Goal: Task Accomplishment & Management: Manage account settings

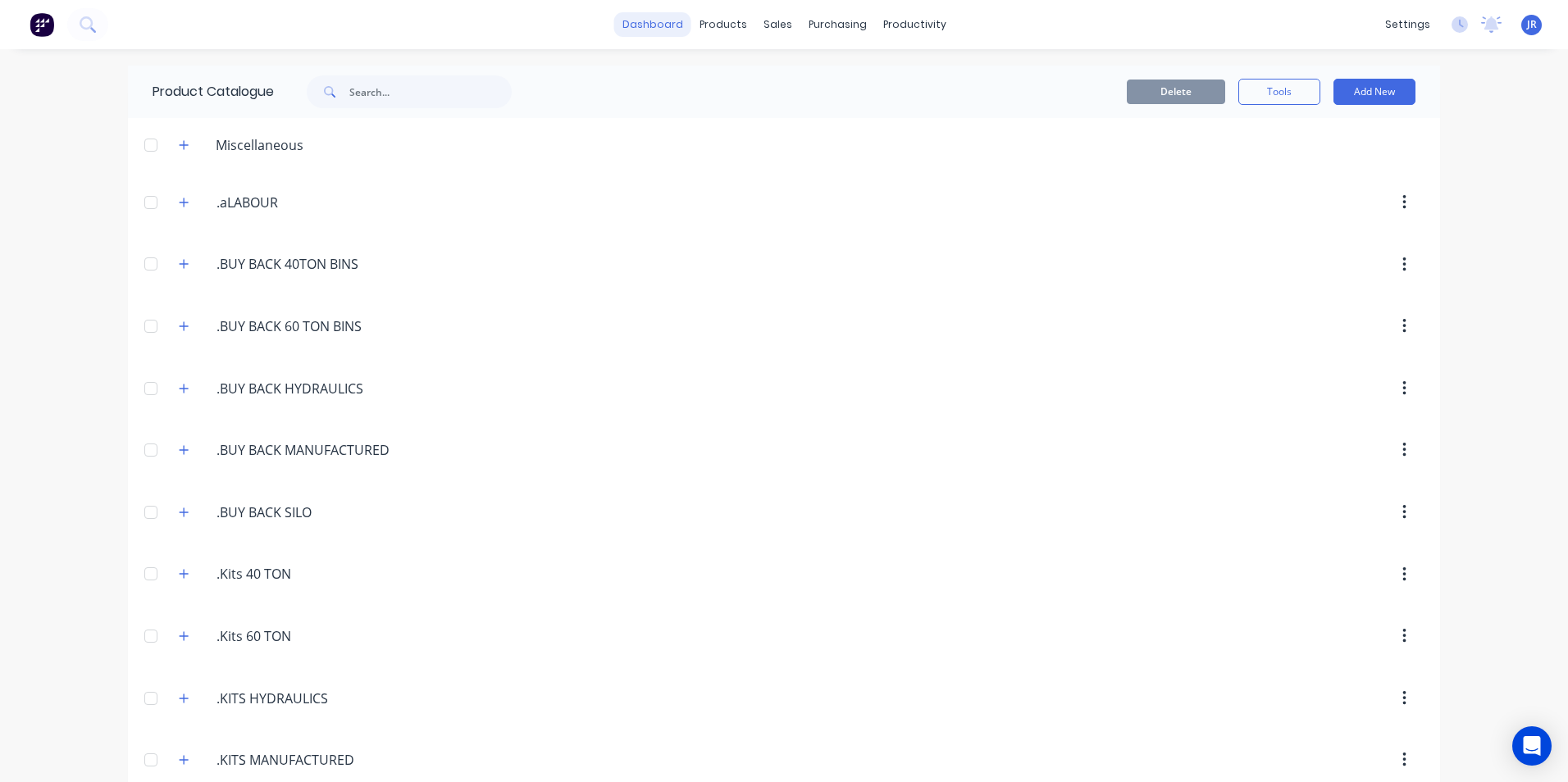
click at [634, 31] on link "dashboard" at bounding box center [653, 24] width 77 height 24
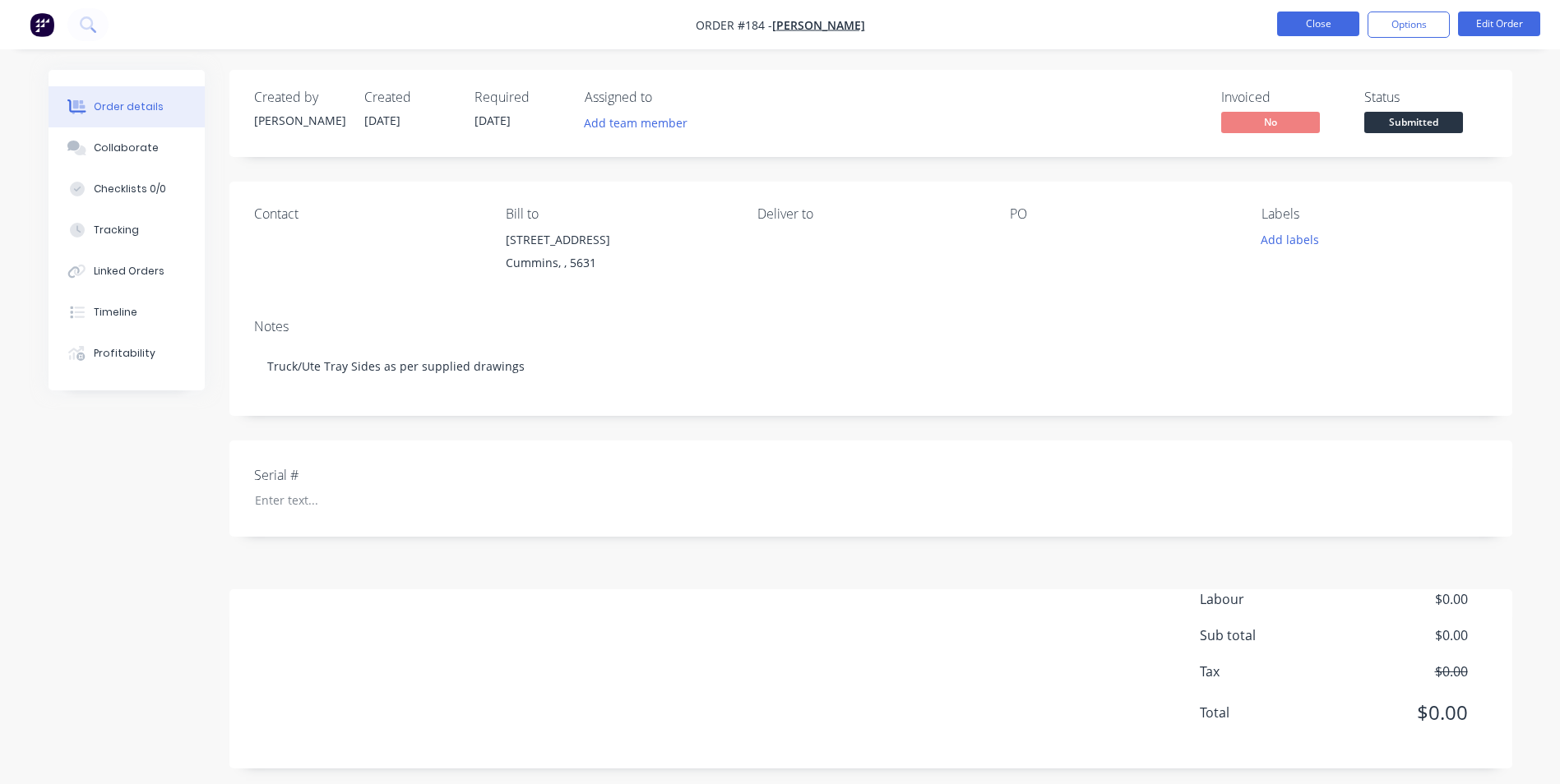
click at [1312, 22] on button "Close" at bounding box center [1318, 24] width 82 height 24
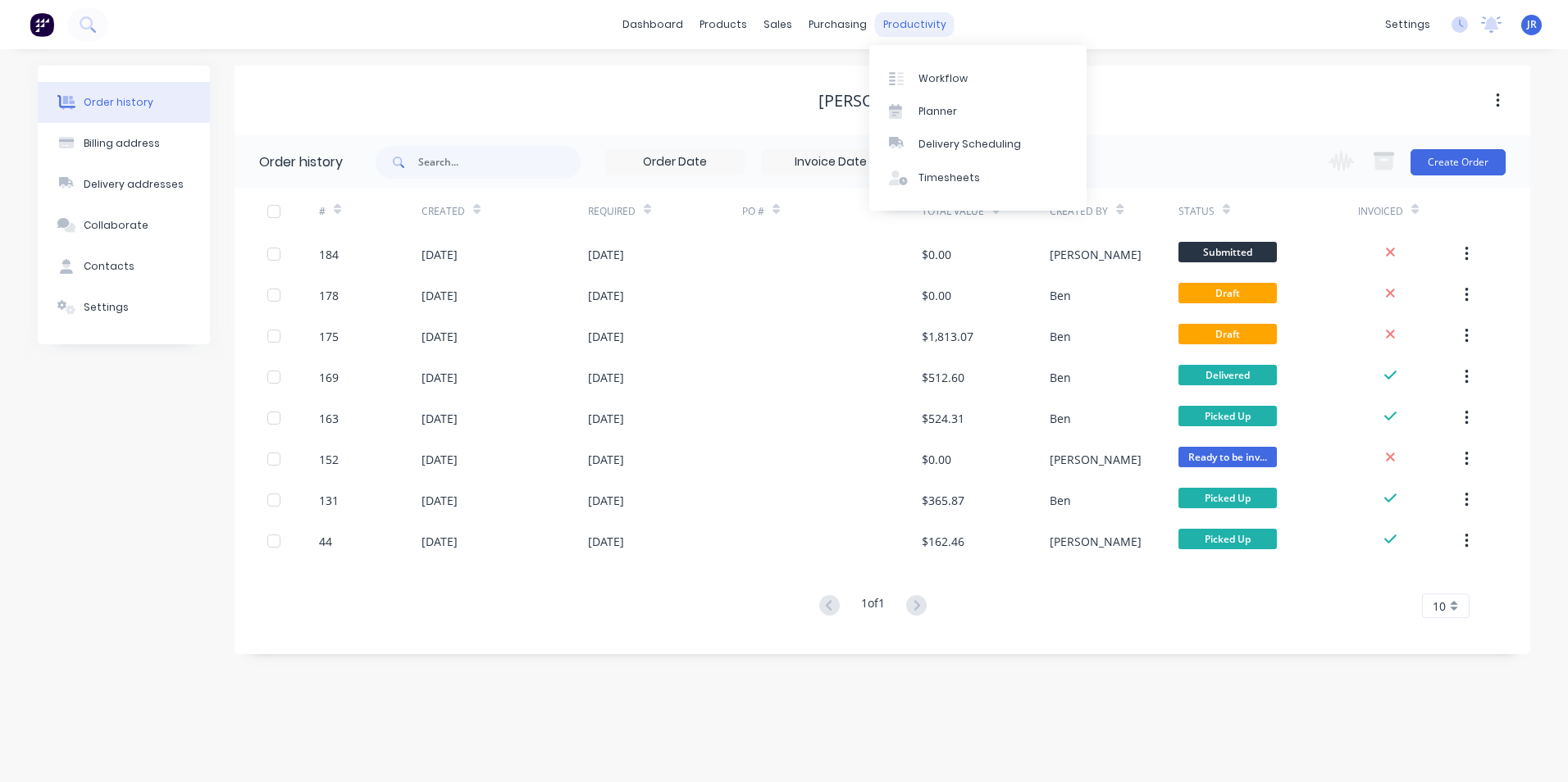
click at [918, 23] on div "productivity" at bounding box center [914, 24] width 79 height 24
click at [915, 72] on link "Workflow" at bounding box center [978, 78] width 217 height 33
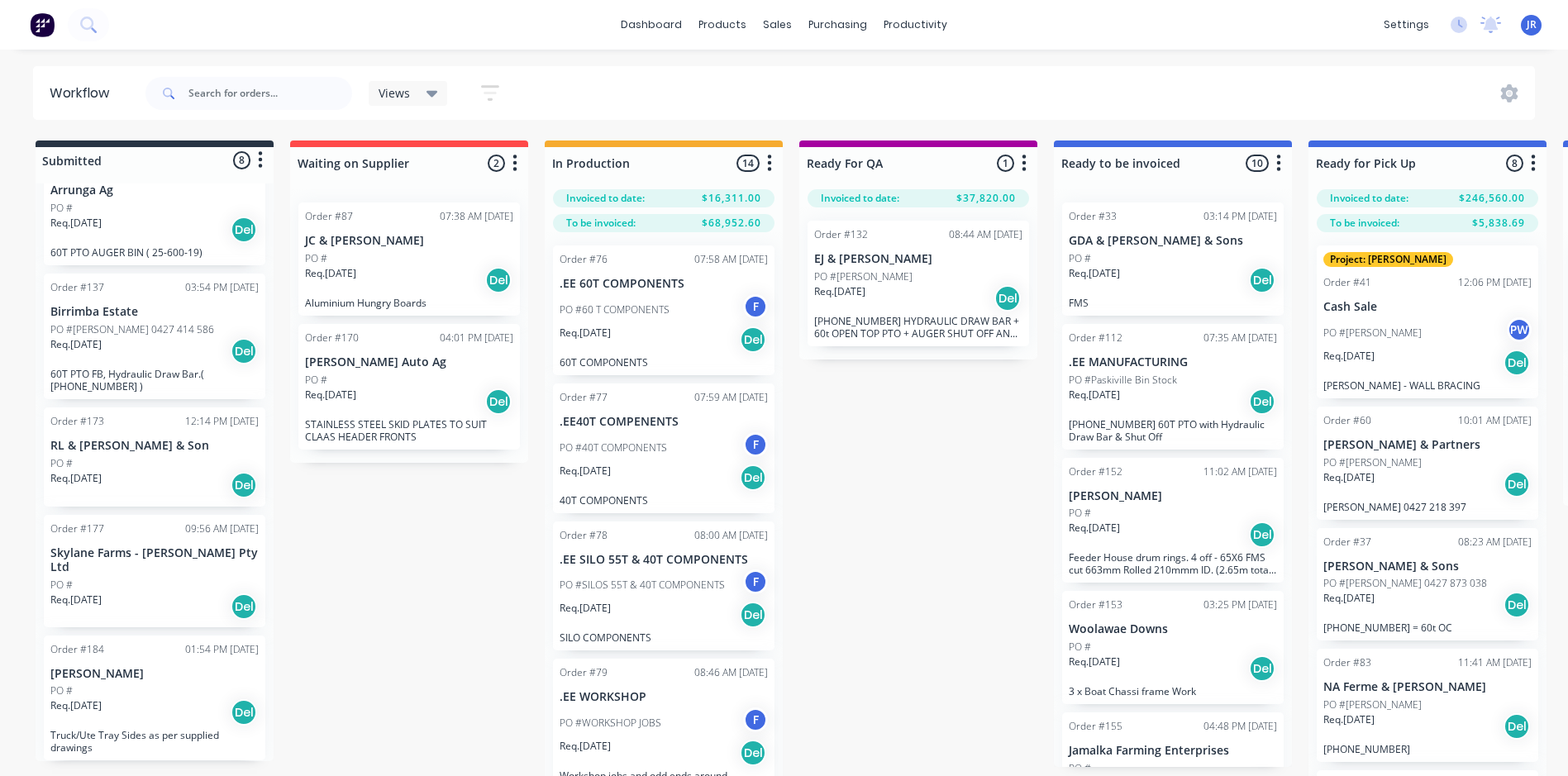
click at [140, 459] on div "PO #" at bounding box center [154, 463] width 209 height 15
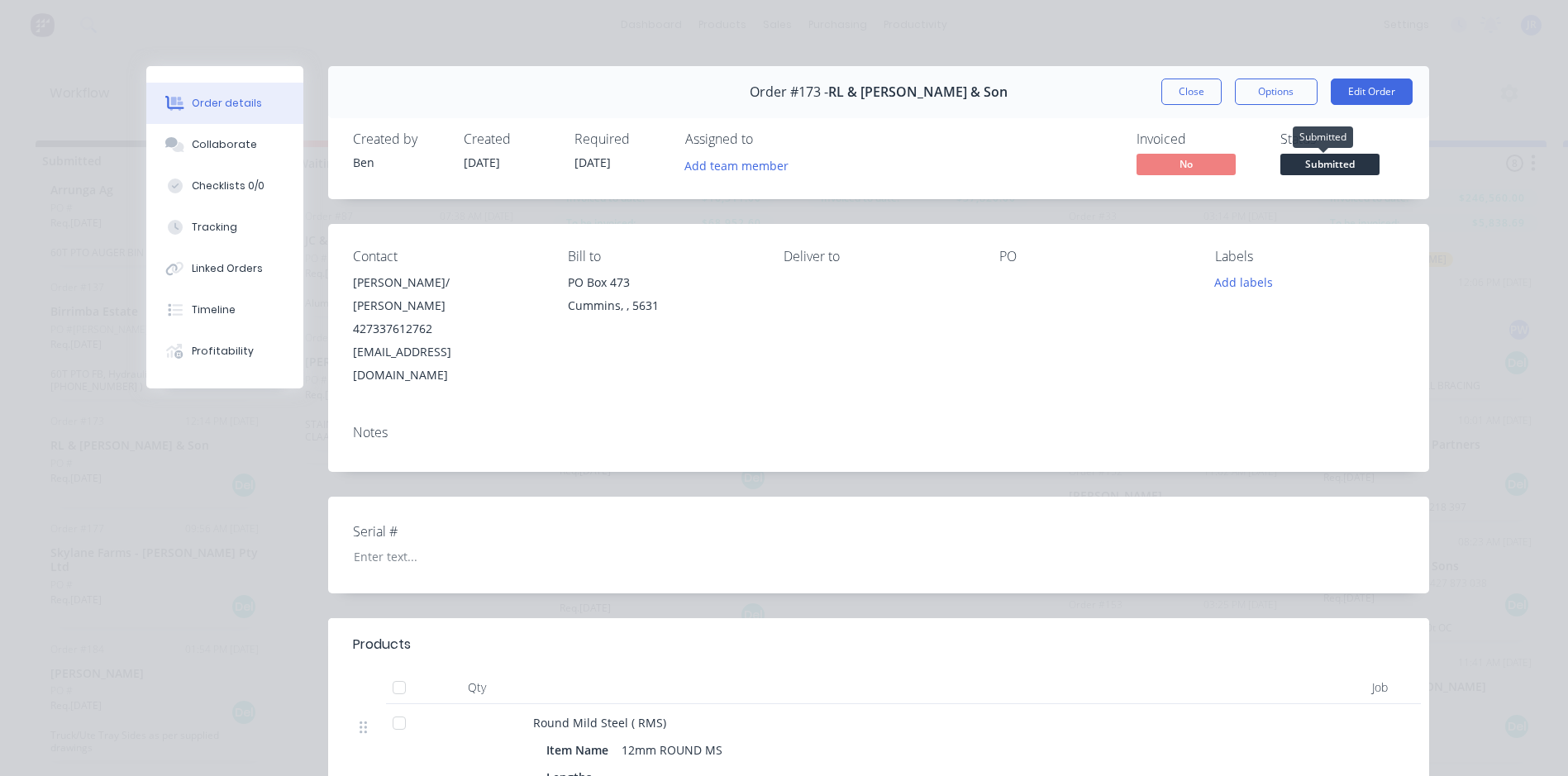
click at [1317, 166] on span "Submitted" at bounding box center [1330, 164] width 99 height 20
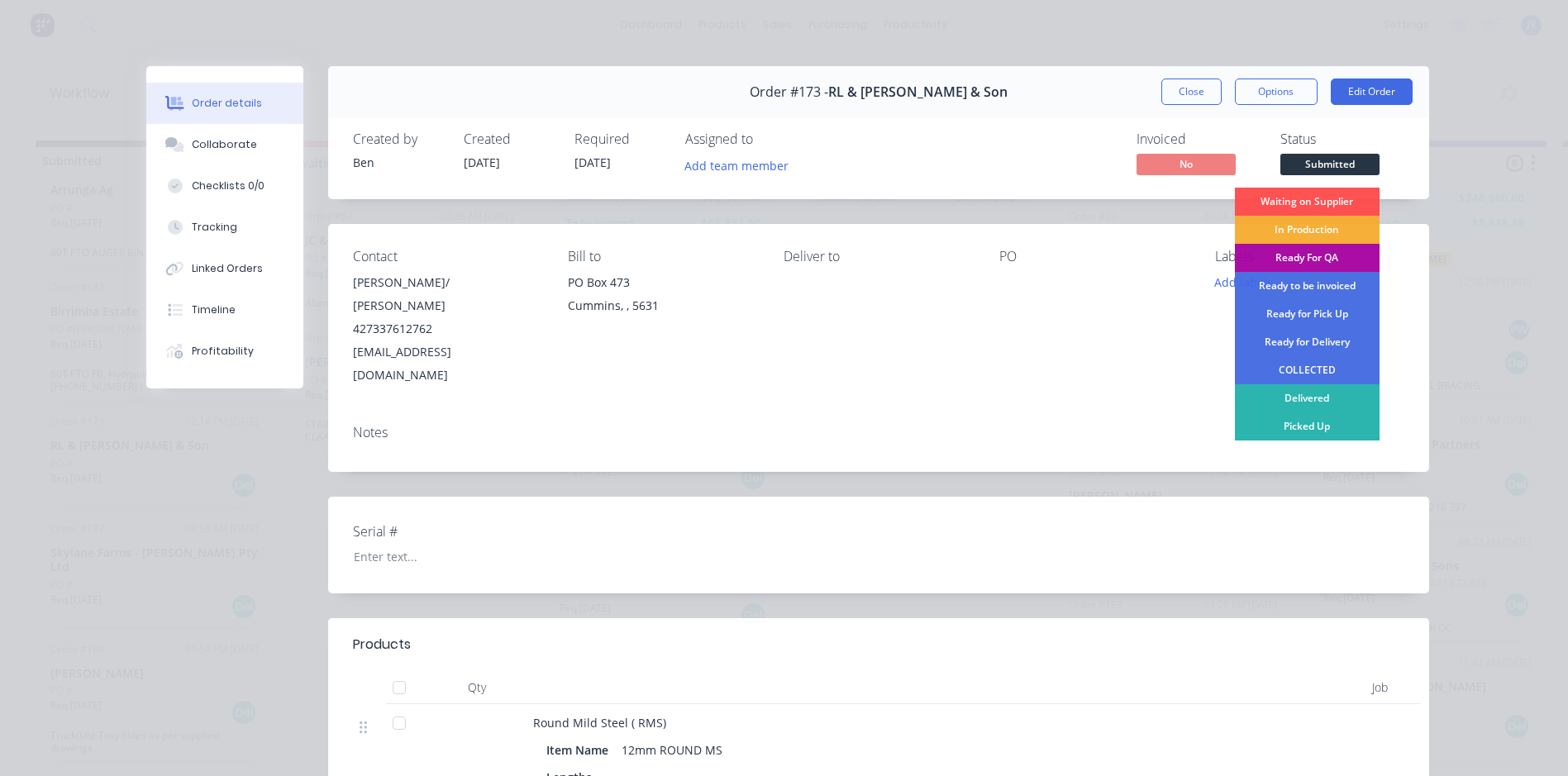
click at [1305, 284] on div "Ready to be invoiced" at bounding box center [1307, 286] width 144 height 28
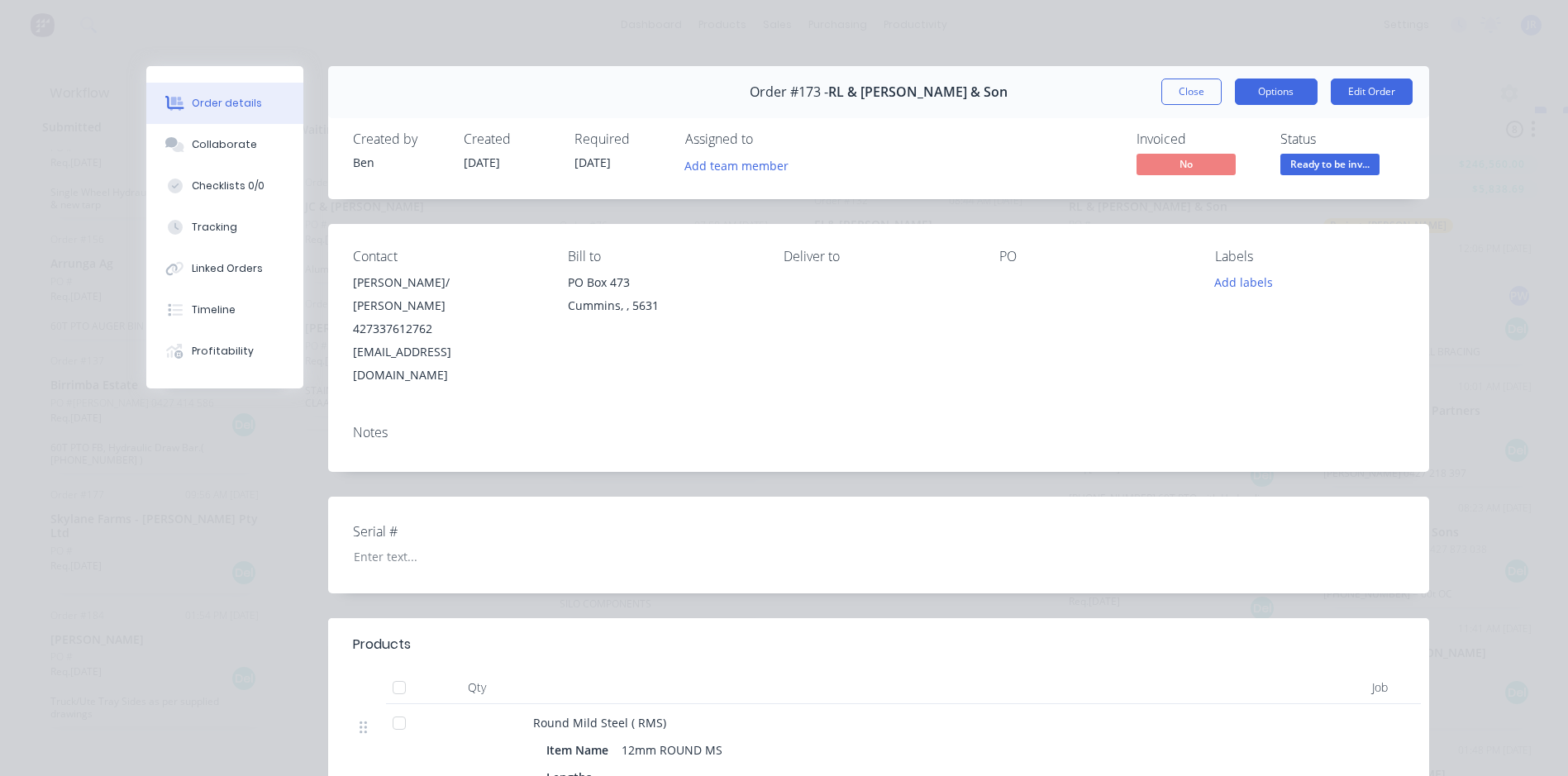
click at [1289, 99] on button "Options" at bounding box center [1276, 92] width 83 height 26
click at [1381, 86] on button "Edit Order" at bounding box center [1371, 92] width 82 height 26
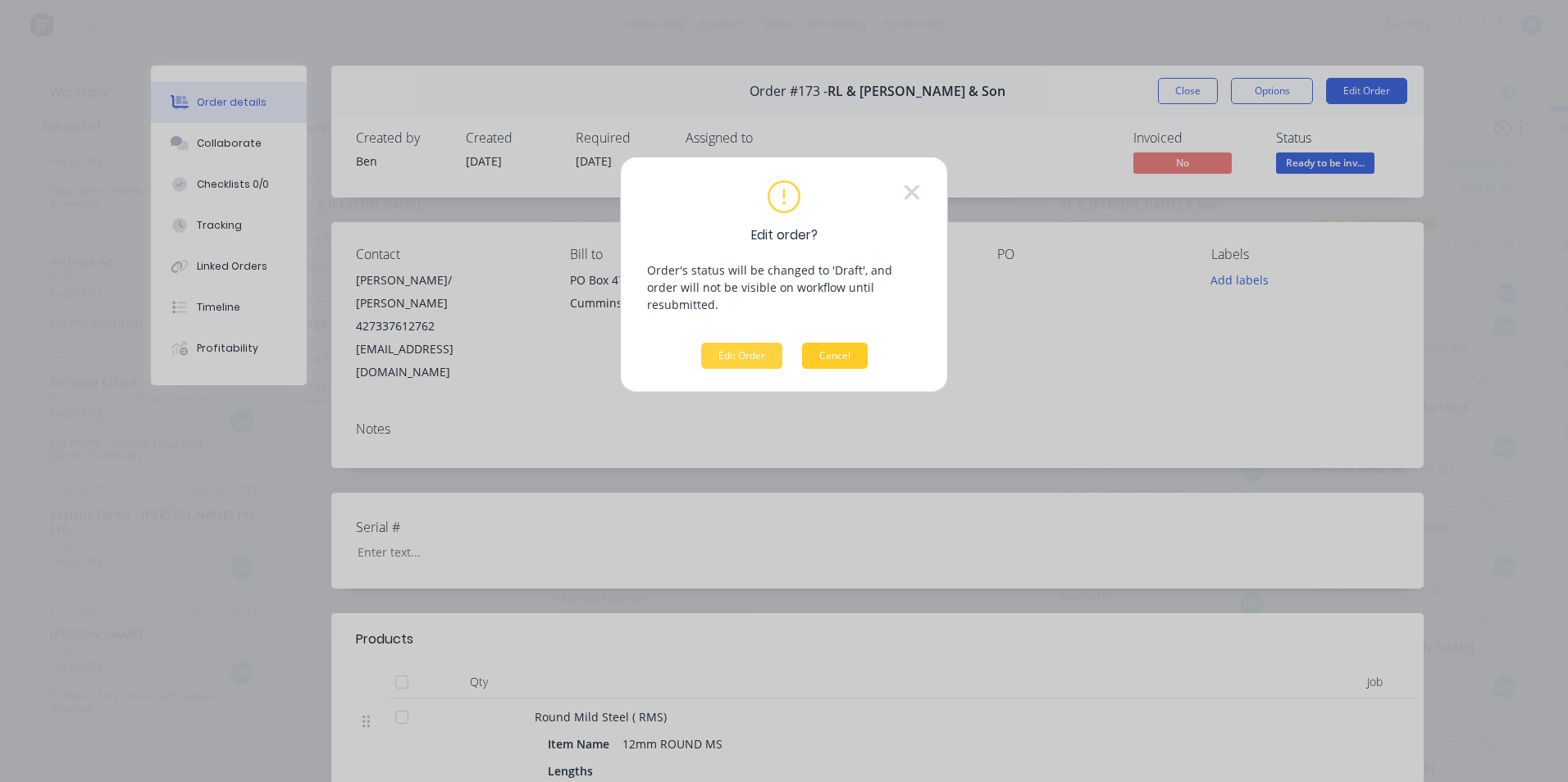
click at [838, 346] on button "Cancel" at bounding box center [835, 356] width 65 height 26
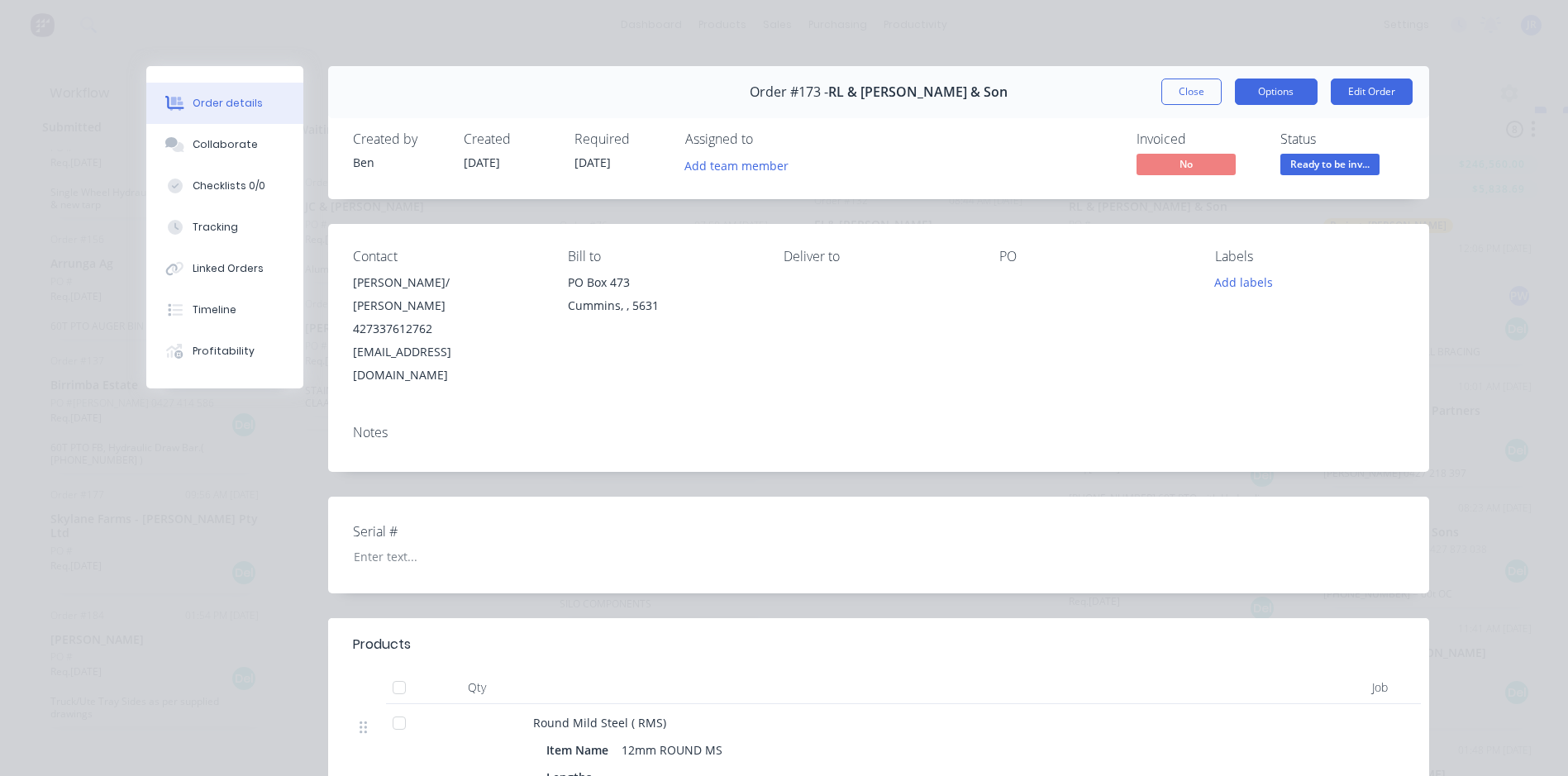
click at [1274, 92] on button "Options" at bounding box center [1276, 92] width 83 height 26
click at [1259, 99] on button "Options" at bounding box center [1276, 92] width 83 height 26
click at [1195, 95] on button "Close" at bounding box center [1191, 92] width 61 height 26
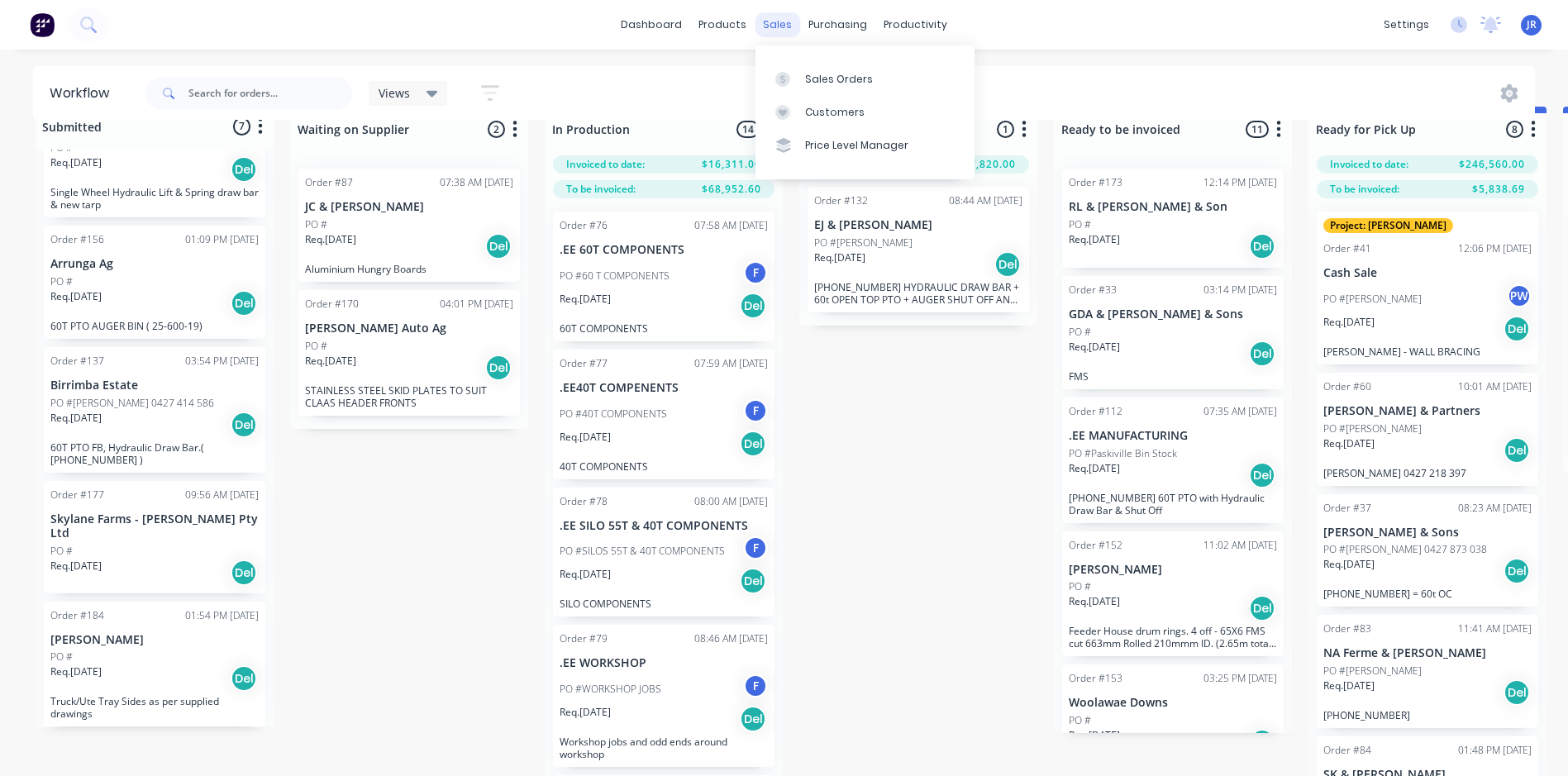
click at [770, 31] on div "sales" at bounding box center [778, 25] width 46 height 25
click at [818, 81] on div "Sales Orders" at bounding box center [839, 79] width 68 height 15
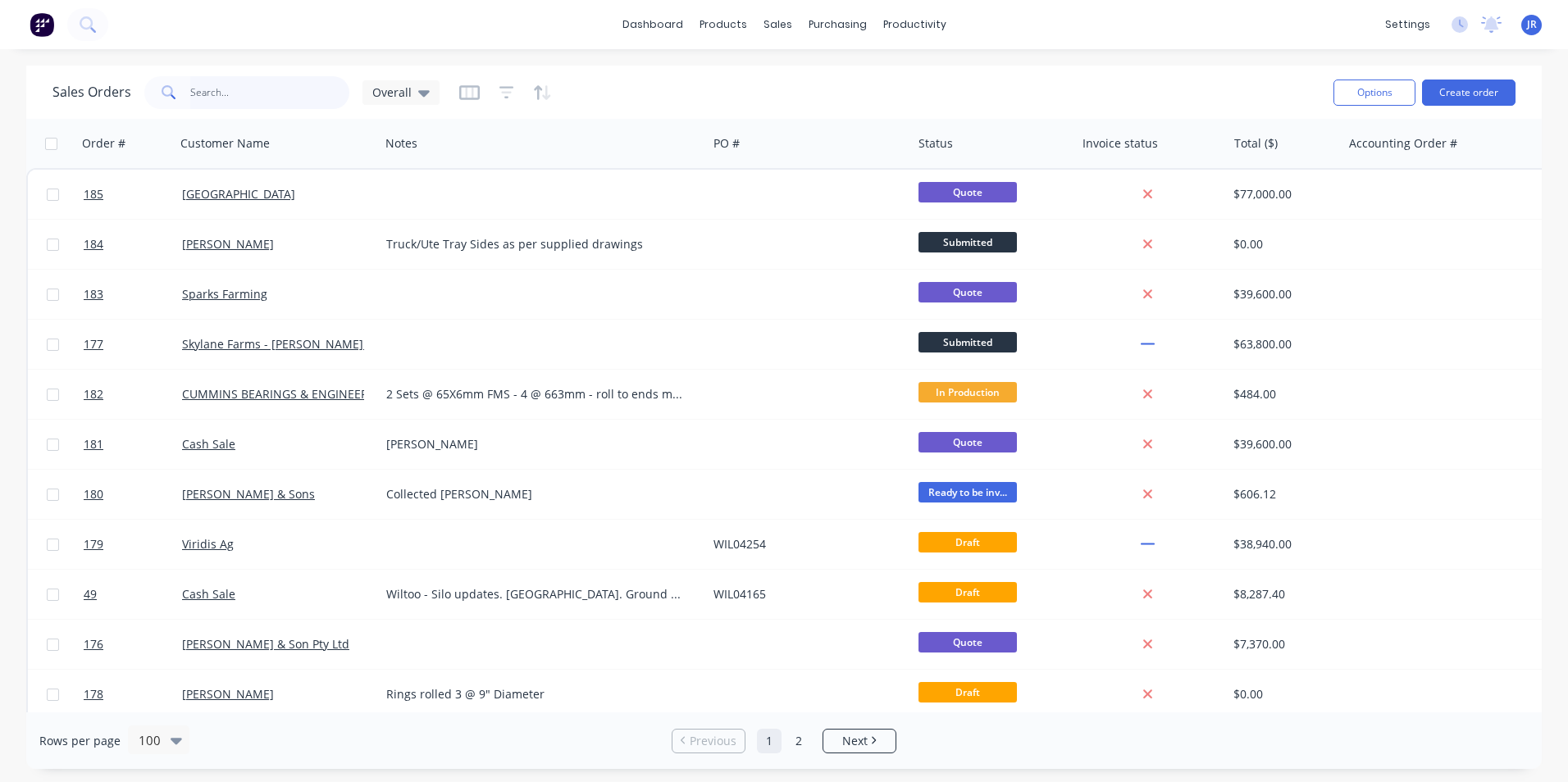
click at [307, 98] on input "text" at bounding box center [270, 93] width 160 height 33
click at [432, 97] on div "Overall" at bounding box center [401, 93] width 77 height 24
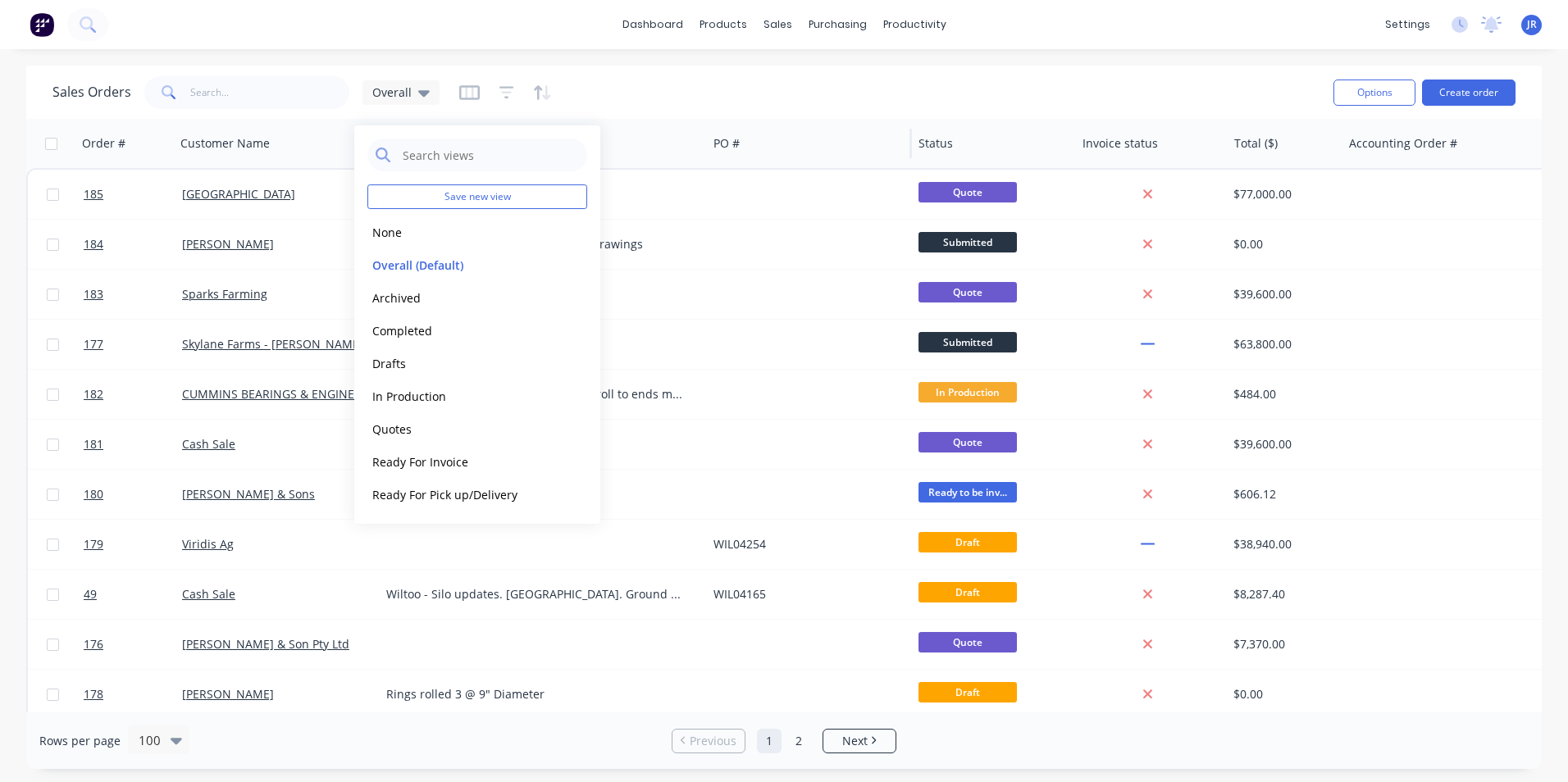
click at [897, 142] on div "PO #" at bounding box center [809, 143] width 205 height 49
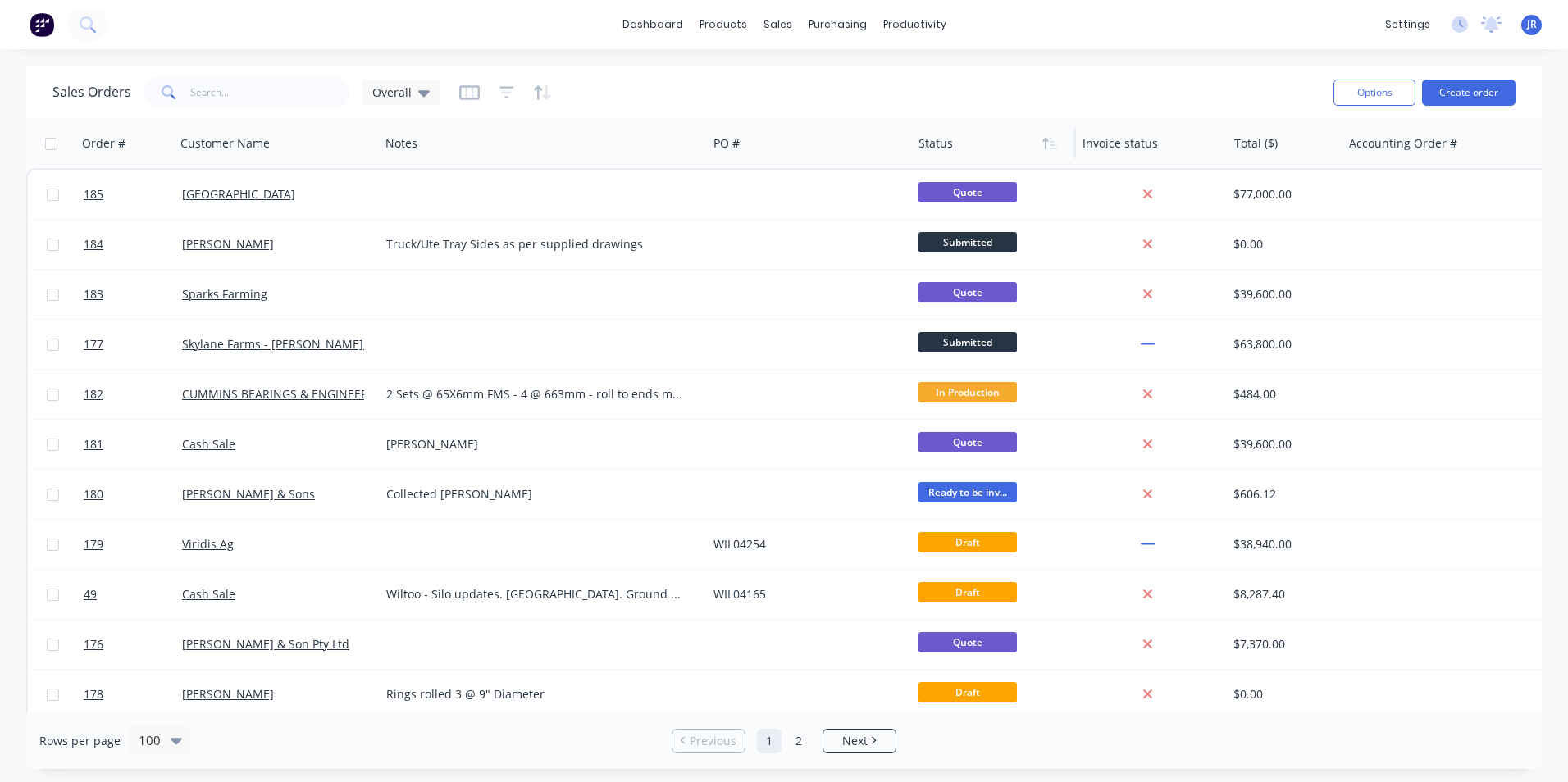
click at [1007, 148] on div at bounding box center [990, 144] width 143 height 33
click at [1051, 143] on icon "button" at bounding box center [1049, 143] width 15 height 13
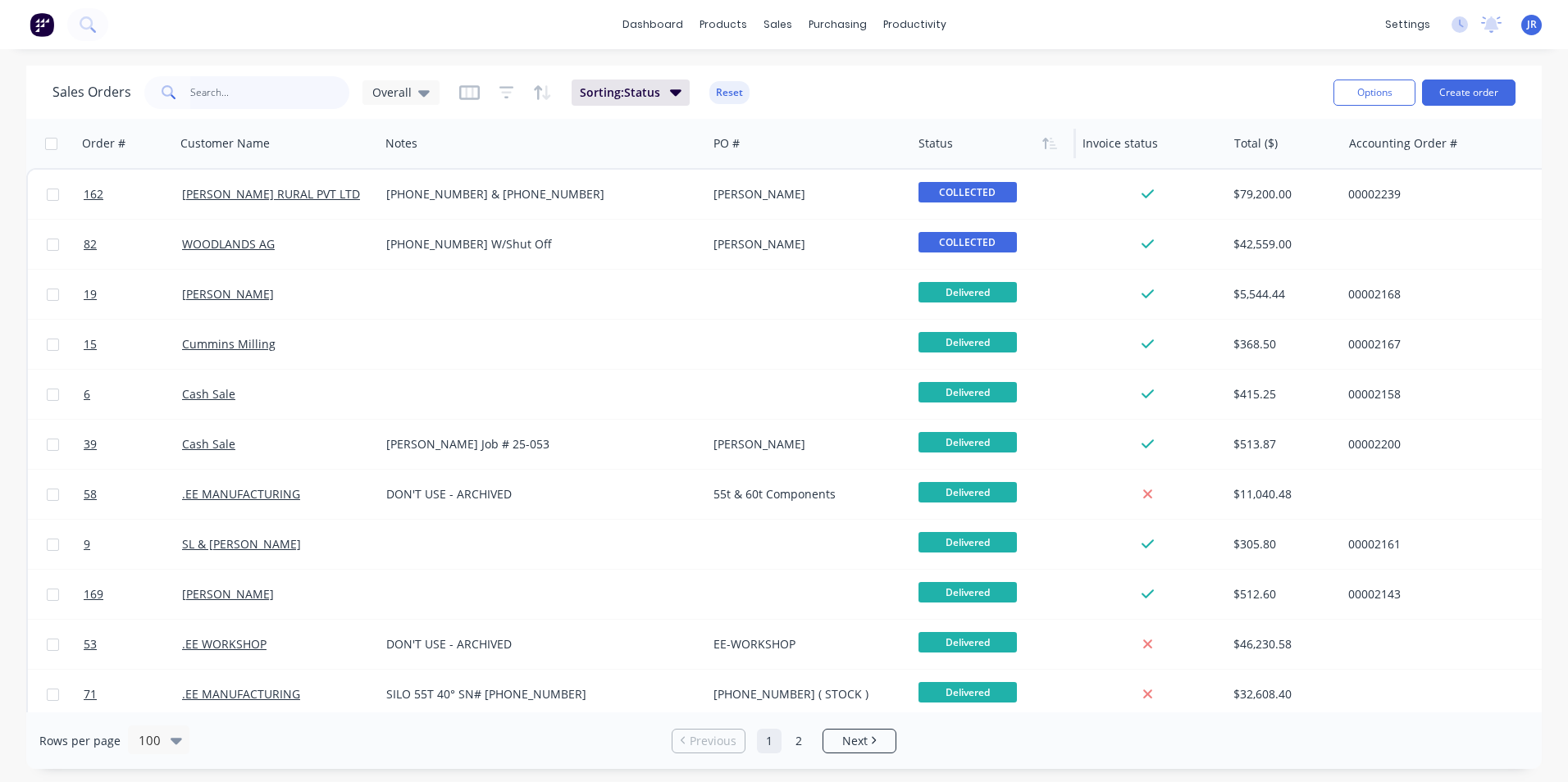
click at [313, 95] on input "text" at bounding box center [270, 93] width 160 height 33
click at [367, 93] on div "Overall" at bounding box center [401, 93] width 77 height 24
click at [680, 86] on button "Sorting: Status" at bounding box center [630, 93] width 118 height 26
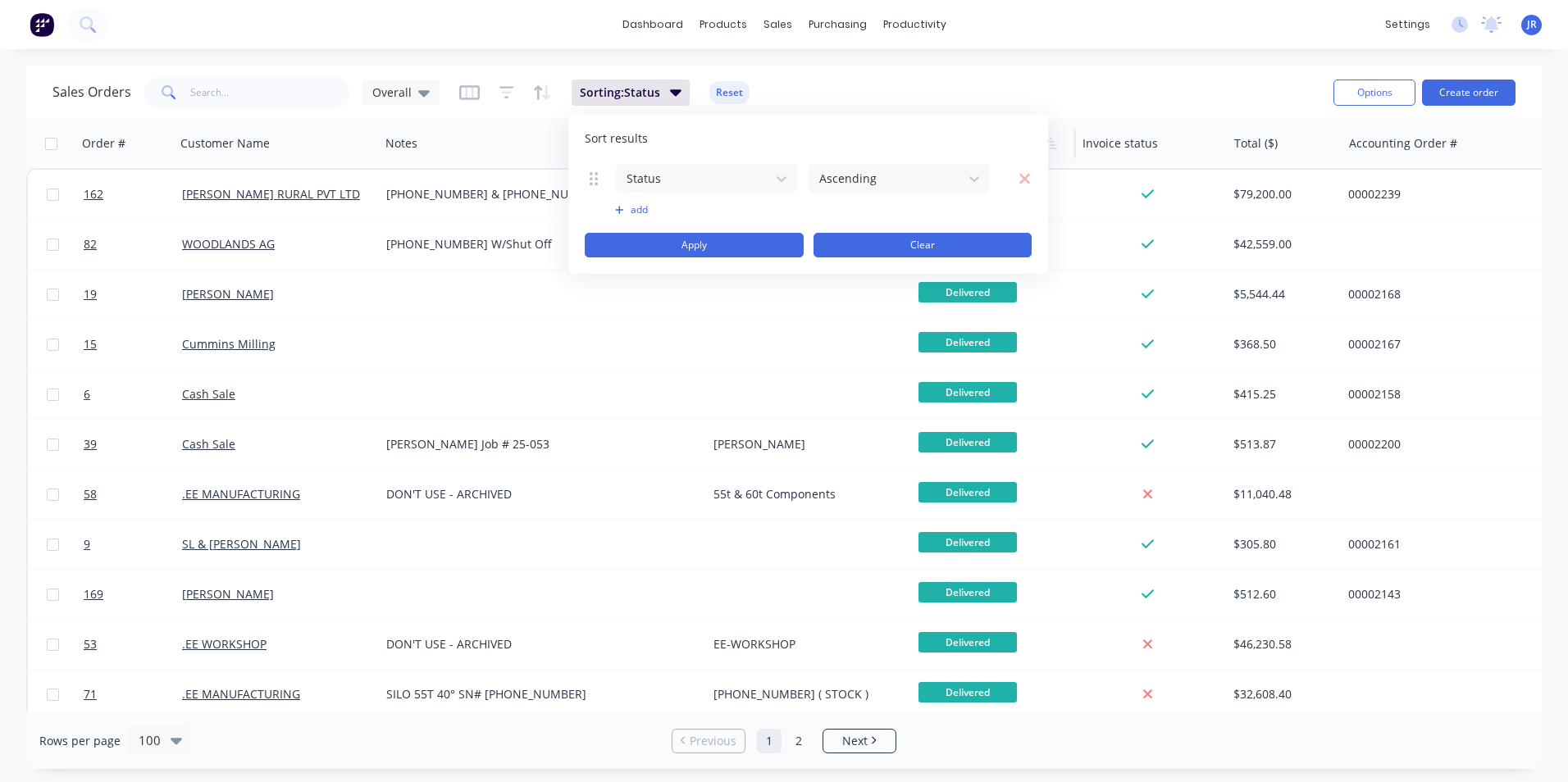
click at [904, 244] on button "Clear" at bounding box center [923, 245] width 219 height 24
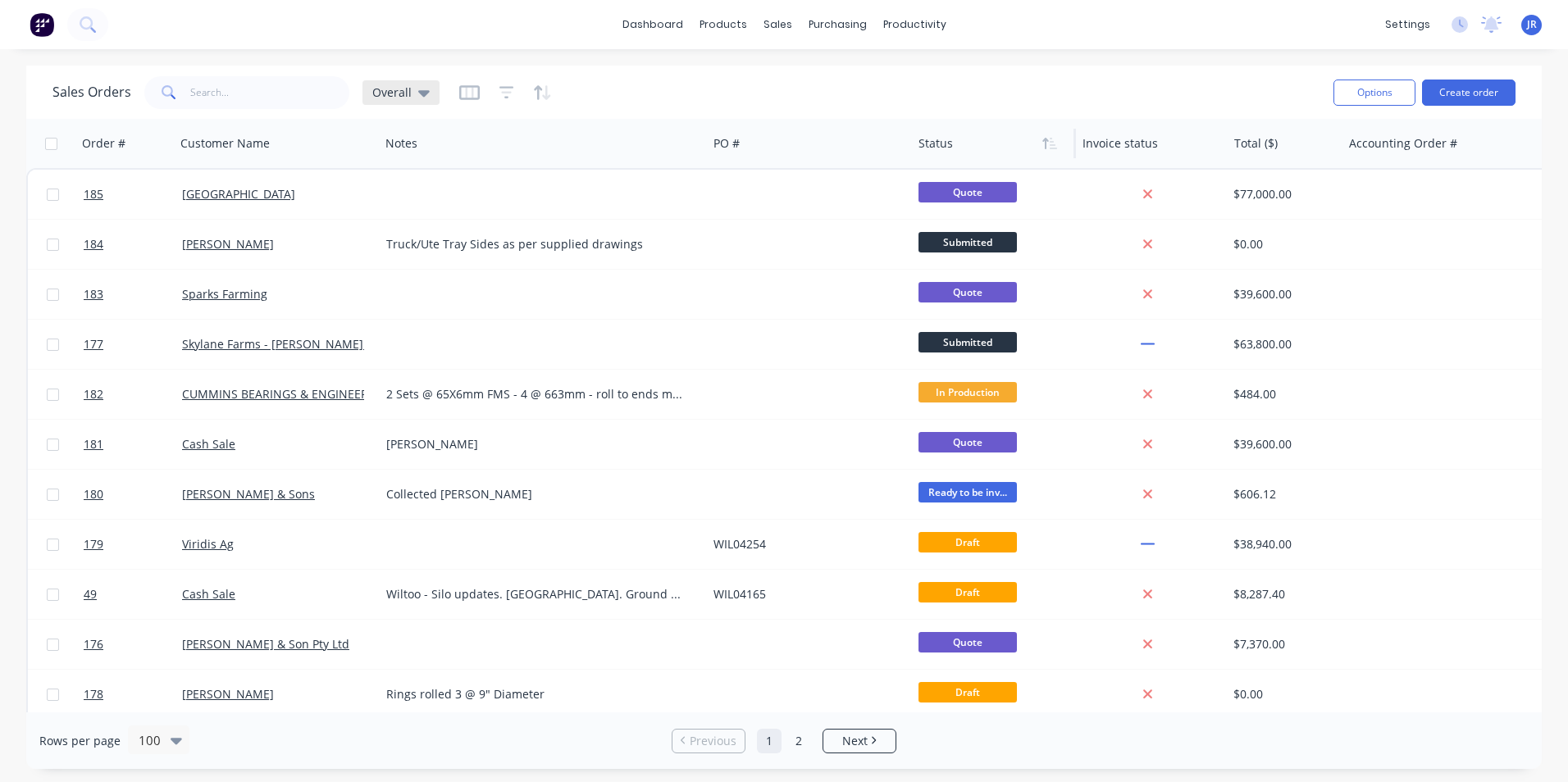
click at [424, 94] on icon at bounding box center [423, 93] width 11 height 18
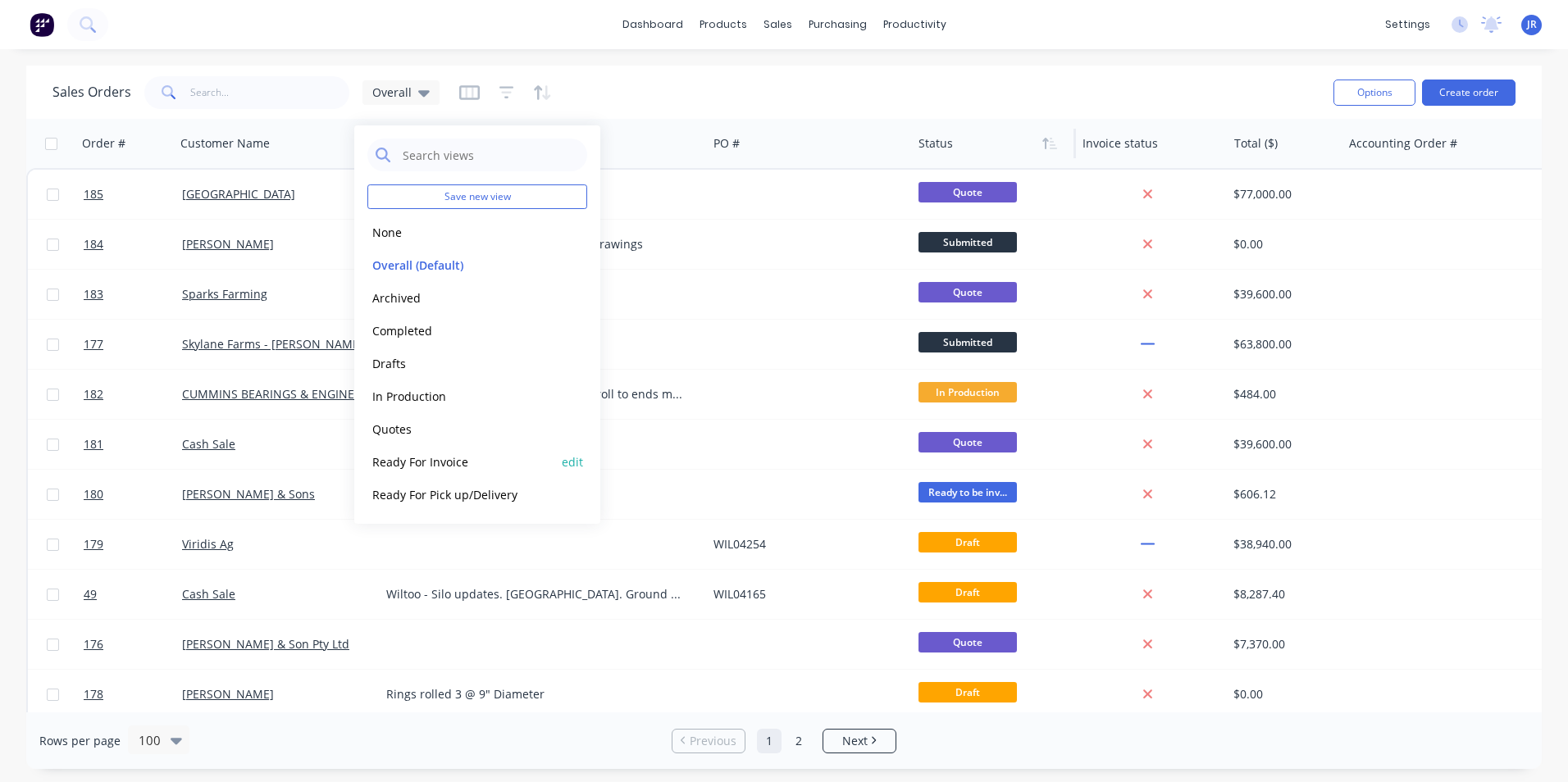
click at [480, 465] on button "Ready For Invoice" at bounding box center [461, 462] width 187 height 19
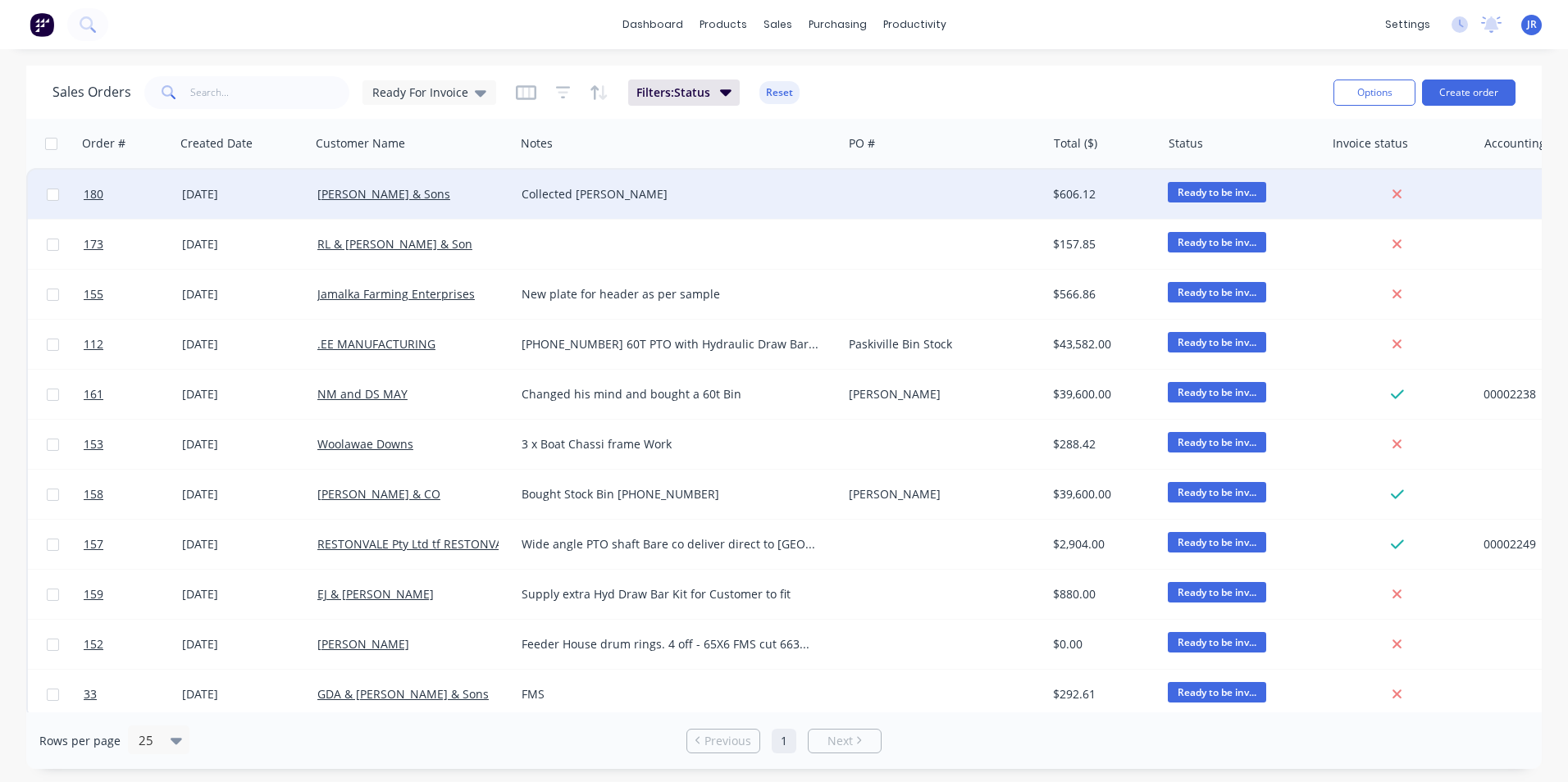
click at [444, 203] on div "[PERSON_NAME] & Sons" at bounding box center [413, 194] width 204 height 49
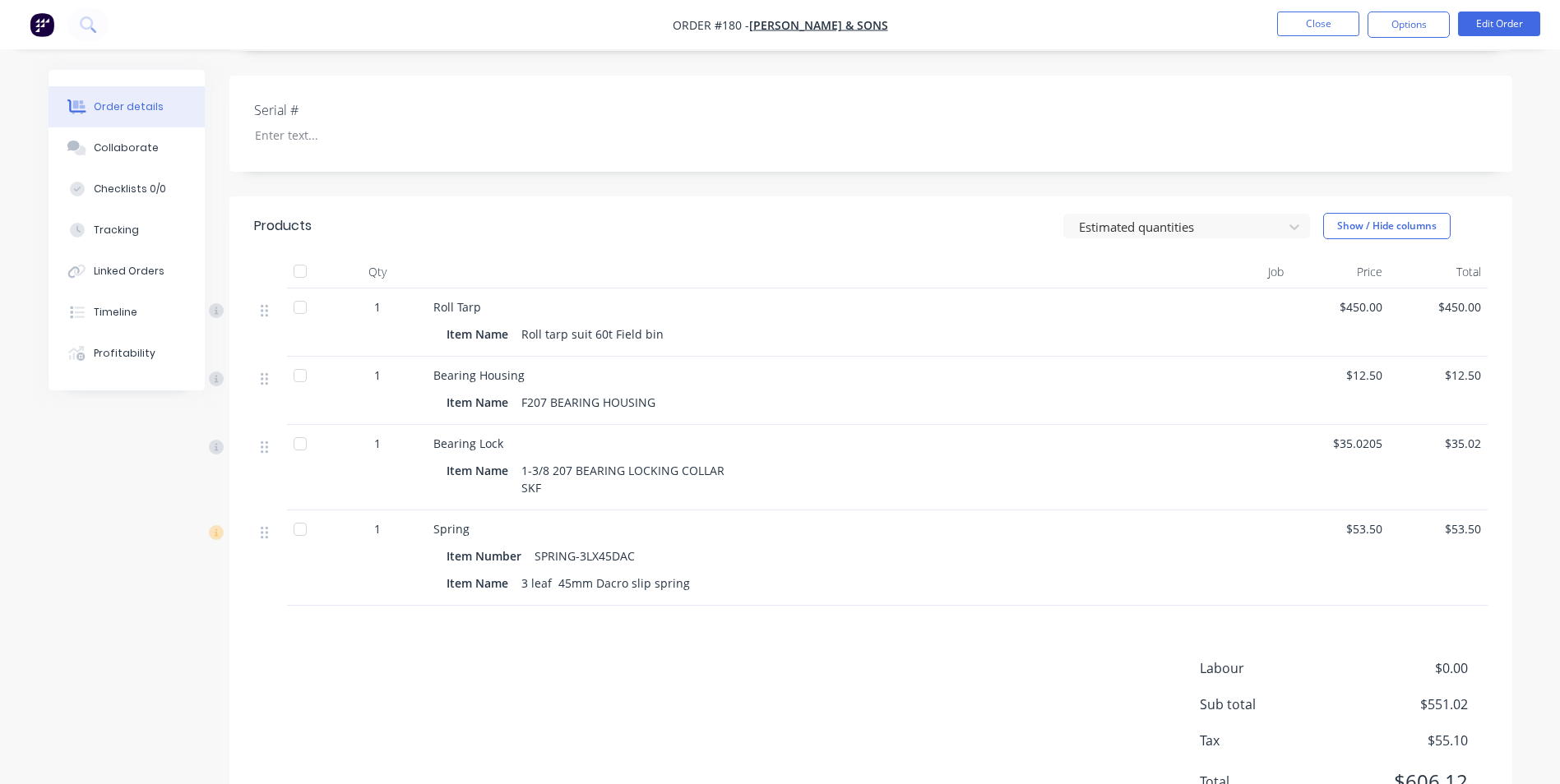
scroll to position [360, 0]
click at [1353, 456] on div "$35.0205" at bounding box center [1339, 472] width 99 height 86
click at [1353, 448] on span "$35.0205" at bounding box center [1339, 448] width 86 height 18
click at [1493, 28] on button "Edit Order" at bounding box center [1499, 24] width 82 height 24
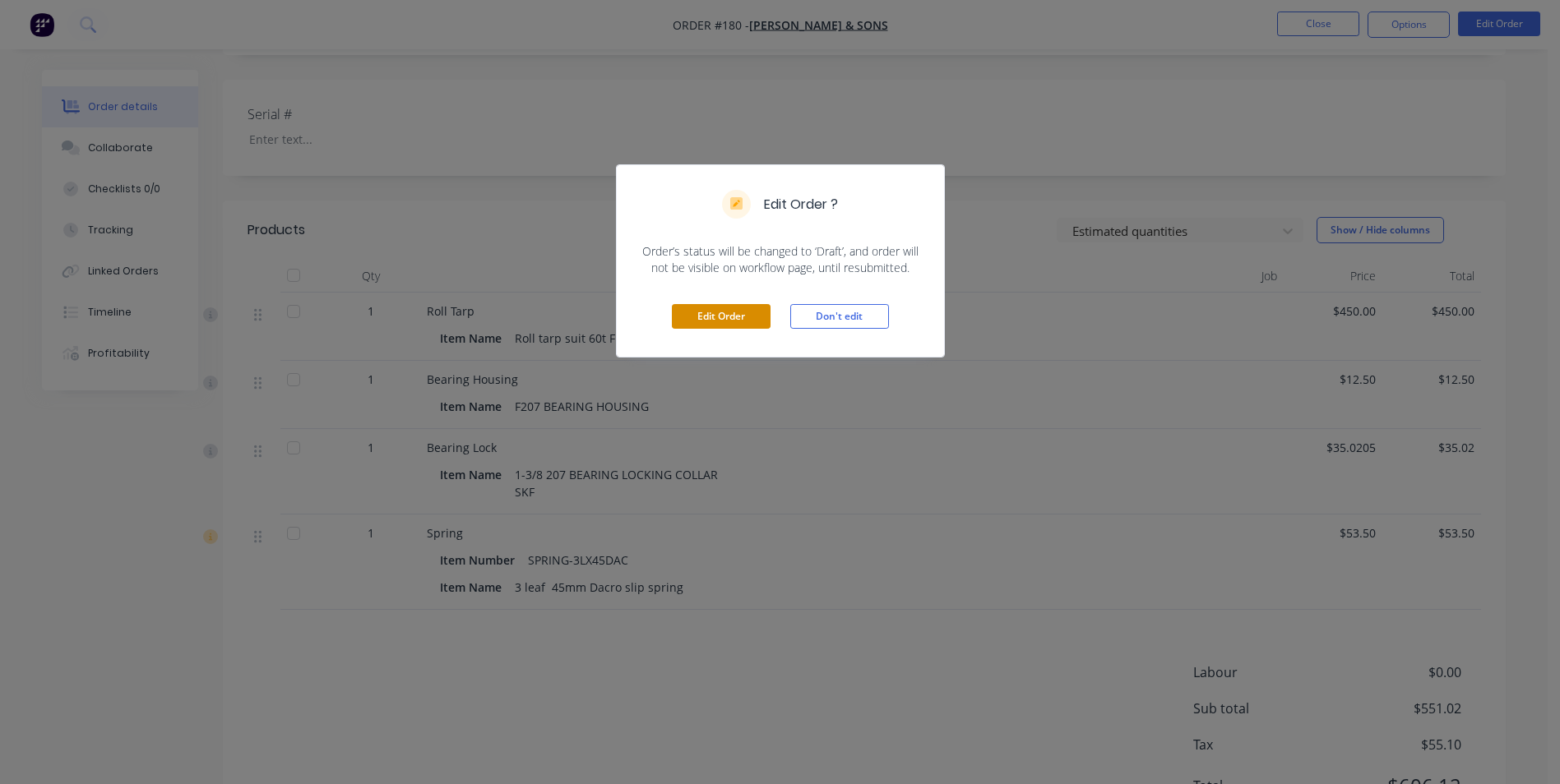
click at [728, 318] on button "Edit Order" at bounding box center [720, 317] width 99 height 24
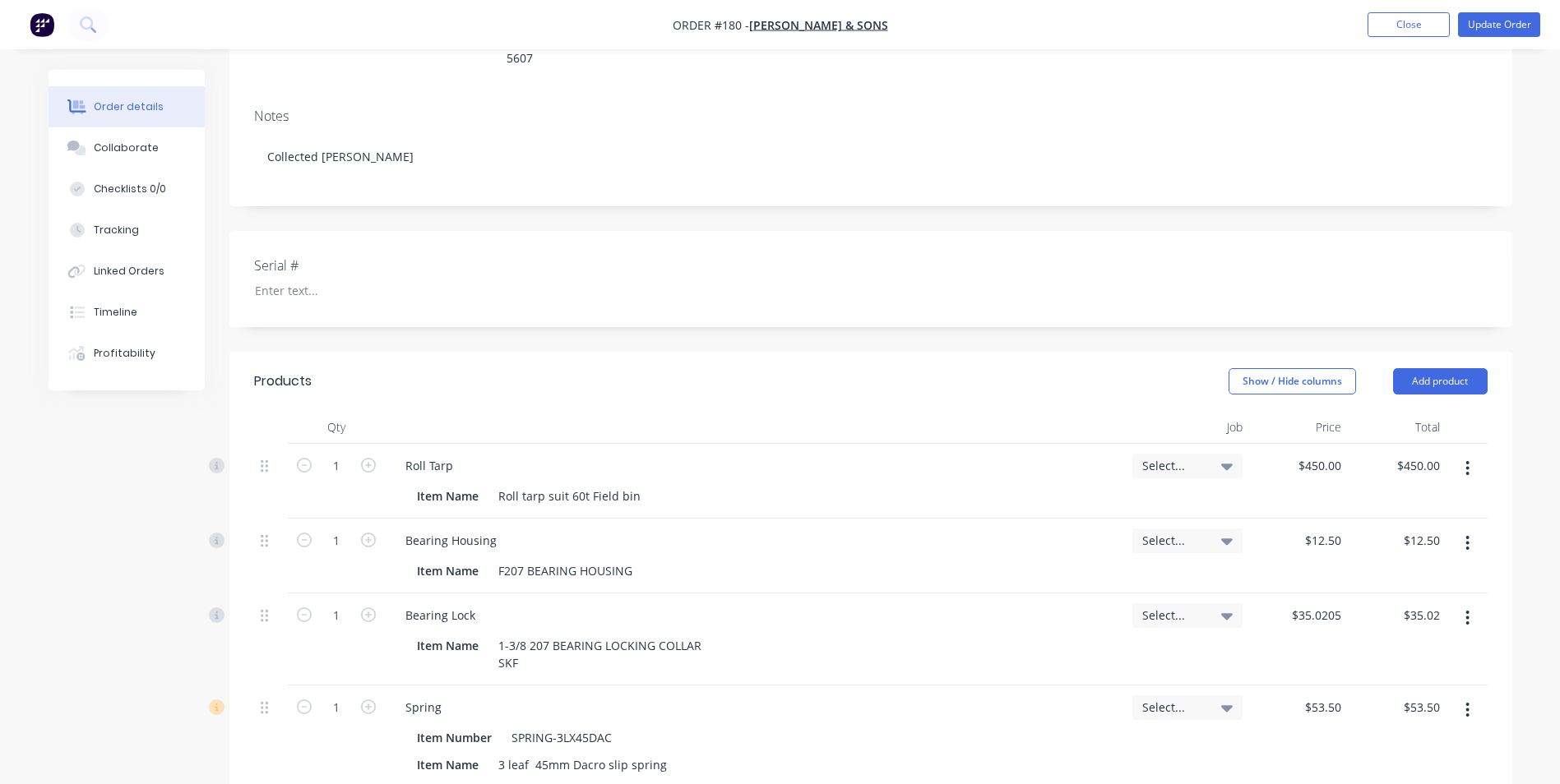
scroll to position [329, 0]
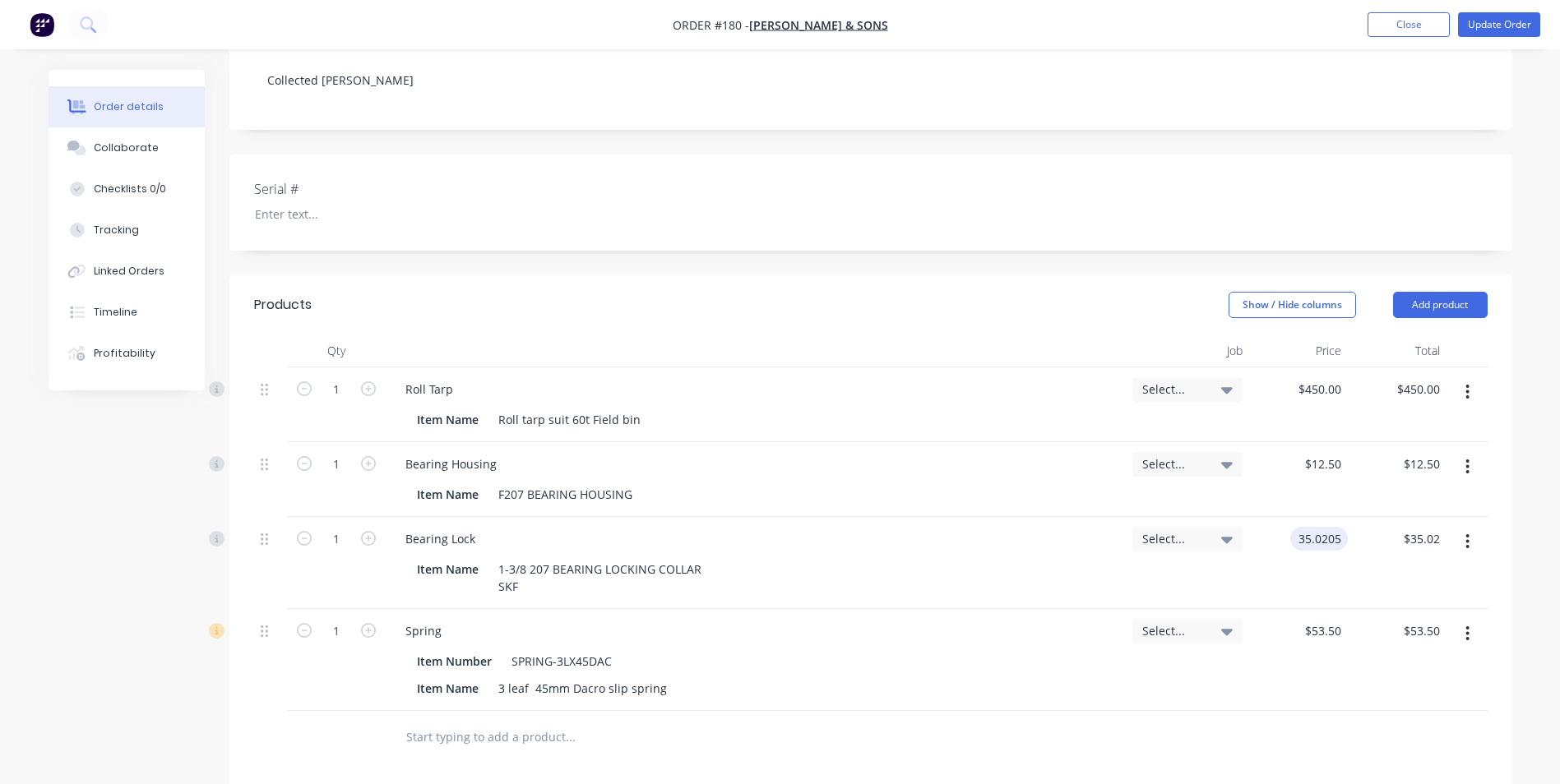
click at [1315, 527] on input "35.0205" at bounding box center [1322, 538] width 51 height 24
type input "$35.00"
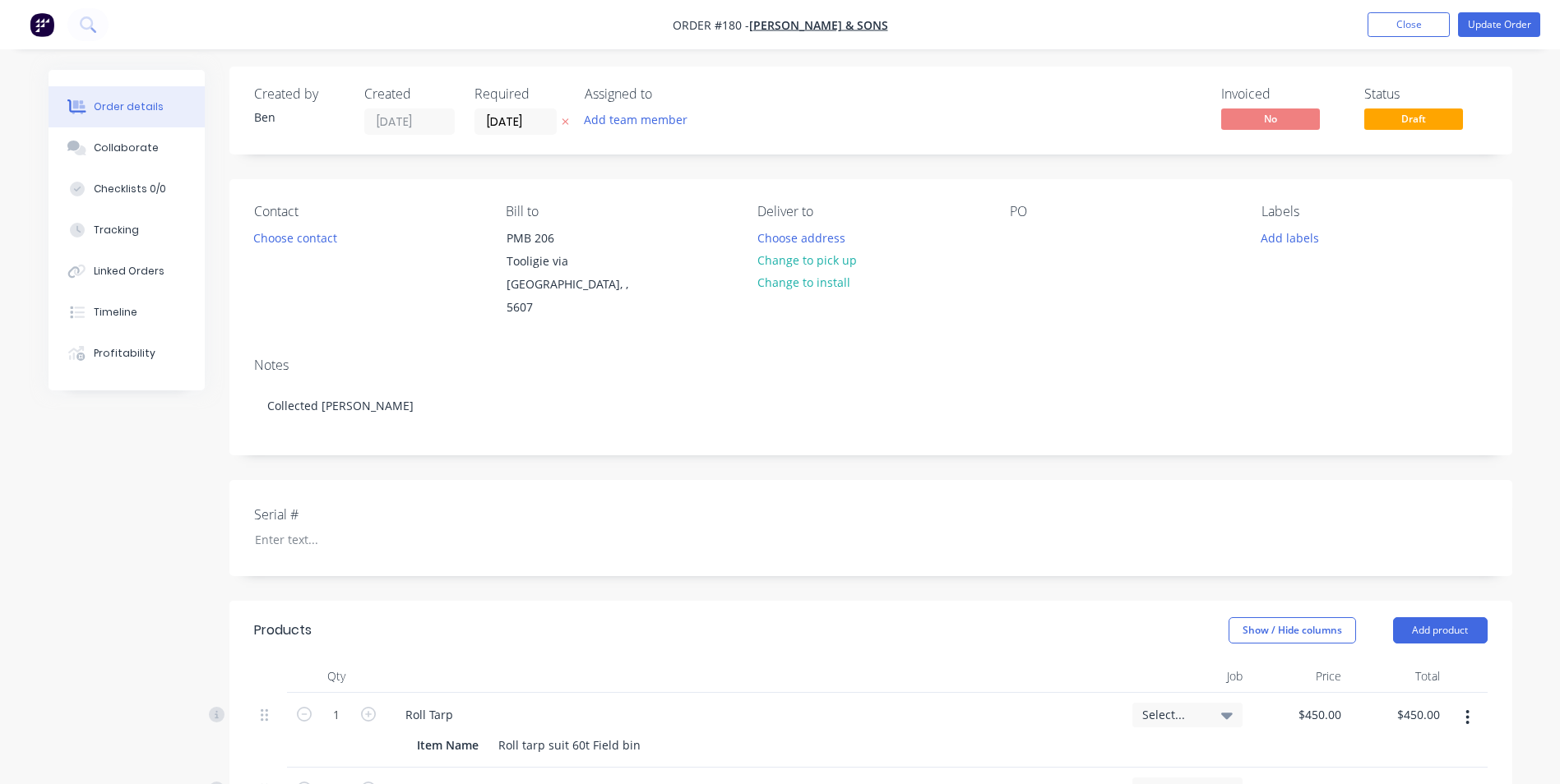
scroll to position [0, 0]
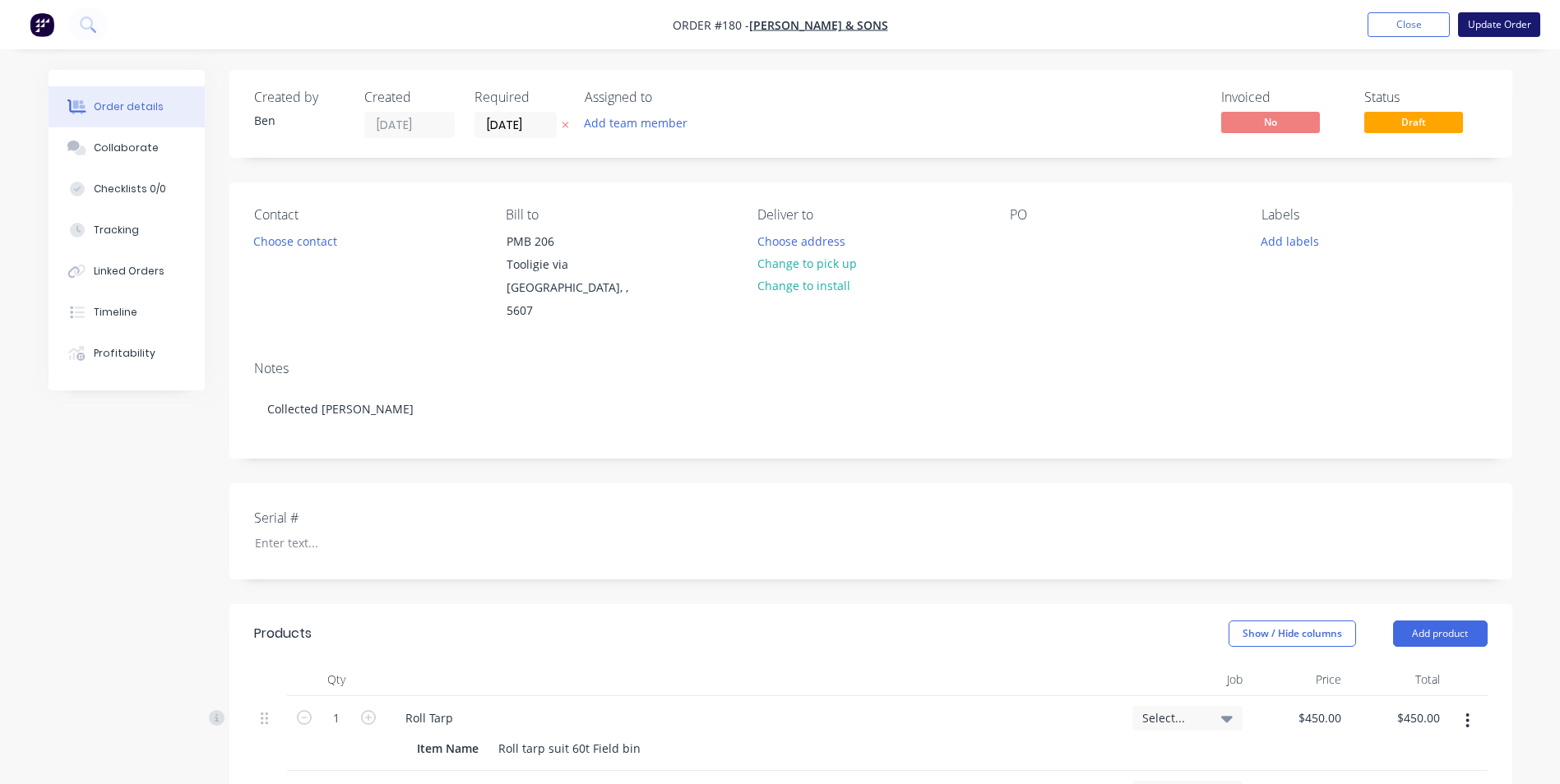
click at [1478, 23] on button "Update Order" at bounding box center [1499, 24] width 82 height 24
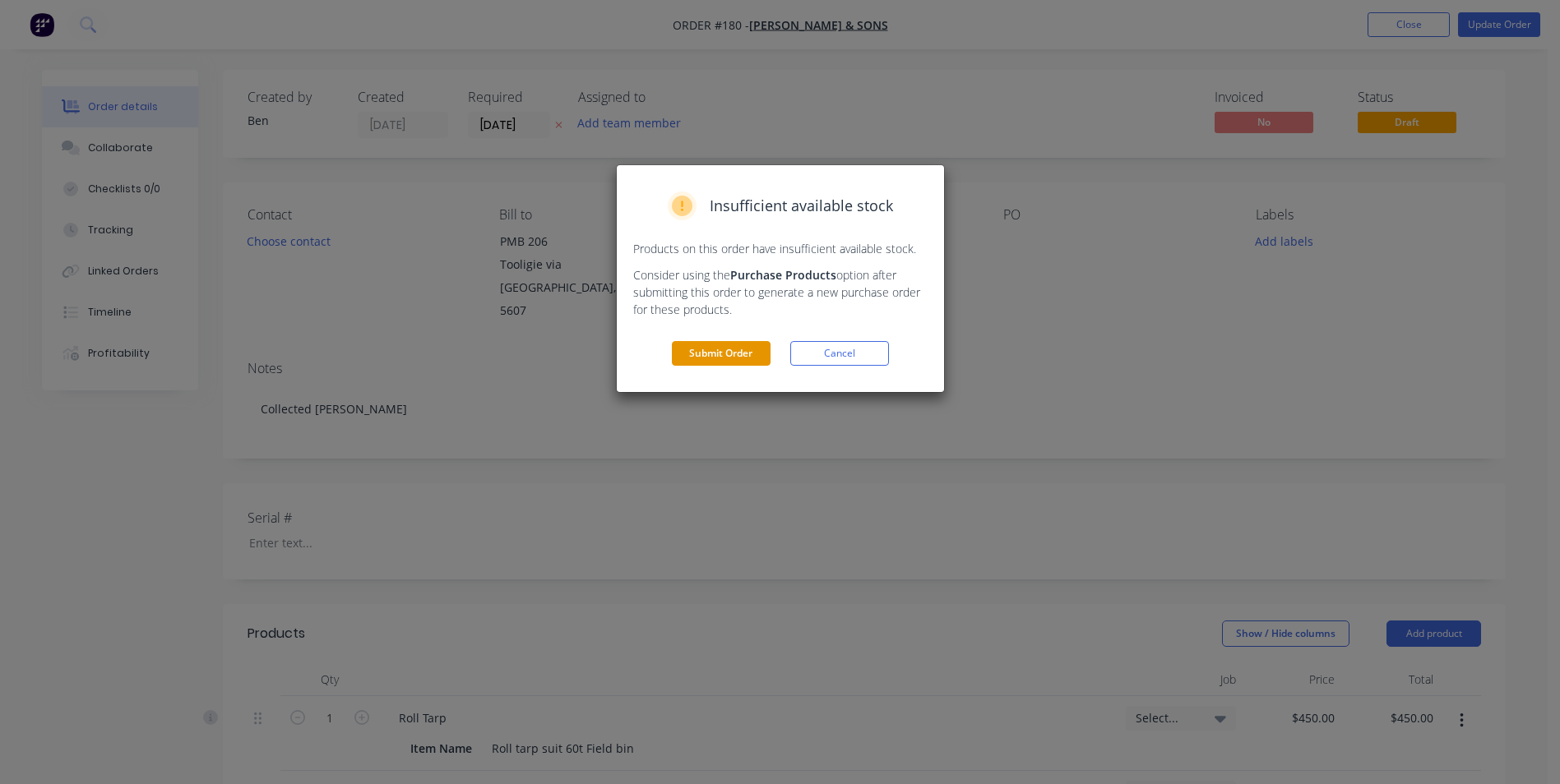
click at [747, 350] on button "Submit Order" at bounding box center [720, 354] width 99 height 24
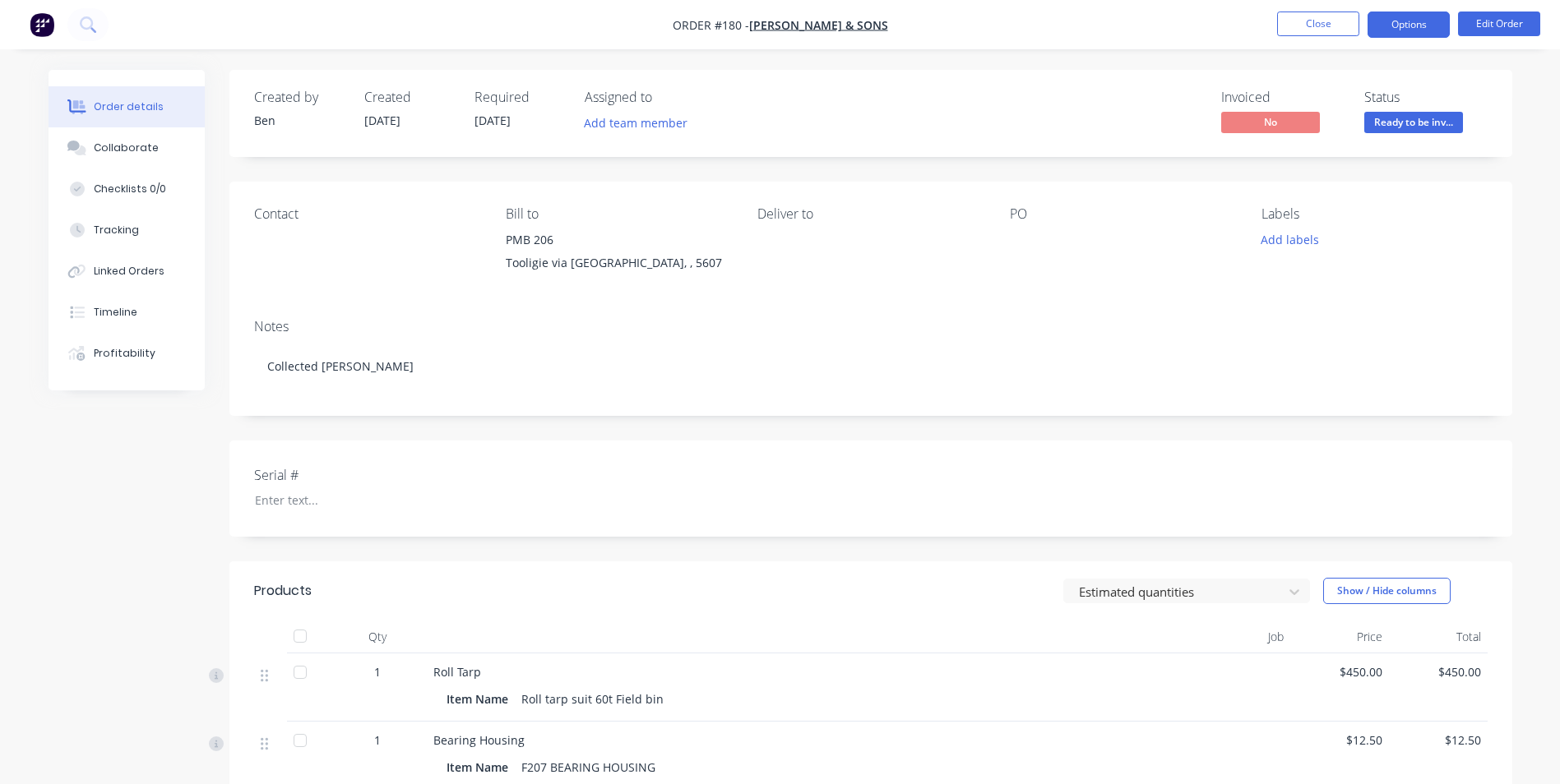
click at [1411, 32] on button "Options" at bounding box center [1409, 24] width 82 height 26
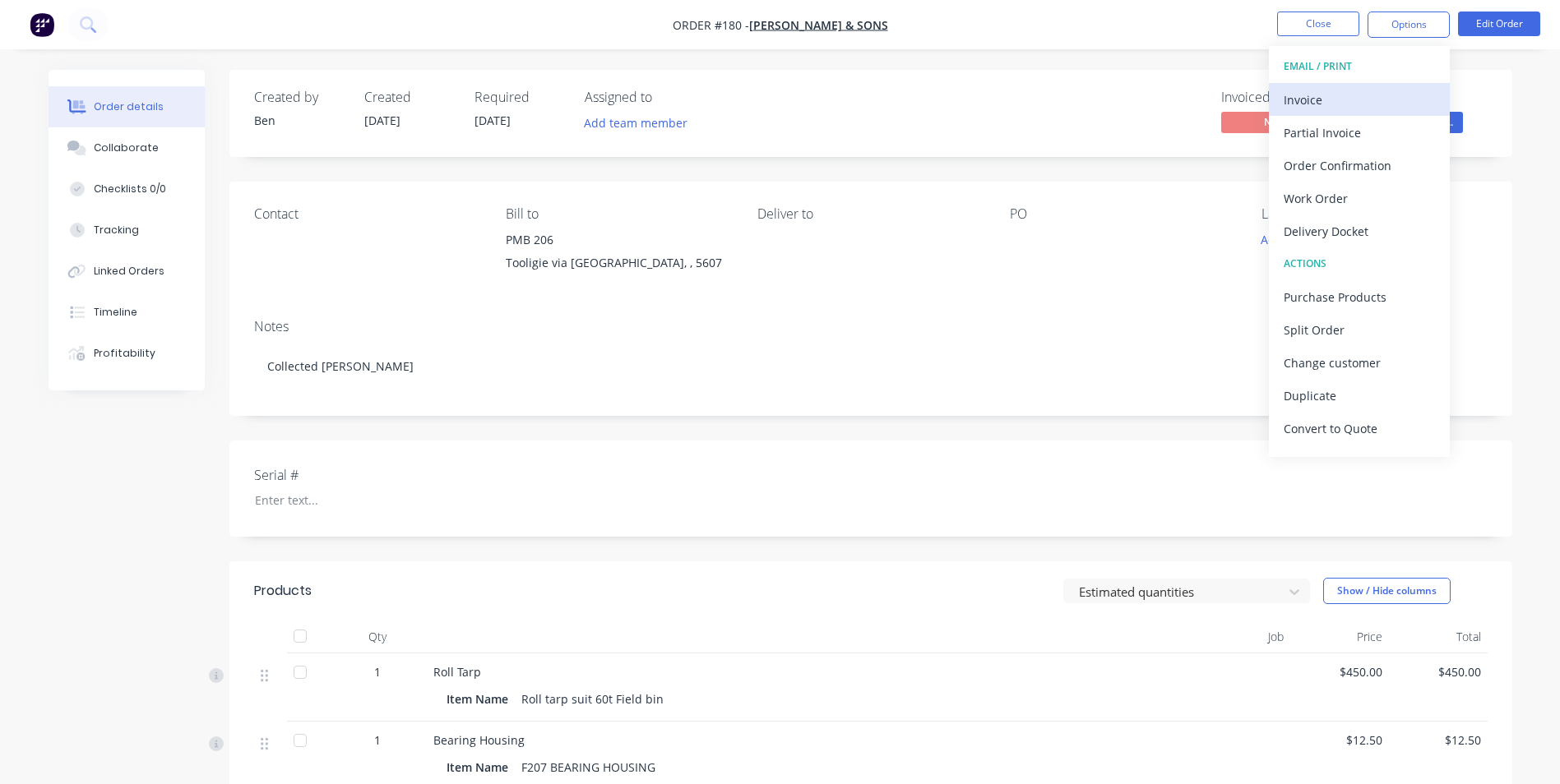
click at [1346, 103] on div "Invoice" at bounding box center [1359, 100] width 151 height 24
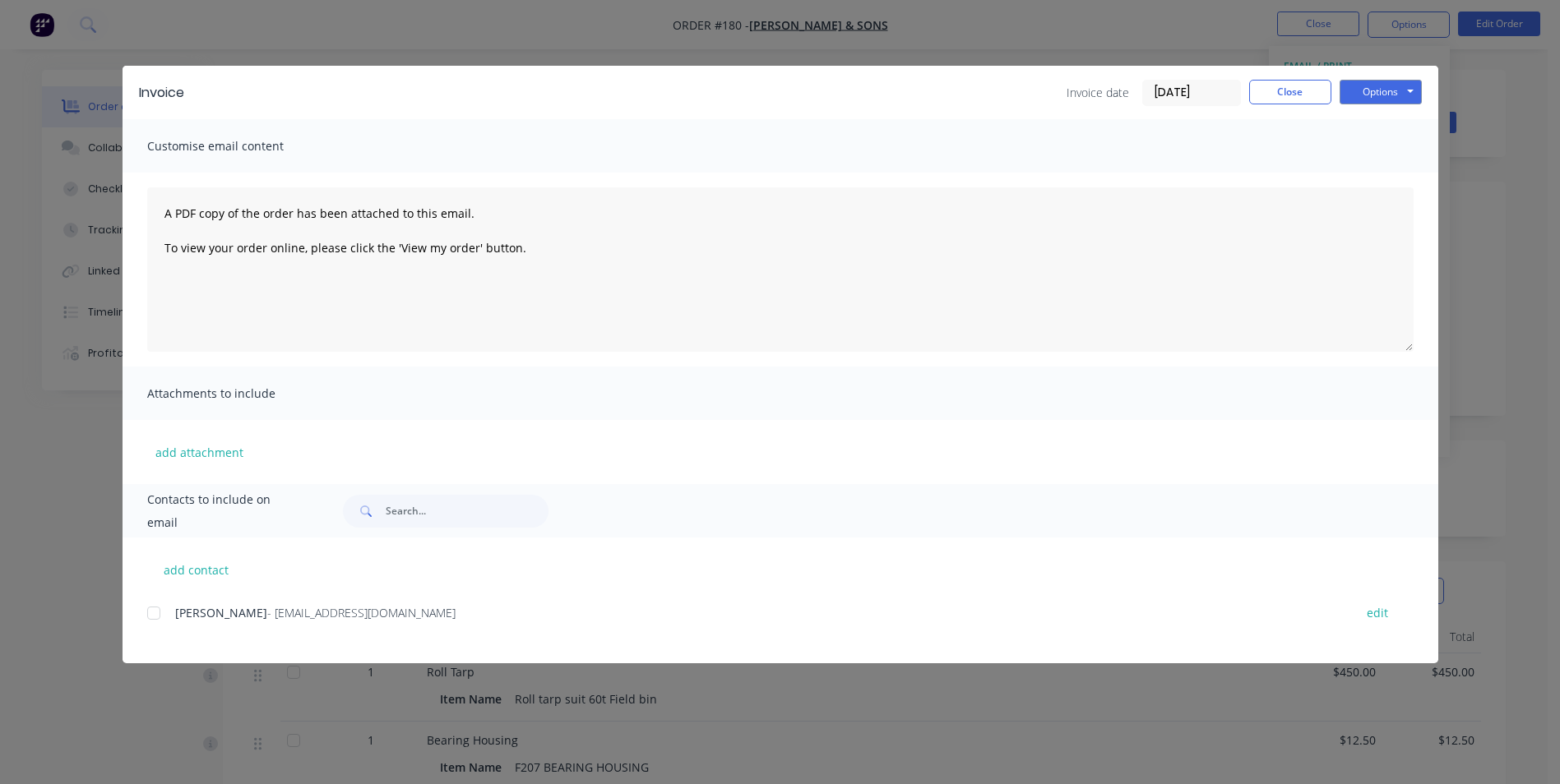
click at [147, 614] on div at bounding box center [154, 613] width 33 height 33
click at [1388, 90] on button "Options" at bounding box center [1381, 92] width 82 height 24
click at [1390, 175] on button "Email" at bounding box center [1392, 175] width 105 height 27
click at [1291, 92] on button "Close" at bounding box center [1290, 92] width 82 height 24
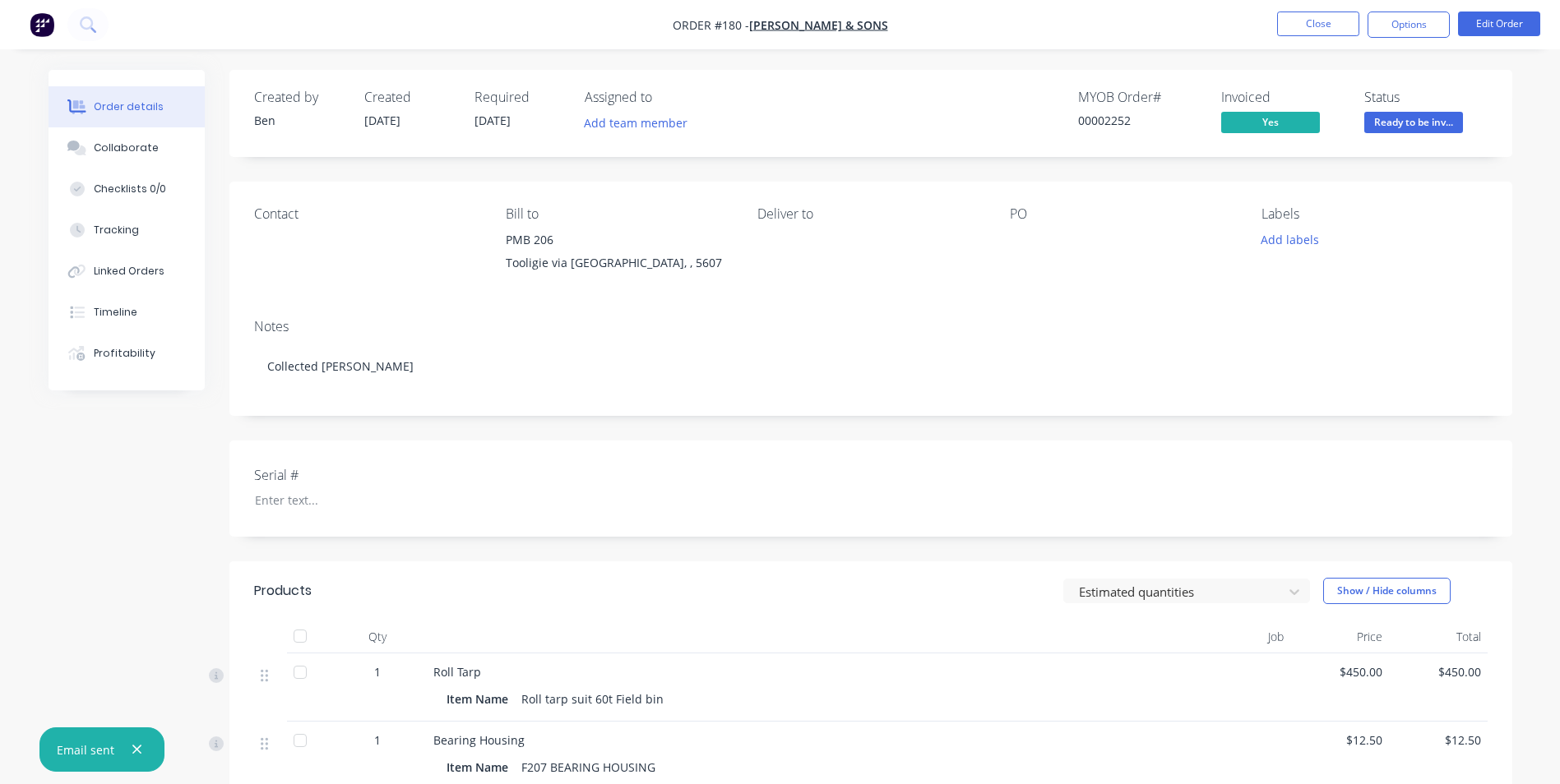
click at [169, 484] on div "Created by [PERSON_NAME] Created [DATE] Required [DATE] Assigned to Add team me…" at bounding box center [780, 648] width 1464 height 1157
click at [1411, 117] on span "Ready to be inv..." at bounding box center [1413, 122] width 99 height 20
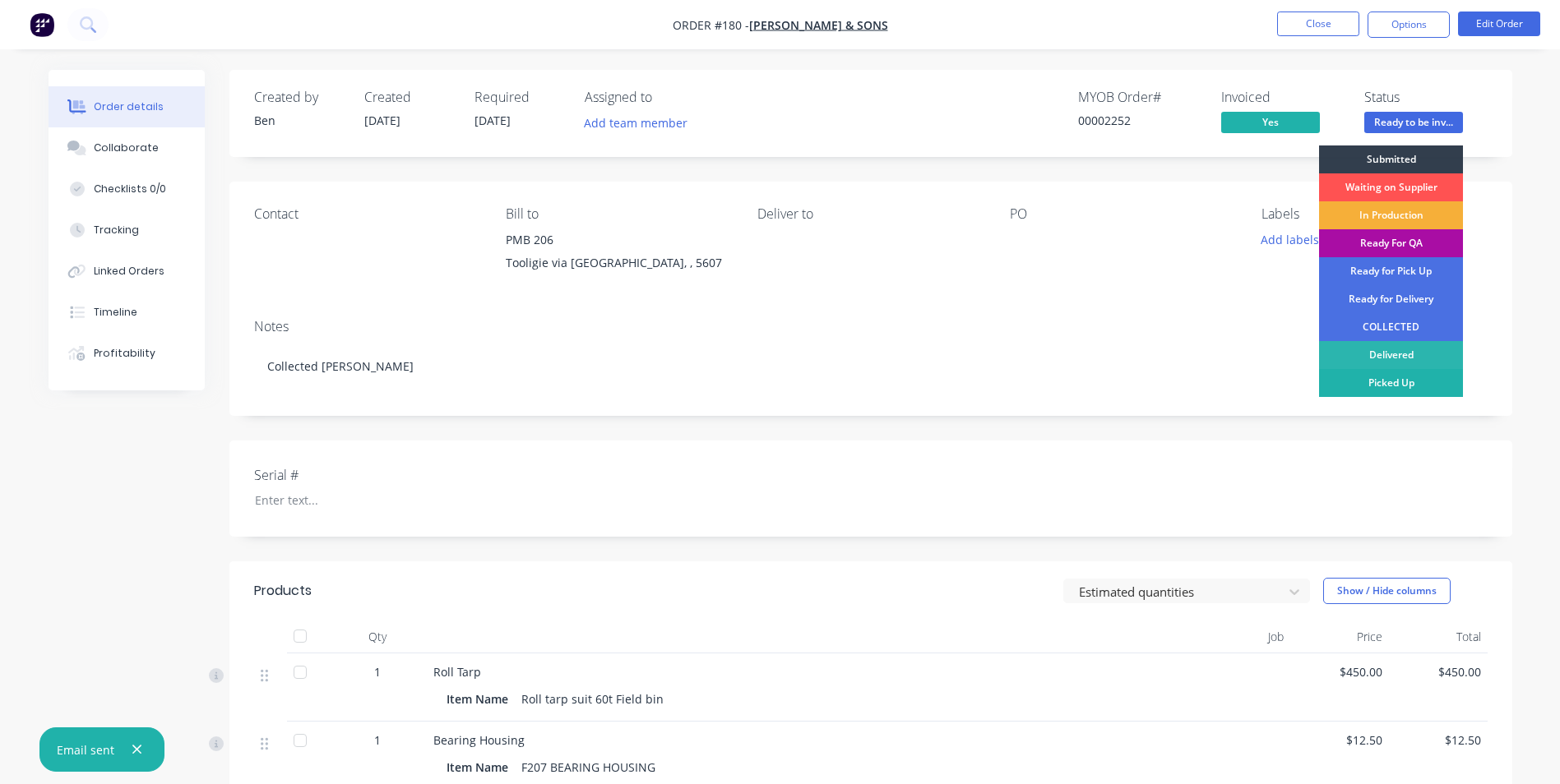
click at [1425, 377] on div "Picked Up" at bounding box center [1391, 383] width 144 height 28
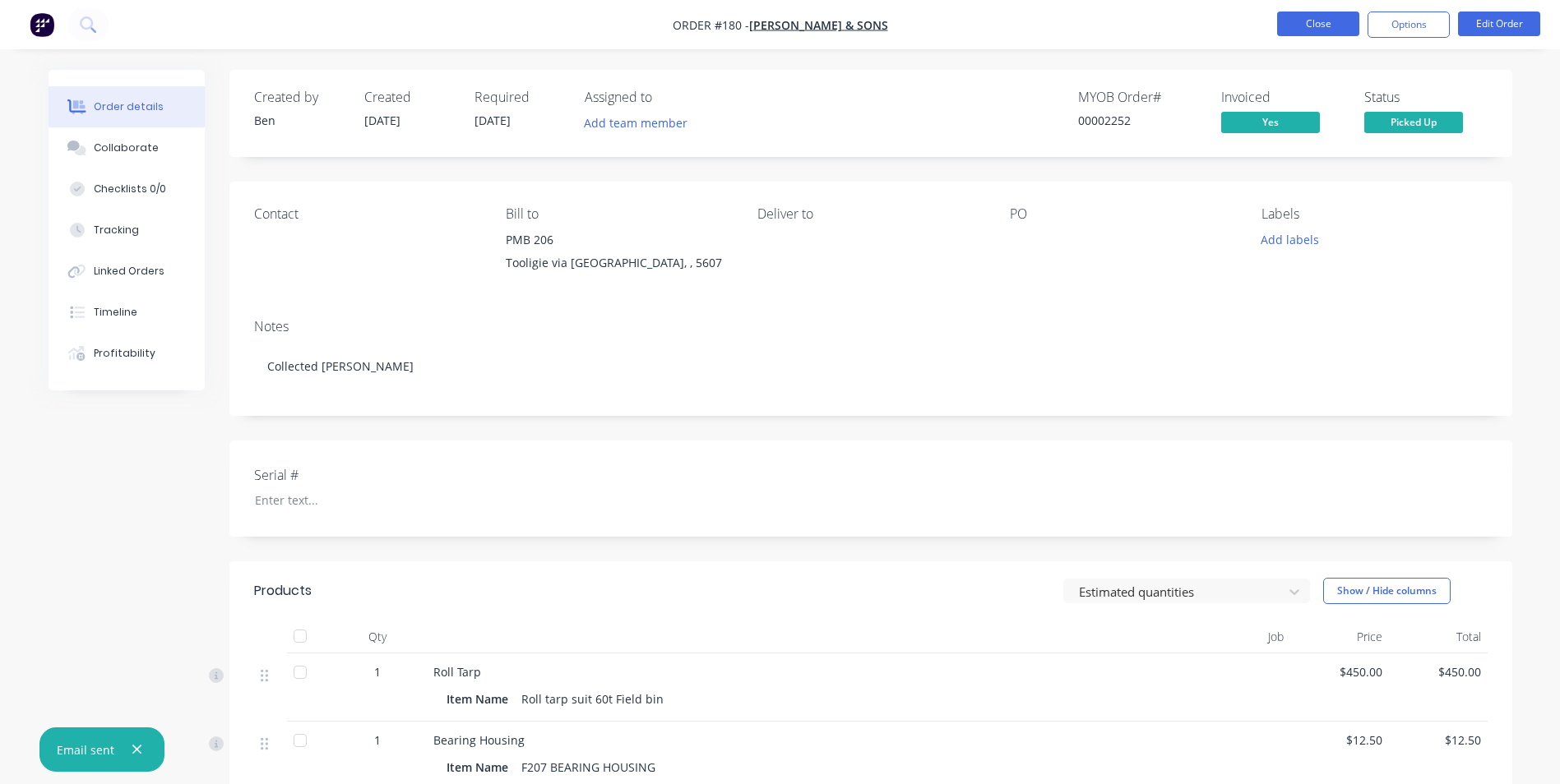
click at [1350, 28] on button "Close" at bounding box center [1318, 24] width 82 height 24
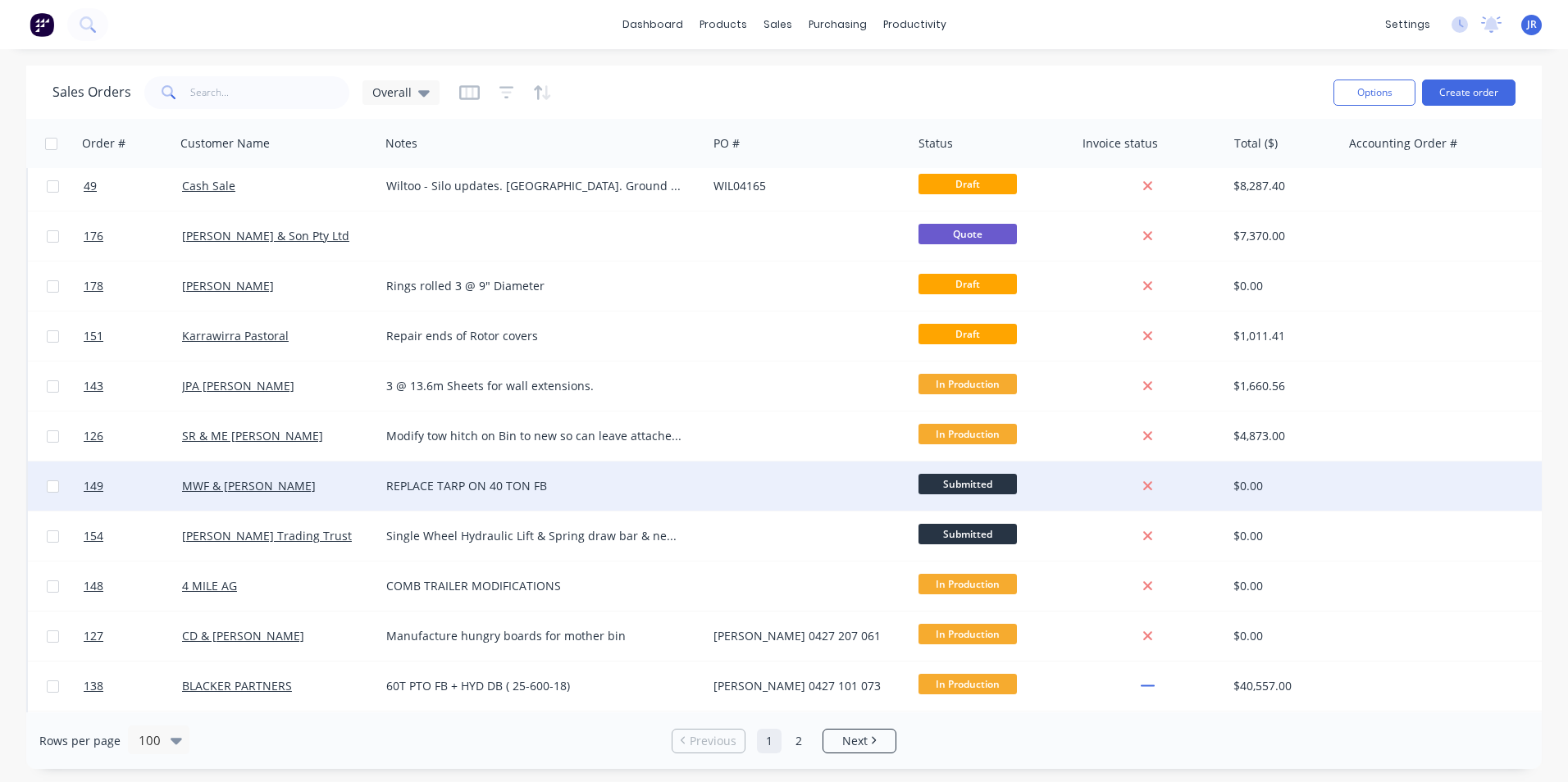
scroll to position [410, 0]
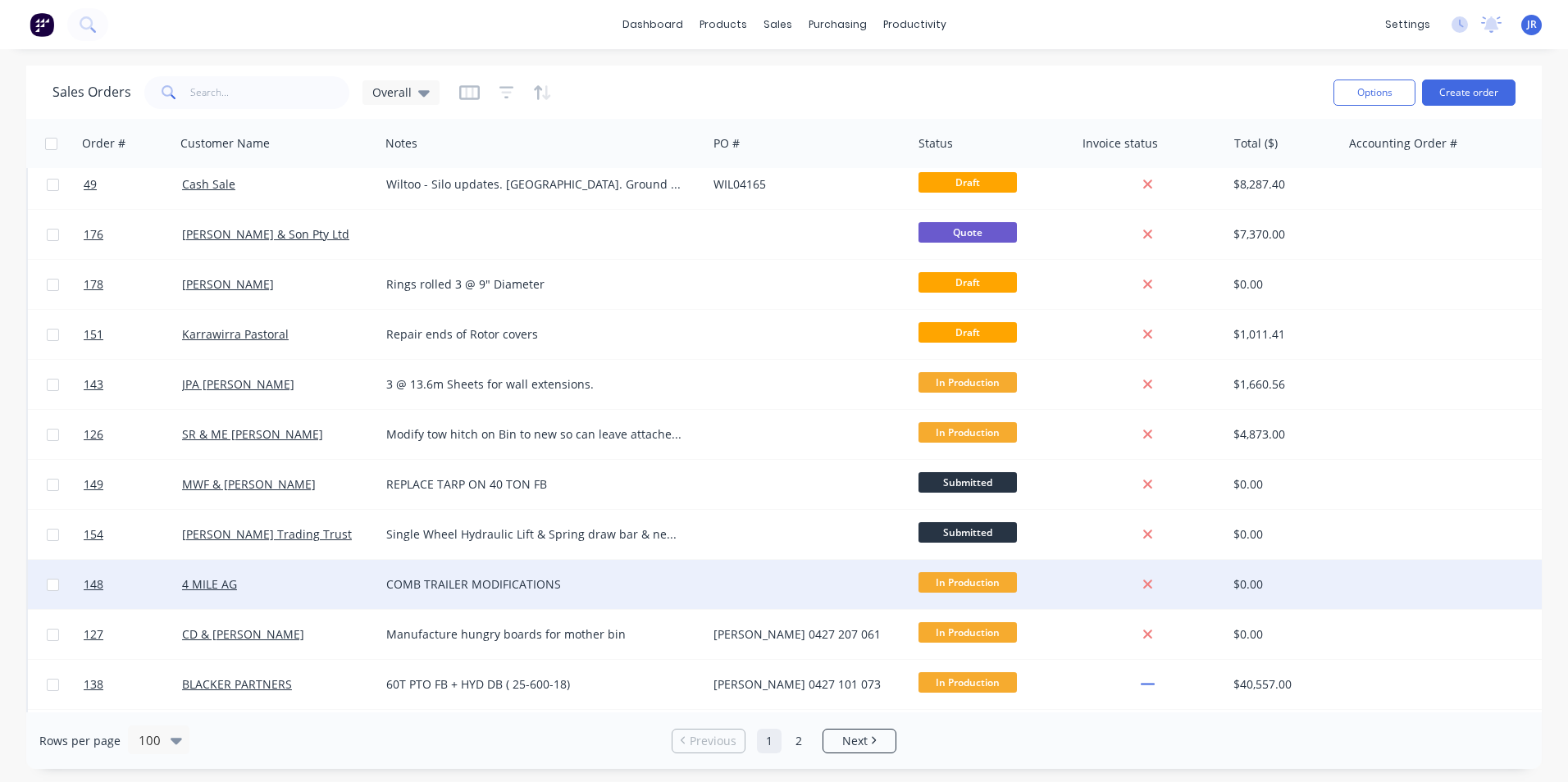
click at [539, 587] on div "COMB TRAILER MODIFICATIONS" at bounding box center [535, 584] width 299 height 17
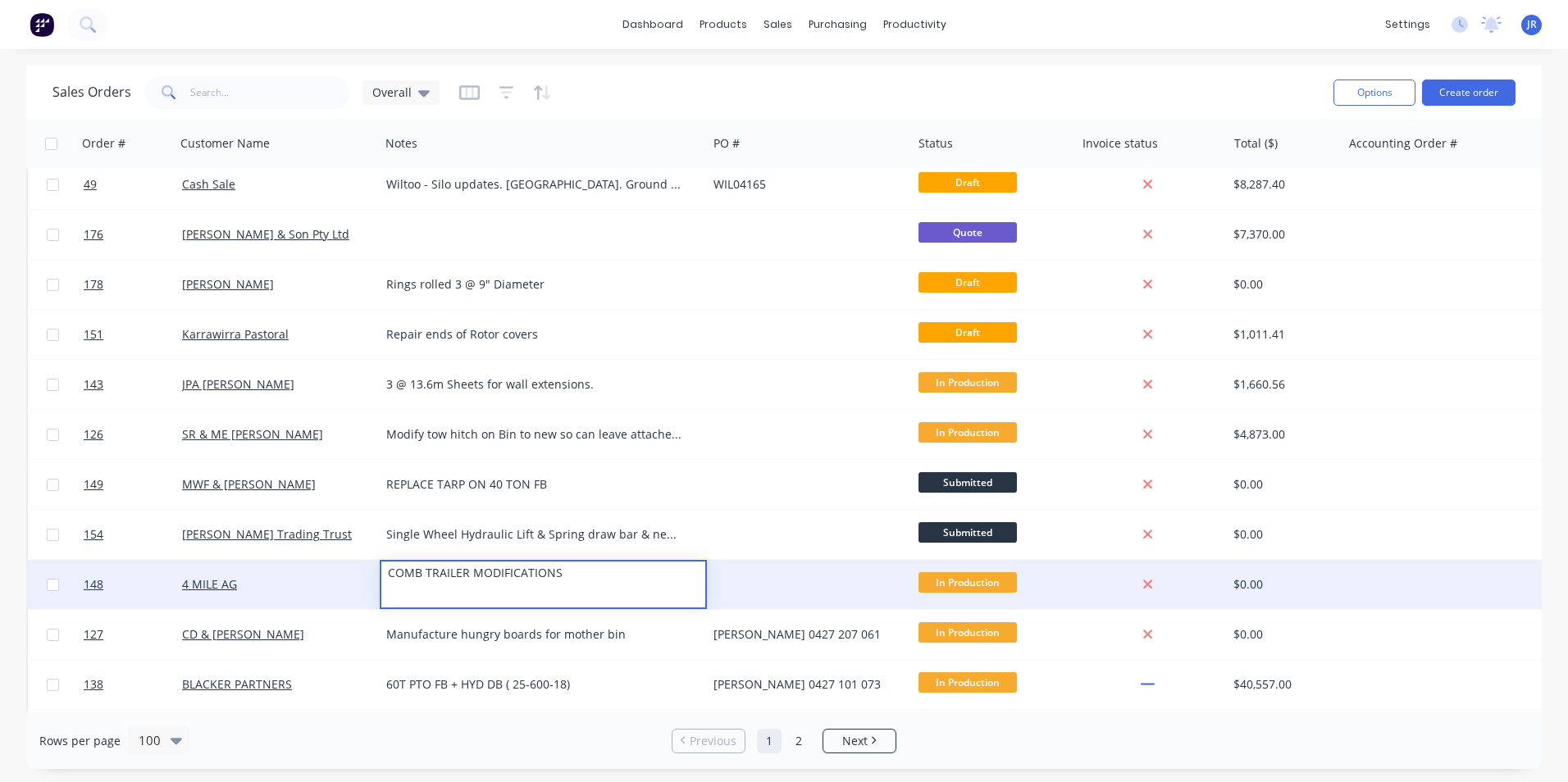
click at [314, 579] on div "4 MILE AG" at bounding box center [273, 584] width 182 height 17
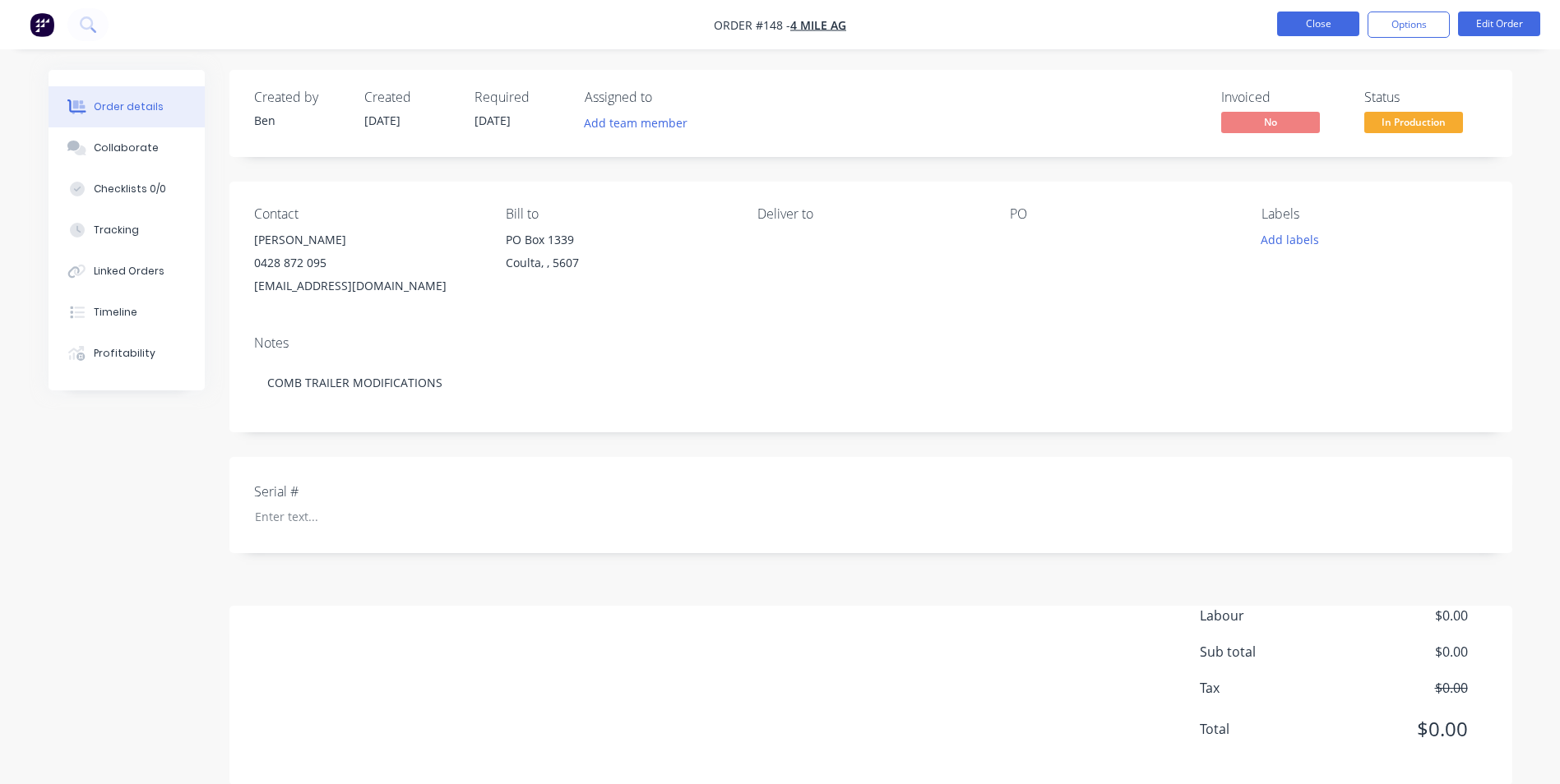
click at [1333, 16] on button "Close" at bounding box center [1318, 24] width 82 height 24
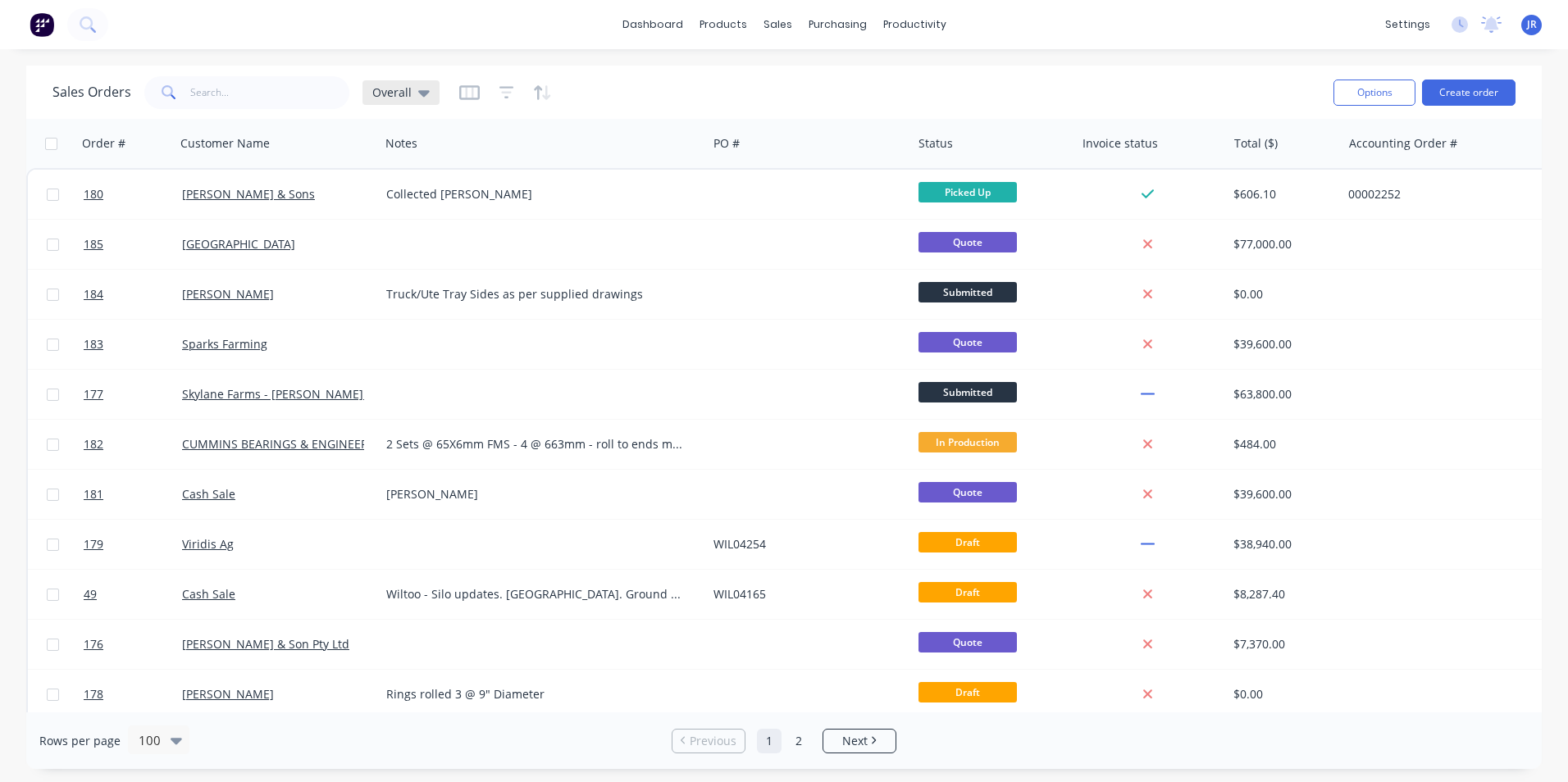
click at [395, 100] on div "Overall" at bounding box center [401, 93] width 77 height 24
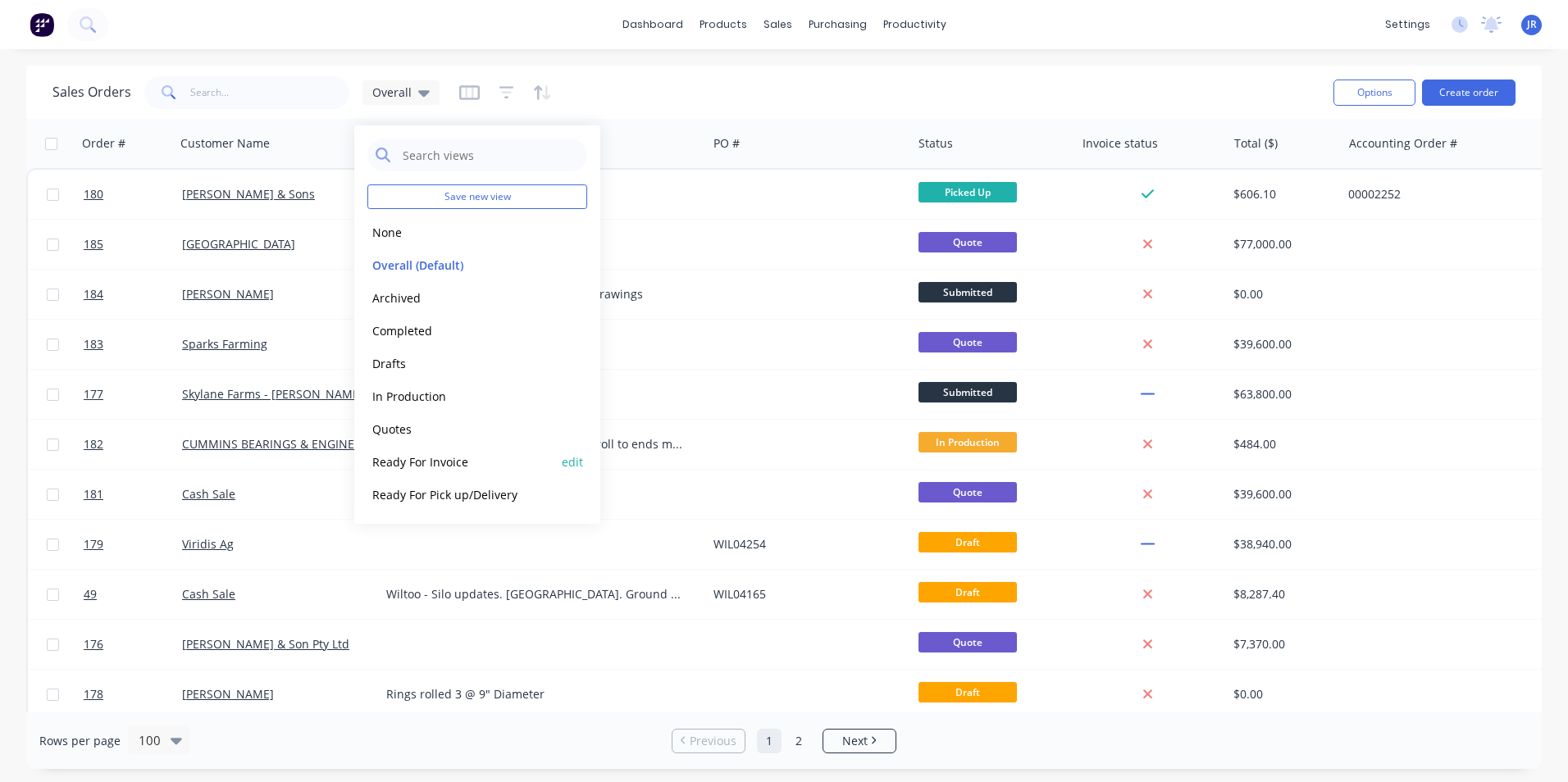
click at [448, 458] on button "Ready For Invoice" at bounding box center [461, 462] width 187 height 19
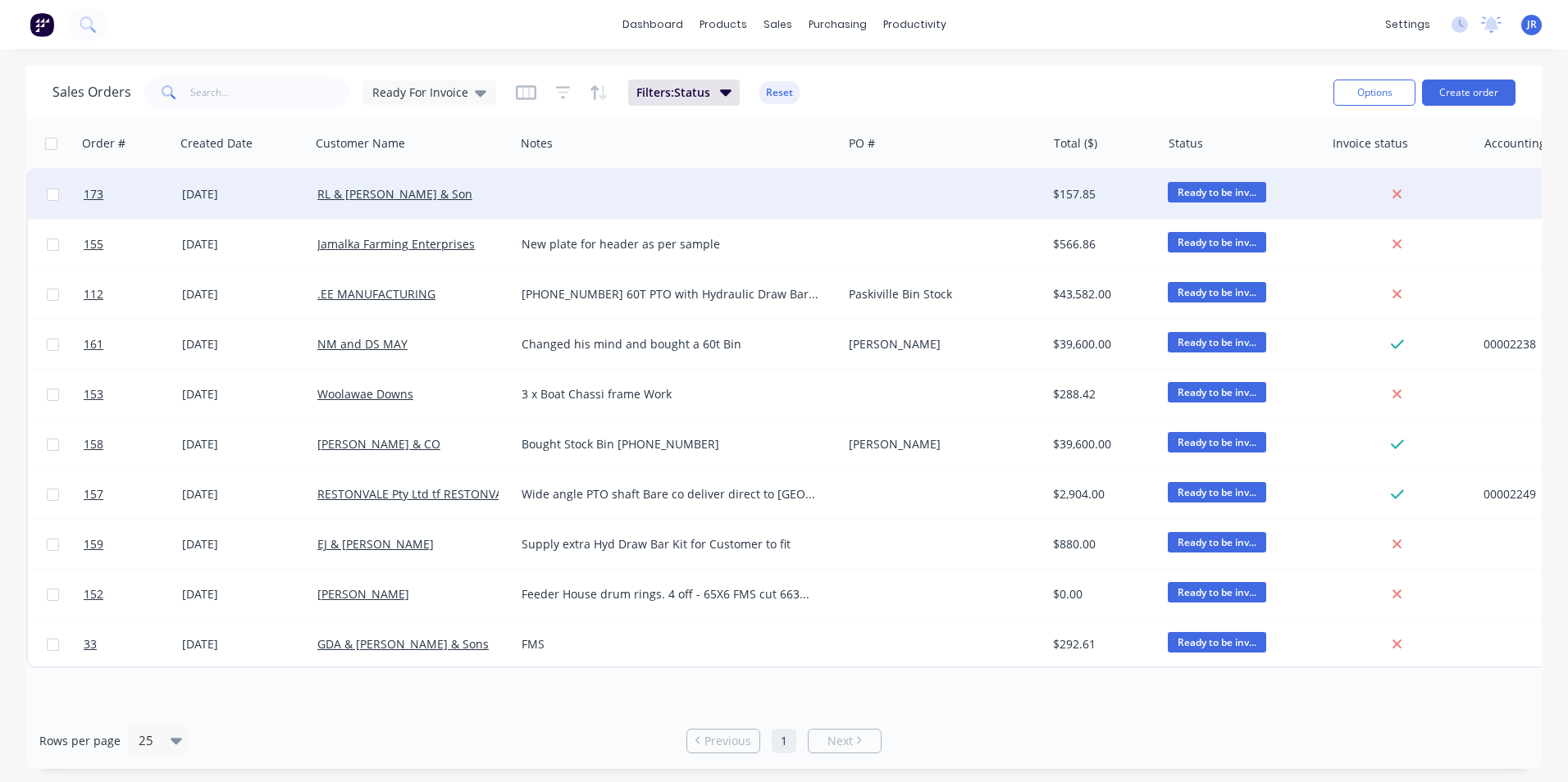
click at [450, 201] on div "RL & [PERSON_NAME] & Son" at bounding box center [408, 194] width 182 height 17
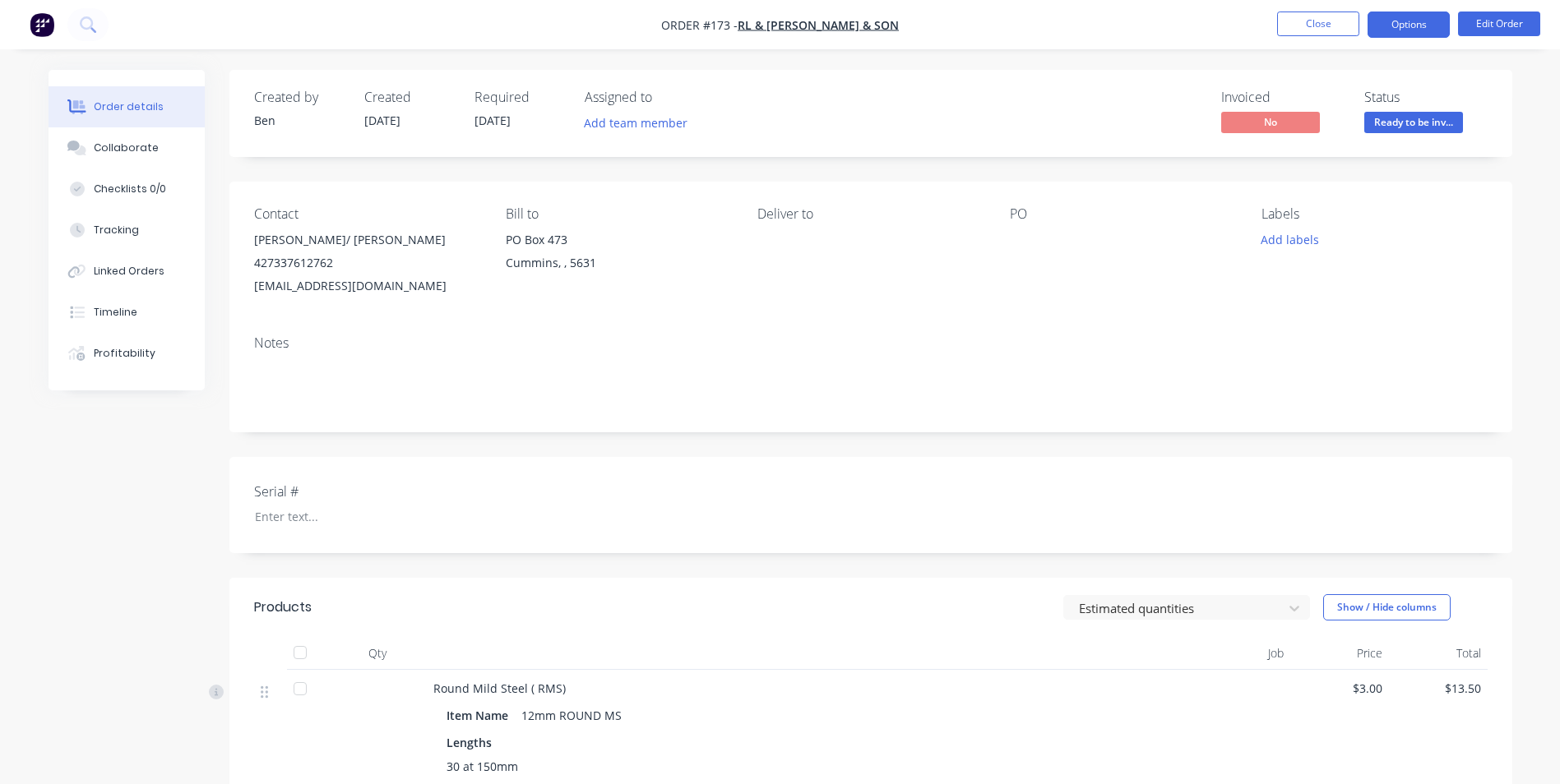
click at [1407, 24] on button "Options" at bounding box center [1409, 24] width 82 height 26
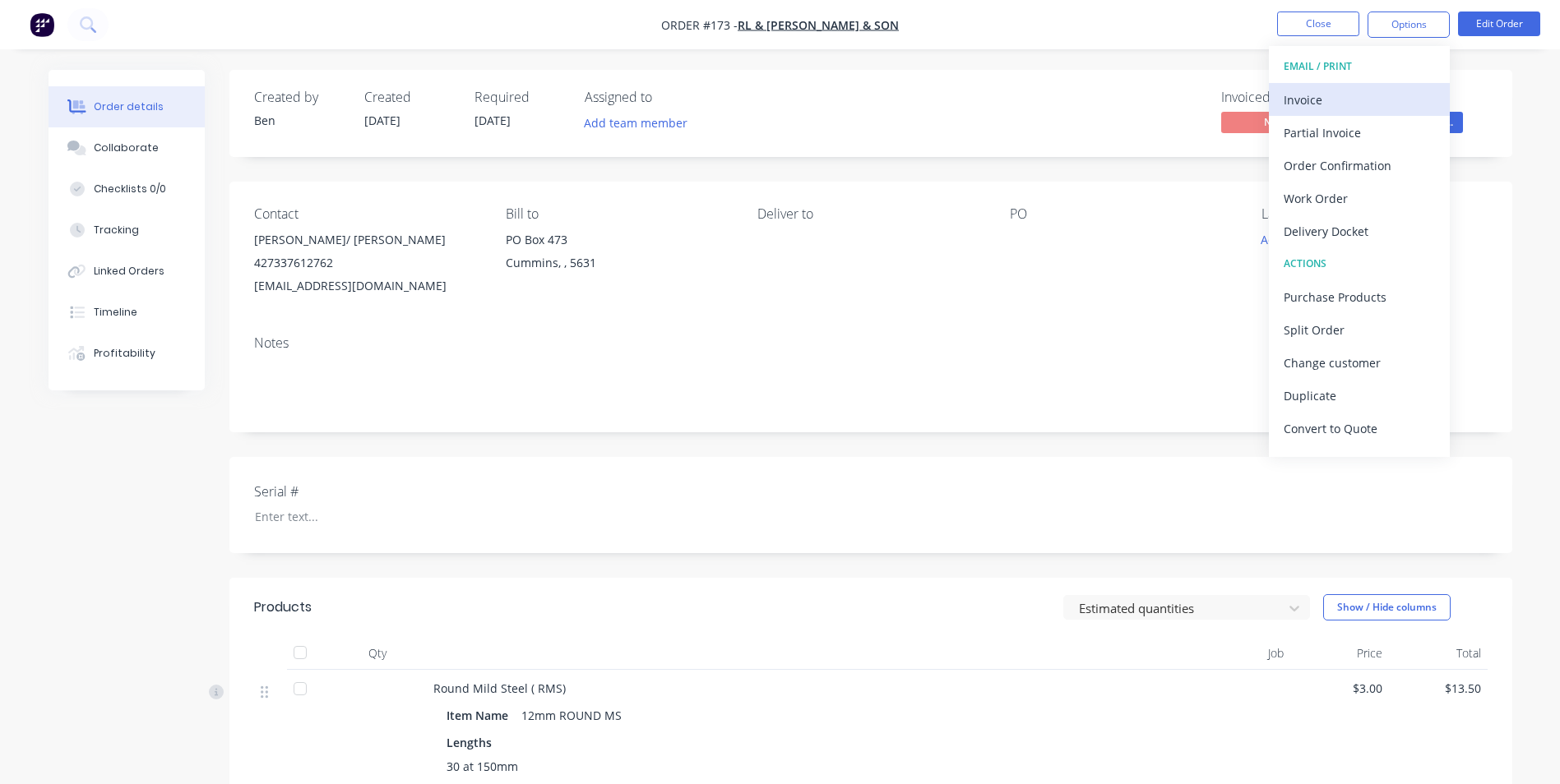
click at [1343, 108] on div "Invoice" at bounding box center [1359, 100] width 151 height 24
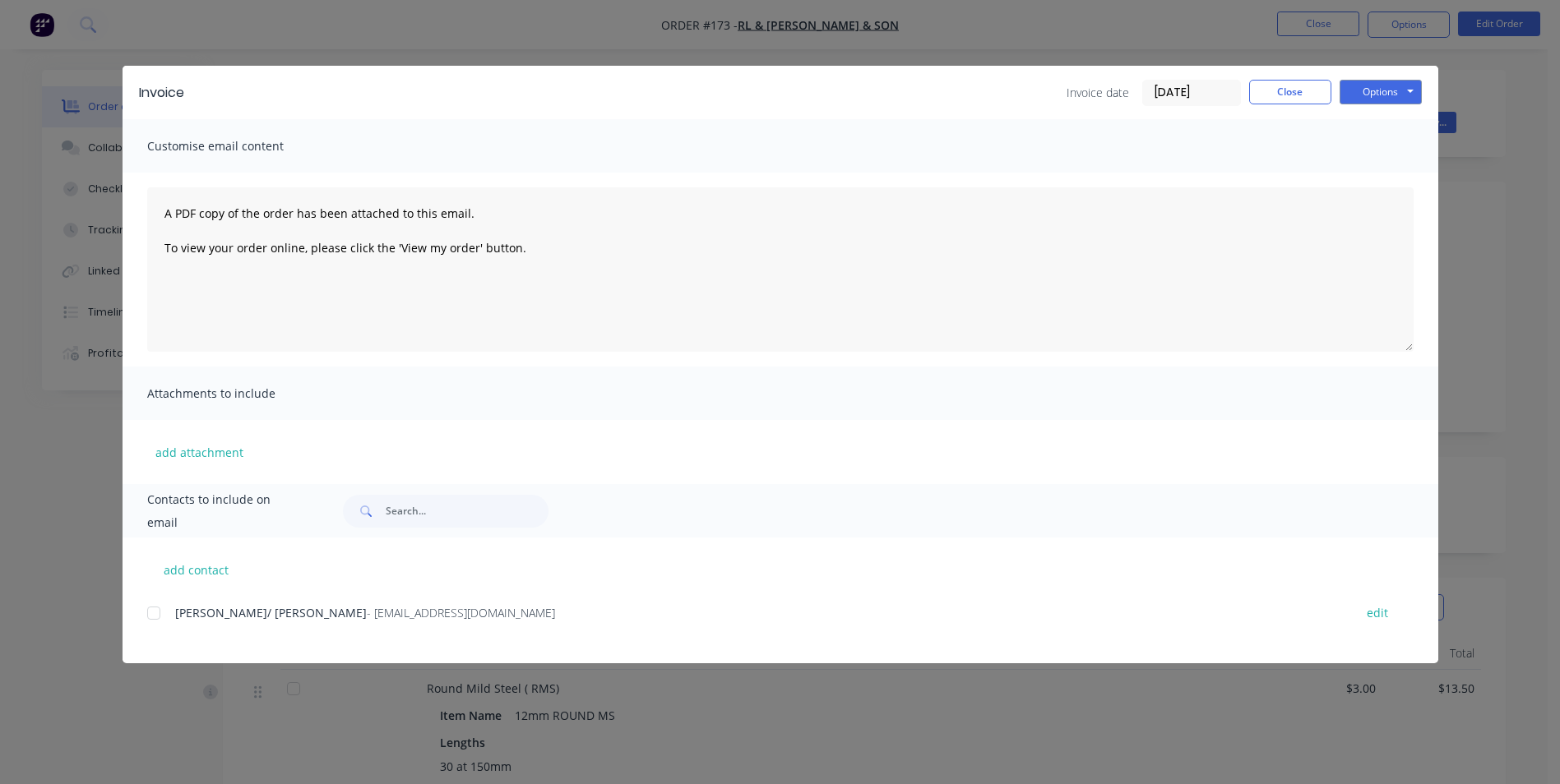
click at [148, 618] on div at bounding box center [154, 613] width 33 height 33
click at [1392, 88] on button "Options" at bounding box center [1381, 92] width 82 height 24
click at [1394, 172] on button "Email" at bounding box center [1392, 175] width 105 height 27
click at [1304, 93] on button "Close" at bounding box center [1290, 92] width 82 height 24
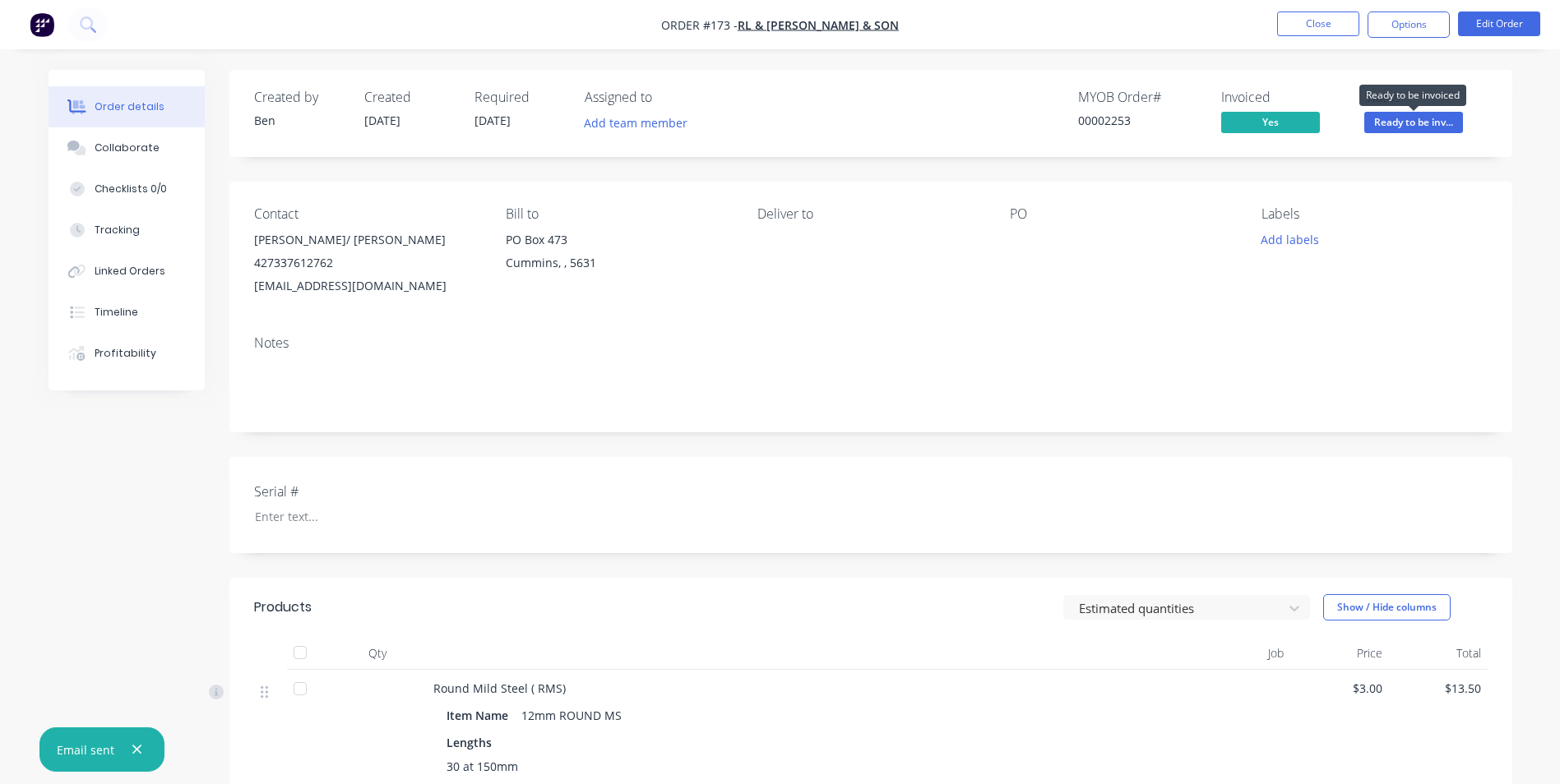
click at [1412, 122] on span "Ready to be inv..." at bounding box center [1413, 122] width 99 height 20
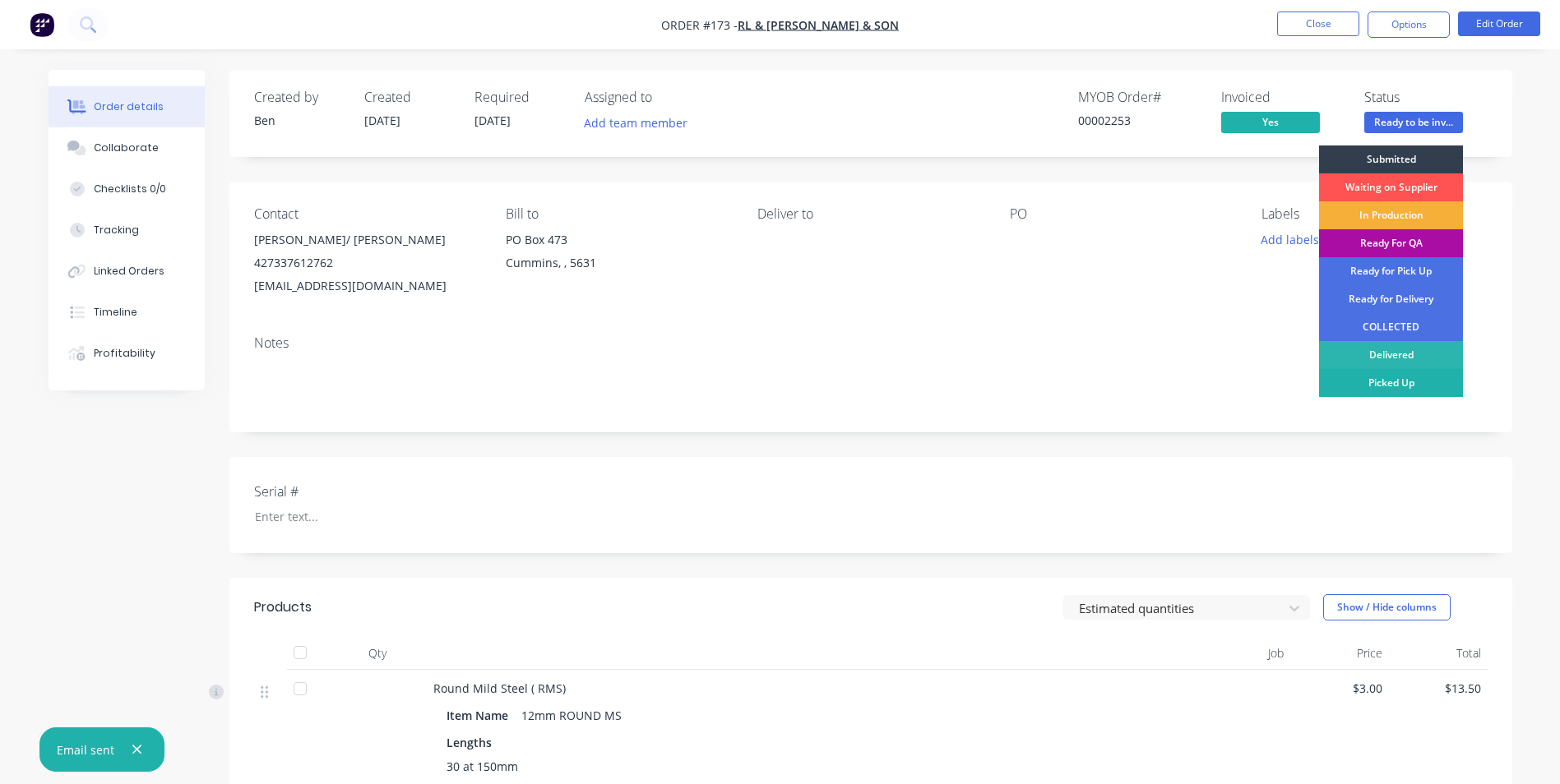
click at [1409, 381] on div "Picked Up" at bounding box center [1391, 383] width 144 height 28
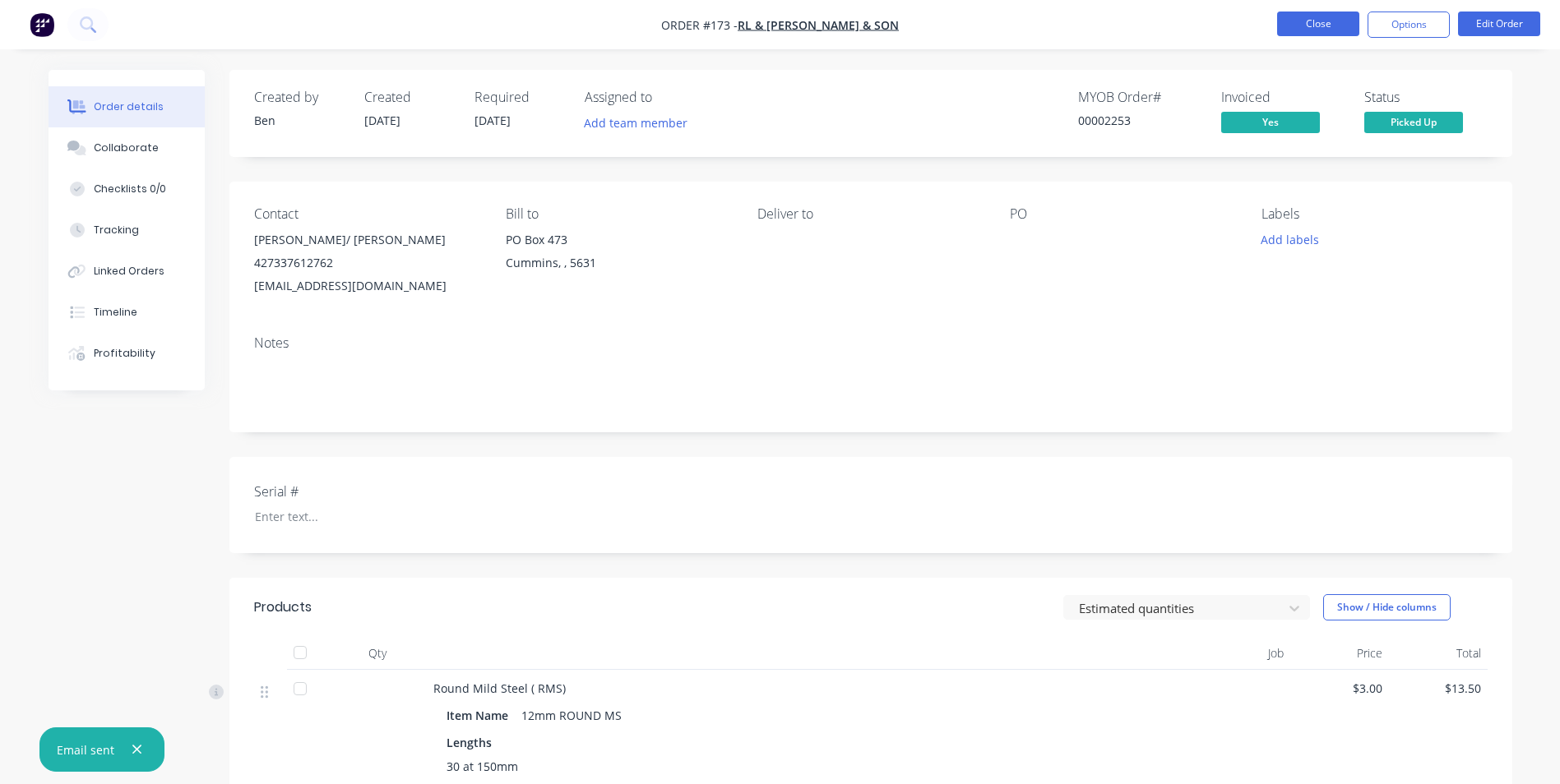
click at [1320, 20] on button "Close" at bounding box center [1318, 24] width 82 height 24
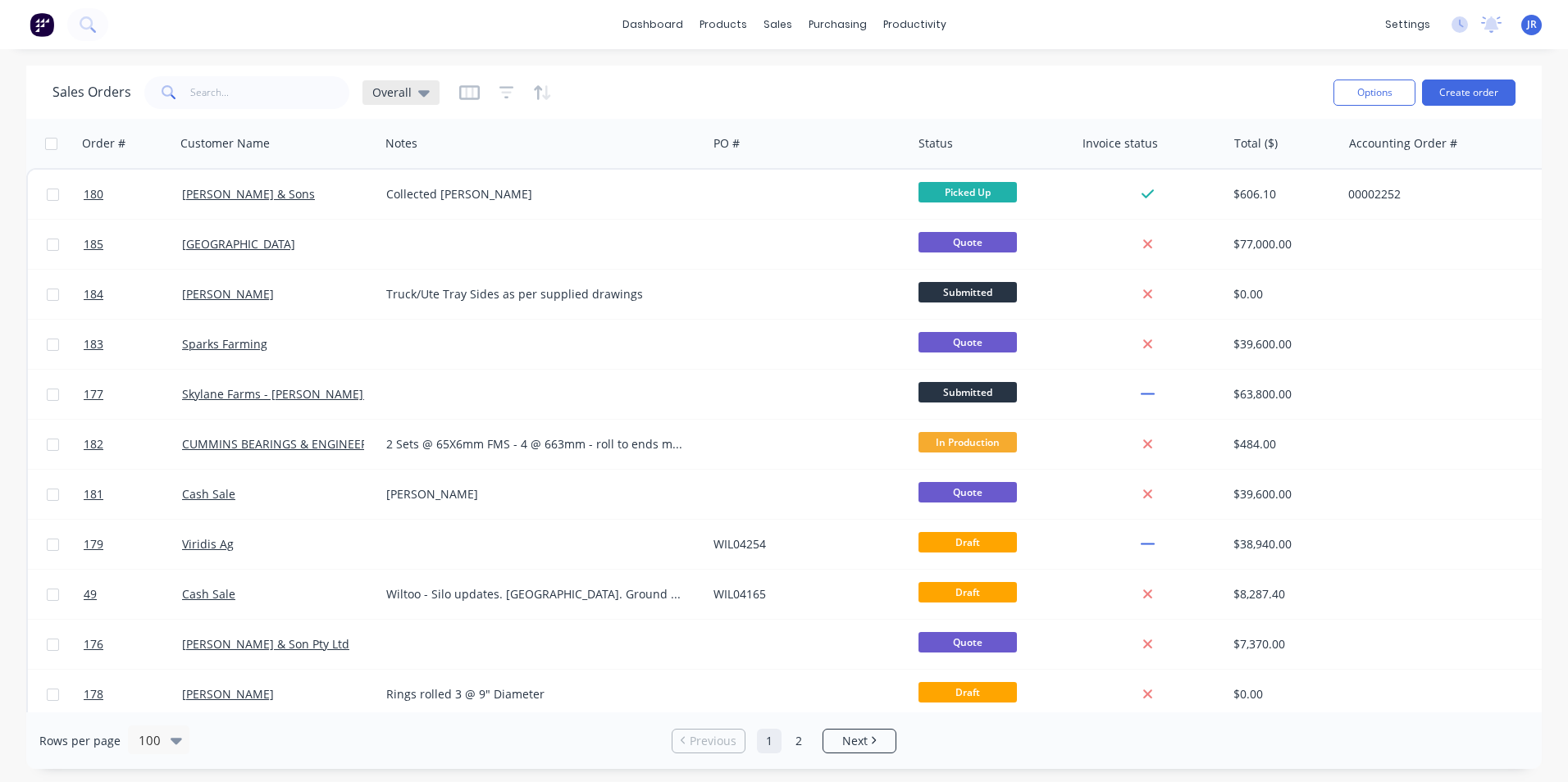
click at [418, 94] on icon at bounding box center [423, 93] width 11 height 18
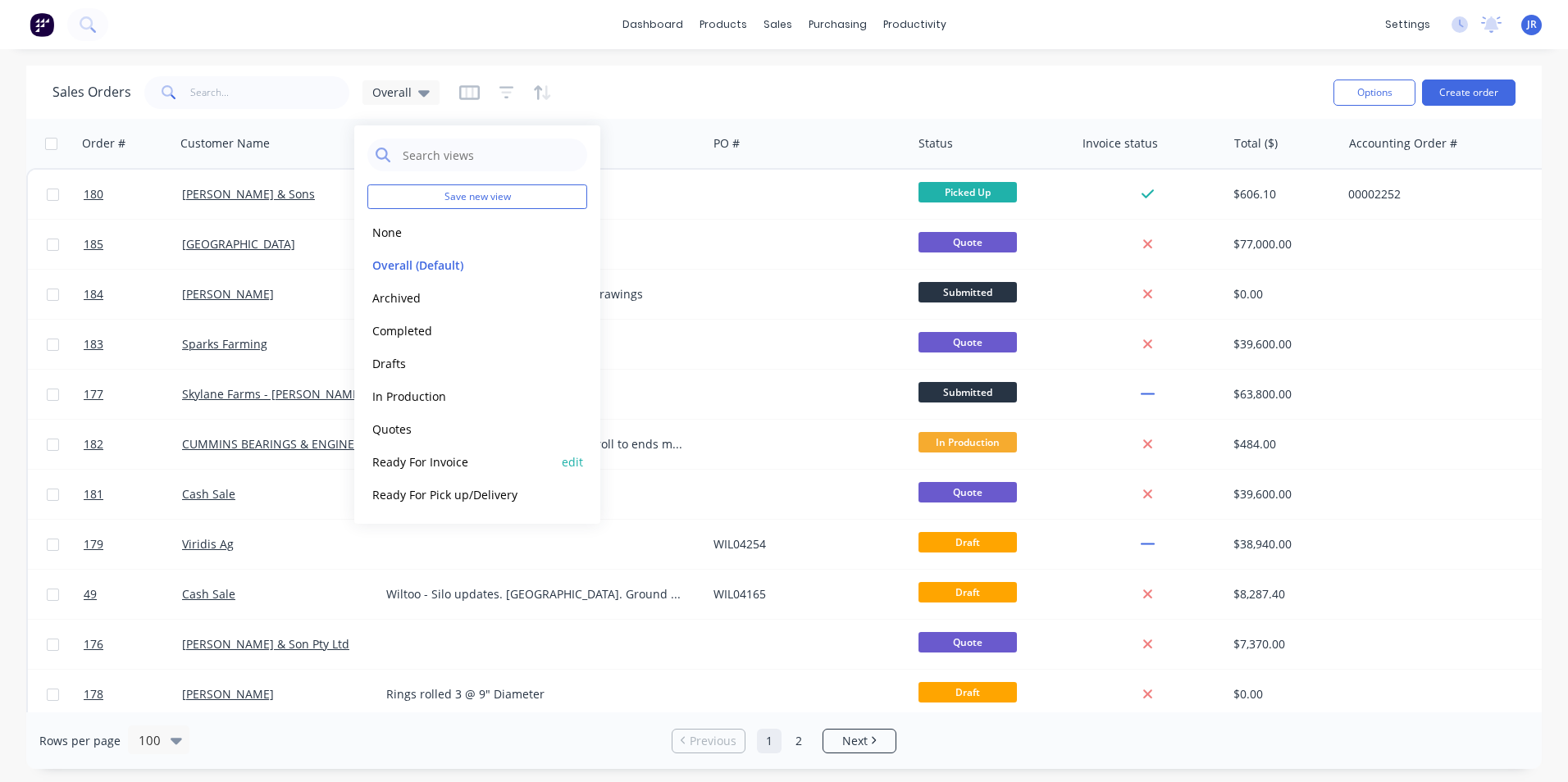
click at [452, 465] on button "Ready For Invoice" at bounding box center [461, 462] width 187 height 19
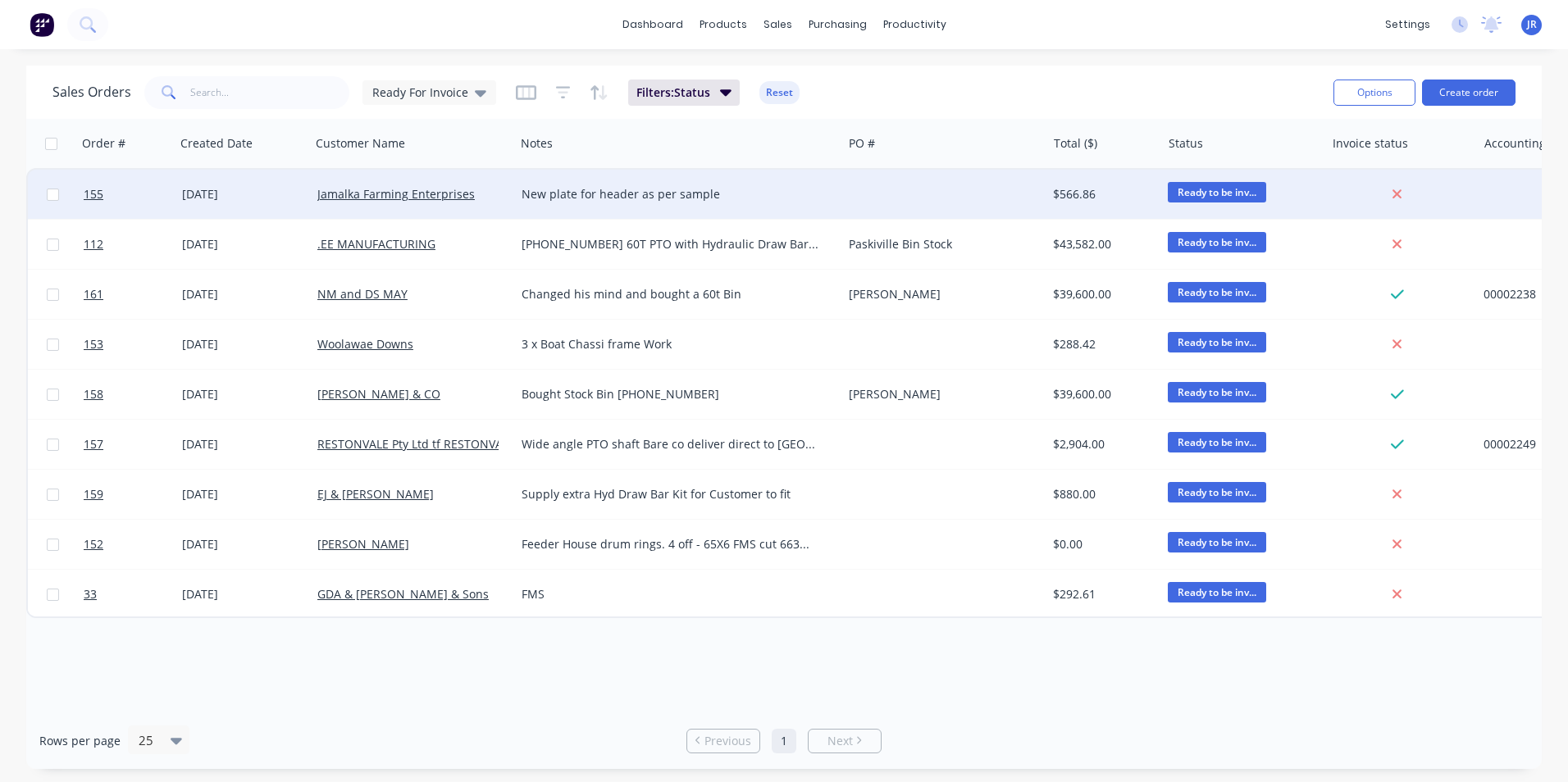
click at [788, 190] on div "New plate for header as per sample" at bounding box center [671, 194] width 299 height 17
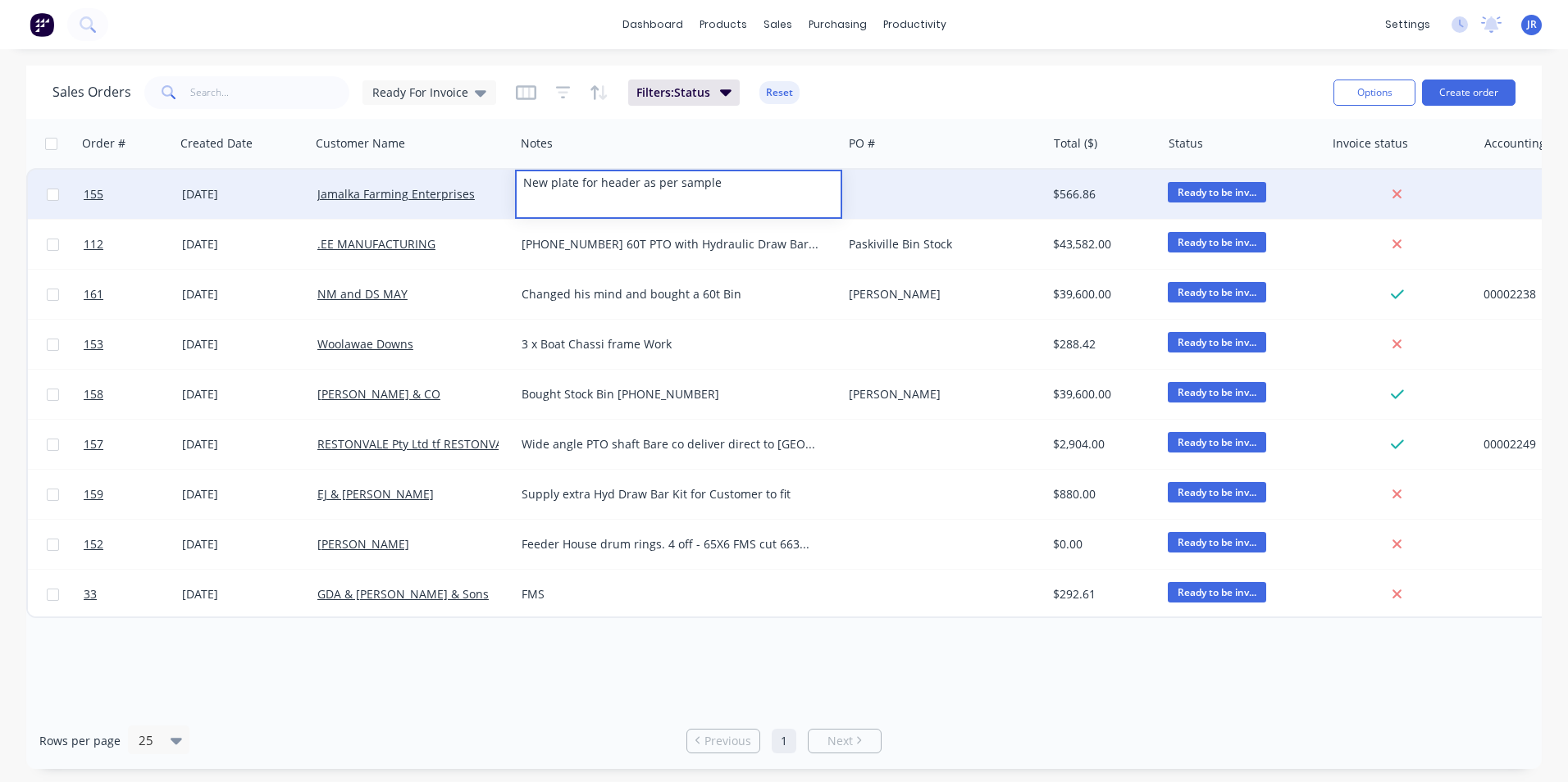
click at [927, 180] on div at bounding box center [945, 194] width 204 height 49
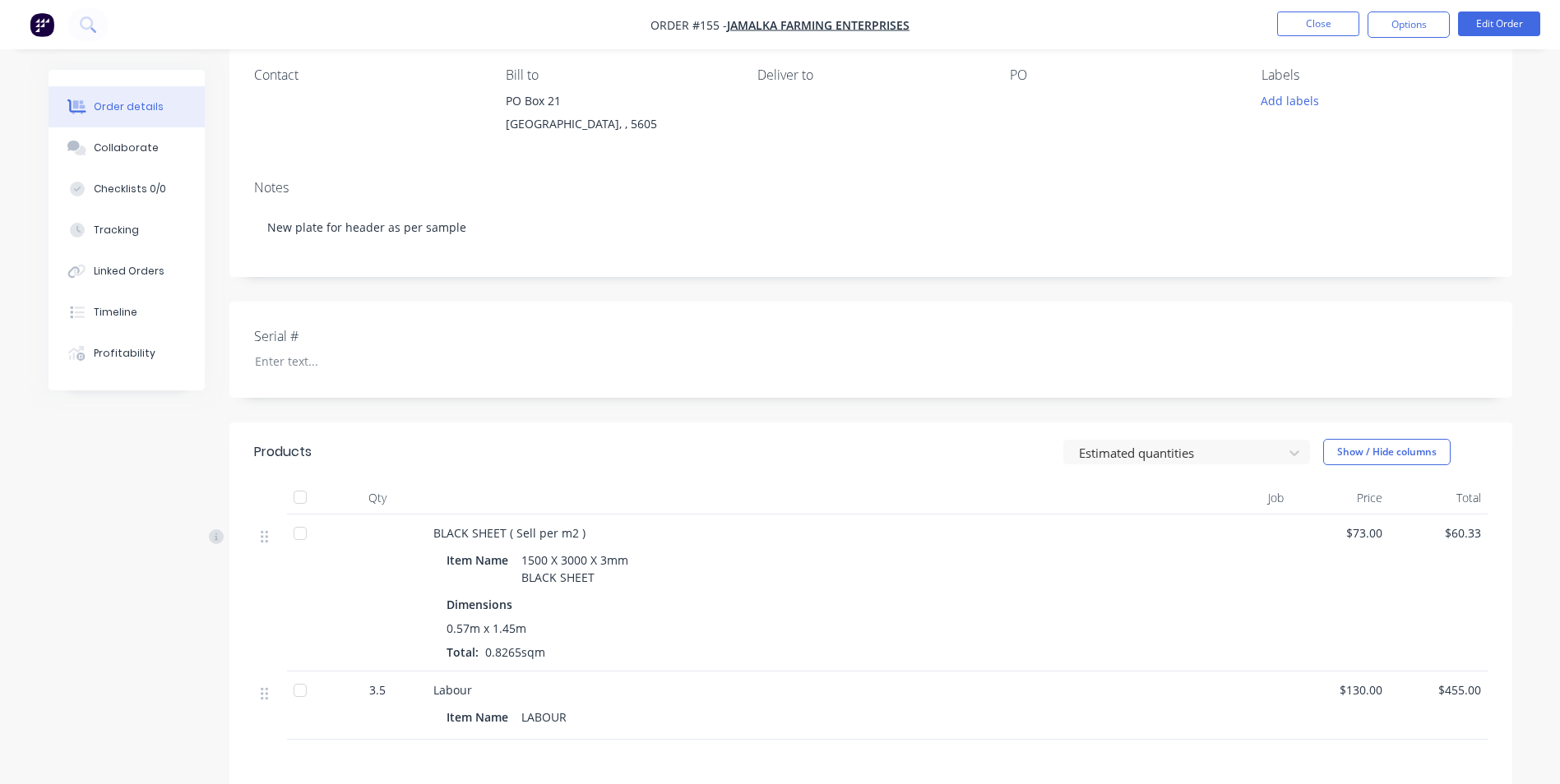
scroll to position [247, 0]
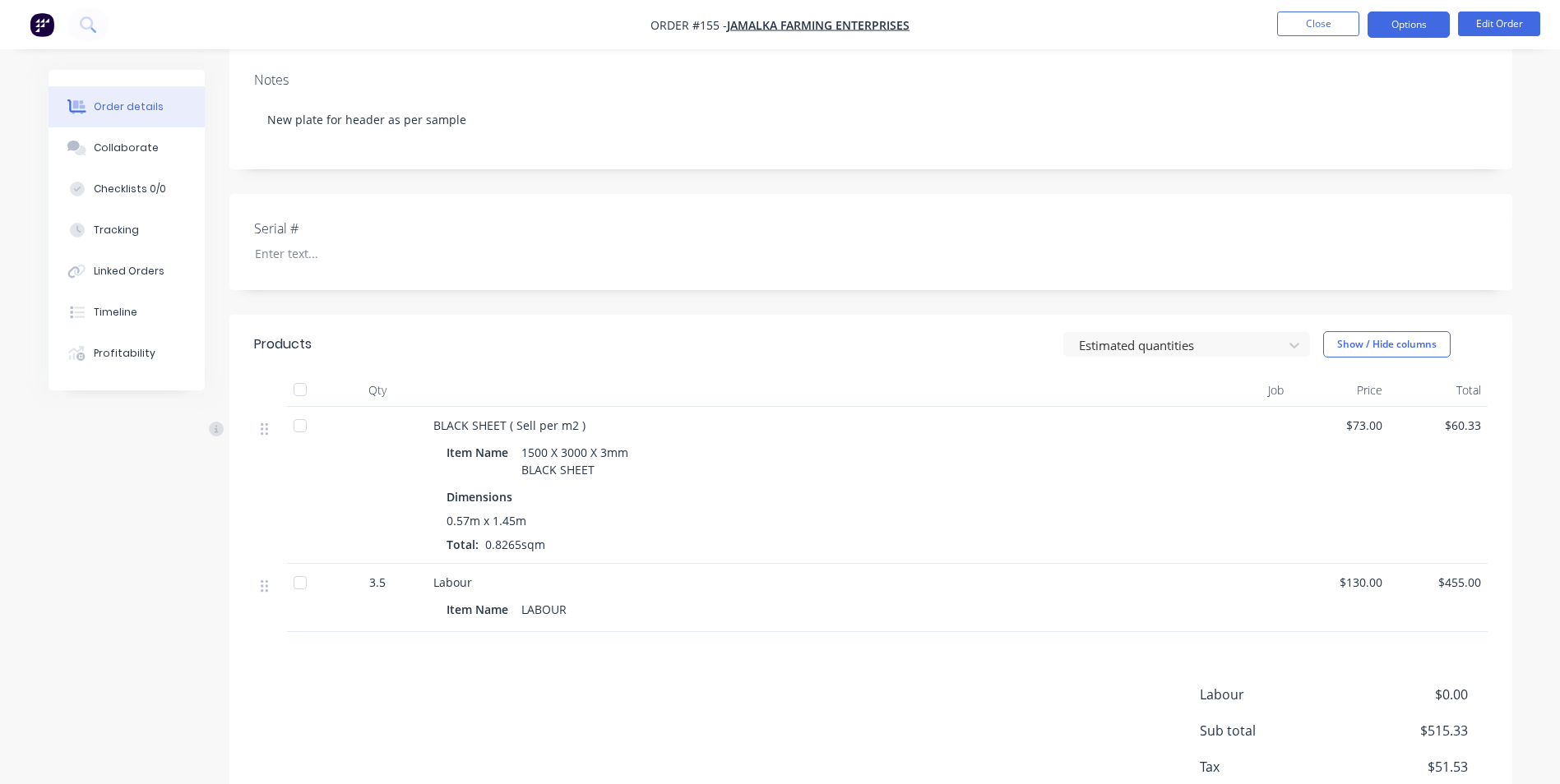
click at [1410, 26] on button "Options" at bounding box center [1409, 24] width 82 height 26
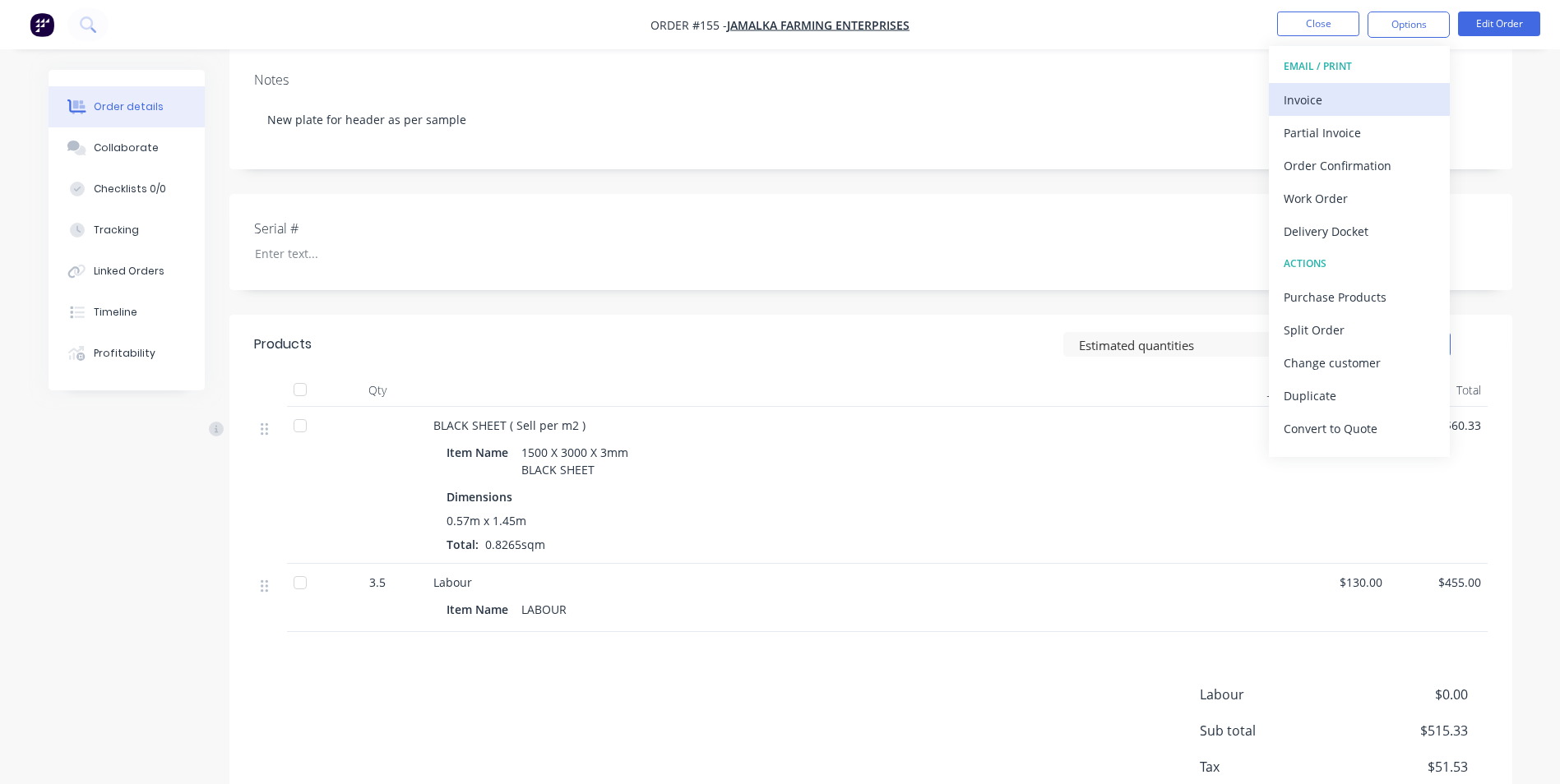
click at [1376, 97] on div "Invoice" at bounding box center [1359, 100] width 151 height 24
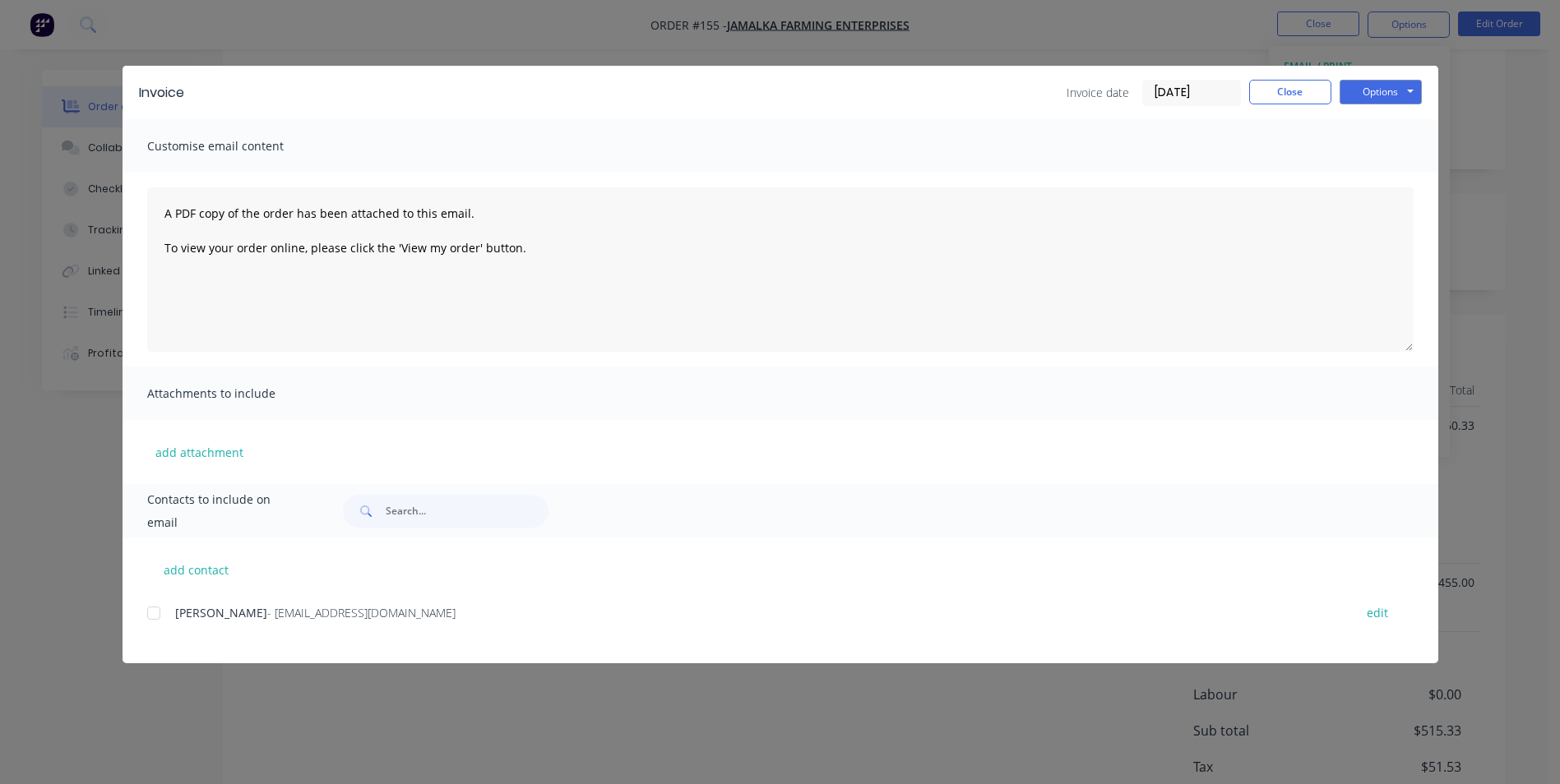
click at [151, 607] on div at bounding box center [154, 613] width 33 height 33
click at [1379, 92] on button "Options" at bounding box center [1381, 92] width 82 height 24
click at [1388, 177] on button "Email" at bounding box center [1392, 175] width 105 height 27
click at [1311, 90] on button "Close" at bounding box center [1290, 92] width 82 height 24
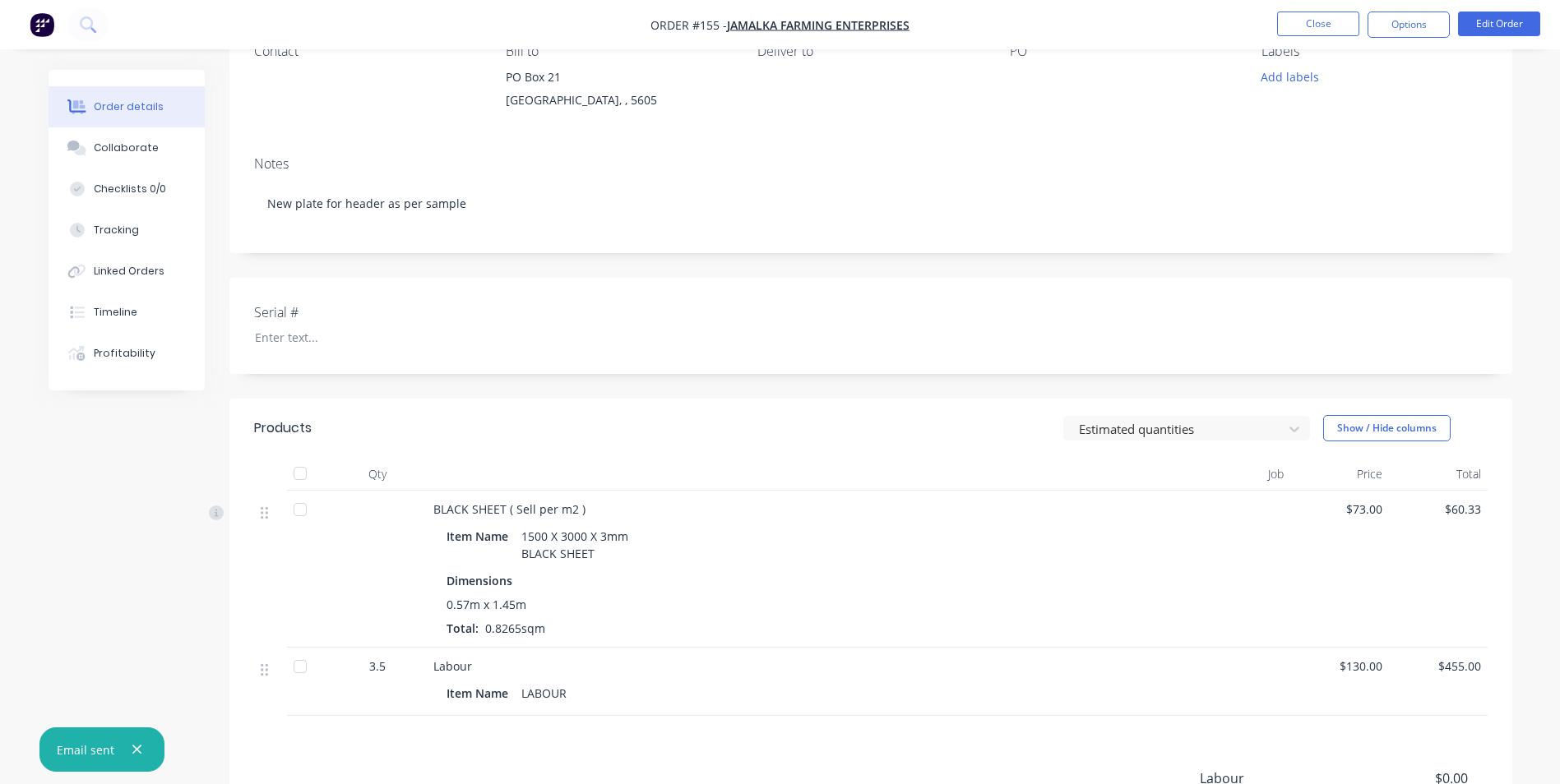
scroll to position [0, 0]
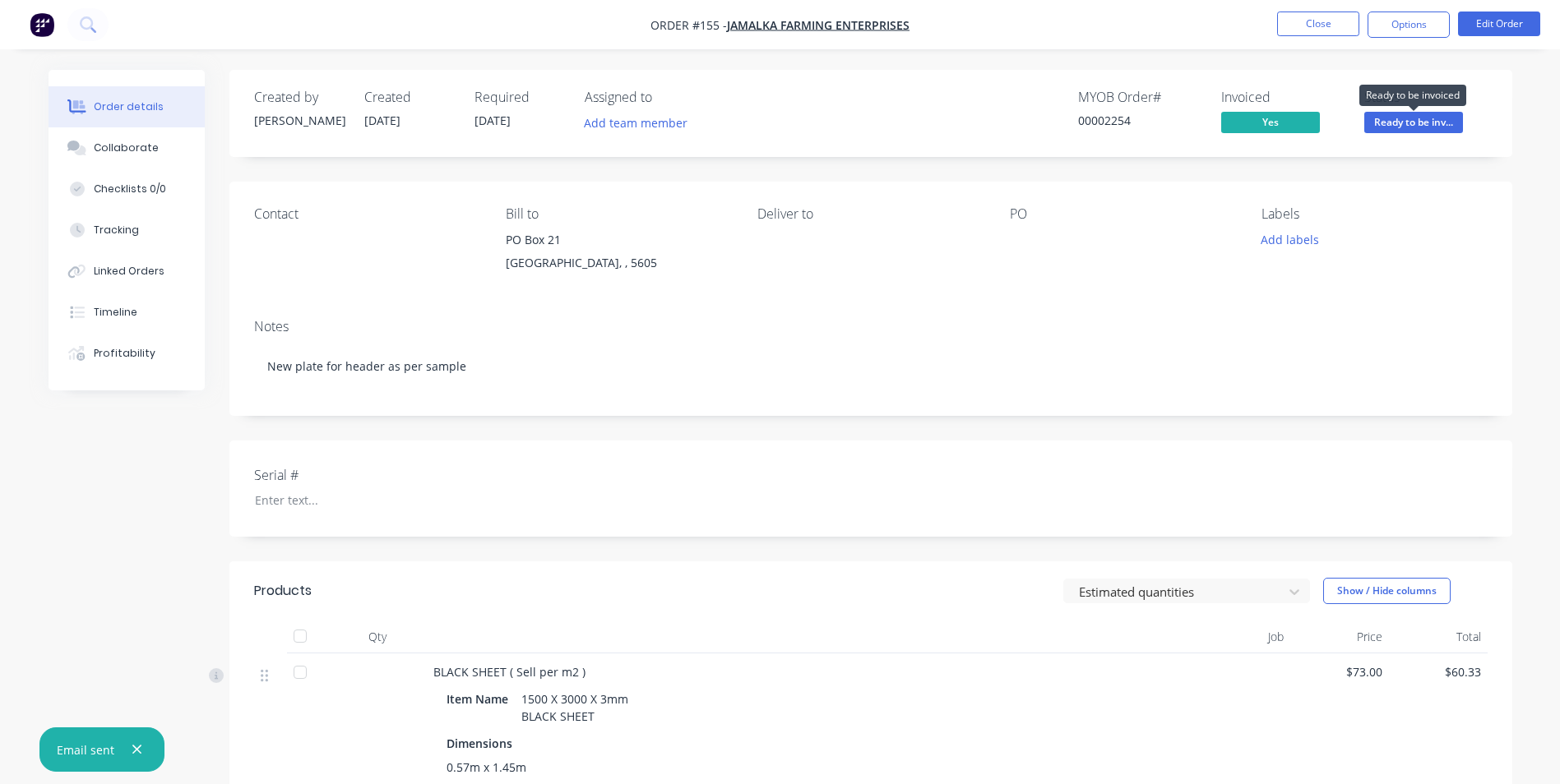
click at [1417, 118] on span "Ready to be inv..." at bounding box center [1413, 122] width 99 height 20
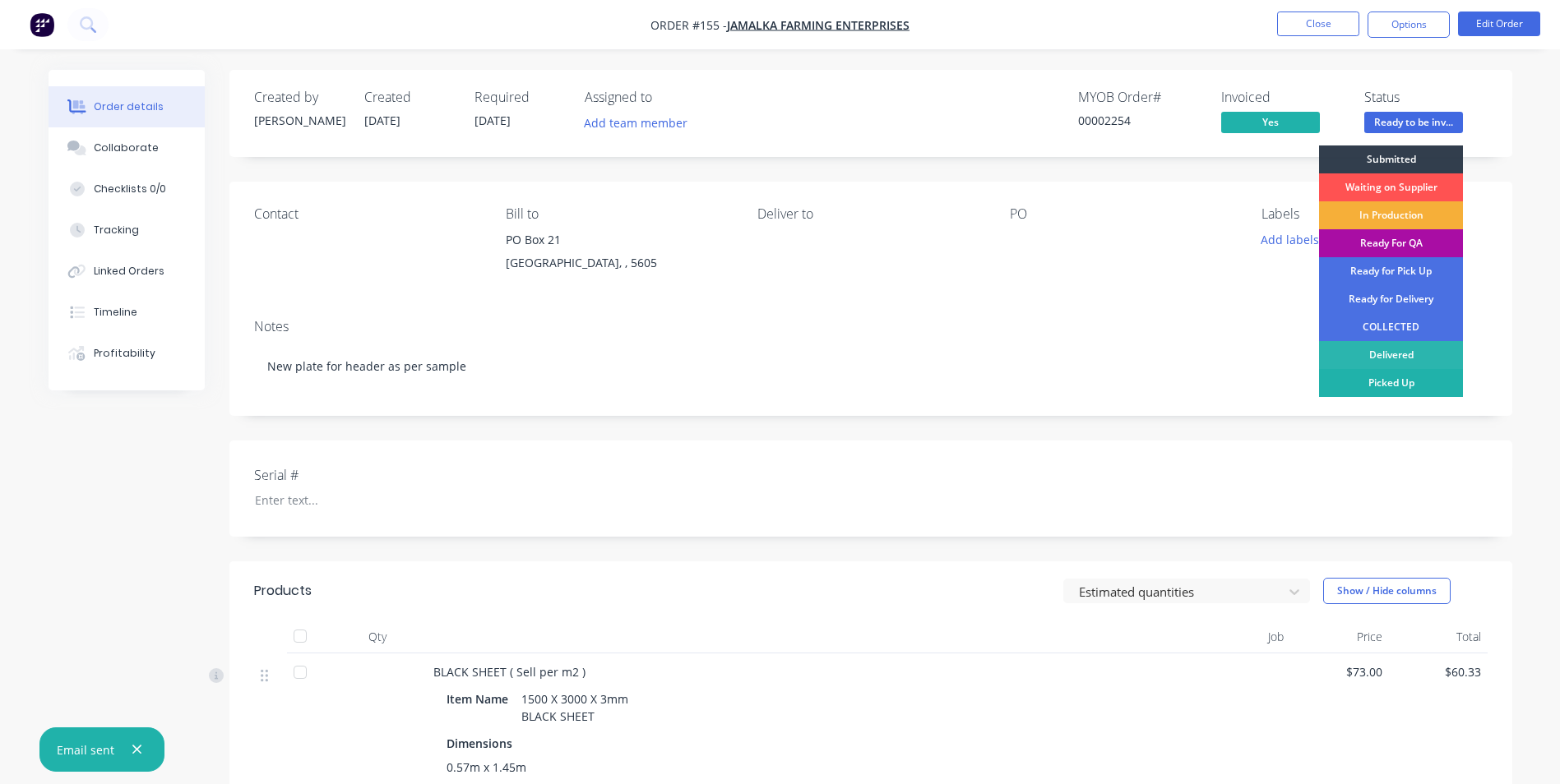
click at [1421, 386] on div "Picked Up" at bounding box center [1391, 383] width 144 height 28
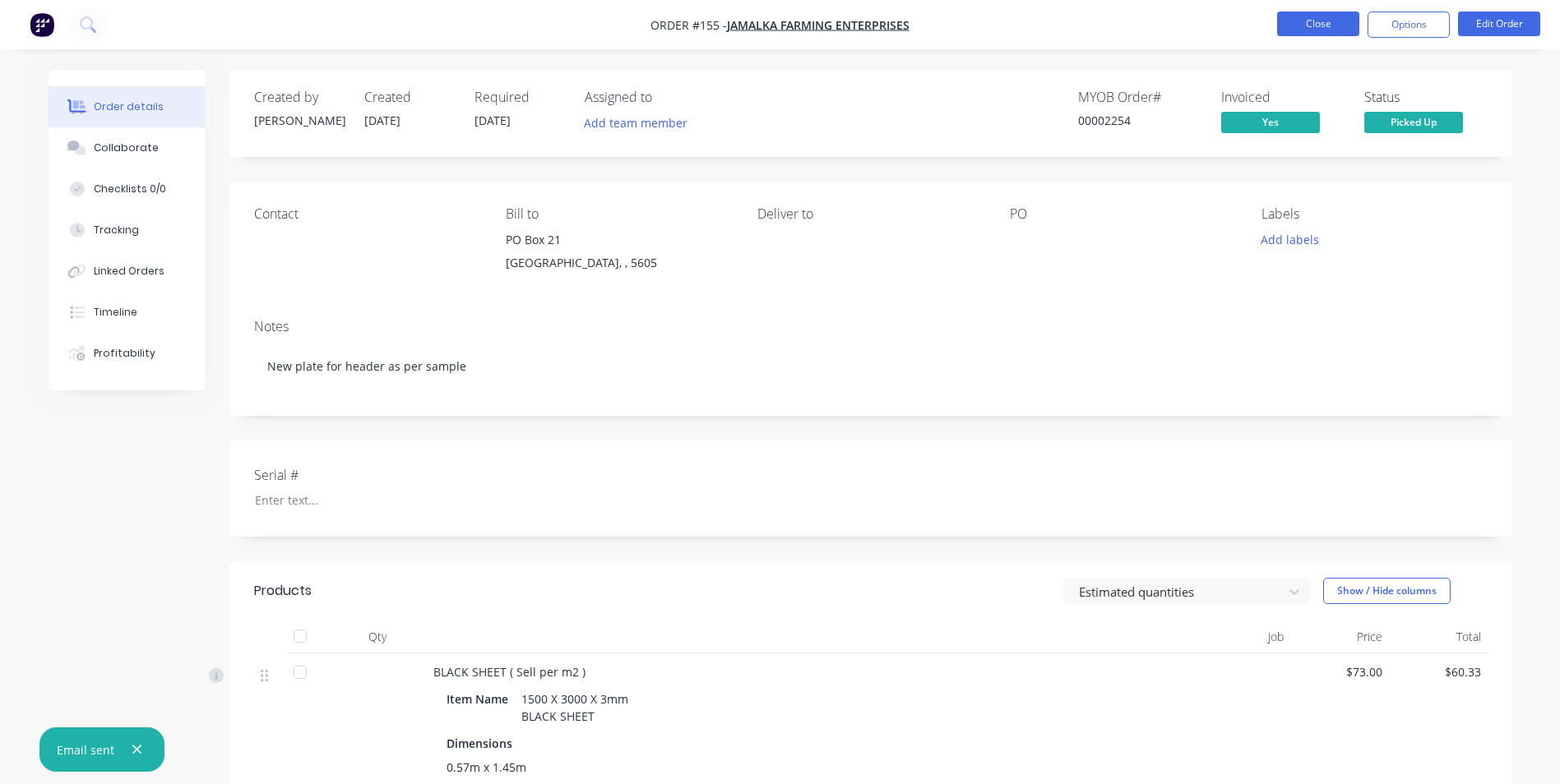
click at [1337, 26] on button "Close" at bounding box center [1318, 24] width 82 height 24
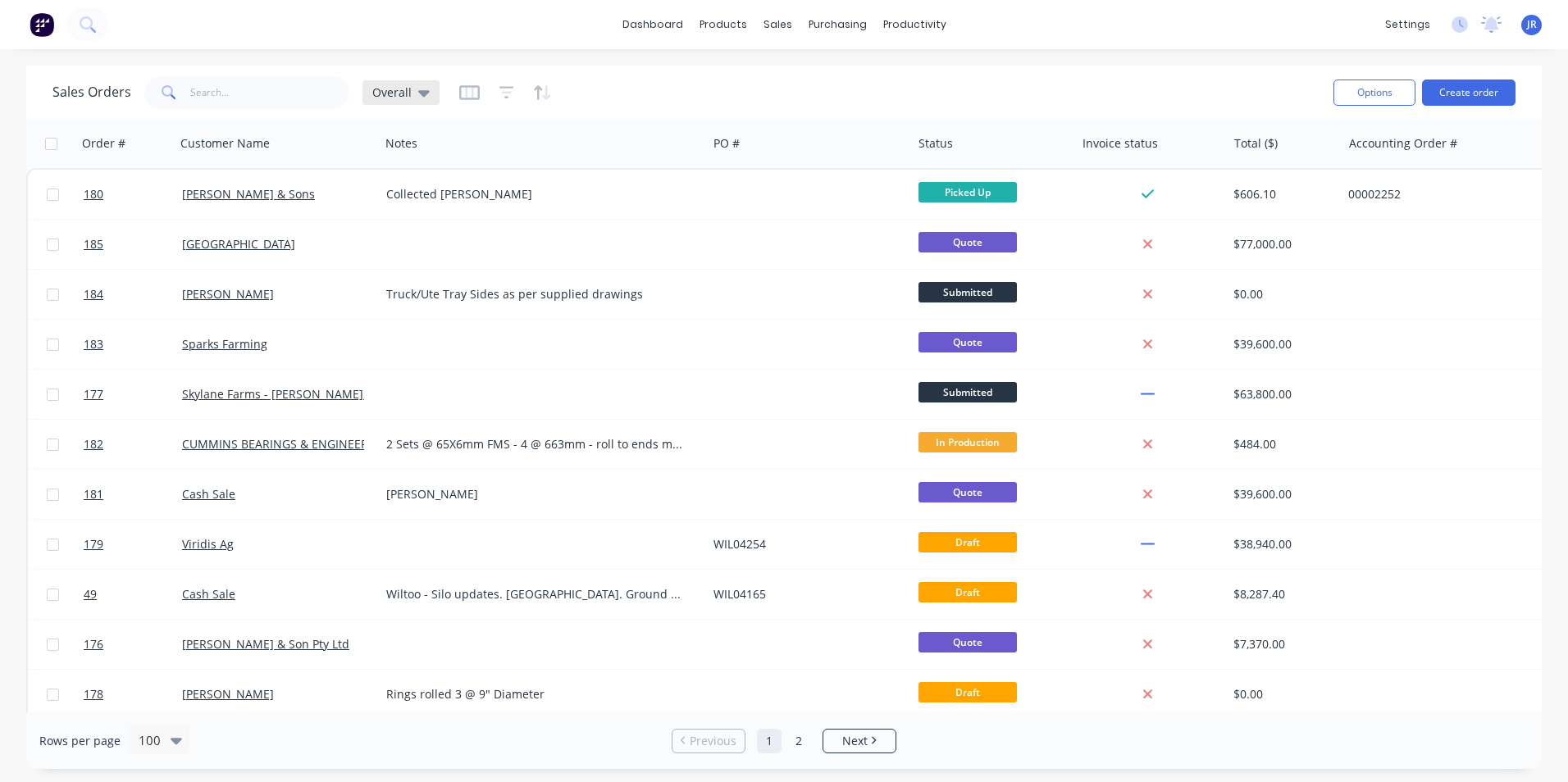
click at [393, 93] on span "Overall" at bounding box center [391, 93] width 39 height 17
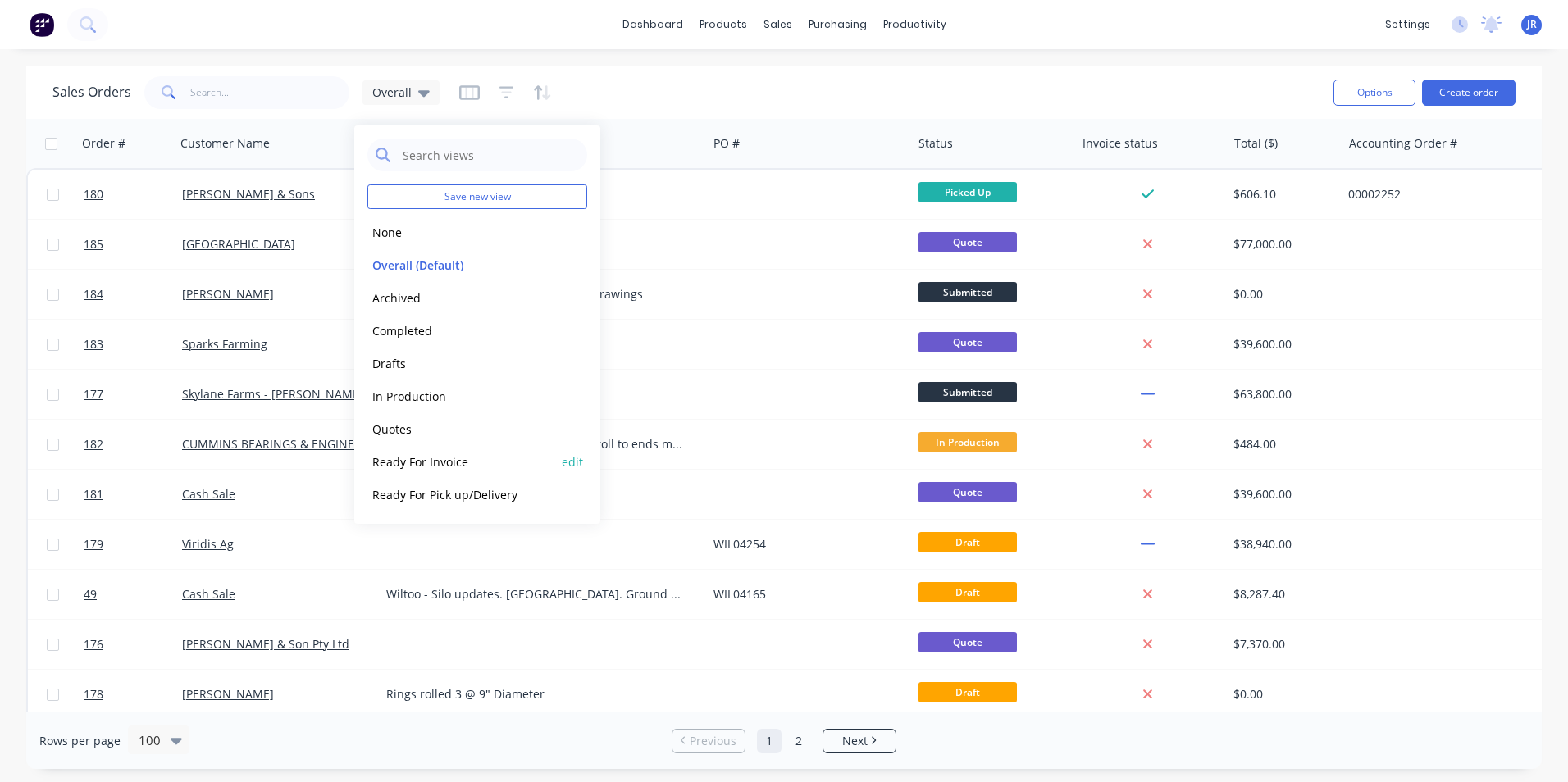
click at [448, 463] on button "Ready For Invoice" at bounding box center [461, 462] width 187 height 19
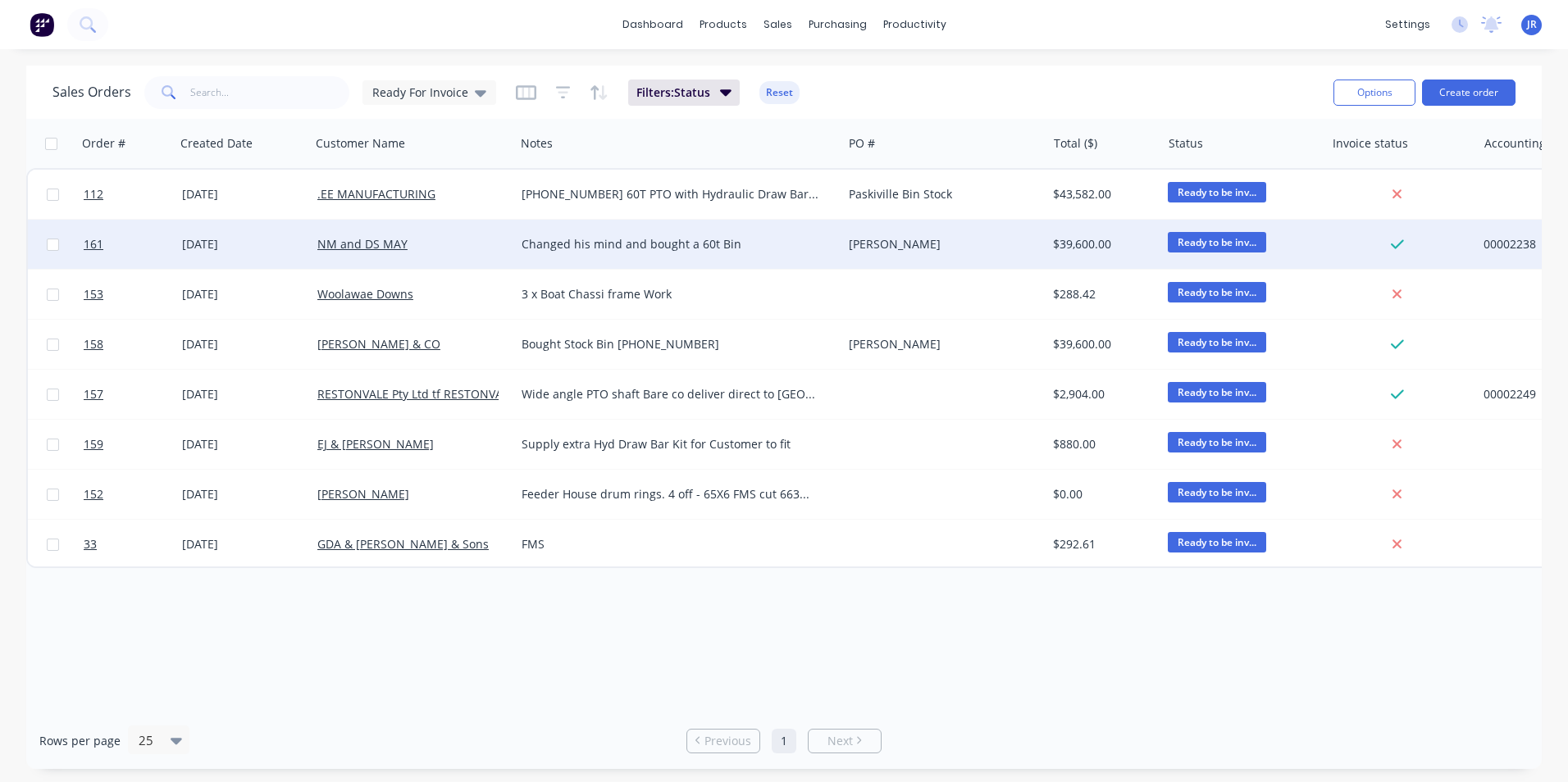
click at [462, 241] on div "NM and DS MAY" at bounding box center [408, 244] width 182 height 17
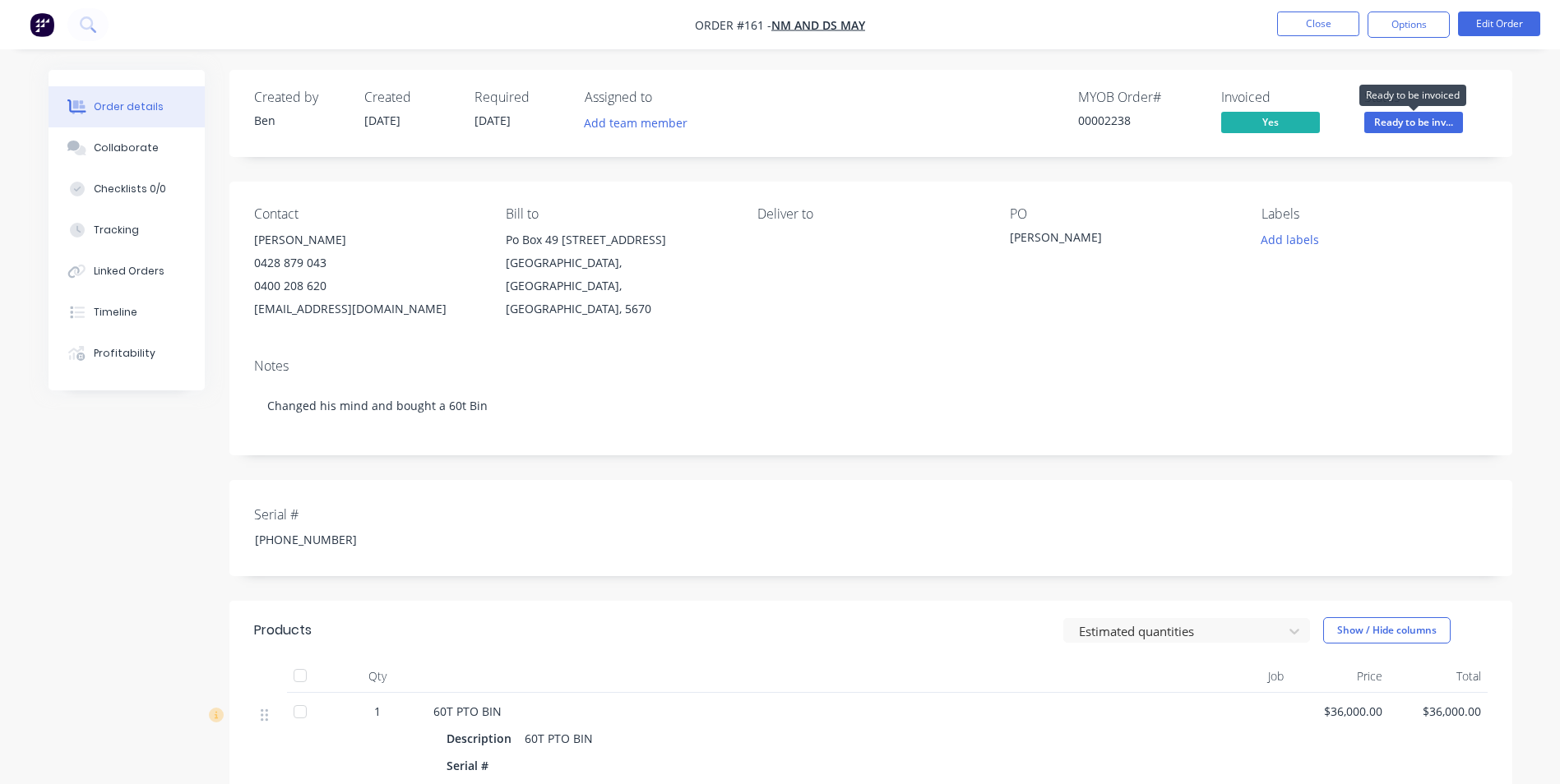
click at [1405, 121] on span "Ready to be inv..." at bounding box center [1413, 122] width 99 height 20
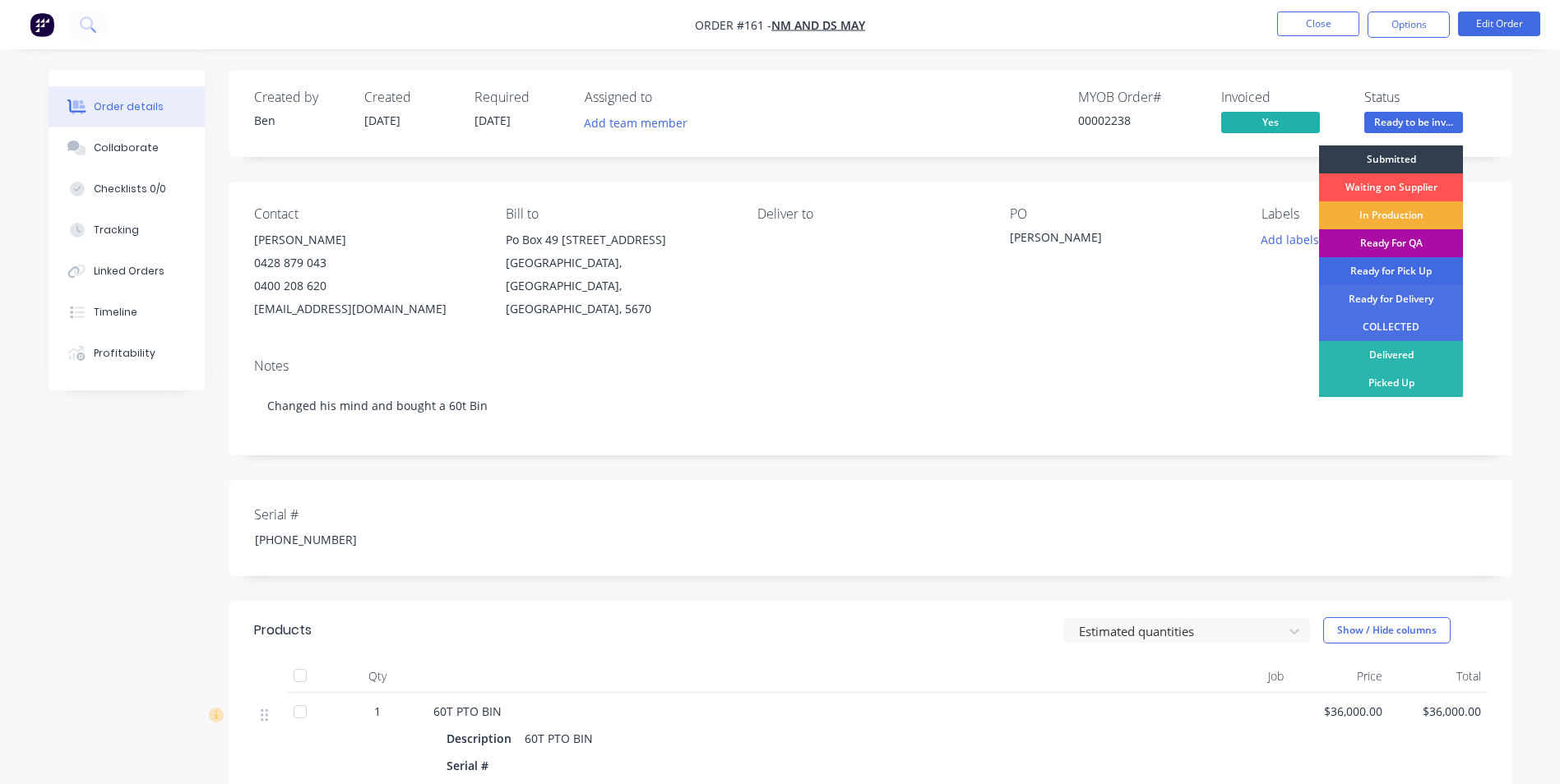
click at [1428, 271] on div "Ready for Pick Up" at bounding box center [1391, 271] width 144 height 28
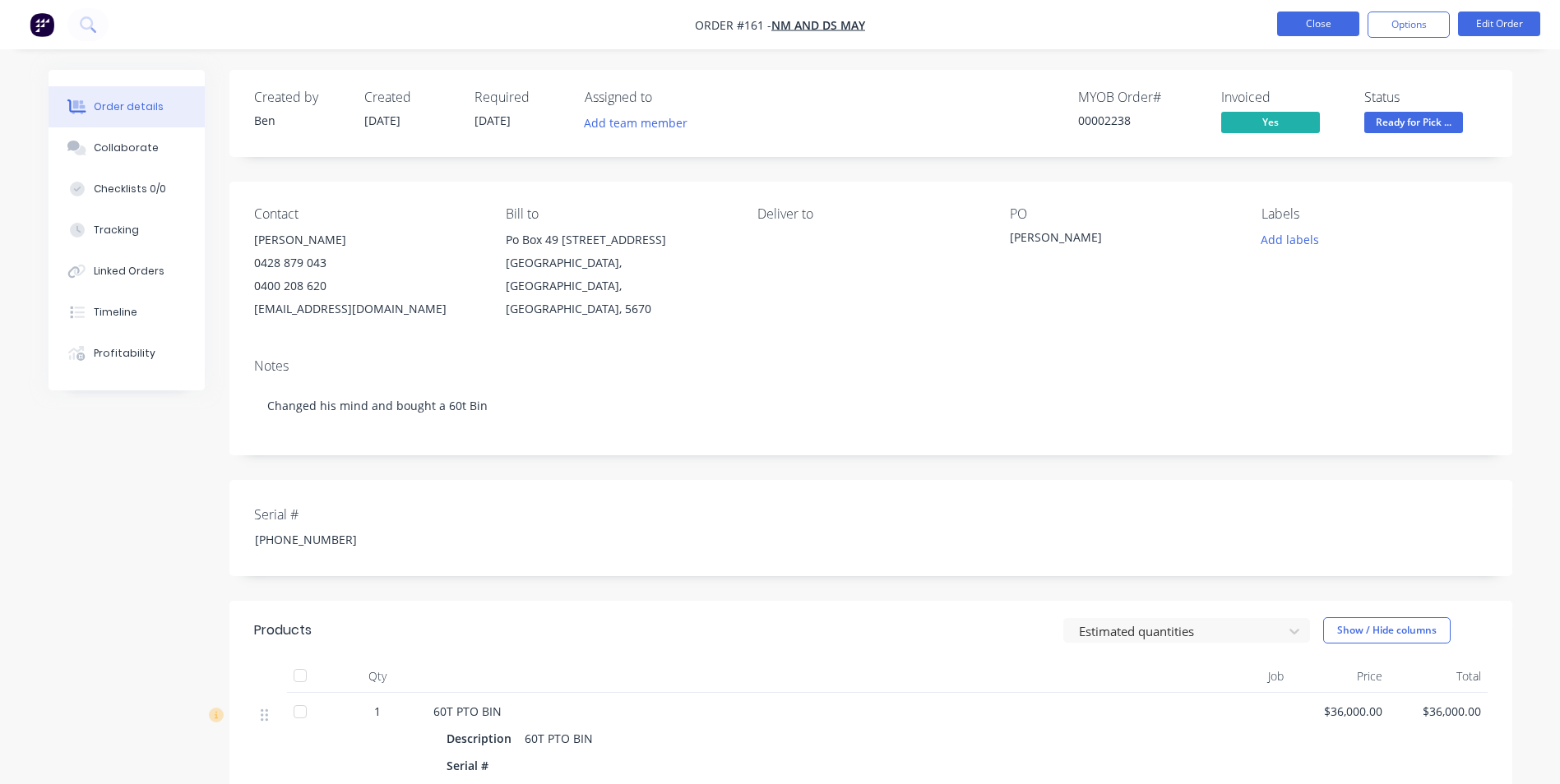
click at [1332, 23] on button "Close" at bounding box center [1318, 24] width 82 height 24
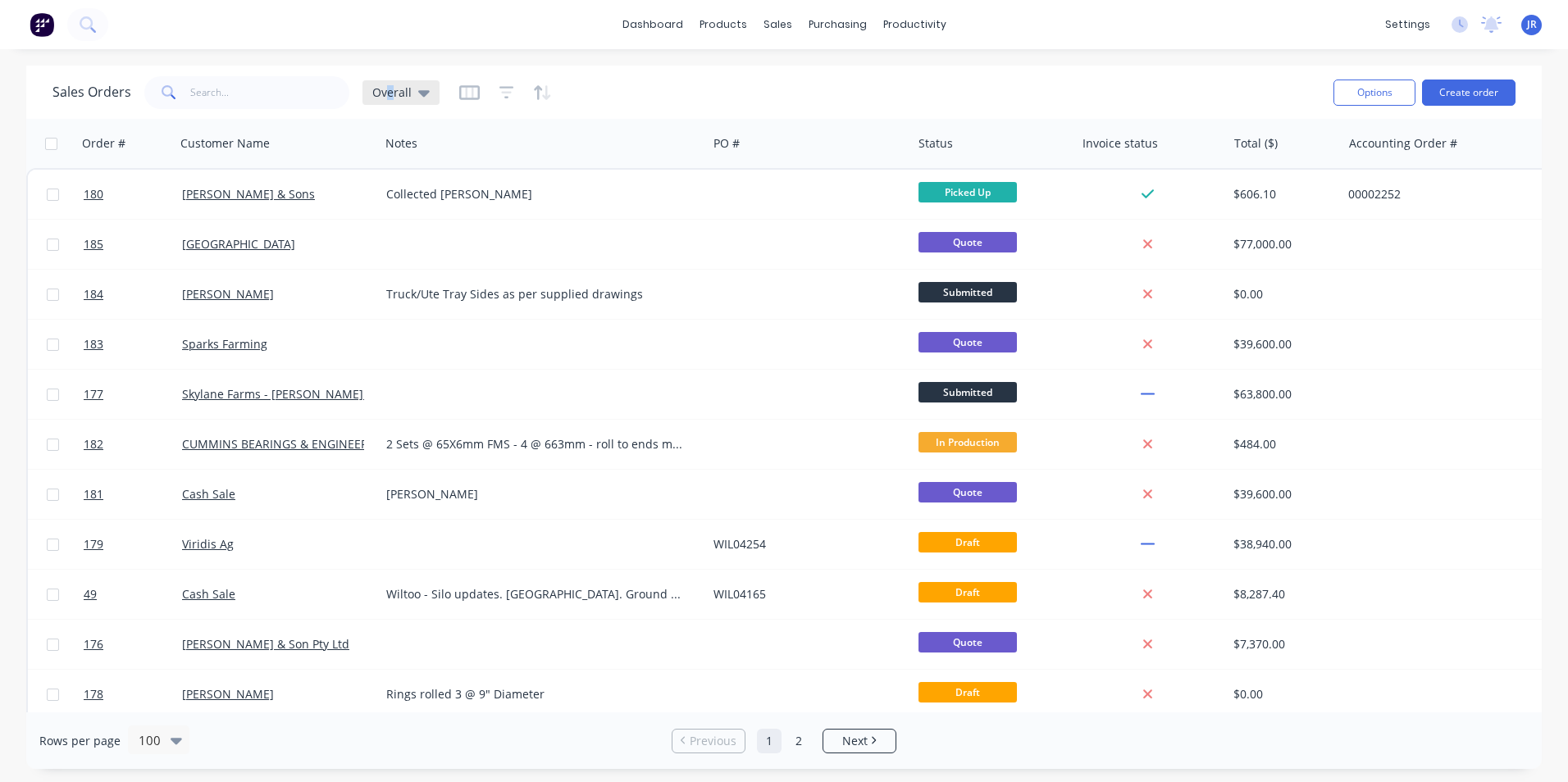
click at [389, 98] on span "Overall" at bounding box center [391, 93] width 39 height 17
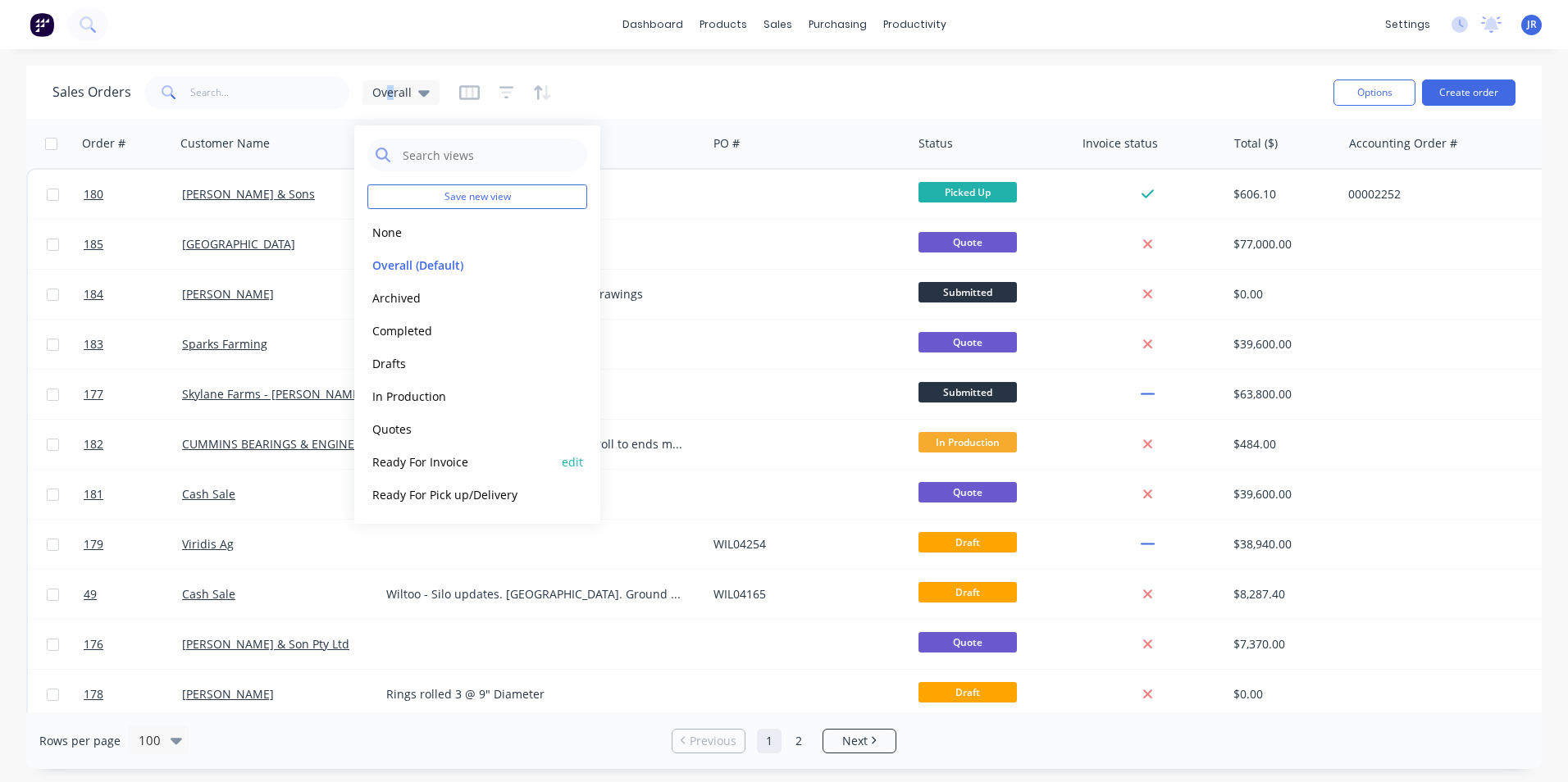
click at [461, 458] on button "Ready For Invoice" at bounding box center [461, 462] width 187 height 19
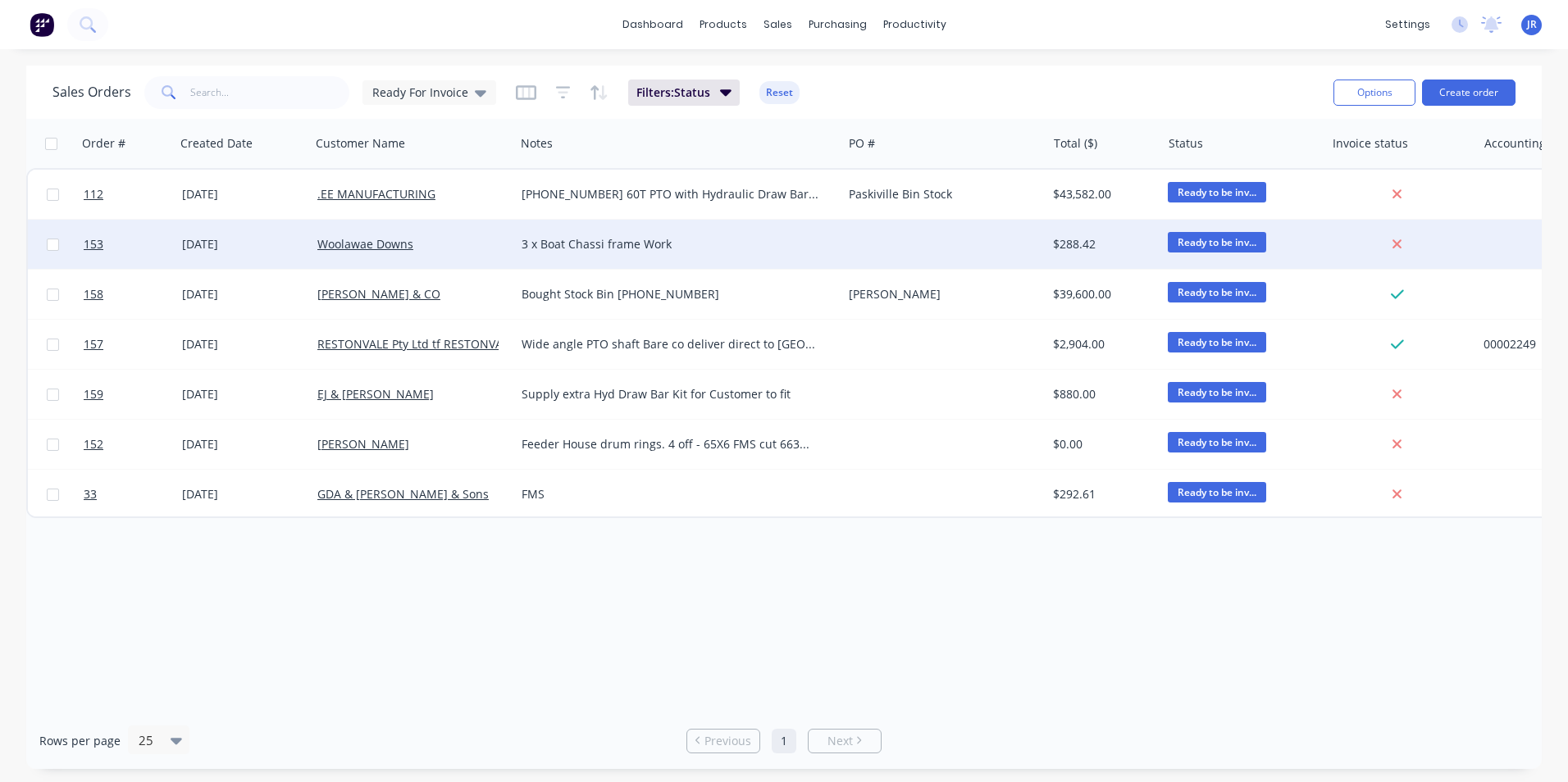
click at [987, 244] on div at bounding box center [945, 244] width 204 height 49
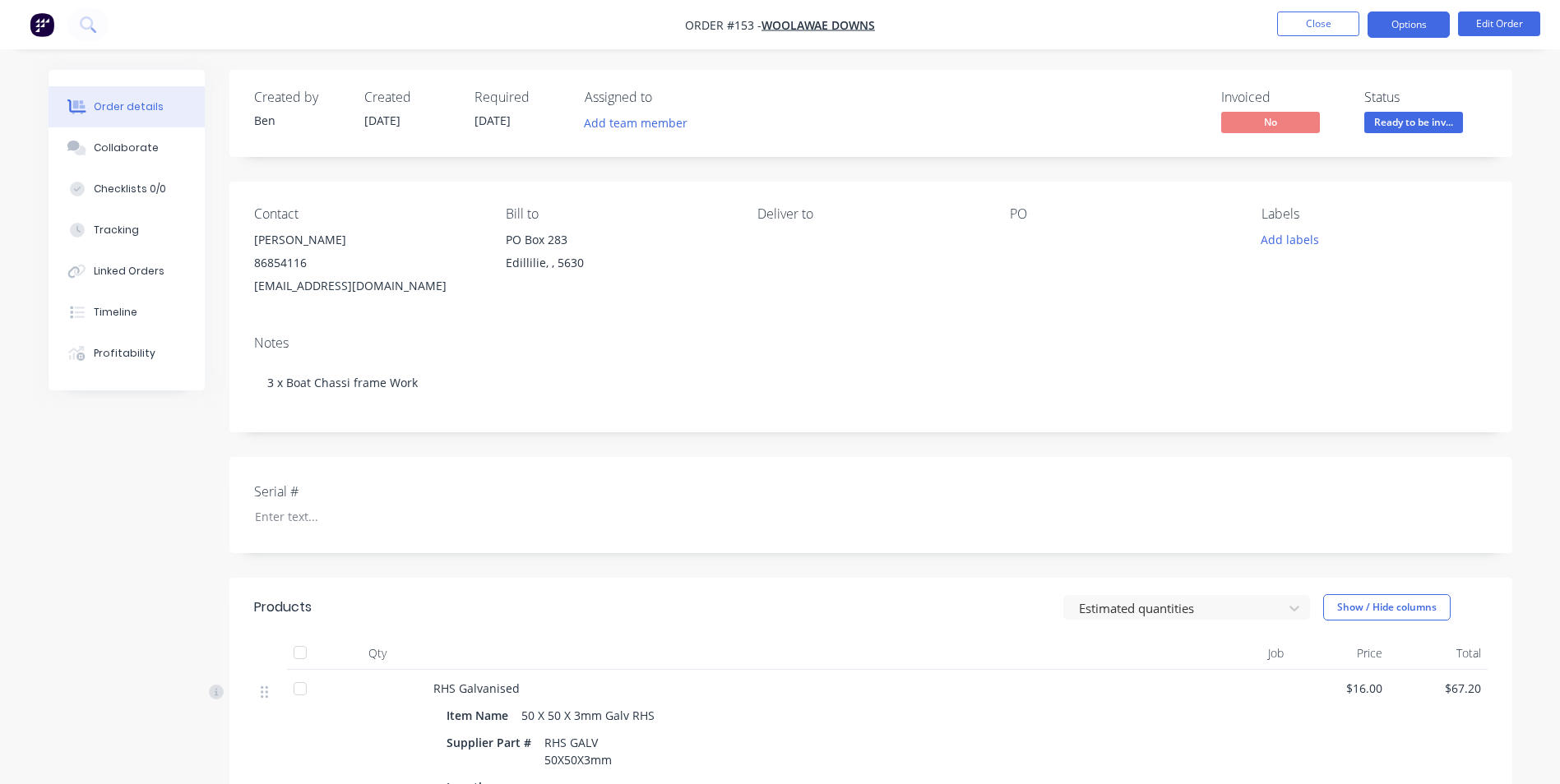
click at [1405, 19] on button "Options" at bounding box center [1409, 24] width 82 height 26
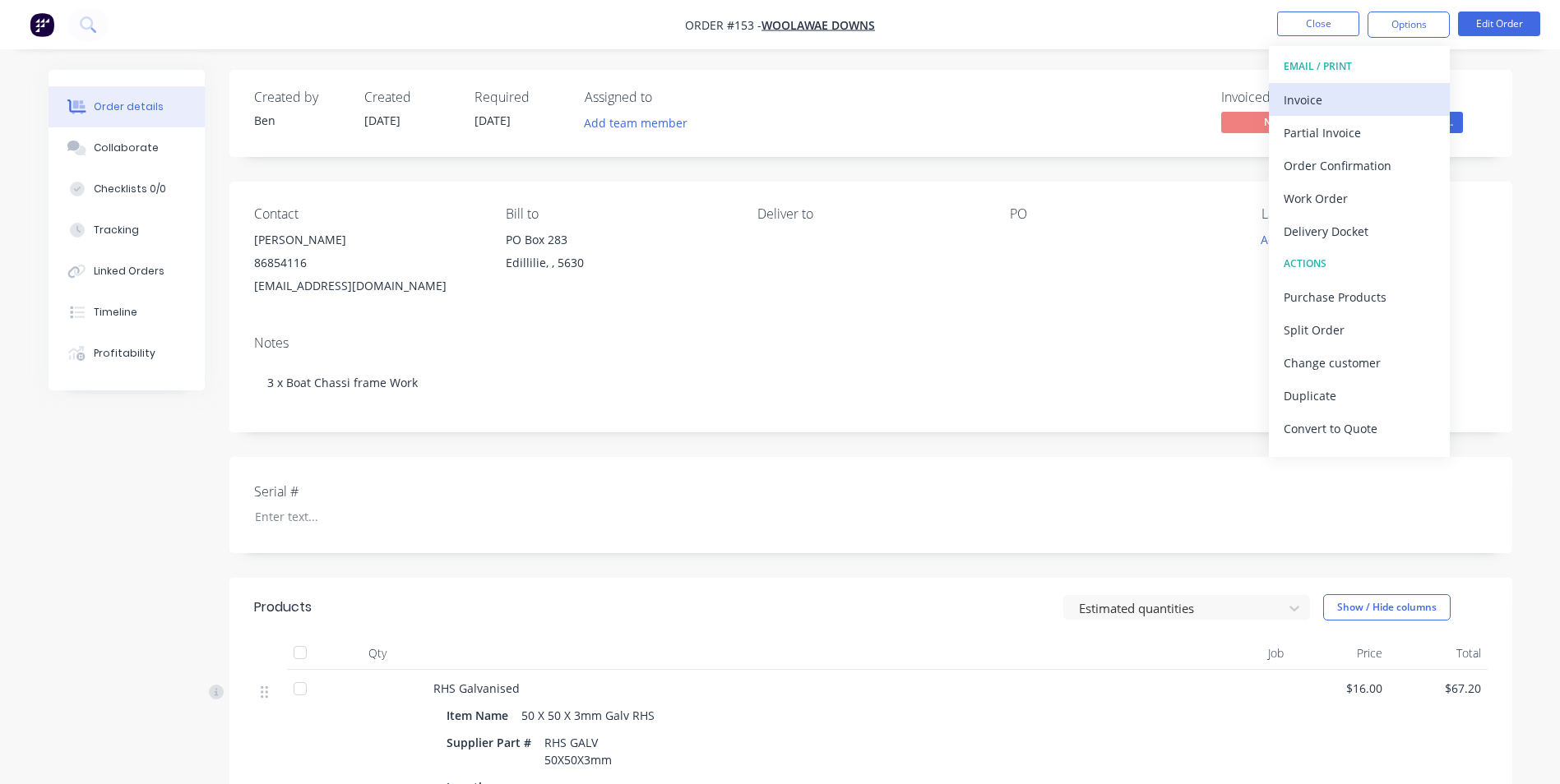
click at [1338, 99] on div "Invoice" at bounding box center [1359, 100] width 151 height 24
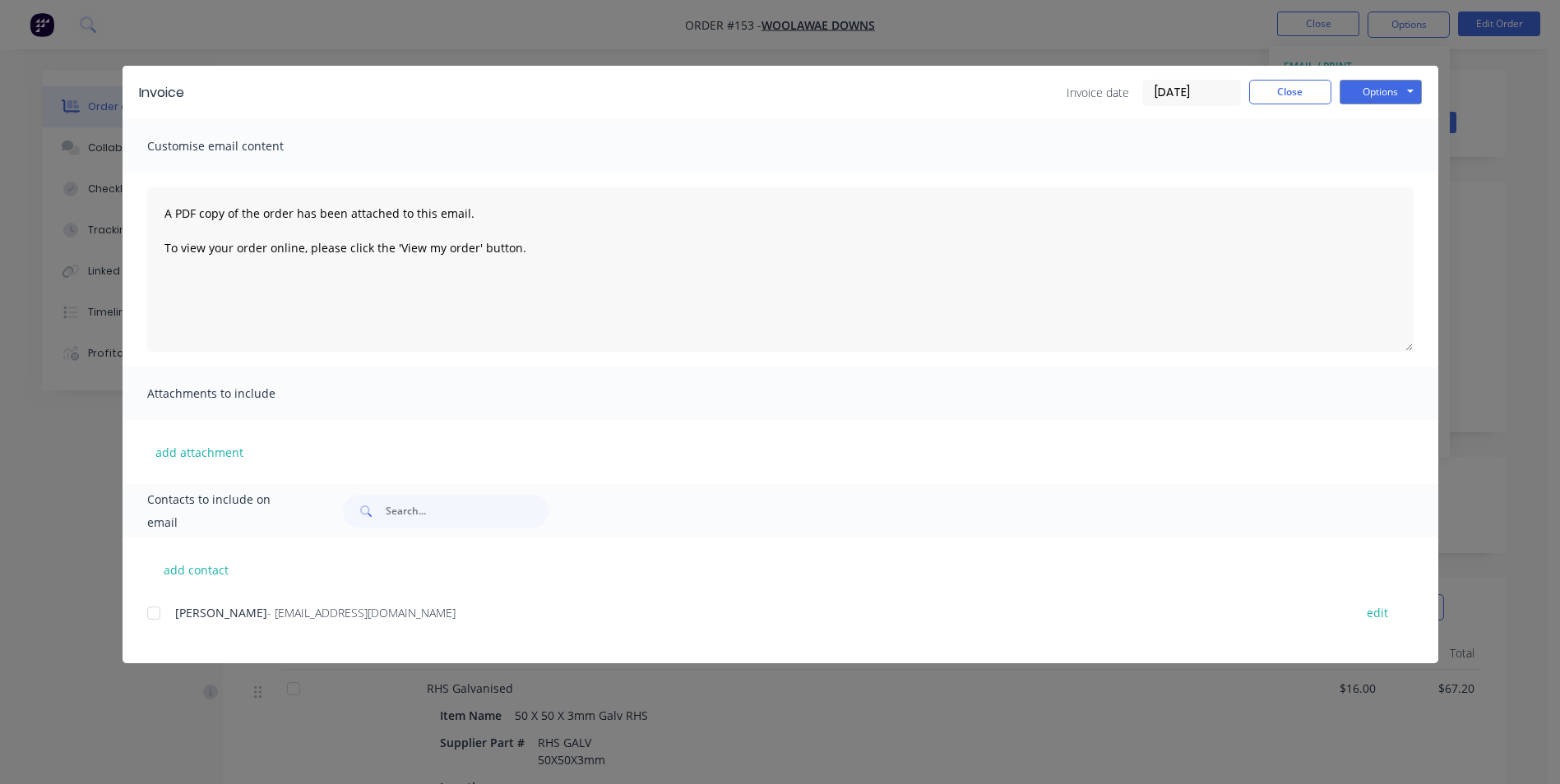
click at [158, 613] on div at bounding box center [154, 613] width 33 height 33
click at [1373, 88] on button "Options" at bounding box center [1381, 92] width 82 height 24
click at [1374, 174] on button "Email" at bounding box center [1392, 175] width 105 height 27
click at [1296, 98] on button "Close" at bounding box center [1290, 92] width 82 height 24
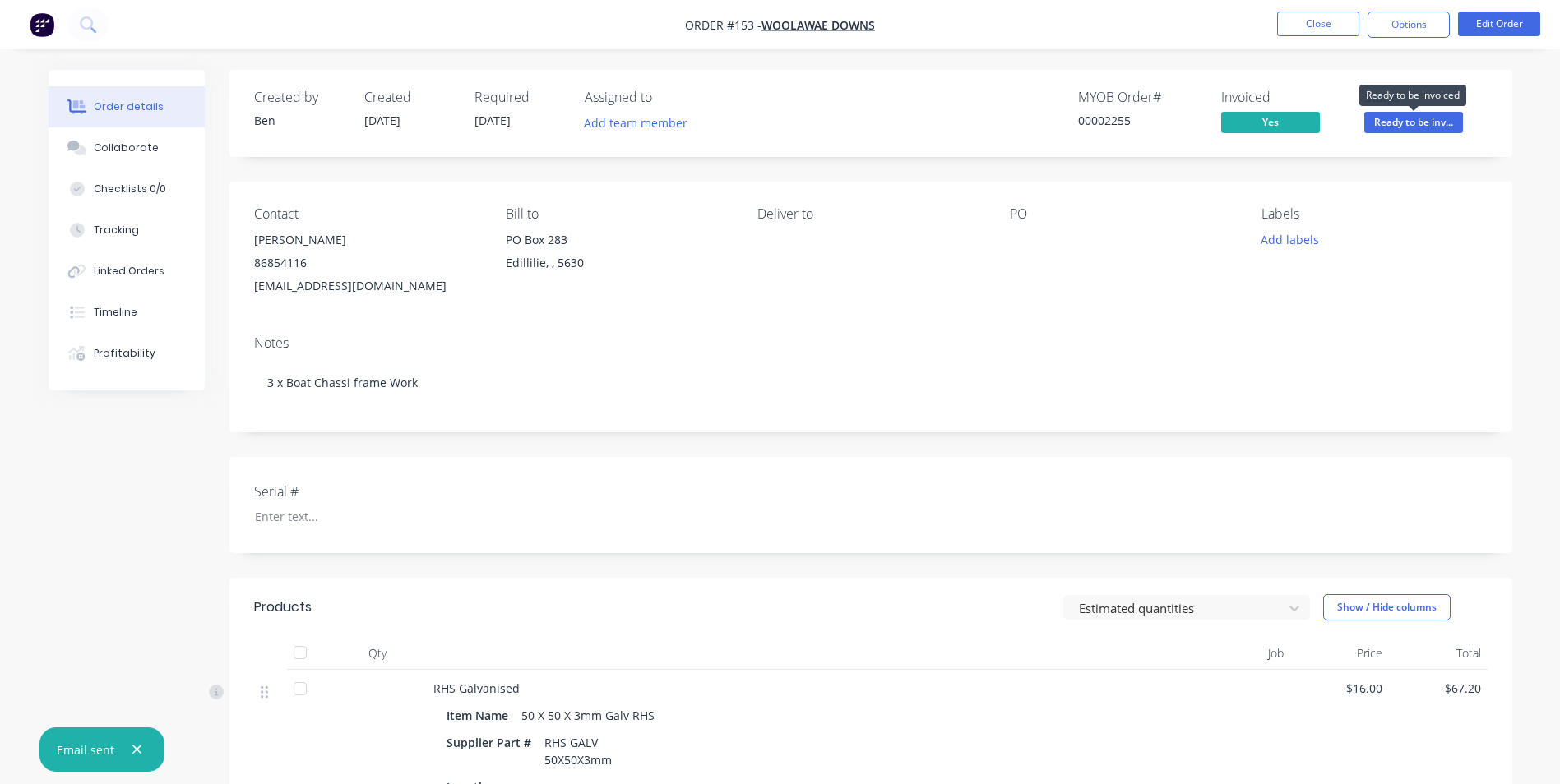
click at [1422, 125] on span "Ready to be inv..." at bounding box center [1413, 122] width 99 height 20
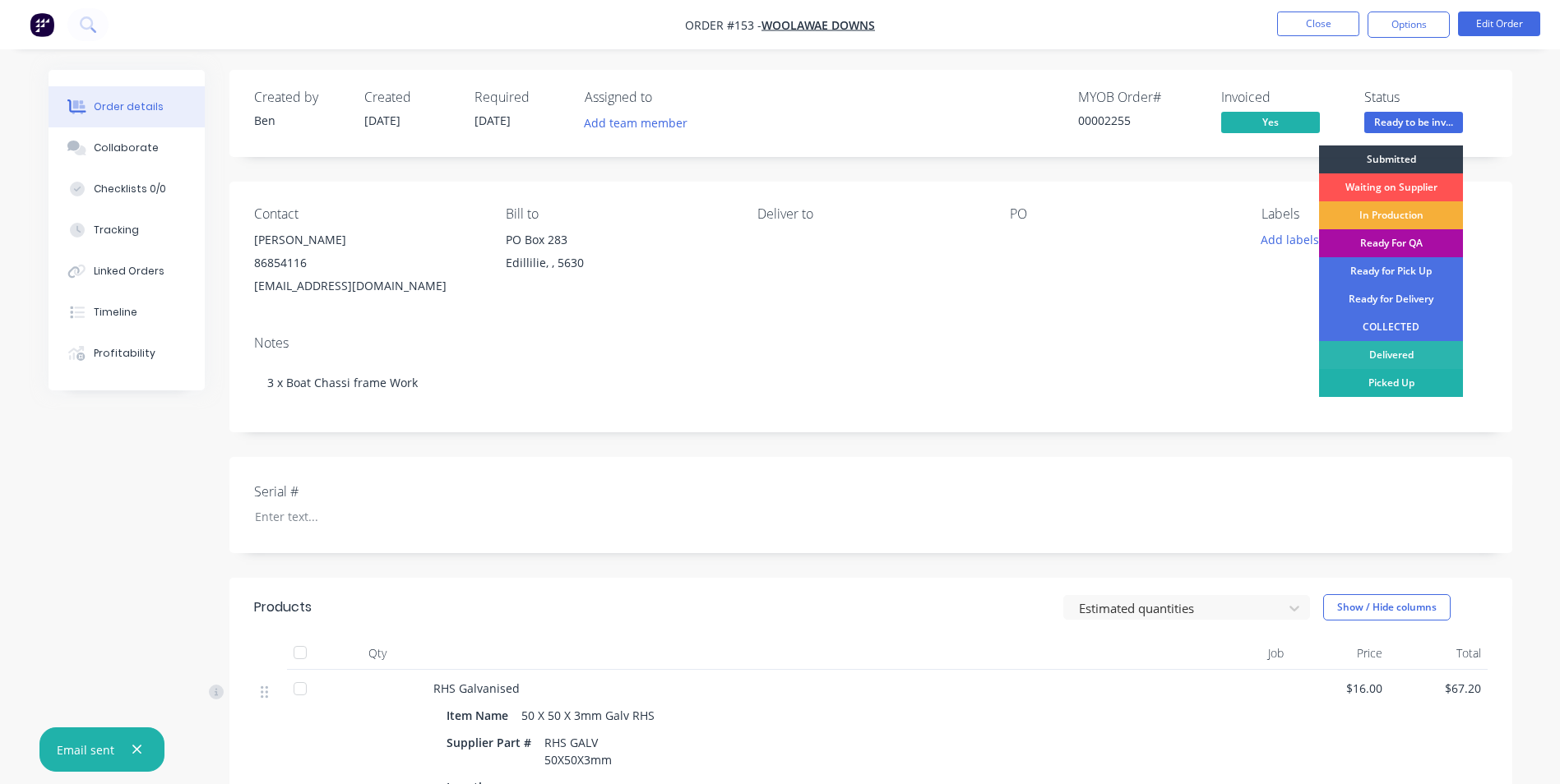
click at [1424, 375] on div "Picked Up" at bounding box center [1391, 383] width 144 height 28
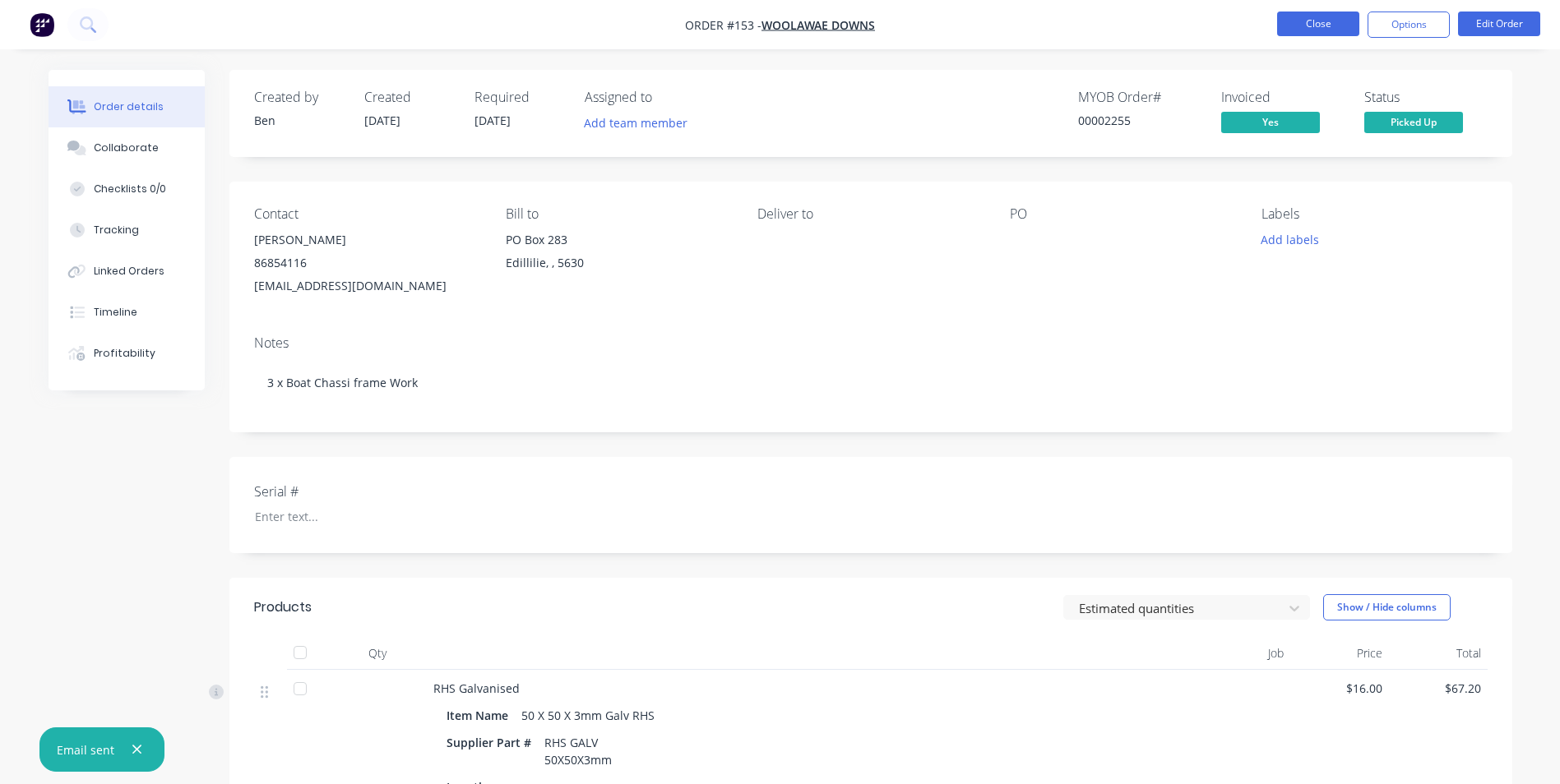
click at [1311, 22] on button "Close" at bounding box center [1318, 24] width 82 height 24
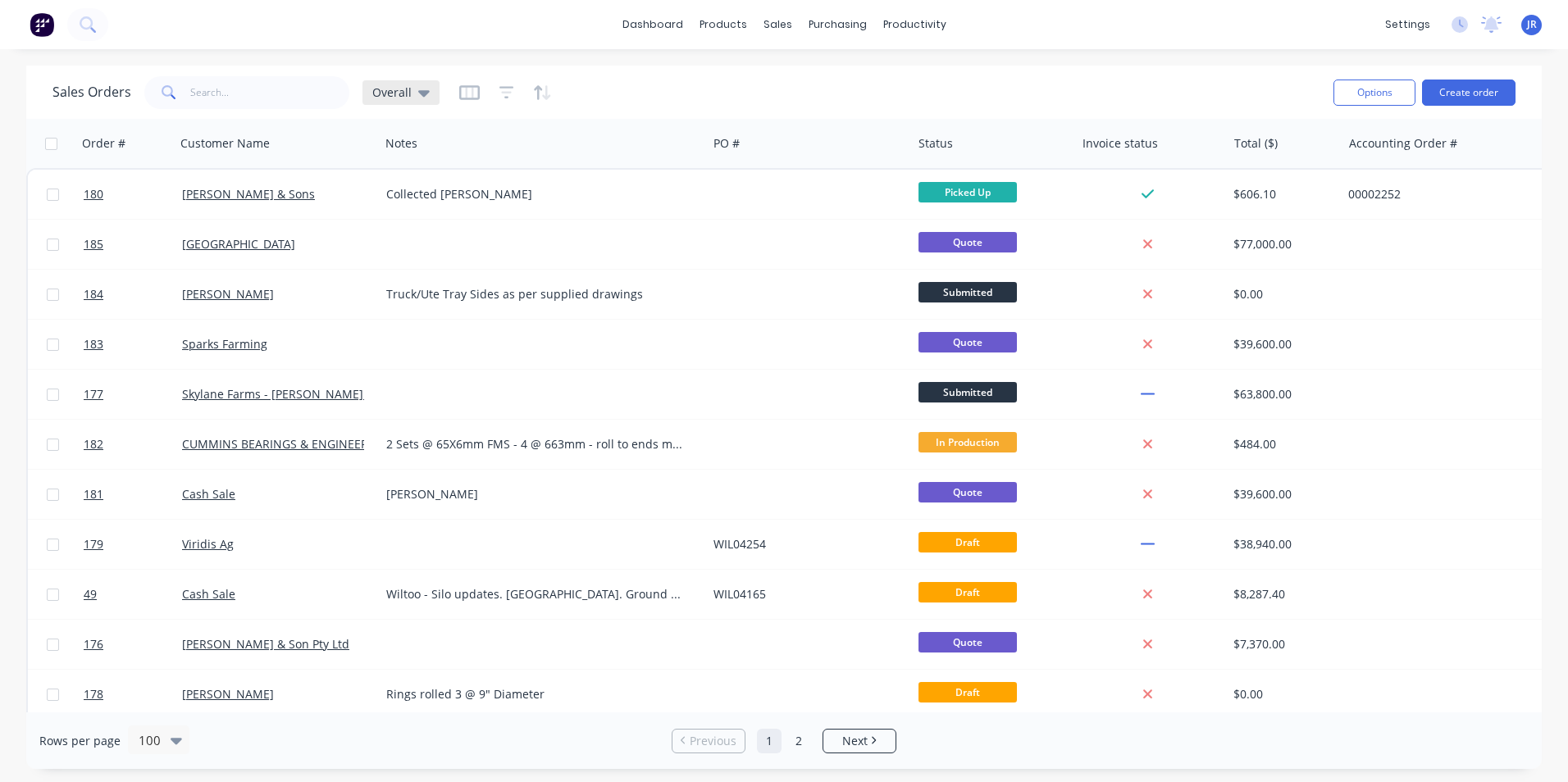
click at [409, 95] on span "Overall" at bounding box center [391, 93] width 39 height 17
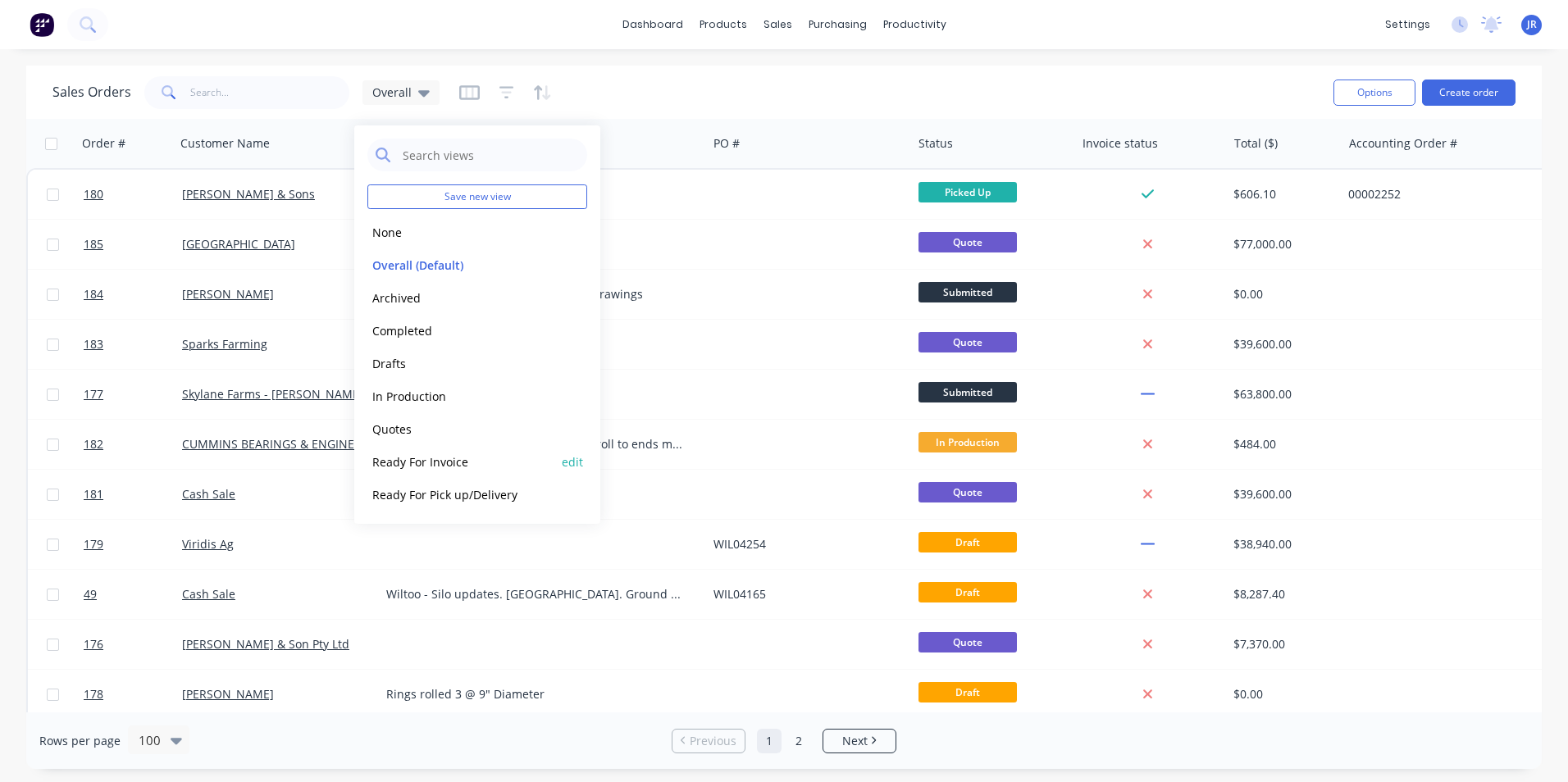
click at [456, 460] on button "Ready For Invoice" at bounding box center [461, 462] width 187 height 19
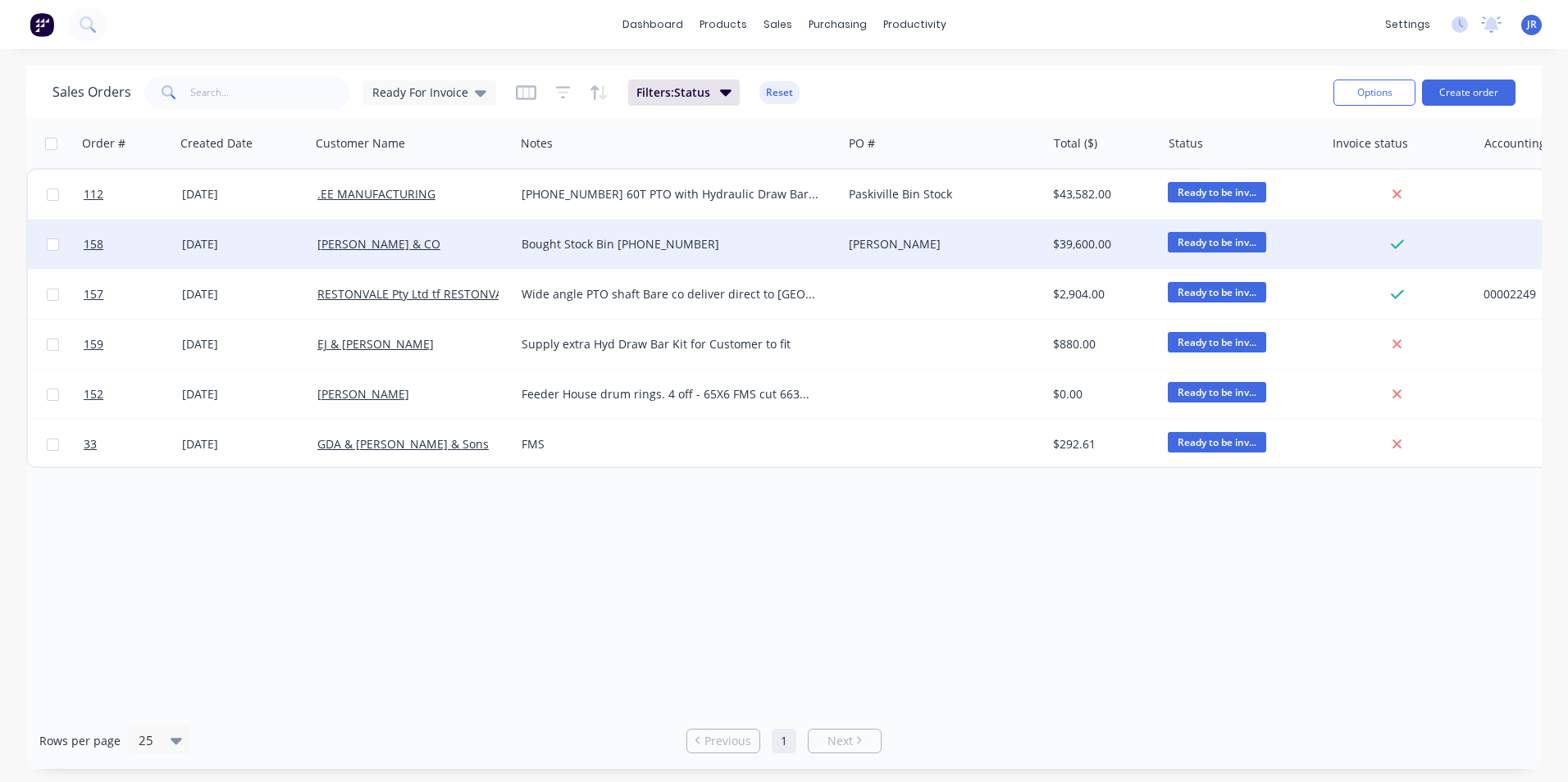
click at [791, 247] on div "Bought Stock Bin [PHONE_NUMBER]" at bounding box center [671, 244] width 299 height 17
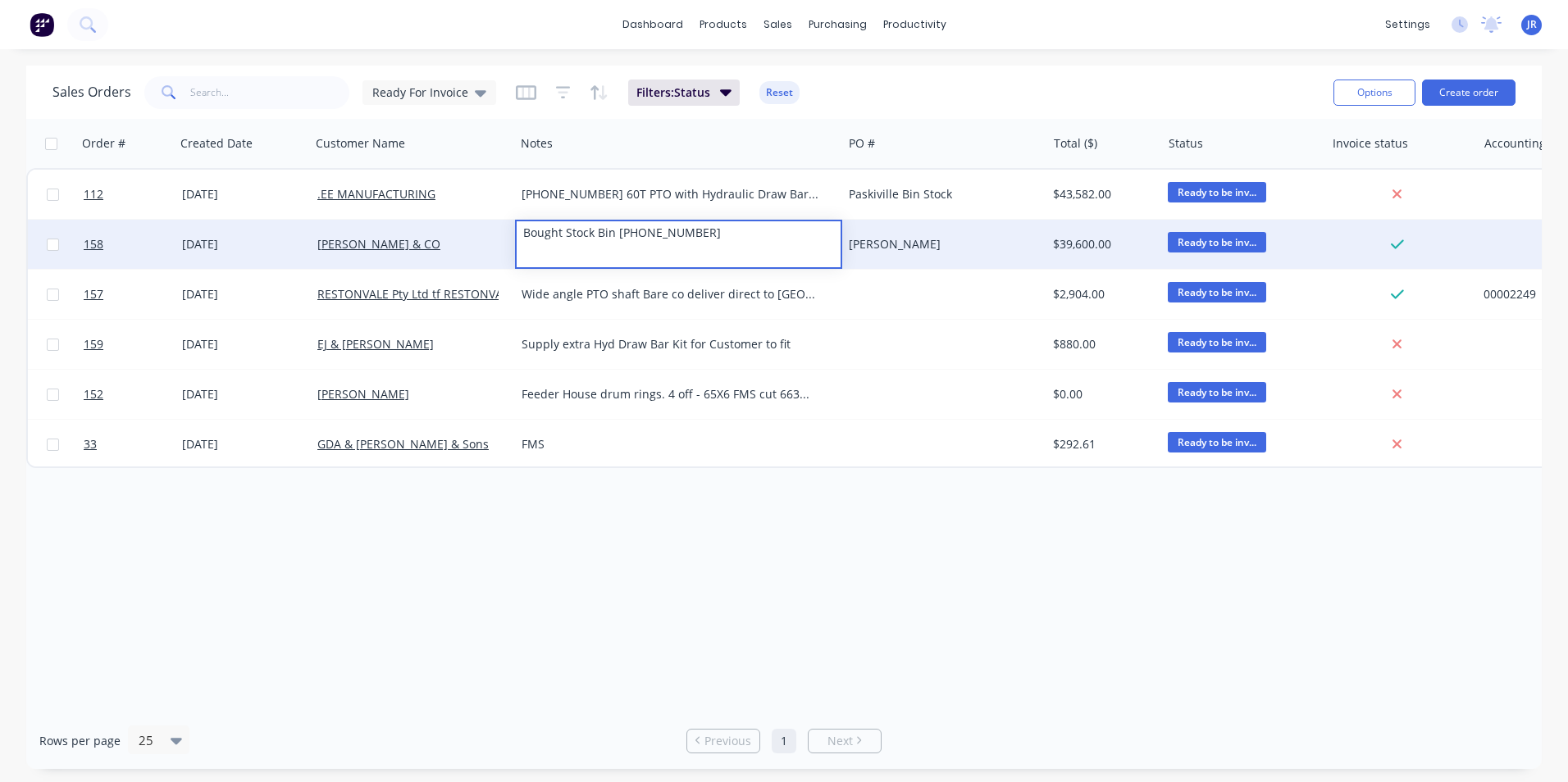
click at [891, 250] on div "[PERSON_NAME]" at bounding box center [939, 244] width 182 height 17
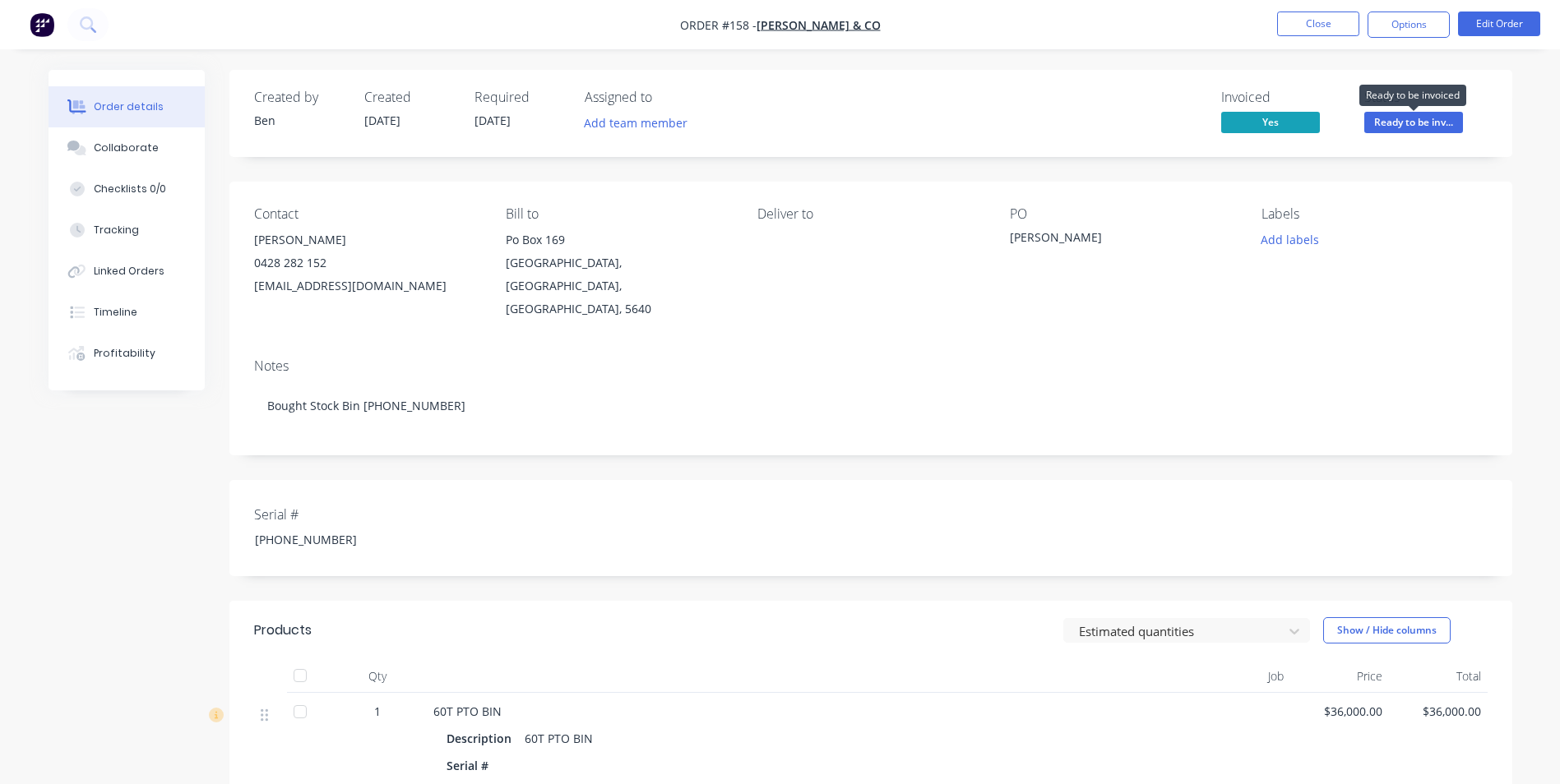
click at [1437, 123] on span "Ready to be inv..." at bounding box center [1413, 122] width 99 height 20
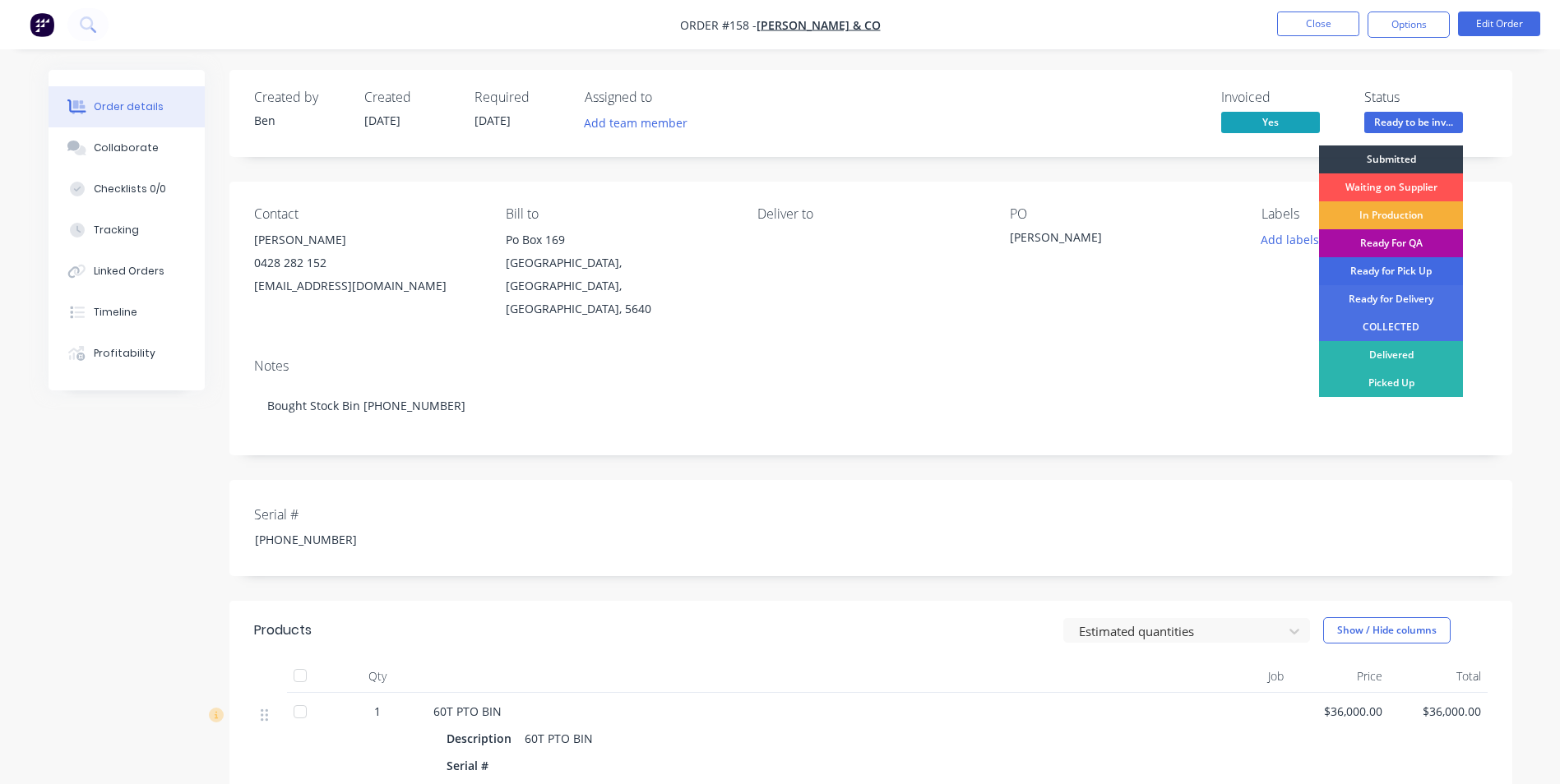
click at [1406, 266] on div "Ready for Pick Up" at bounding box center [1391, 271] width 144 height 28
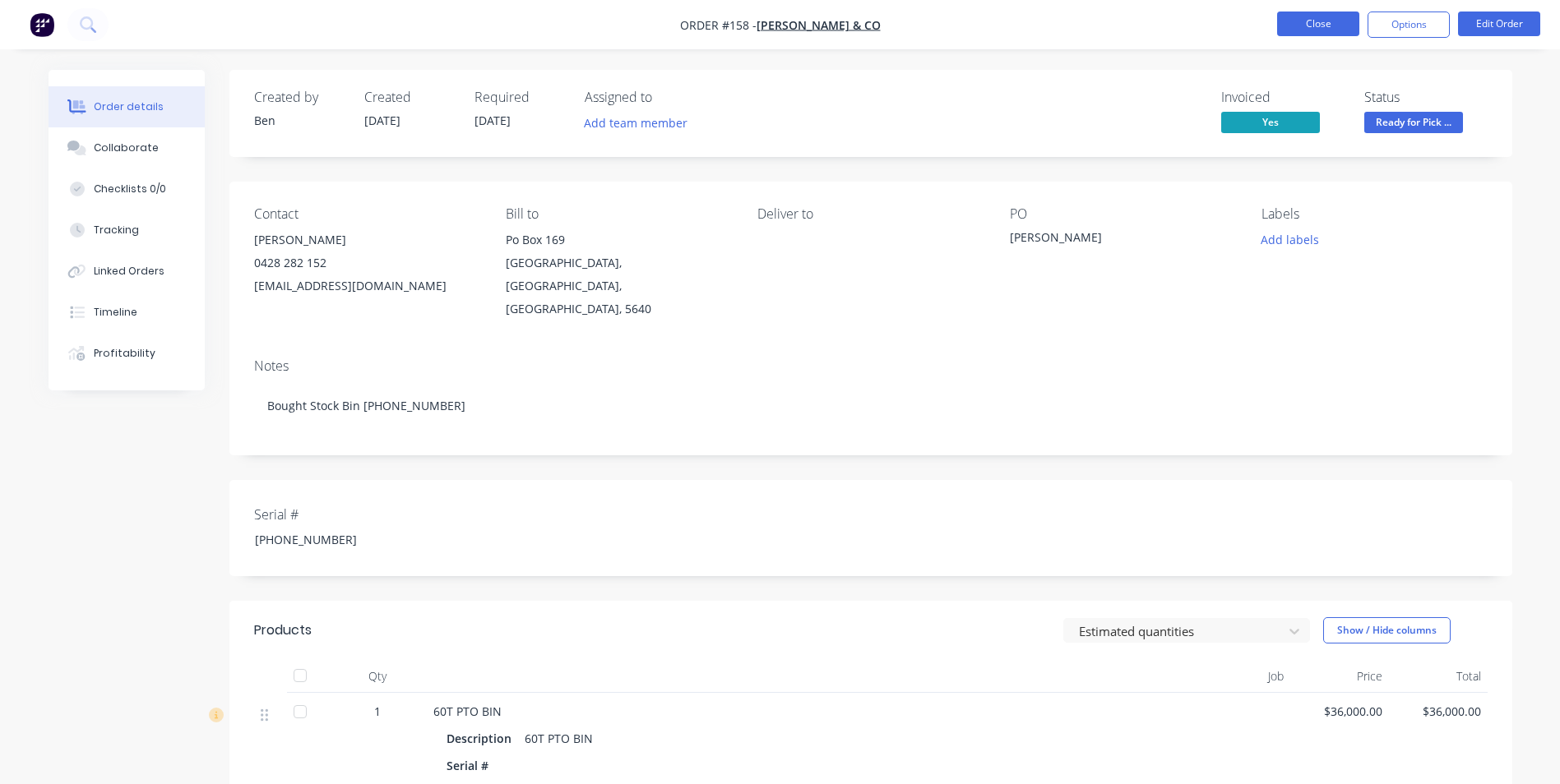
click at [1338, 18] on button "Close" at bounding box center [1318, 24] width 82 height 24
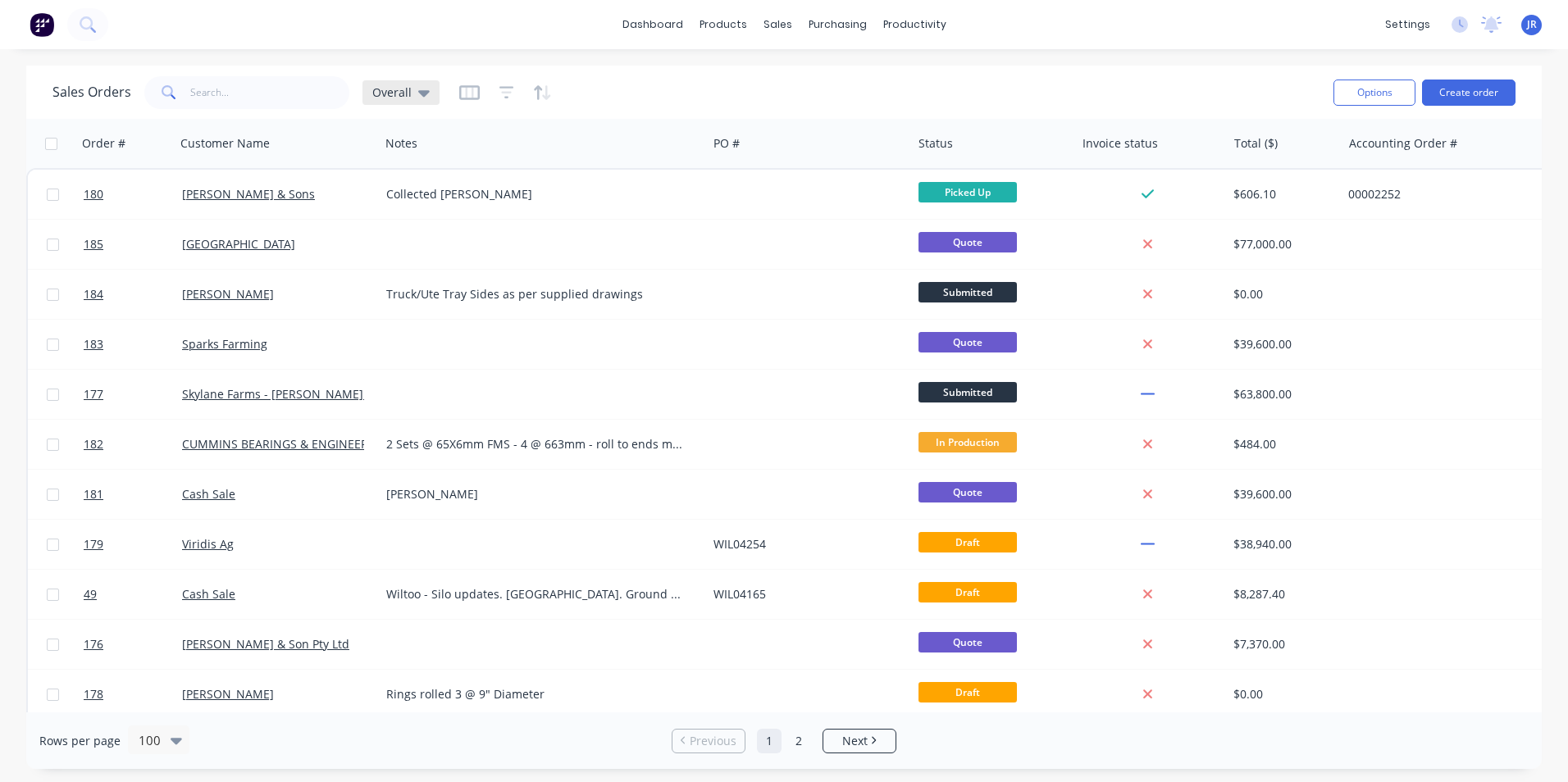
click at [422, 96] on icon at bounding box center [423, 93] width 11 height 7
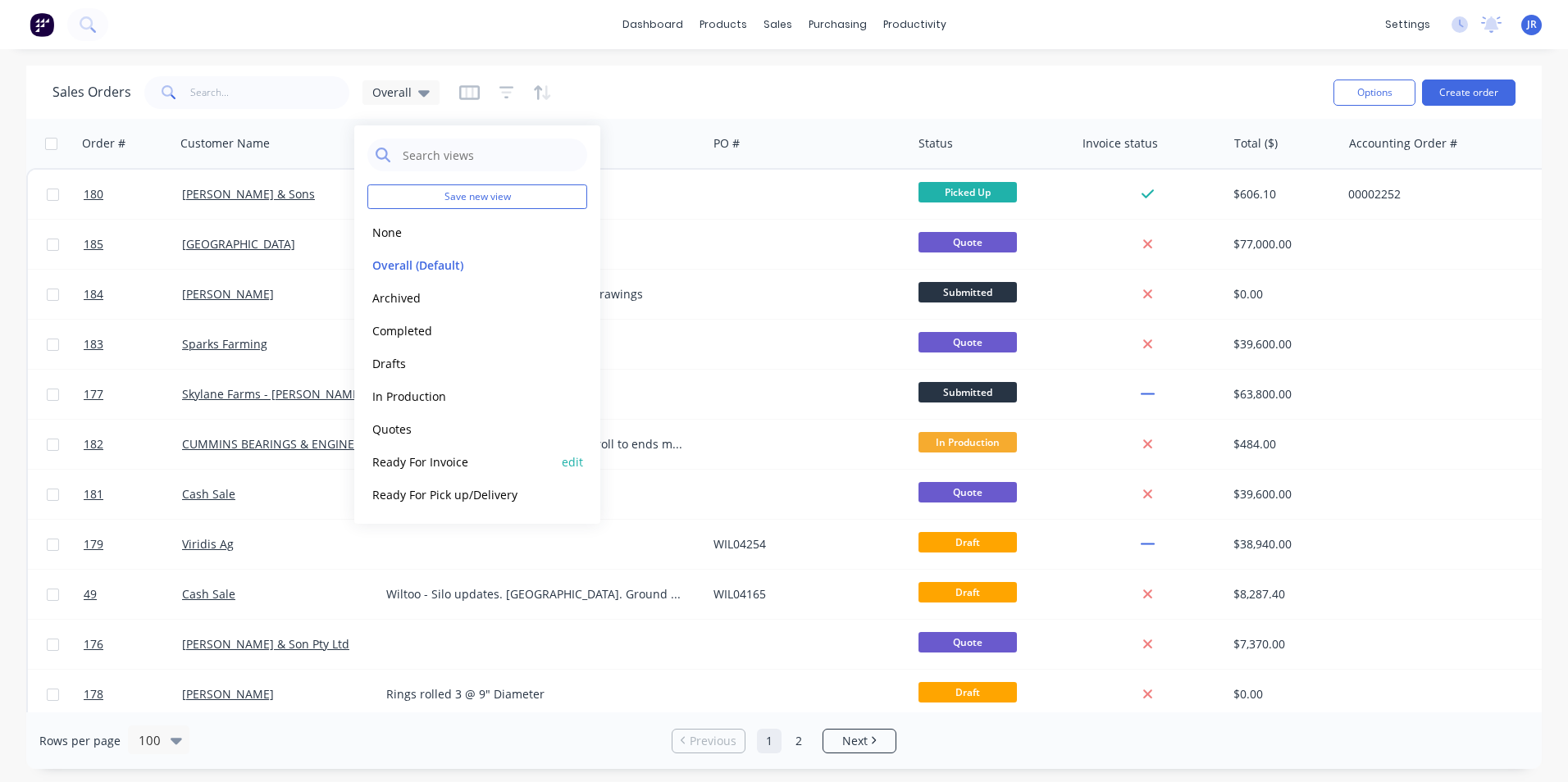
click at [479, 465] on button "Ready For Invoice" at bounding box center [461, 462] width 187 height 19
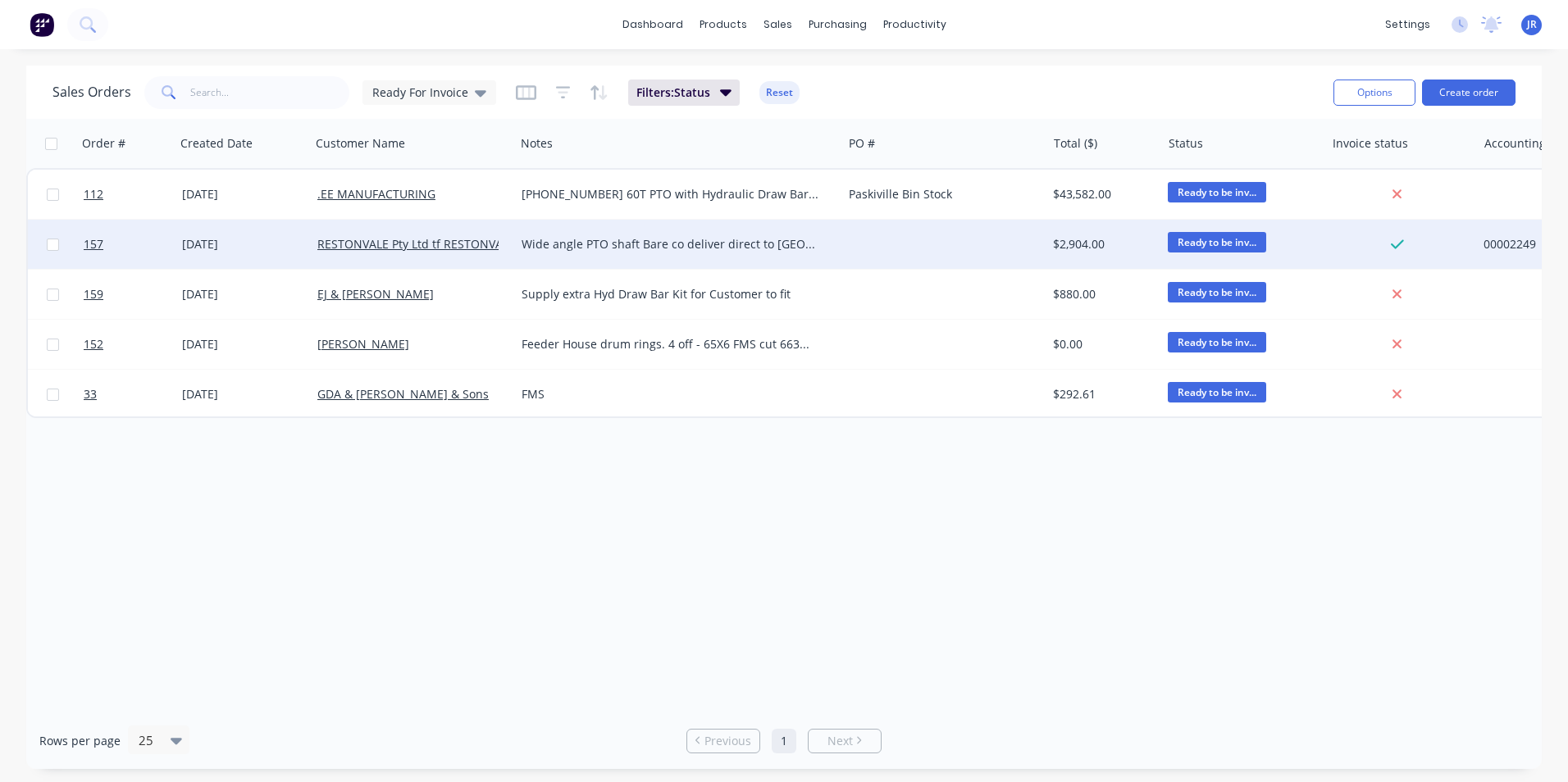
click at [987, 244] on div at bounding box center [945, 244] width 204 height 49
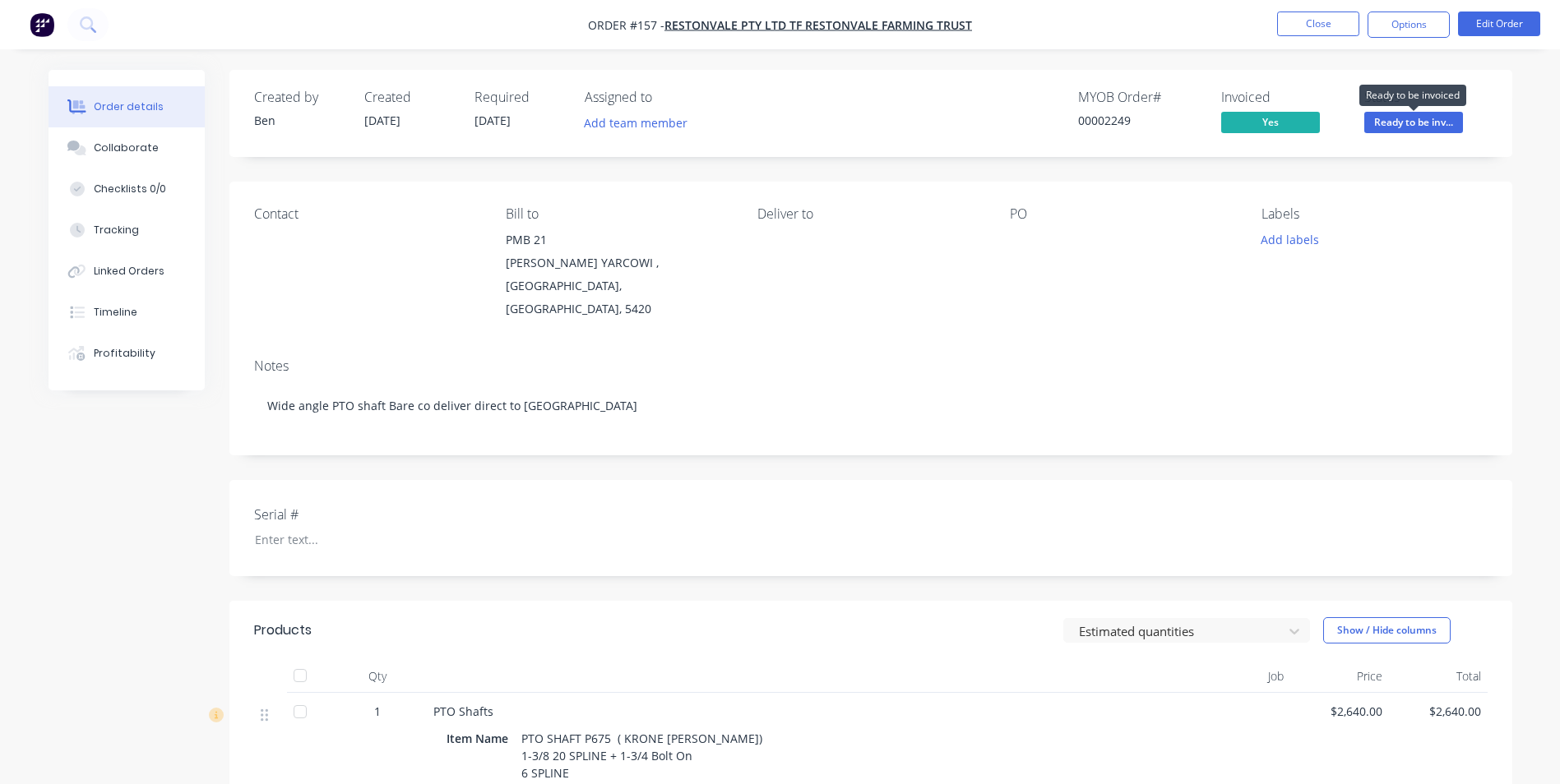
click at [1389, 123] on span "Ready to be inv..." at bounding box center [1413, 122] width 99 height 20
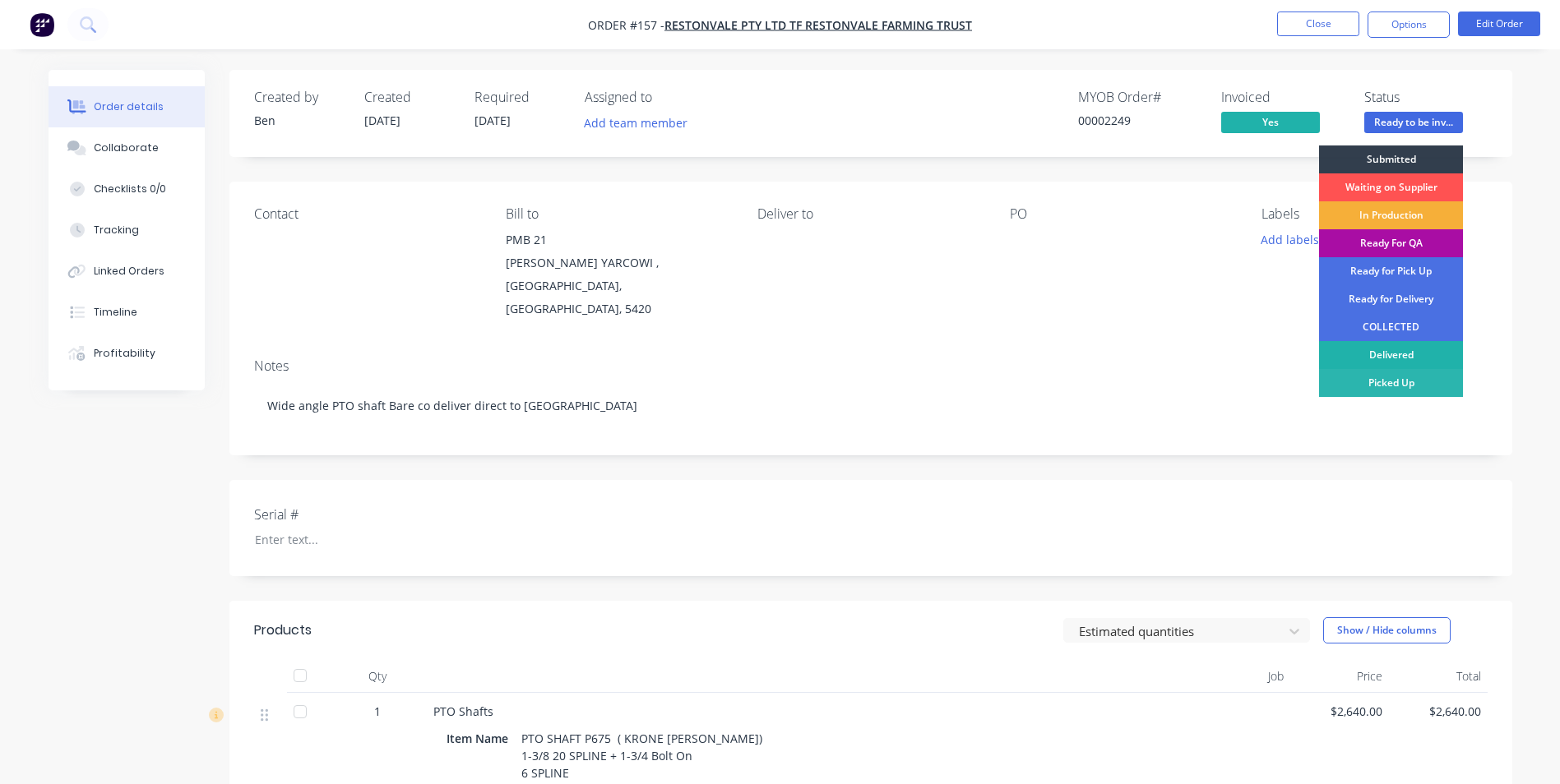
click at [1421, 350] on div "Delivered" at bounding box center [1391, 355] width 144 height 28
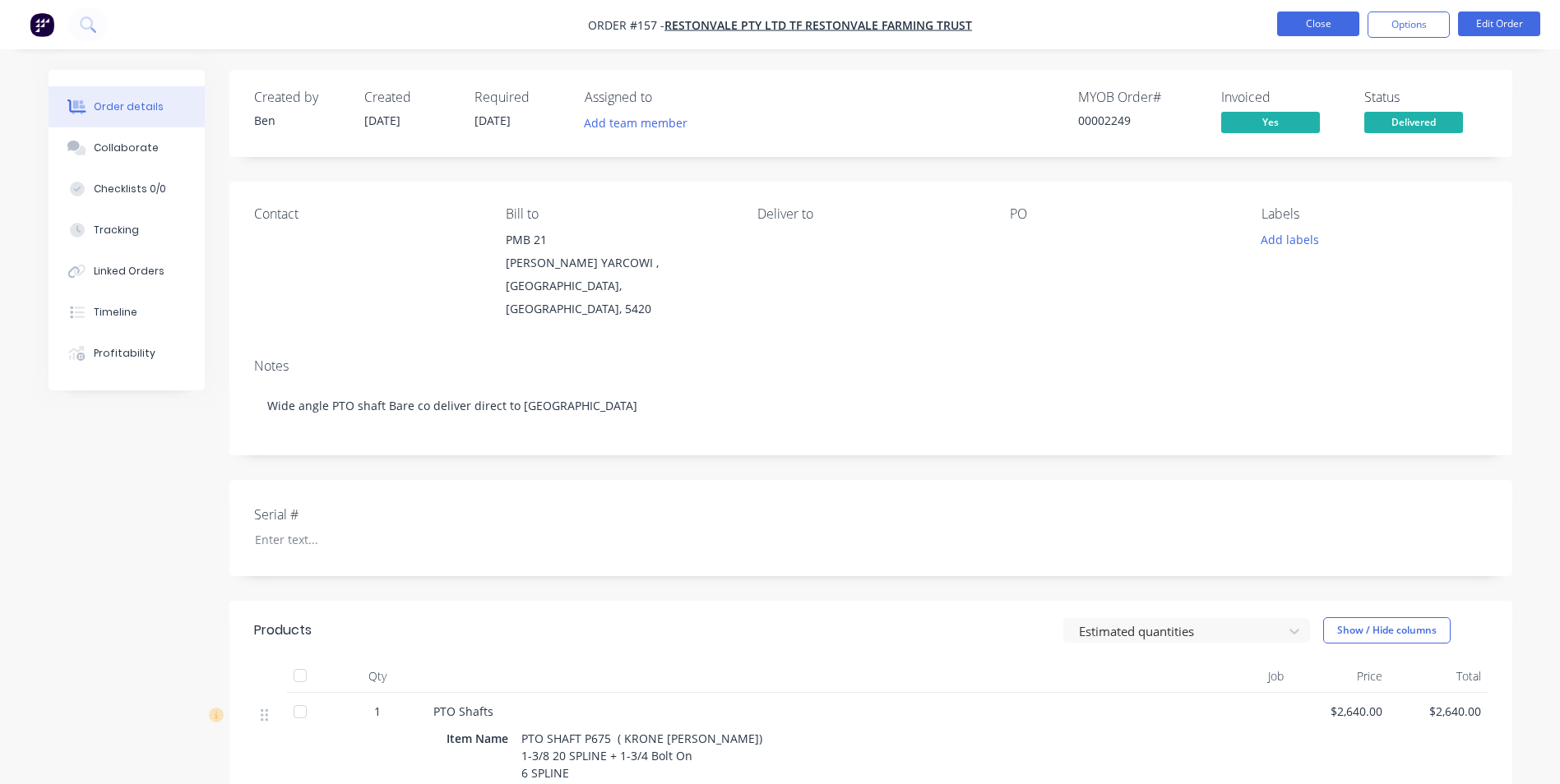
click at [1319, 24] on button "Close" at bounding box center [1318, 24] width 82 height 24
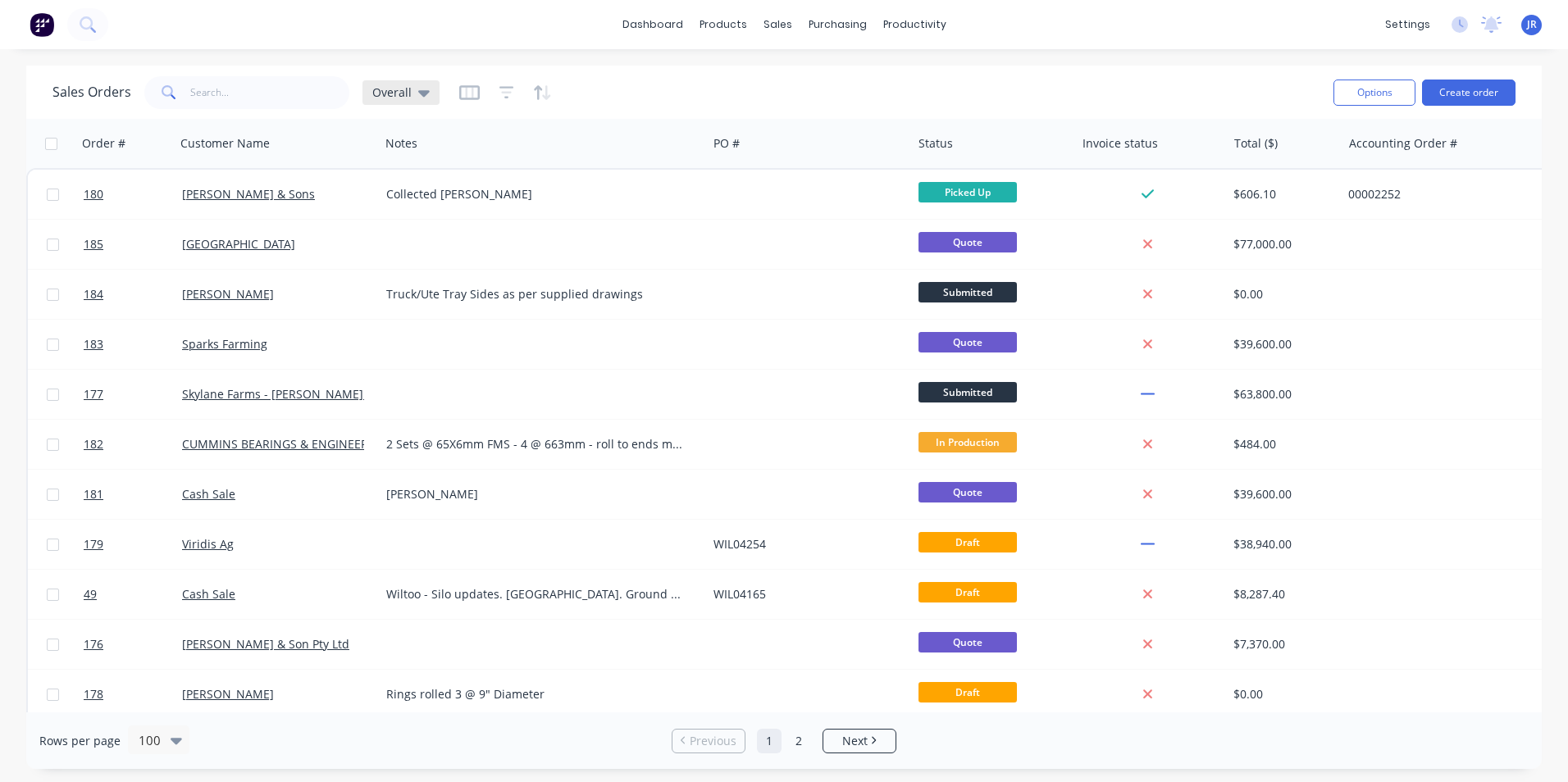
click at [385, 99] on span "Overall" at bounding box center [391, 93] width 39 height 17
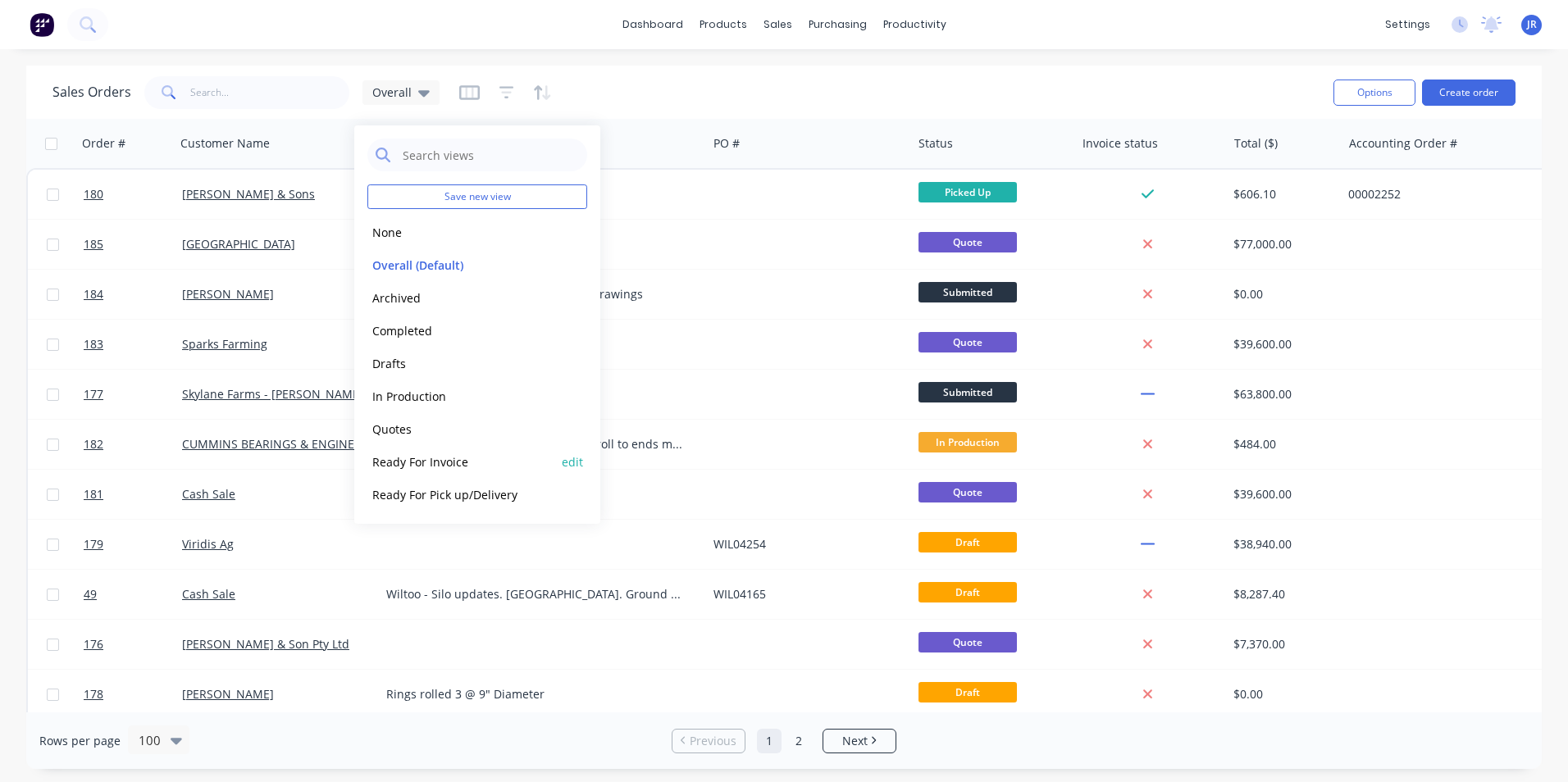
click at [472, 463] on button "Ready For Invoice" at bounding box center [461, 462] width 187 height 19
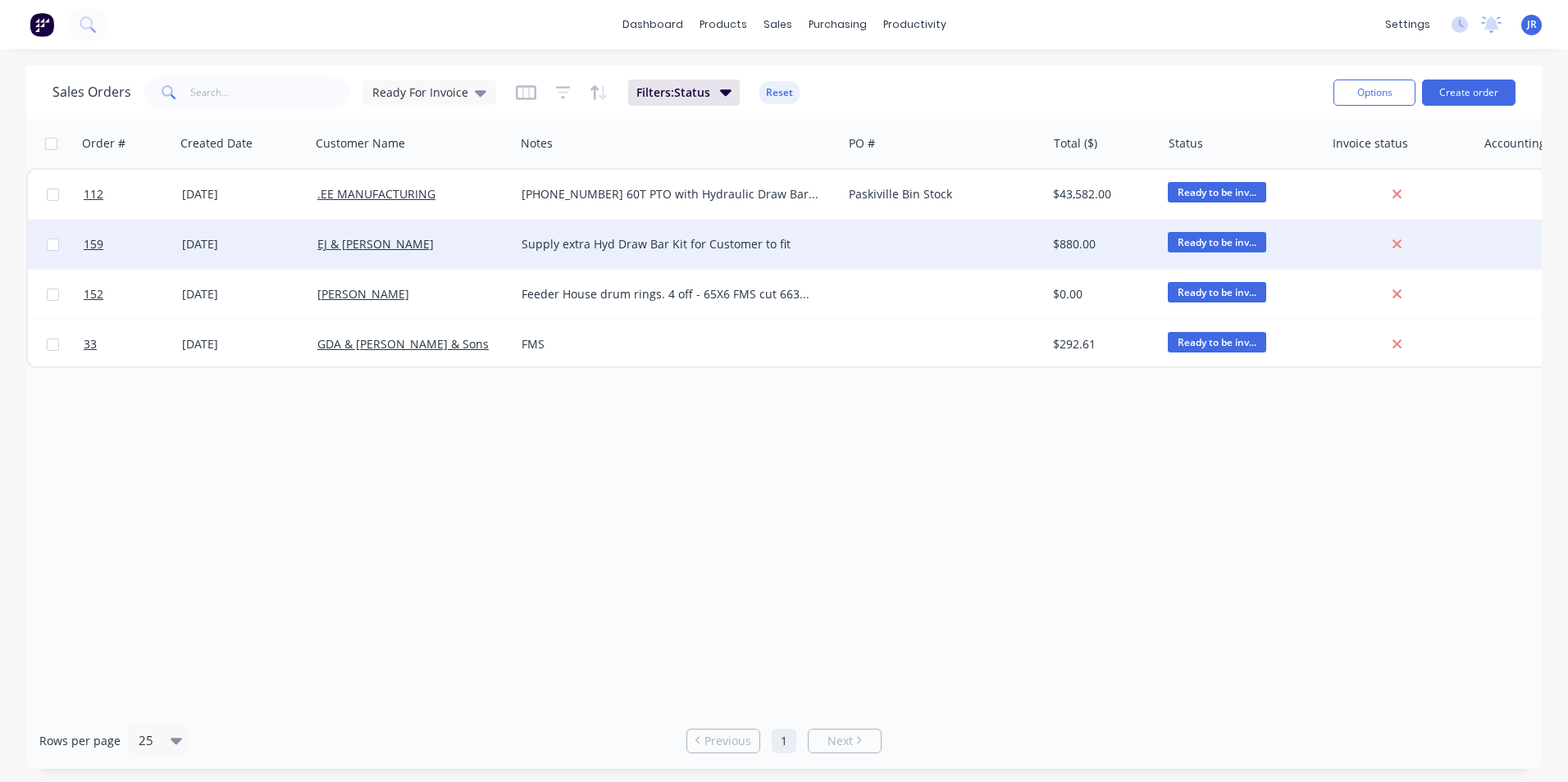
click at [826, 247] on div "Supply extra Hyd Draw Bar Kit for Customer to fit" at bounding box center [678, 244] width 314 height 17
click at [476, 244] on div "EJ & [PERSON_NAME]" at bounding box center [408, 244] width 182 height 17
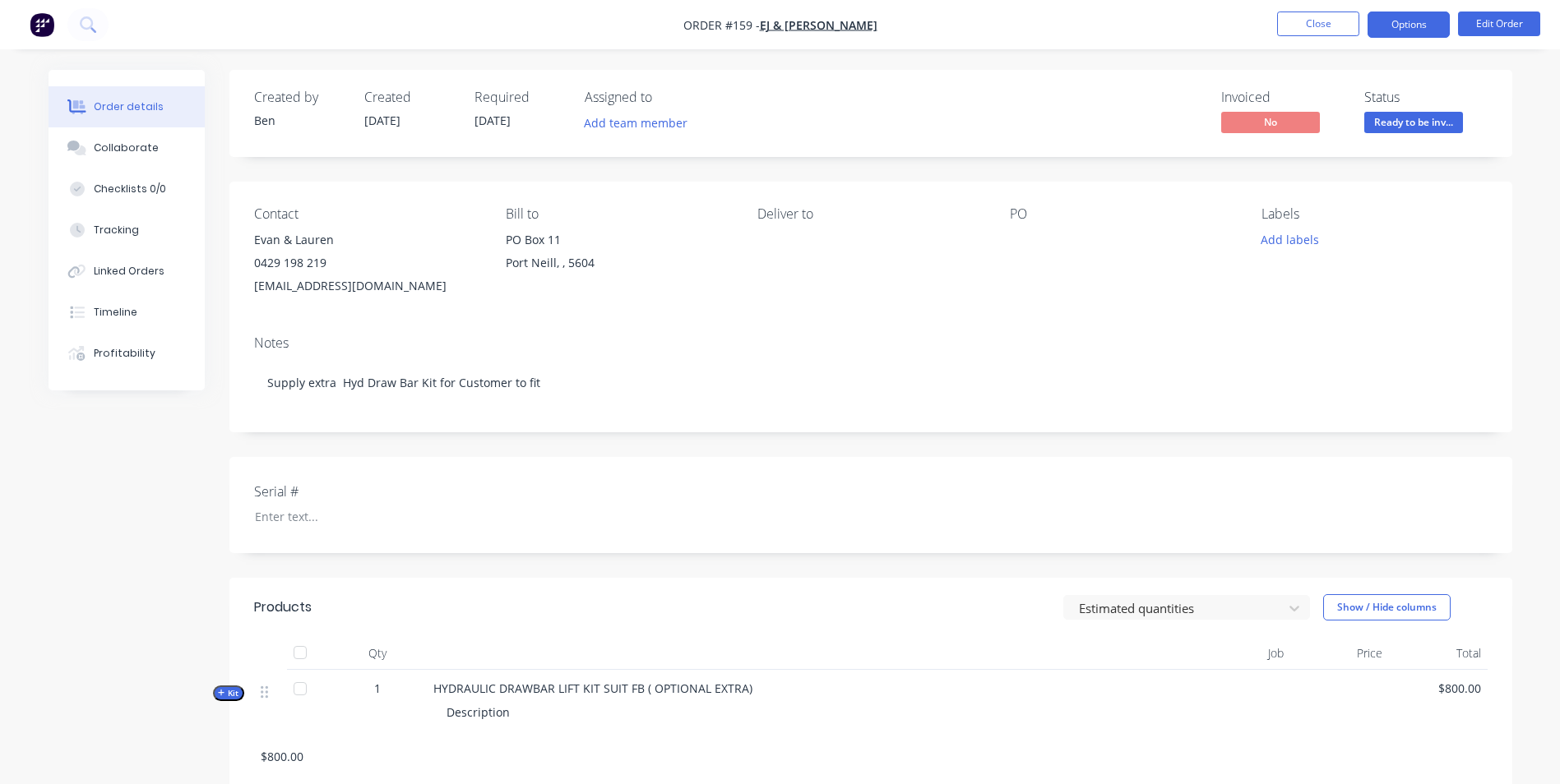
click at [1409, 27] on button "Options" at bounding box center [1409, 24] width 82 height 26
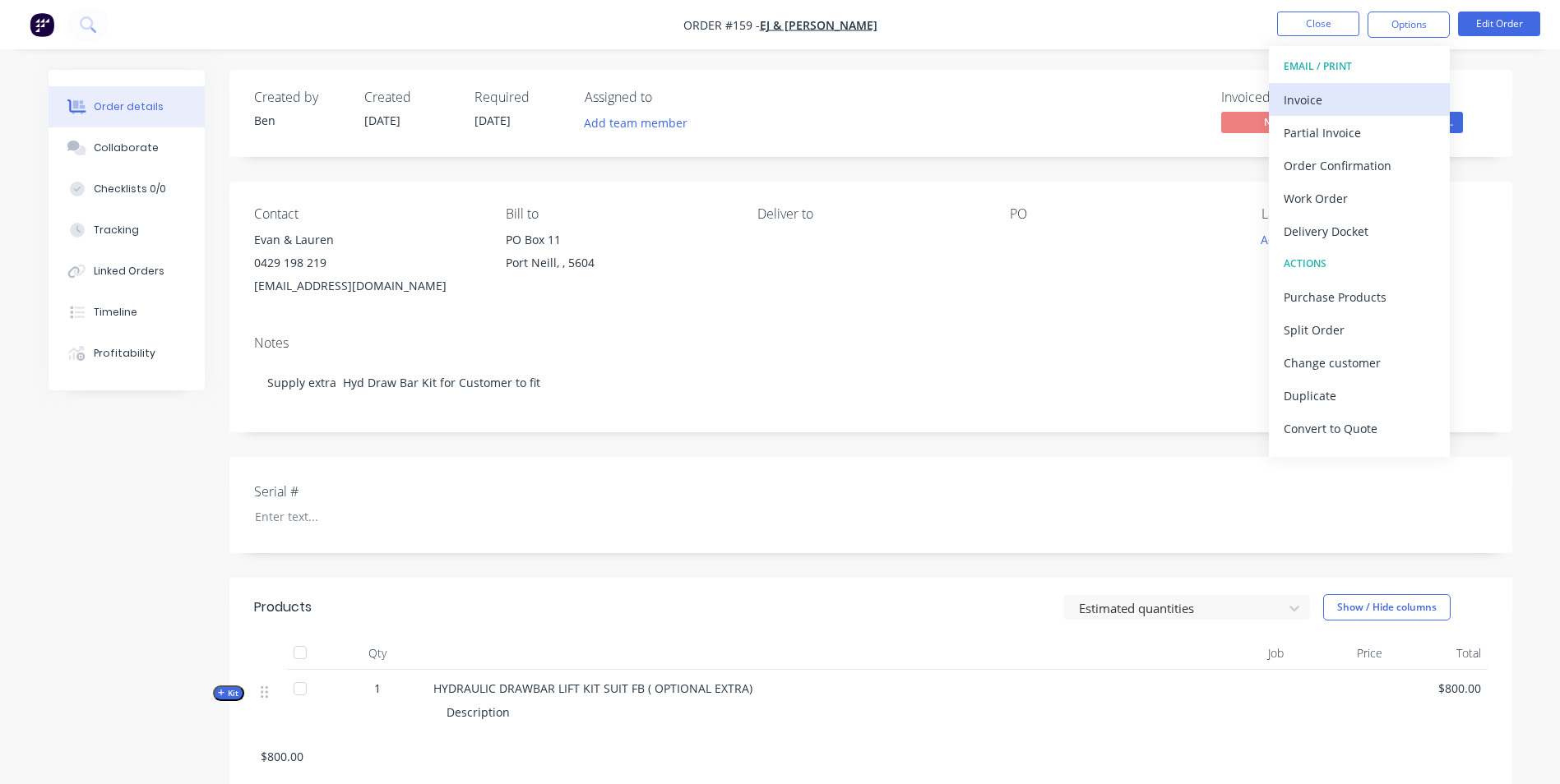
click at [1322, 99] on div "Invoice" at bounding box center [1359, 100] width 151 height 24
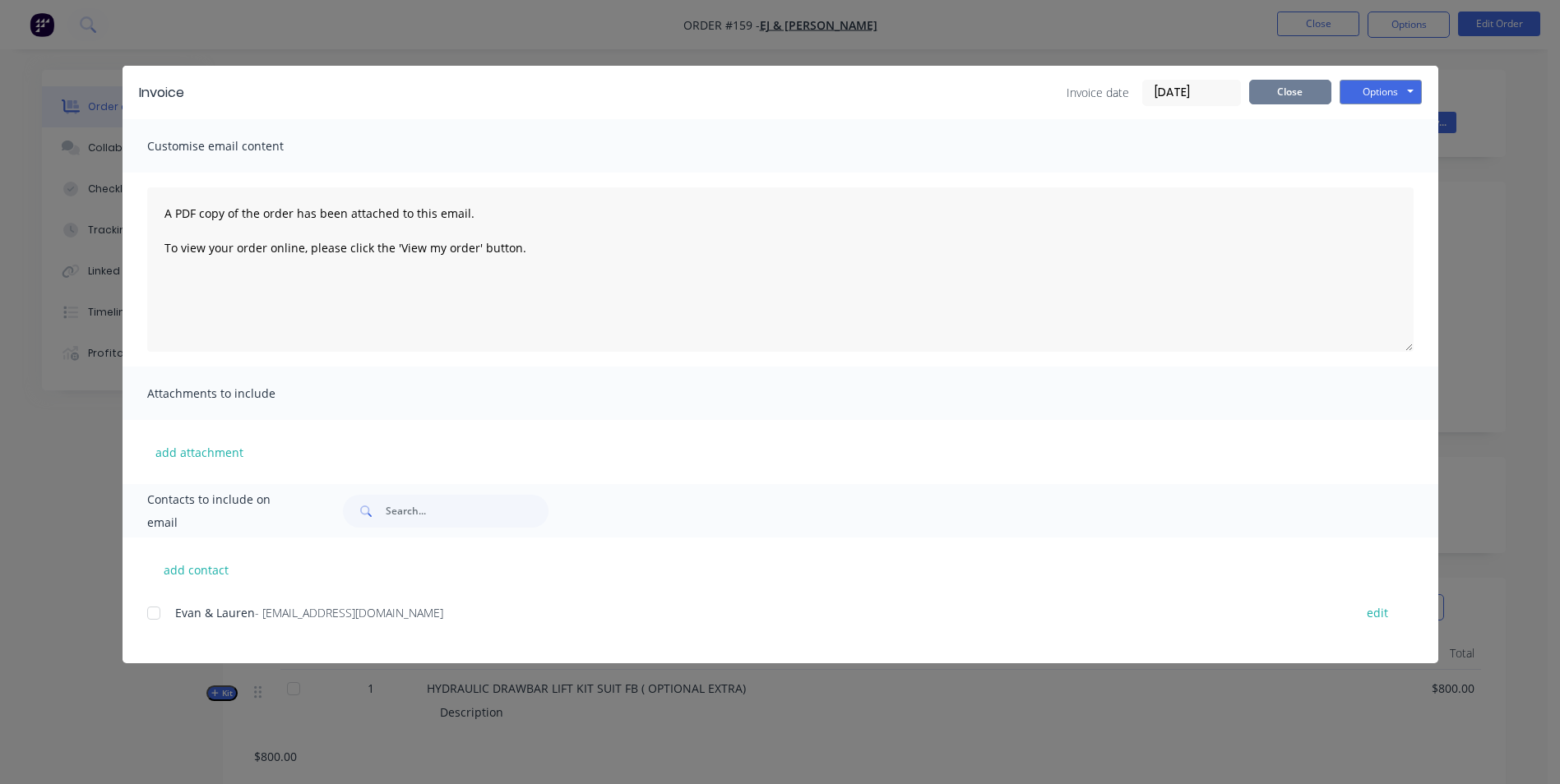
click at [1269, 96] on button "Close" at bounding box center [1290, 92] width 82 height 24
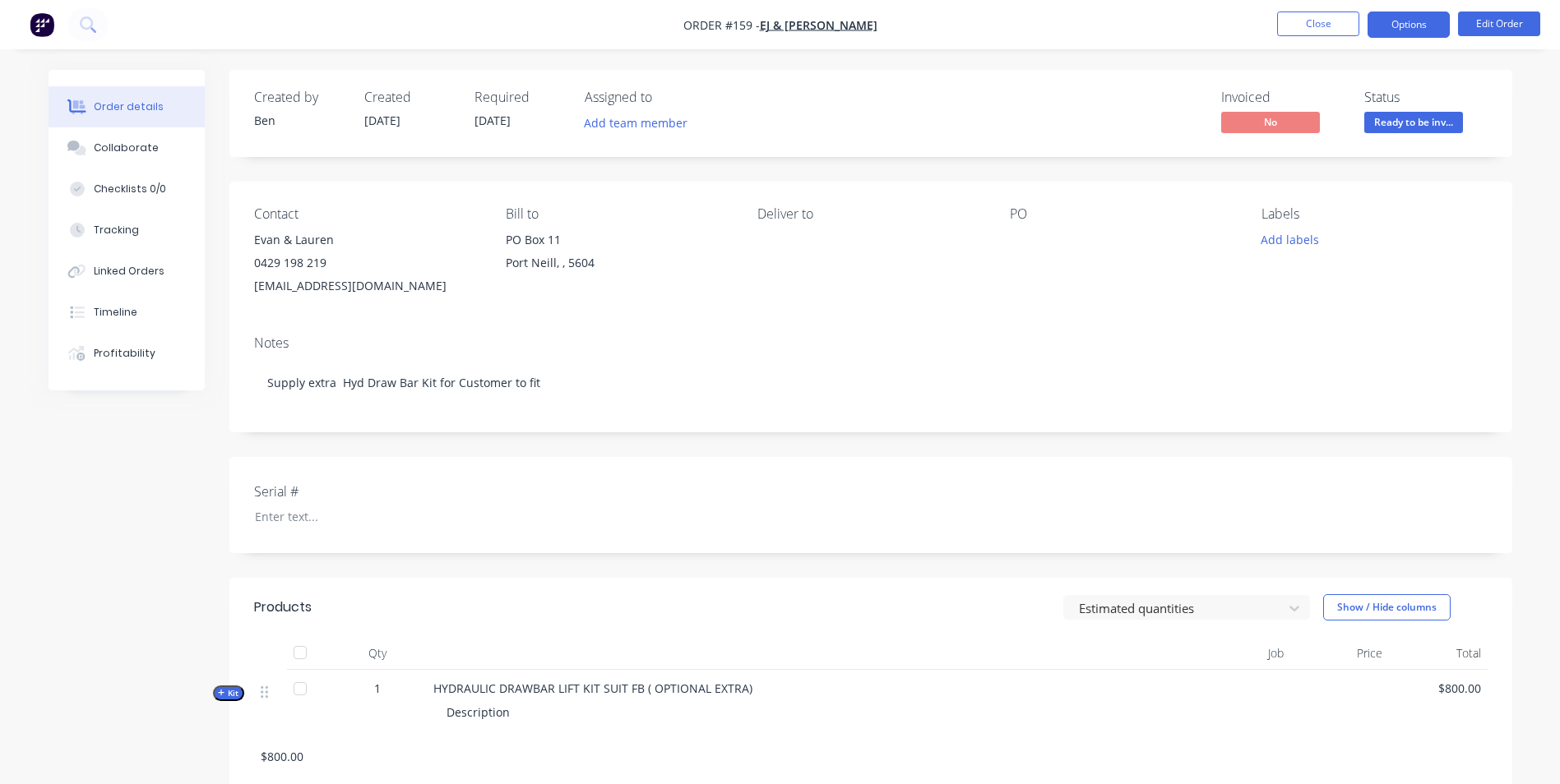
click at [1395, 27] on button "Options" at bounding box center [1409, 24] width 82 height 26
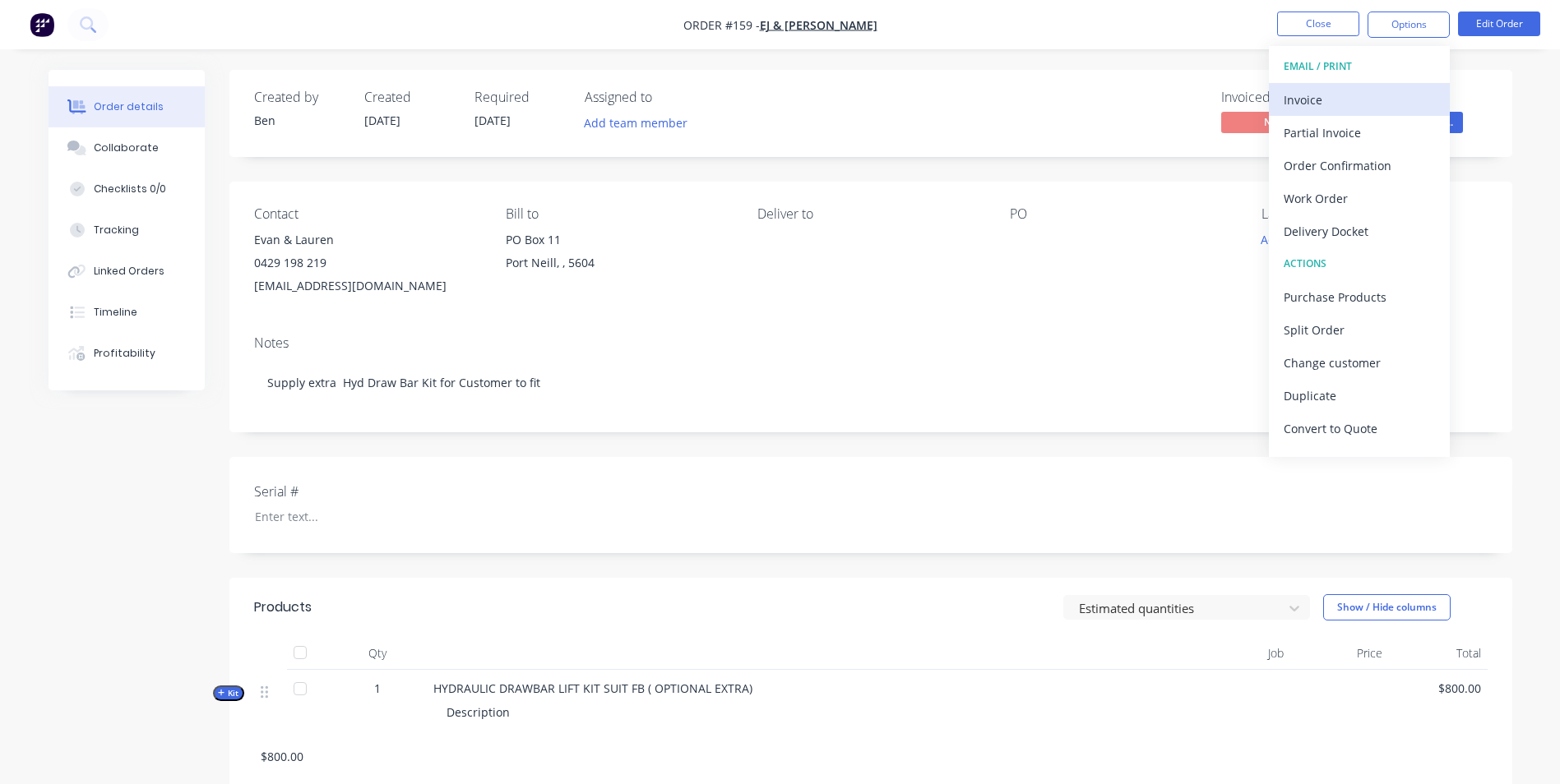
click at [1340, 102] on div "Invoice" at bounding box center [1359, 100] width 151 height 24
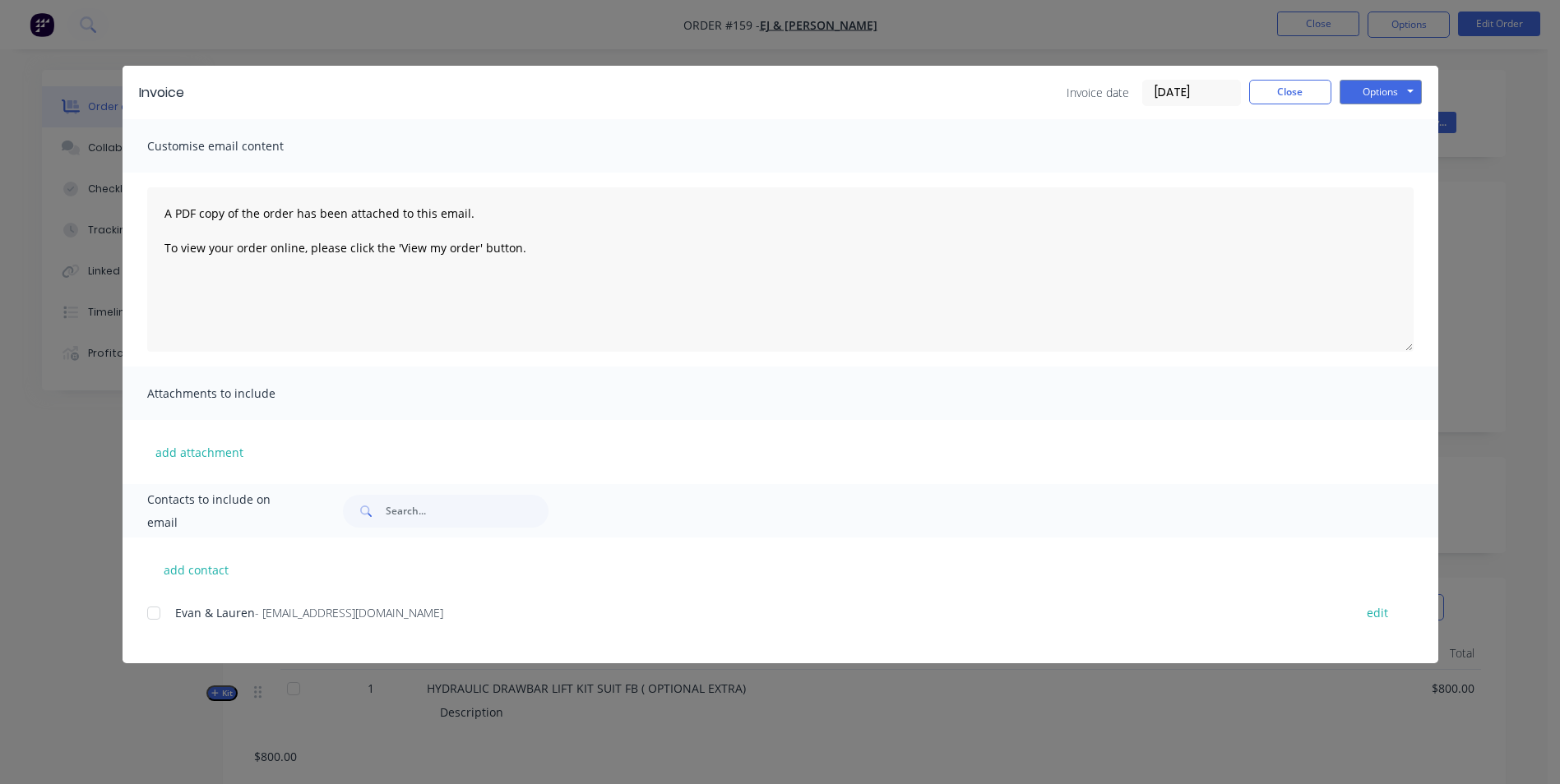
click at [153, 612] on div at bounding box center [154, 613] width 33 height 33
click at [1384, 92] on button "Options" at bounding box center [1381, 92] width 82 height 24
click at [1384, 176] on button "Email" at bounding box center [1392, 175] width 105 height 27
click at [1306, 102] on button "Close" at bounding box center [1290, 92] width 82 height 24
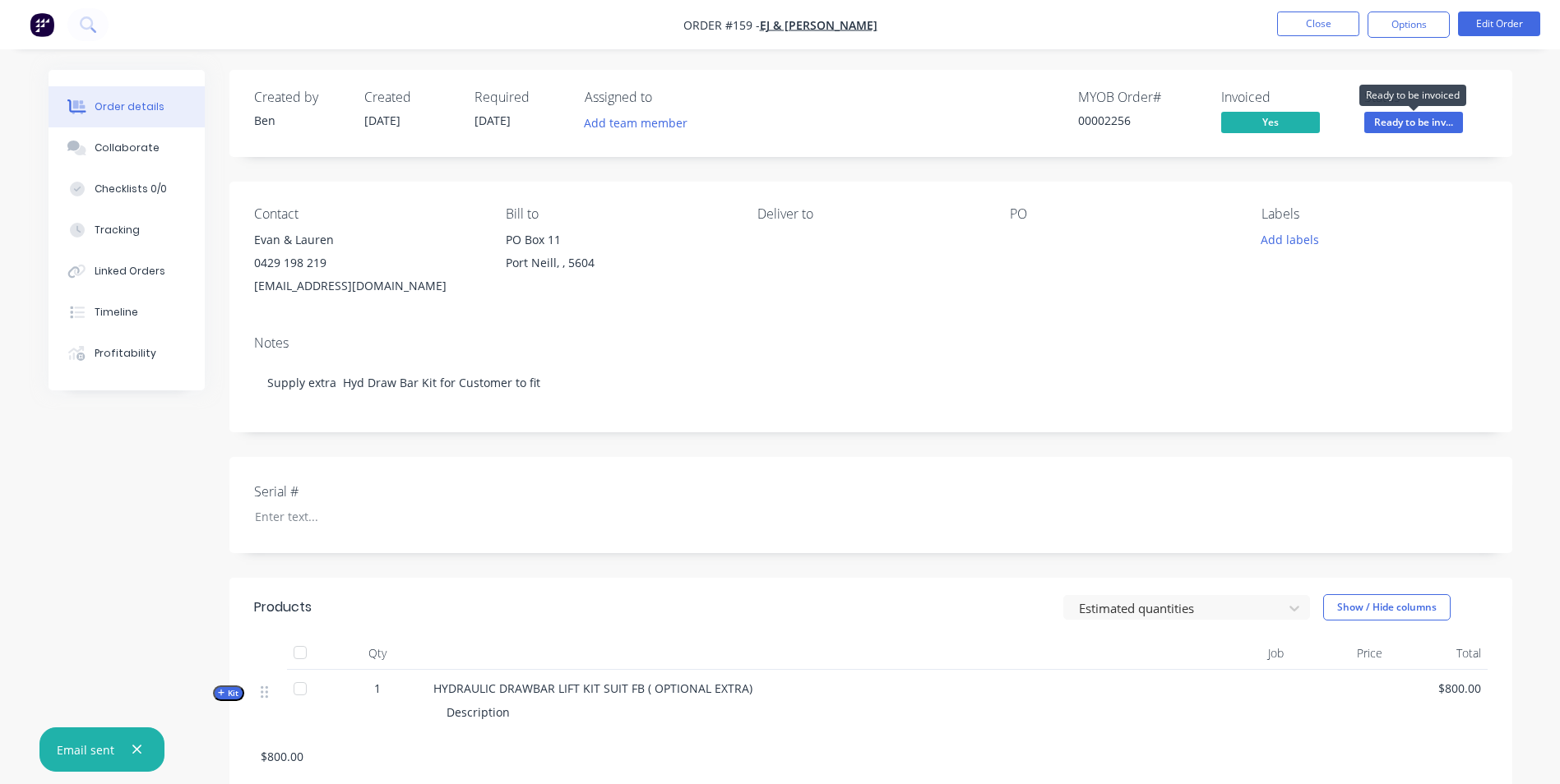
click at [1414, 126] on span "Ready to be inv..." at bounding box center [1413, 122] width 99 height 20
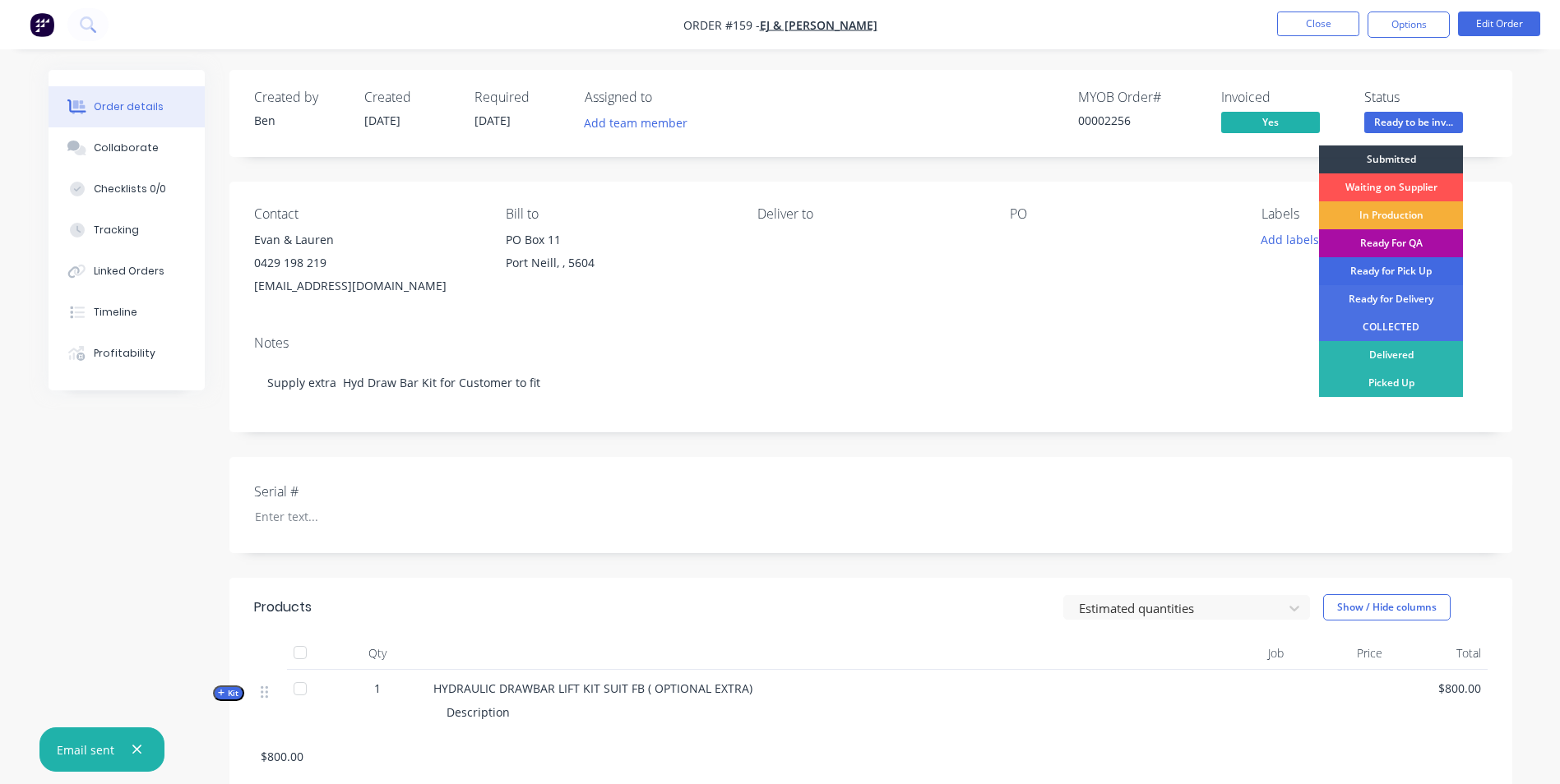
click at [1410, 268] on div "Ready for Pick Up" at bounding box center [1391, 271] width 144 height 28
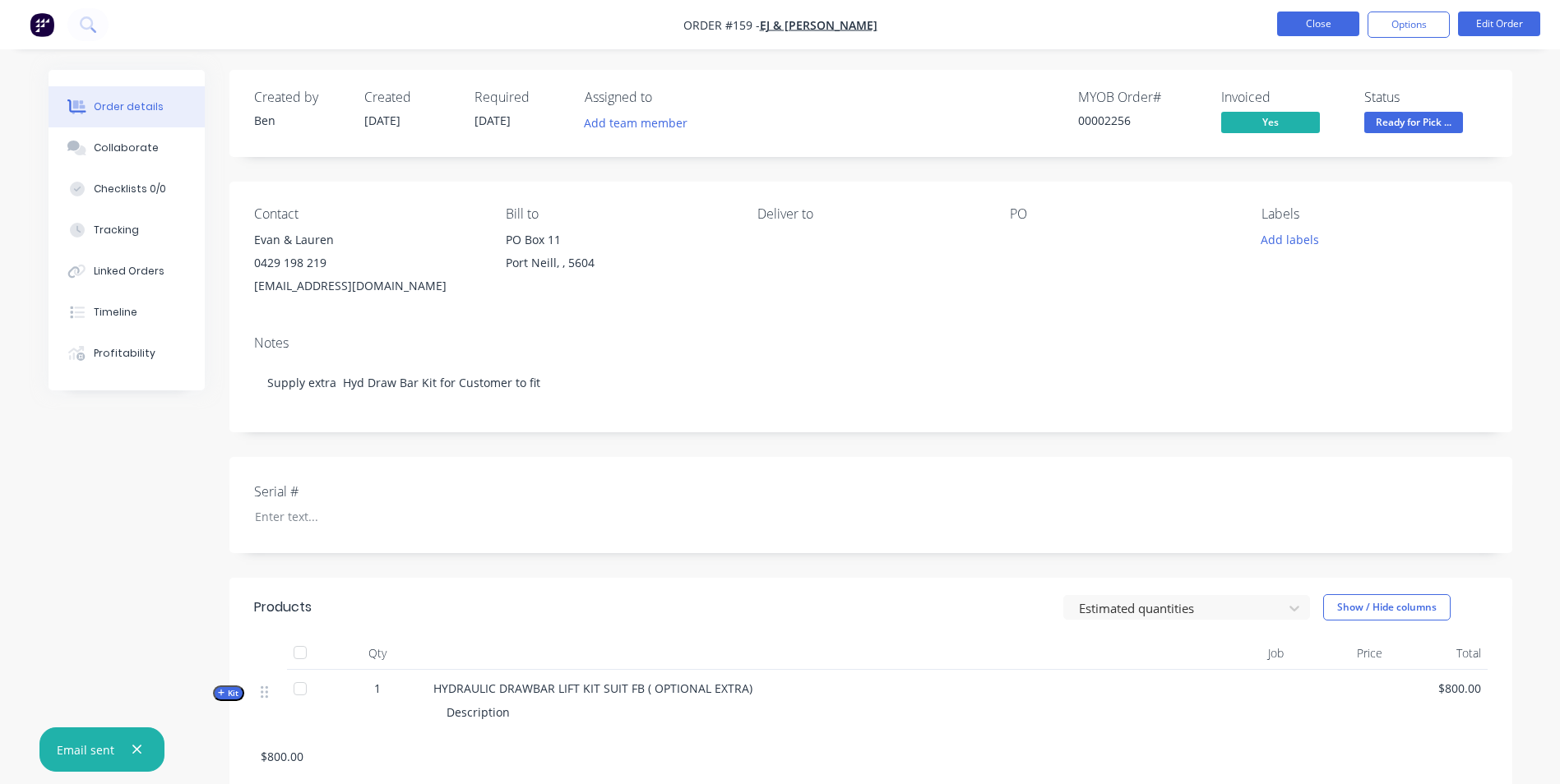
click at [1331, 19] on button "Close" at bounding box center [1318, 24] width 82 height 24
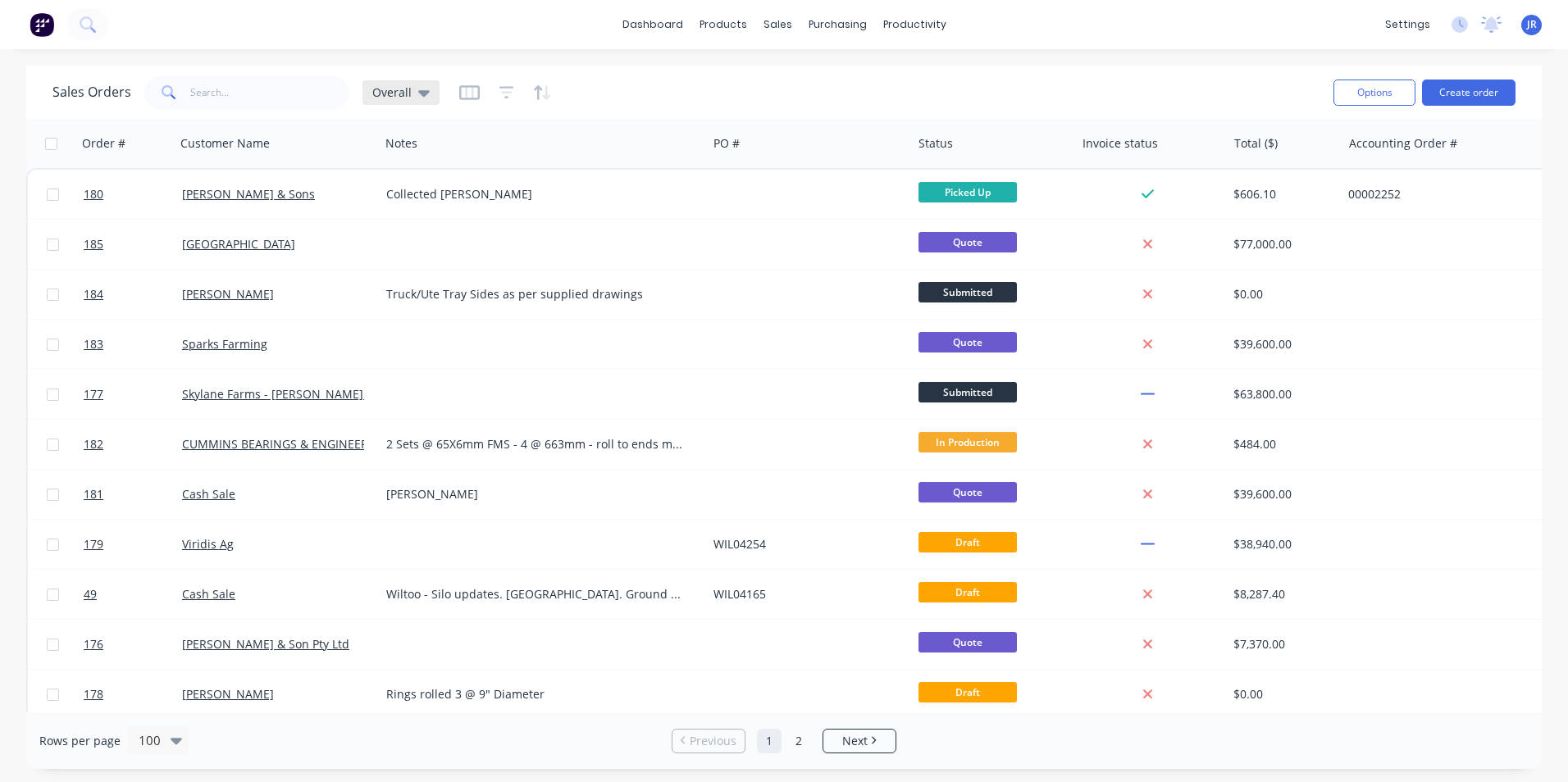
click at [412, 99] on div "Overall" at bounding box center [401, 93] width 77 height 24
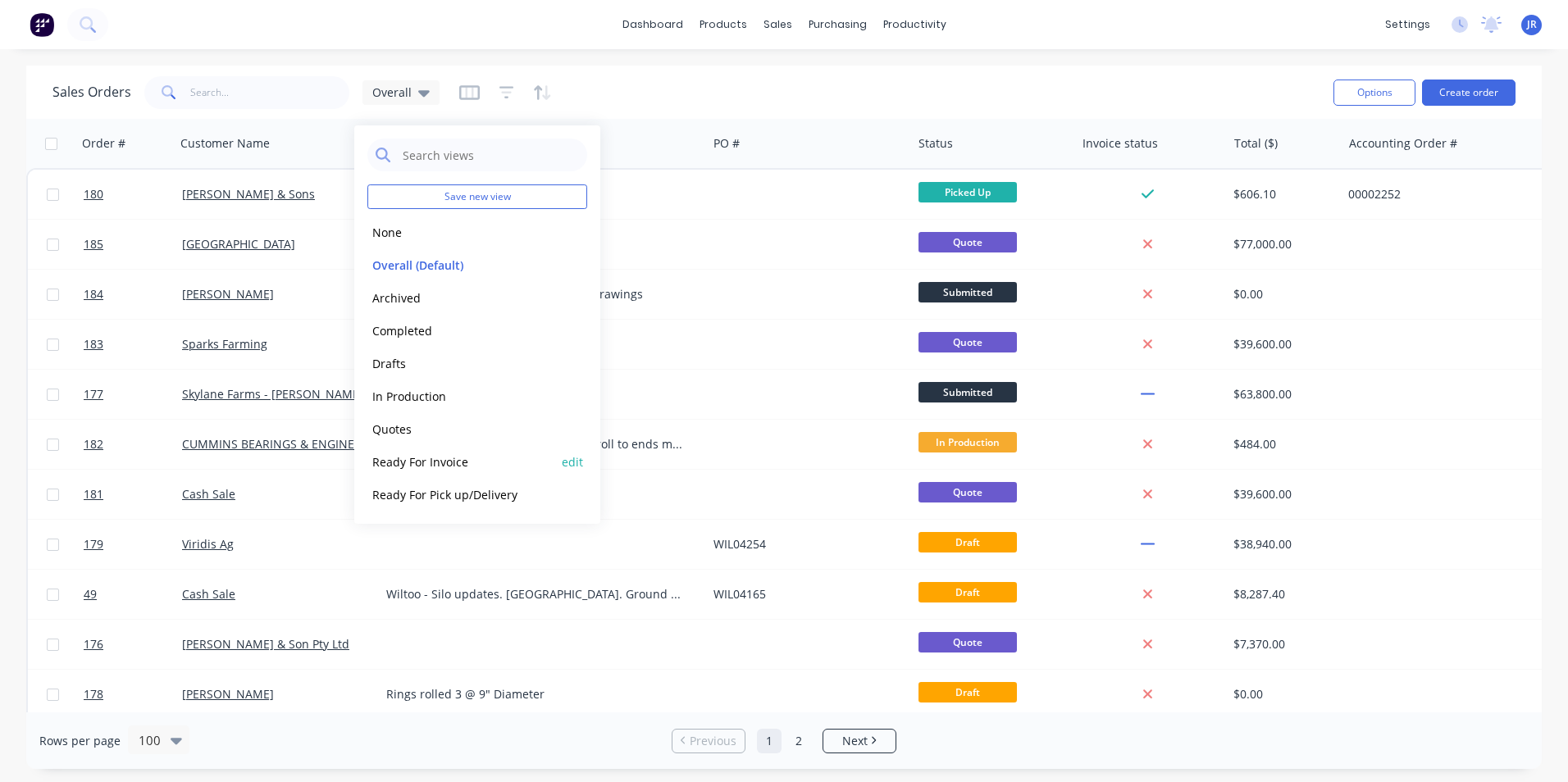
click at [479, 471] on div "Ready For Invoice edit" at bounding box center [478, 462] width 220 height 33
click at [447, 464] on button "Ready For Invoice" at bounding box center [461, 462] width 187 height 19
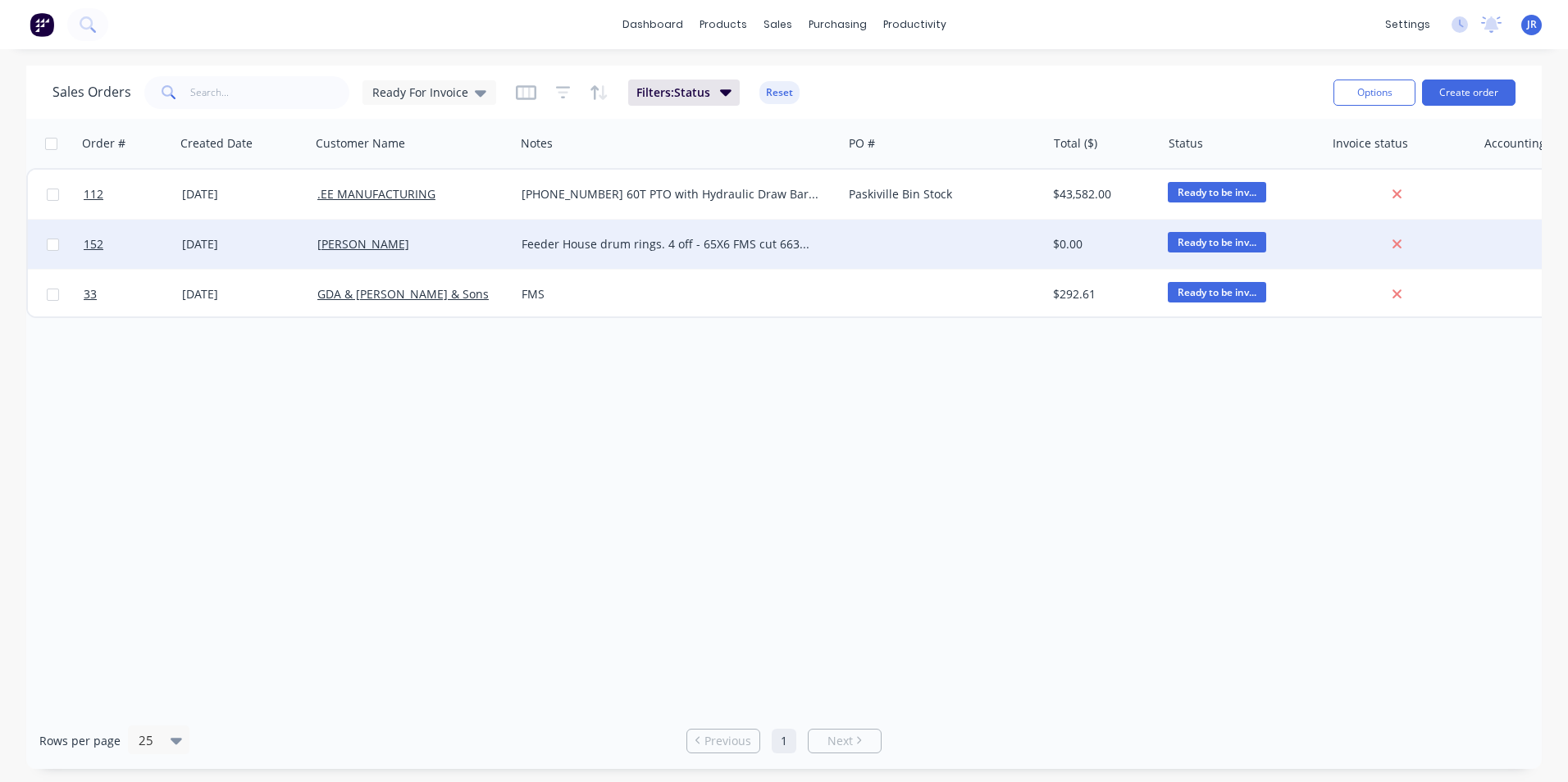
click at [830, 245] on div "Feeder House drum rings. 4 off - 65X6 FMS cut 663mm Rolled 210mmm ID. (2.65m to…" at bounding box center [678, 244] width 314 height 17
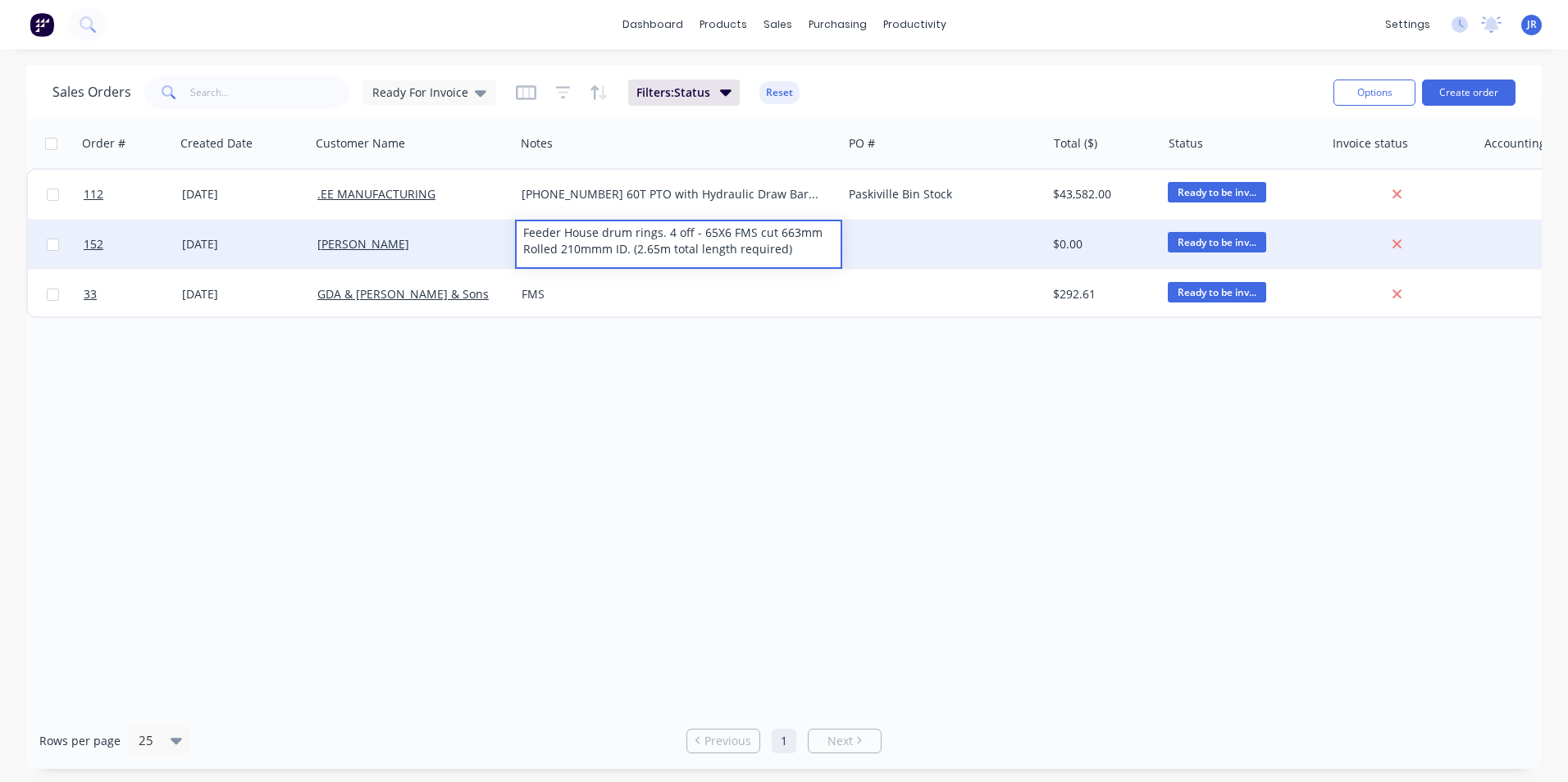
click at [933, 244] on div at bounding box center [945, 244] width 204 height 49
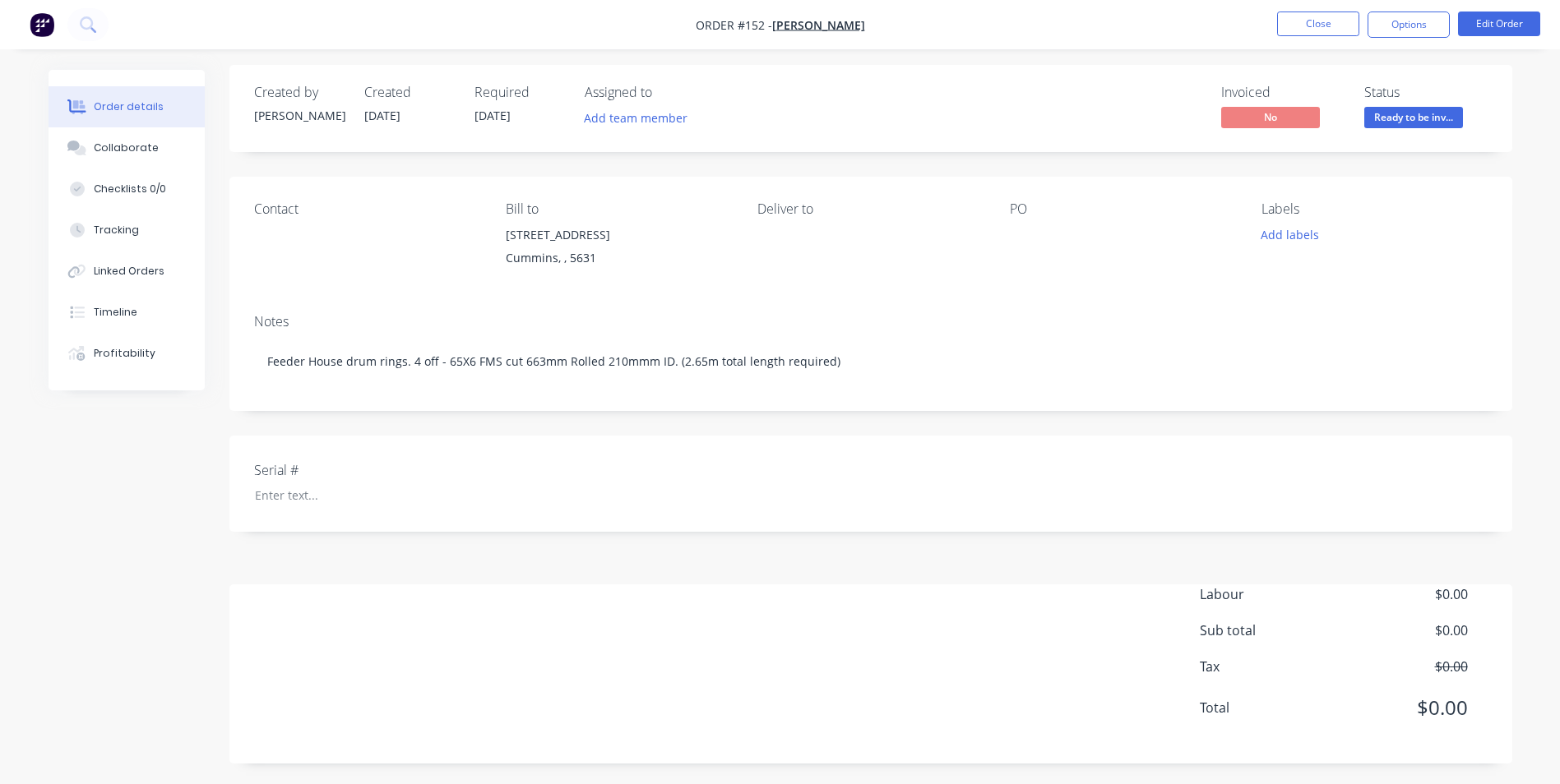
scroll to position [9, 0]
click at [1478, 27] on button "Edit Order" at bounding box center [1499, 24] width 82 height 24
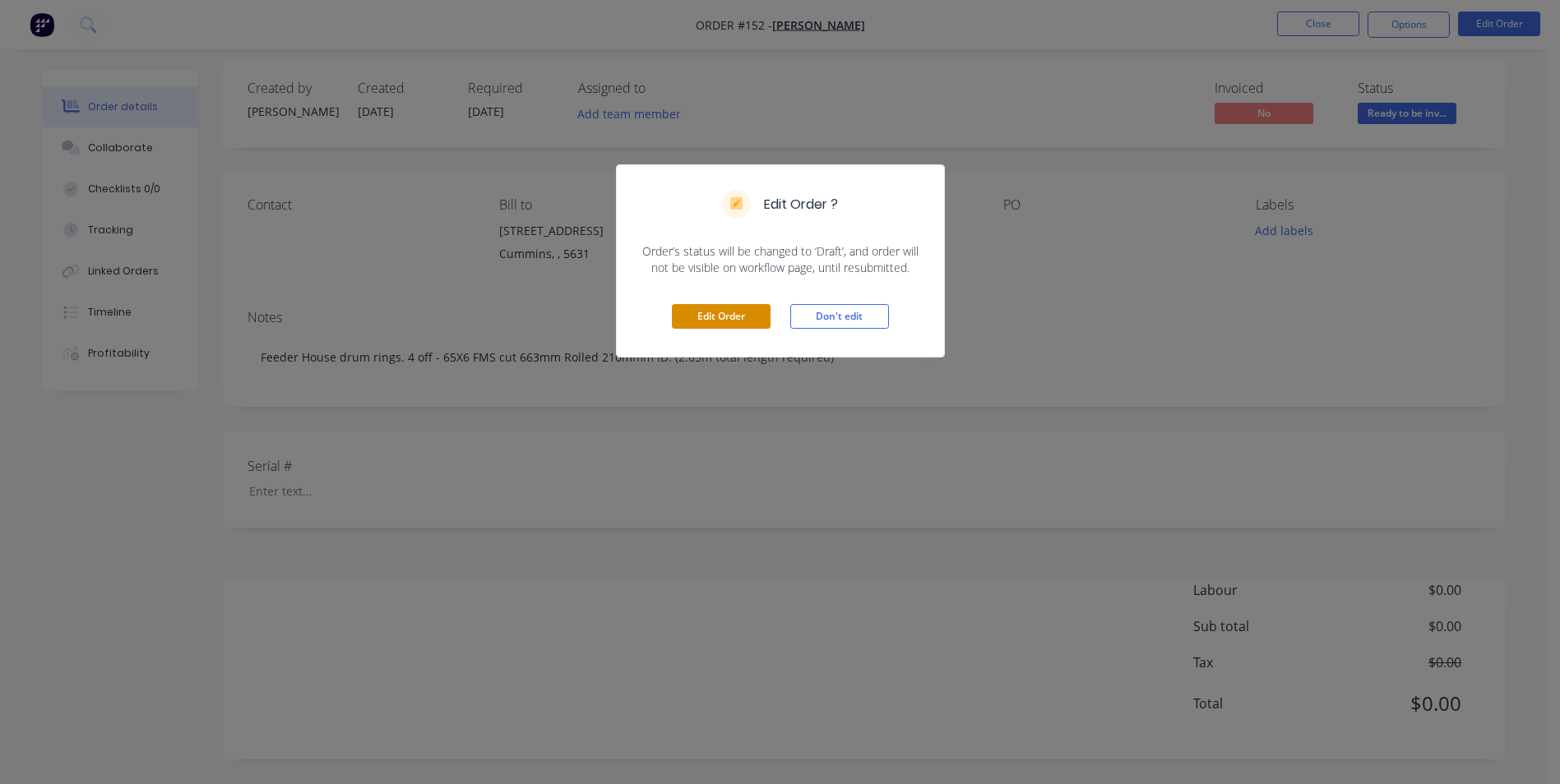
click at [718, 313] on button "Edit Order" at bounding box center [720, 317] width 99 height 24
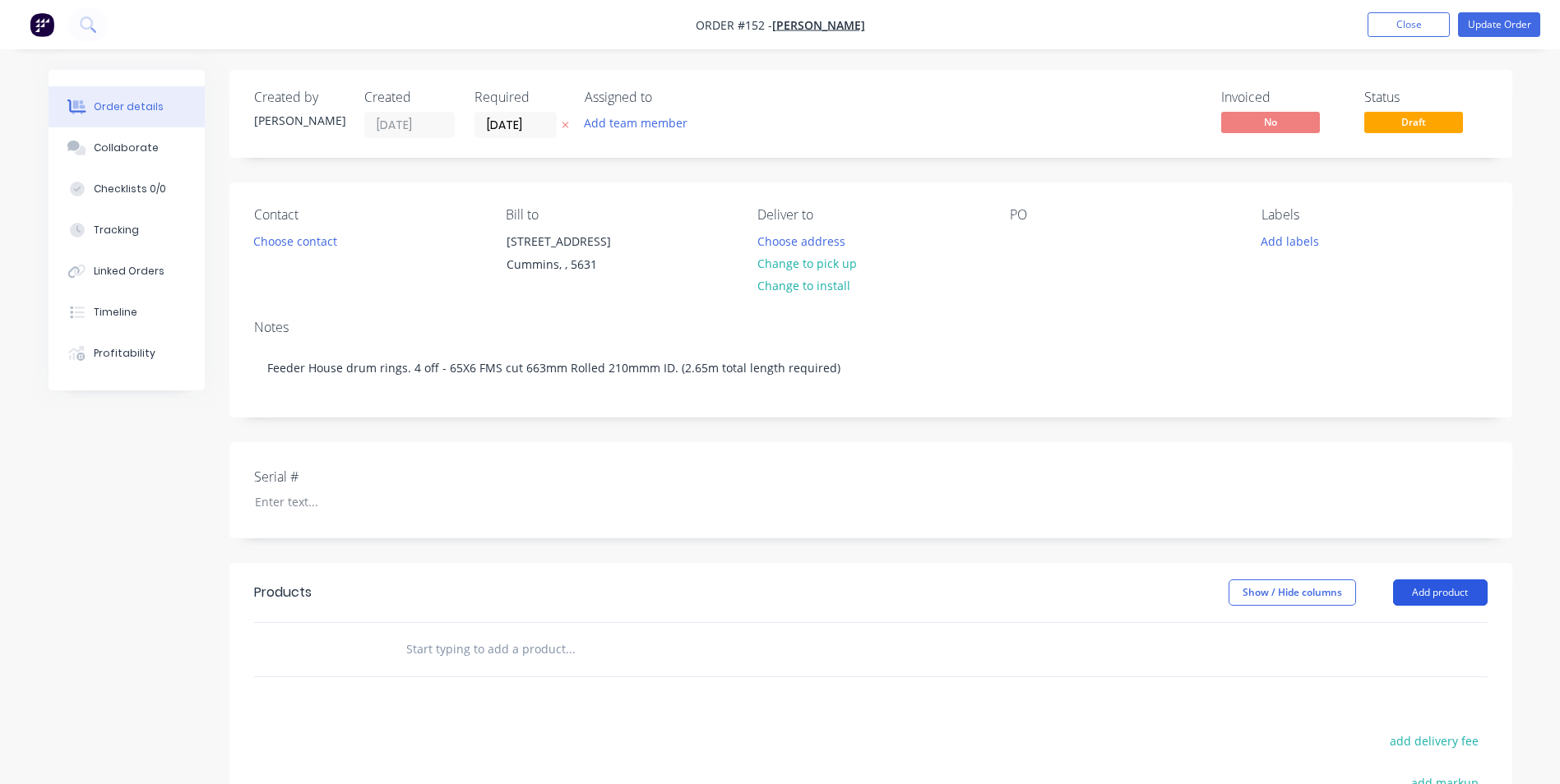
click at [1415, 593] on button "Add product" at bounding box center [1440, 592] width 95 height 26
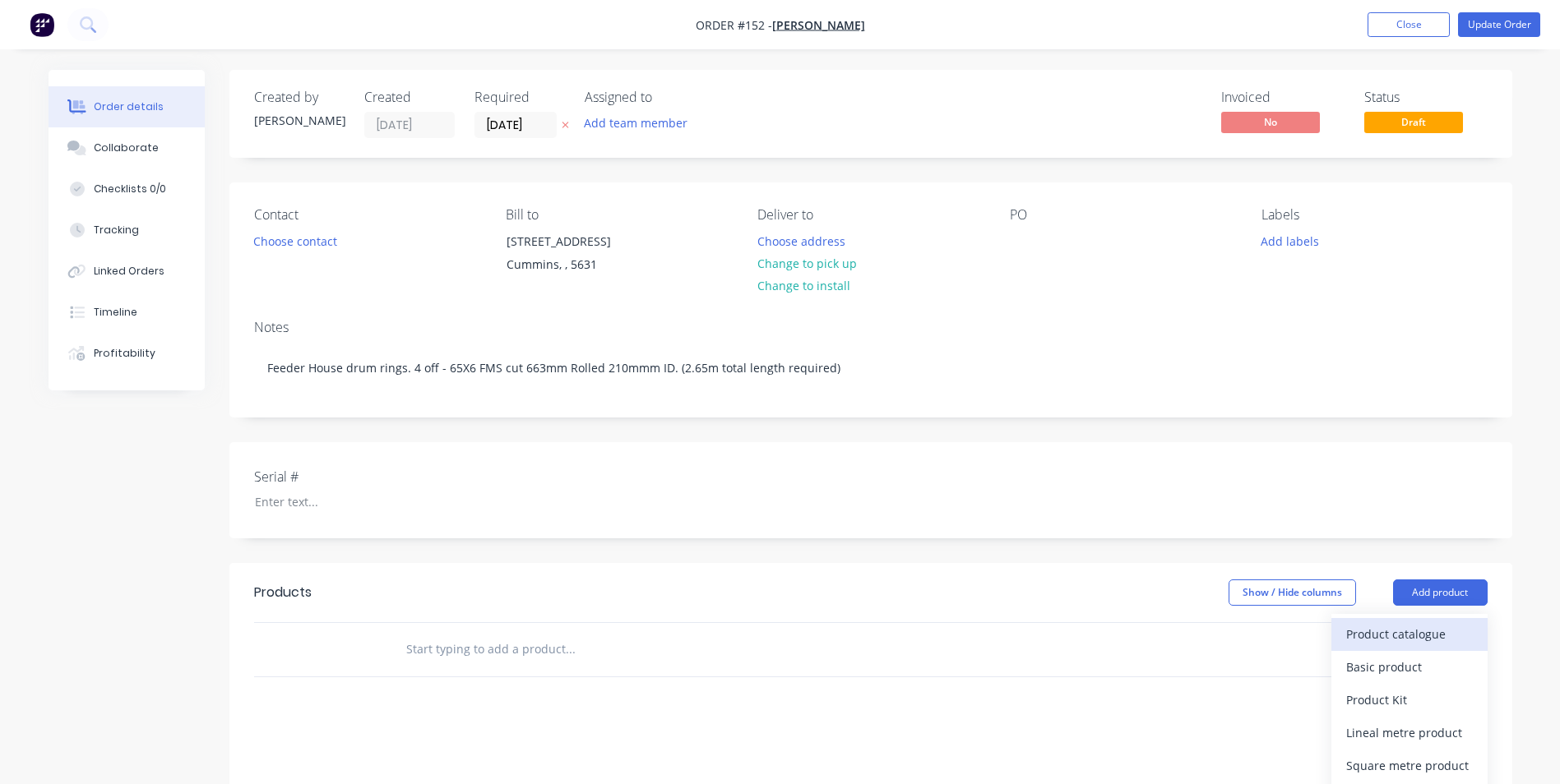
click at [1389, 642] on div "Product catalogue" at bounding box center [1409, 634] width 127 height 24
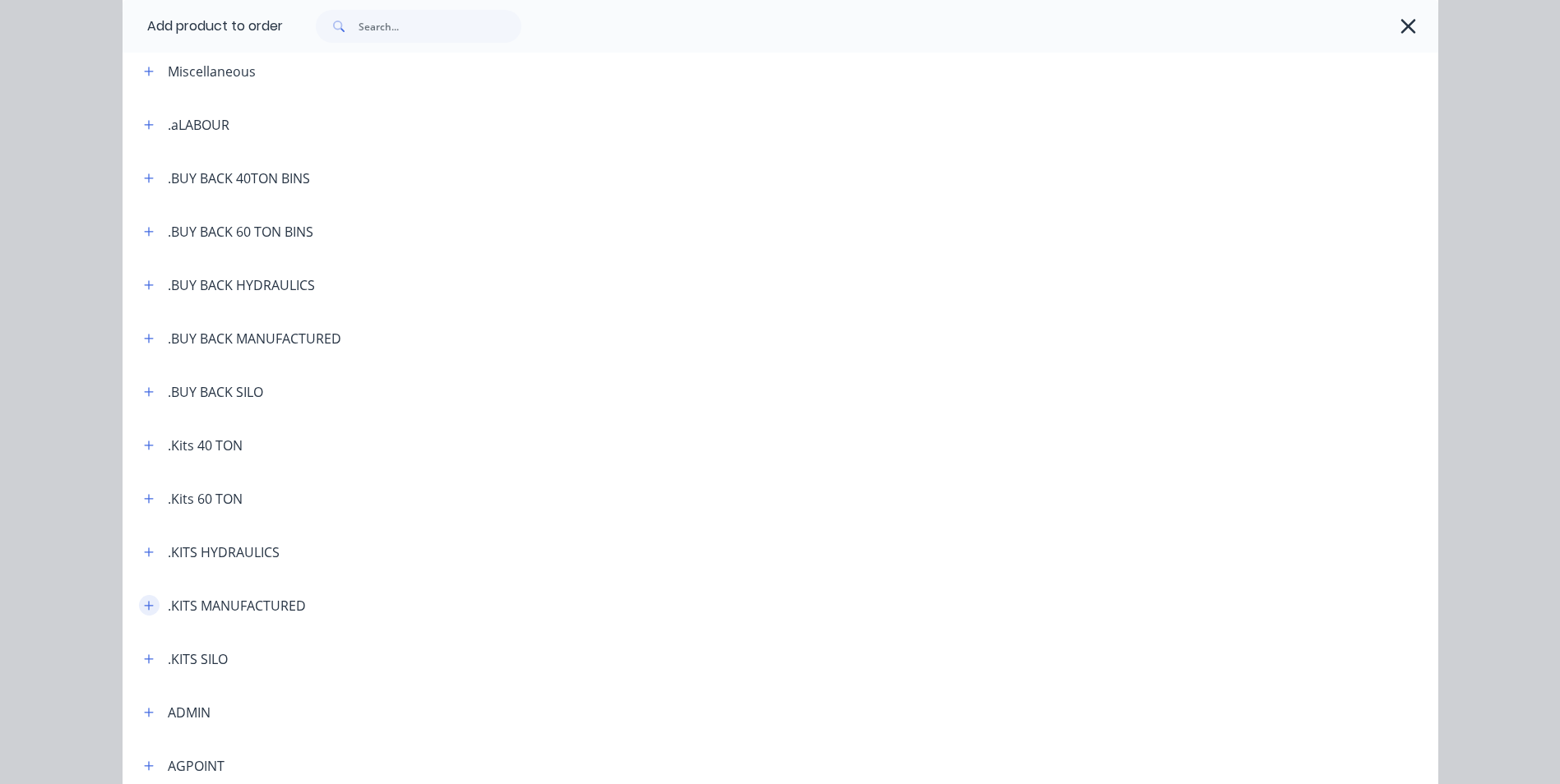
click at [144, 602] on icon "button" at bounding box center [148, 606] width 10 height 11
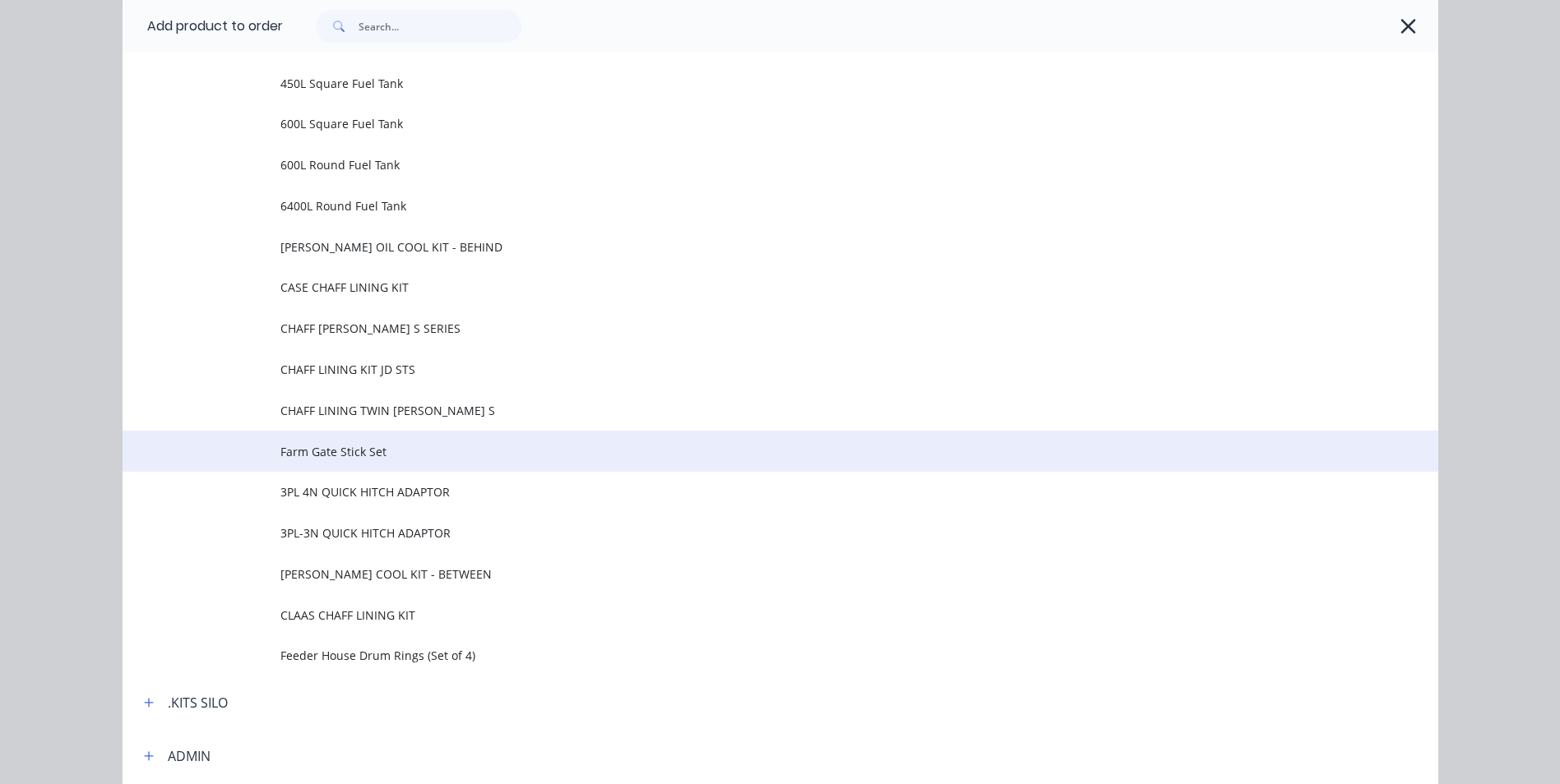
scroll to position [822, 0]
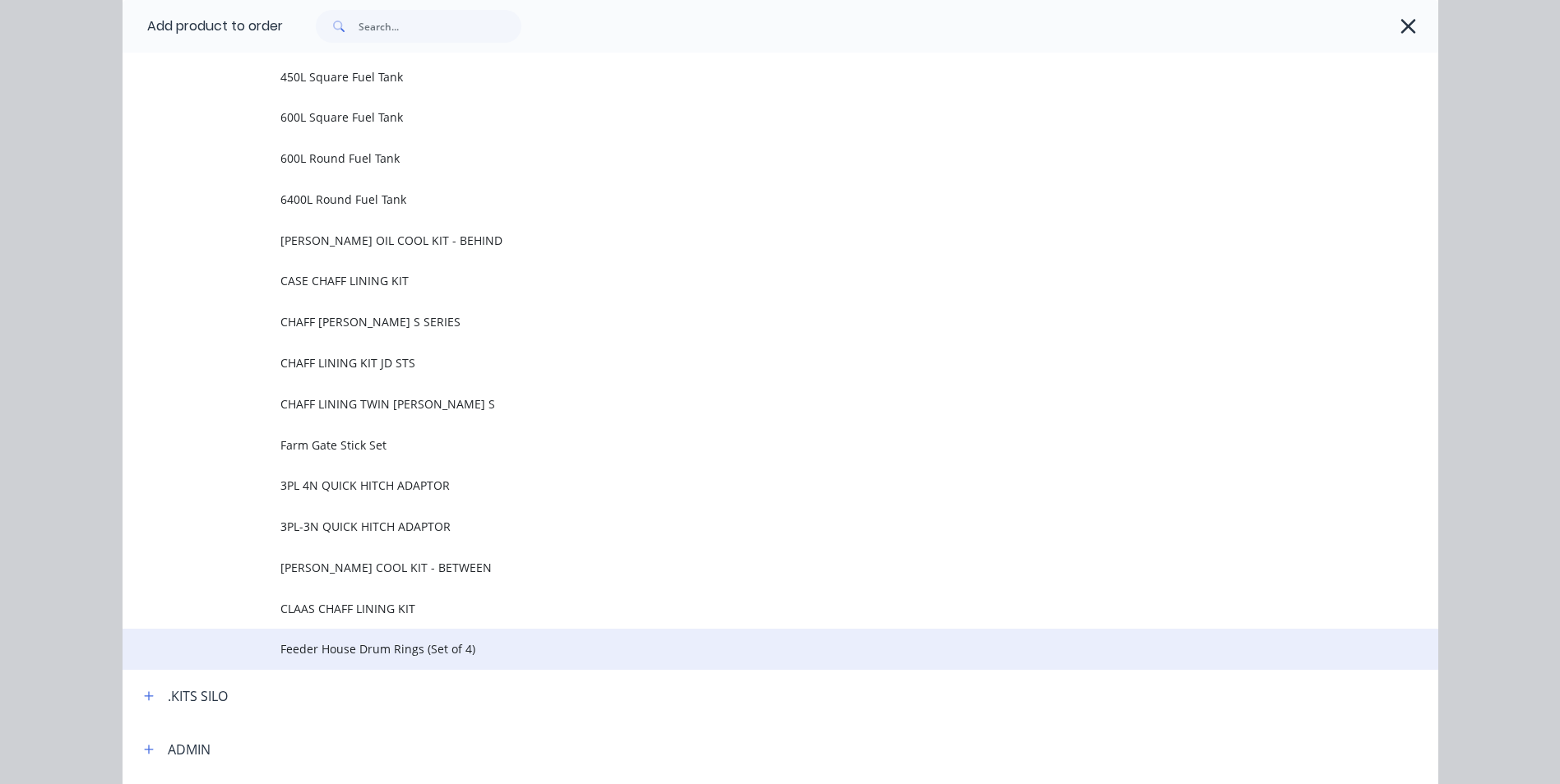
click at [434, 648] on span "Feeder House Drum Rings (Set of 4)" at bounding box center [743, 649] width 926 height 18
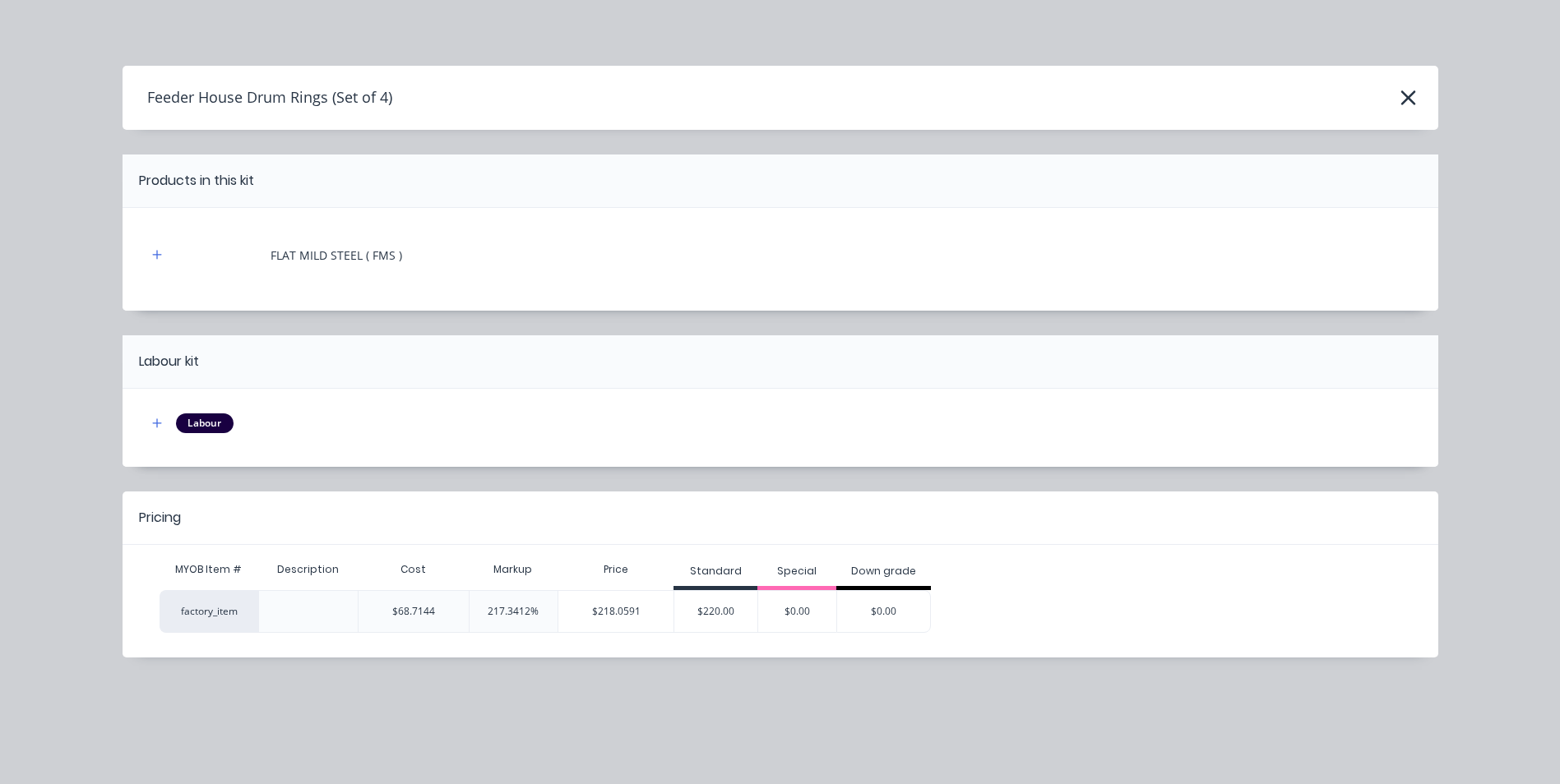
click at [720, 611] on div "$220.00" at bounding box center [715, 611] width 83 height 41
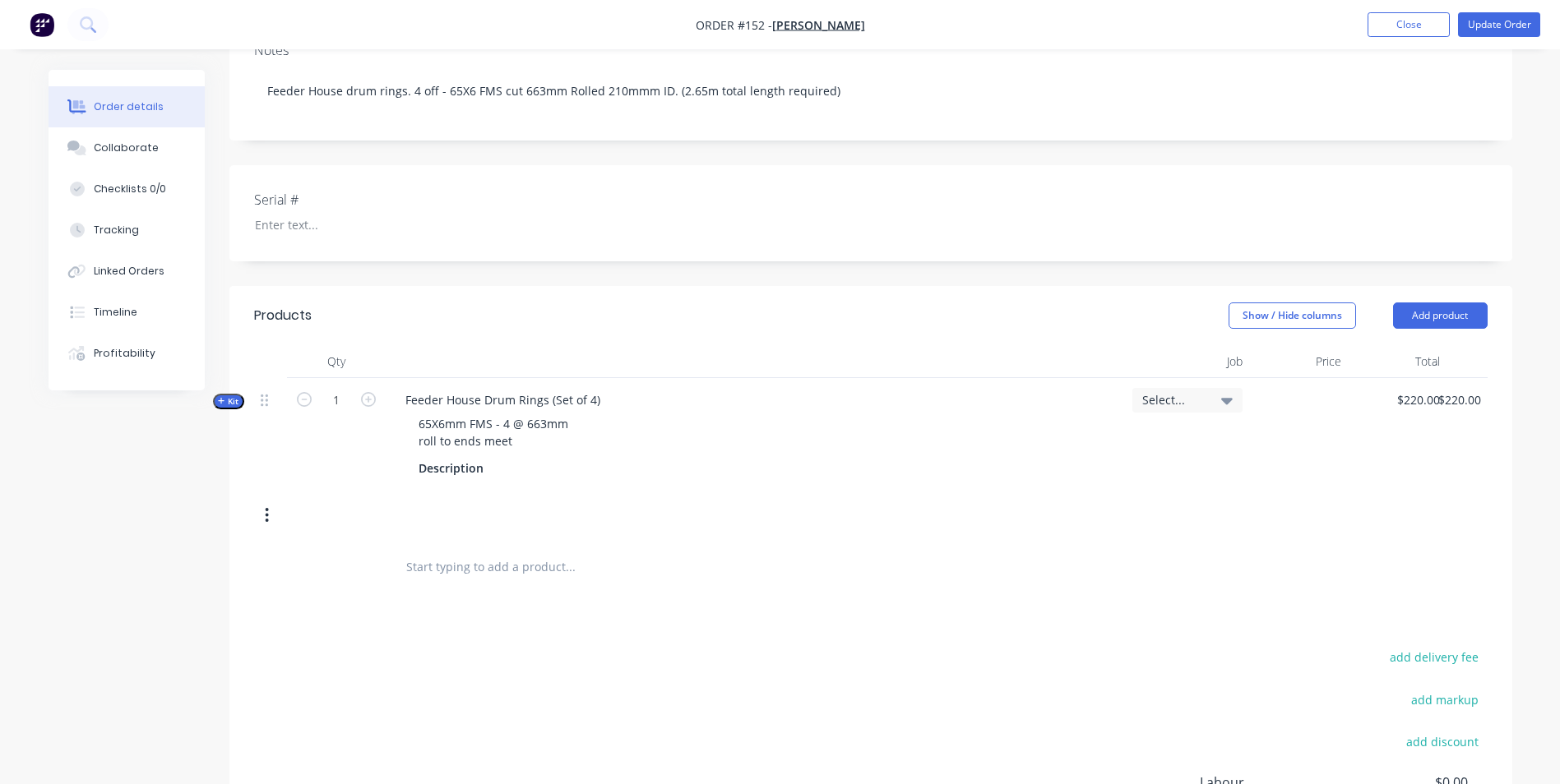
scroll to position [329, 0]
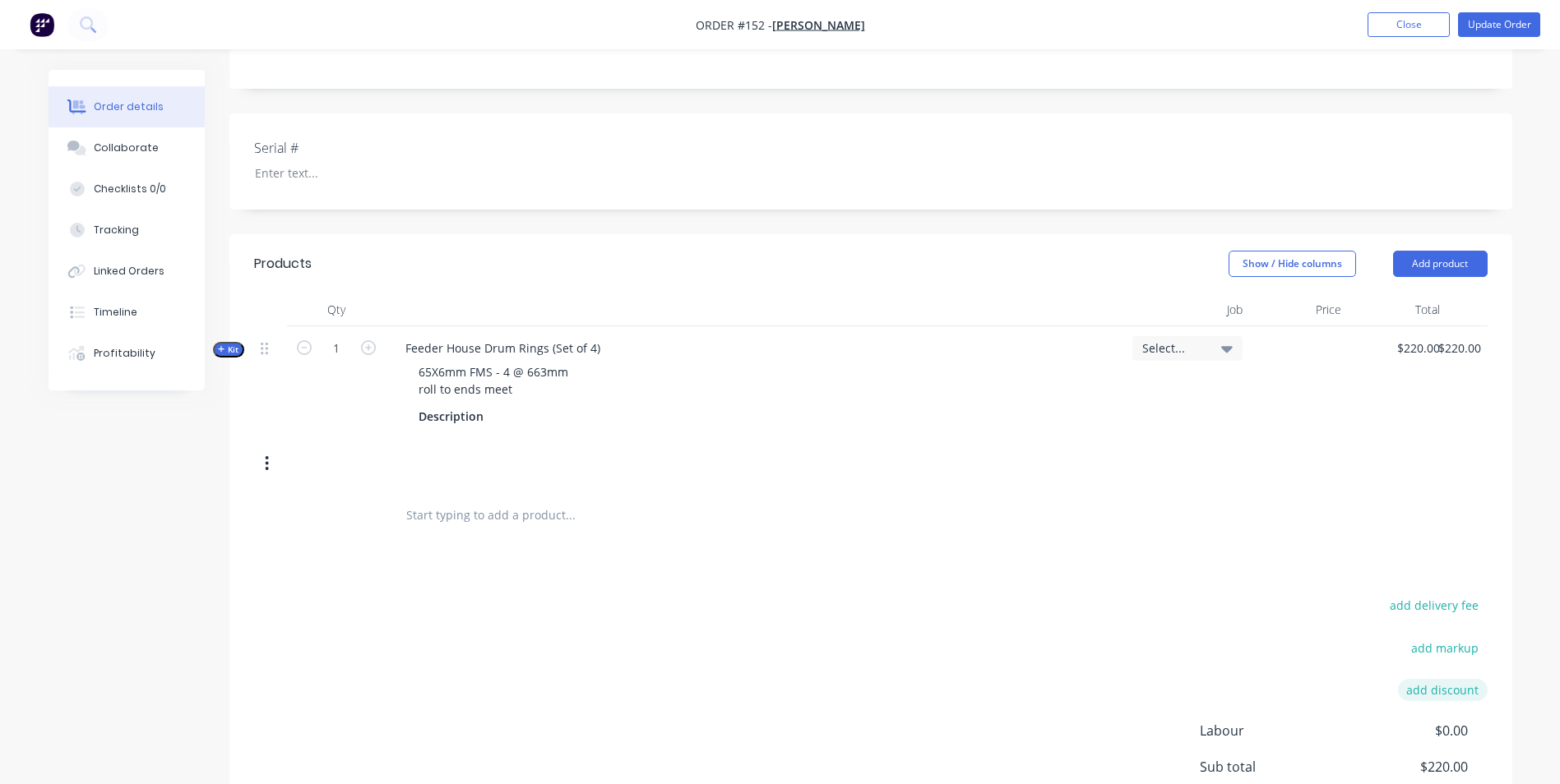
click at [1412, 690] on button "add discount" at bounding box center [1443, 690] width 89 height 22
type input "DISCOUNT"
click at [1426, 685] on input at bounding box center [1423, 691] width 74 height 24
type input "10"
click at [1304, 608] on div "add delivery fee" at bounding box center [1384, 615] width 206 height 42
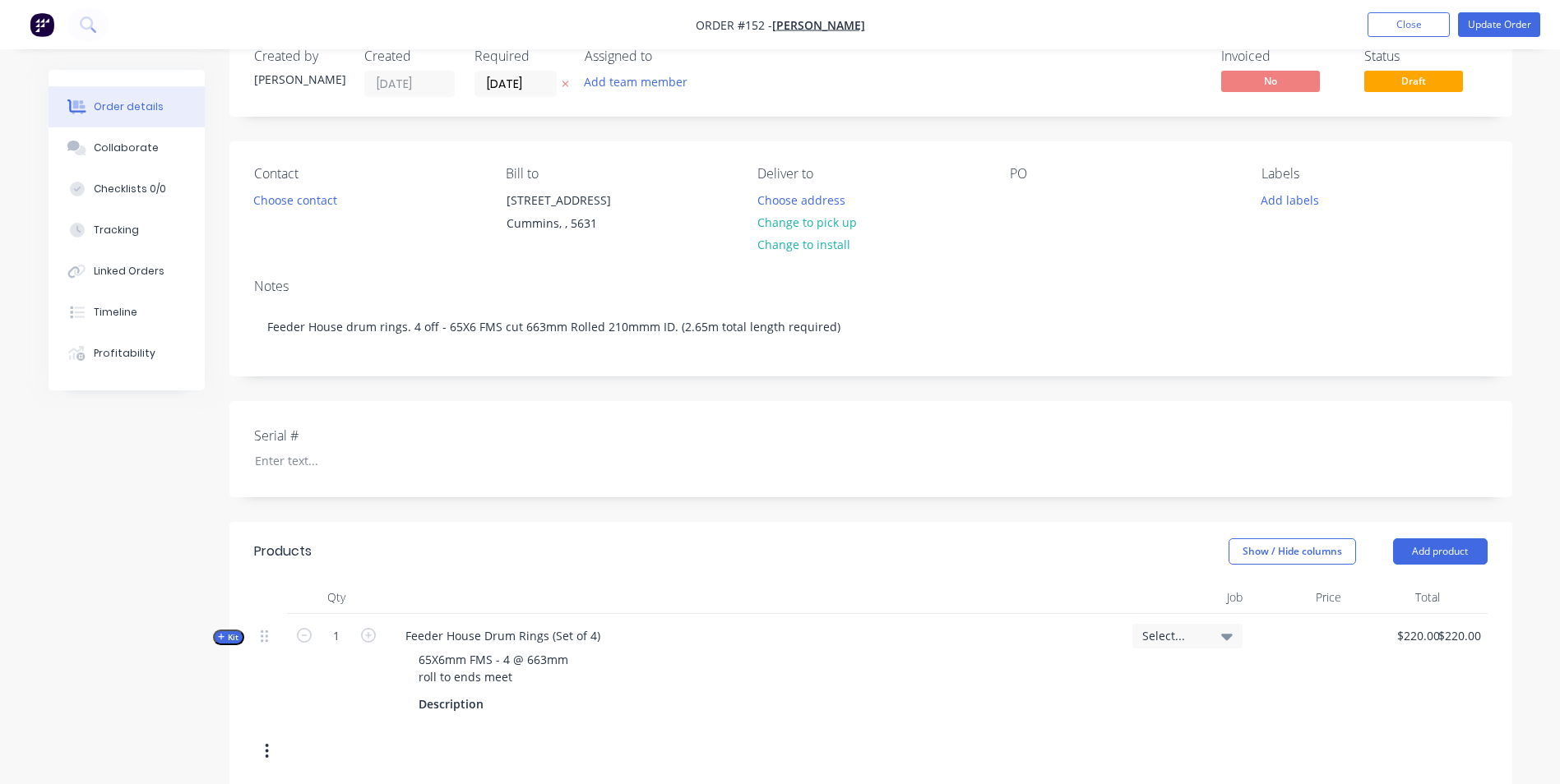
scroll to position [0, 0]
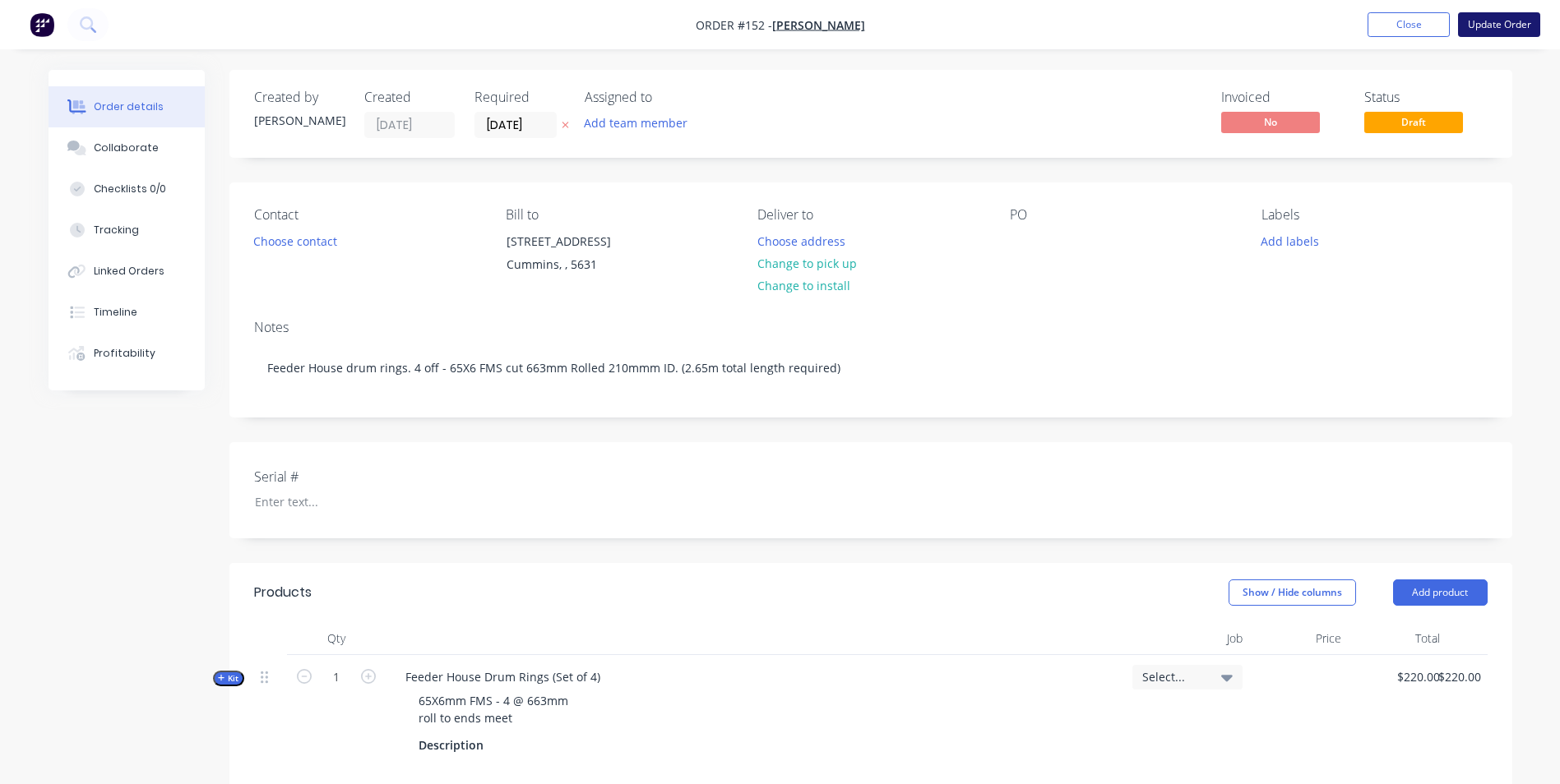
click at [1497, 26] on button "Update Order" at bounding box center [1499, 24] width 82 height 24
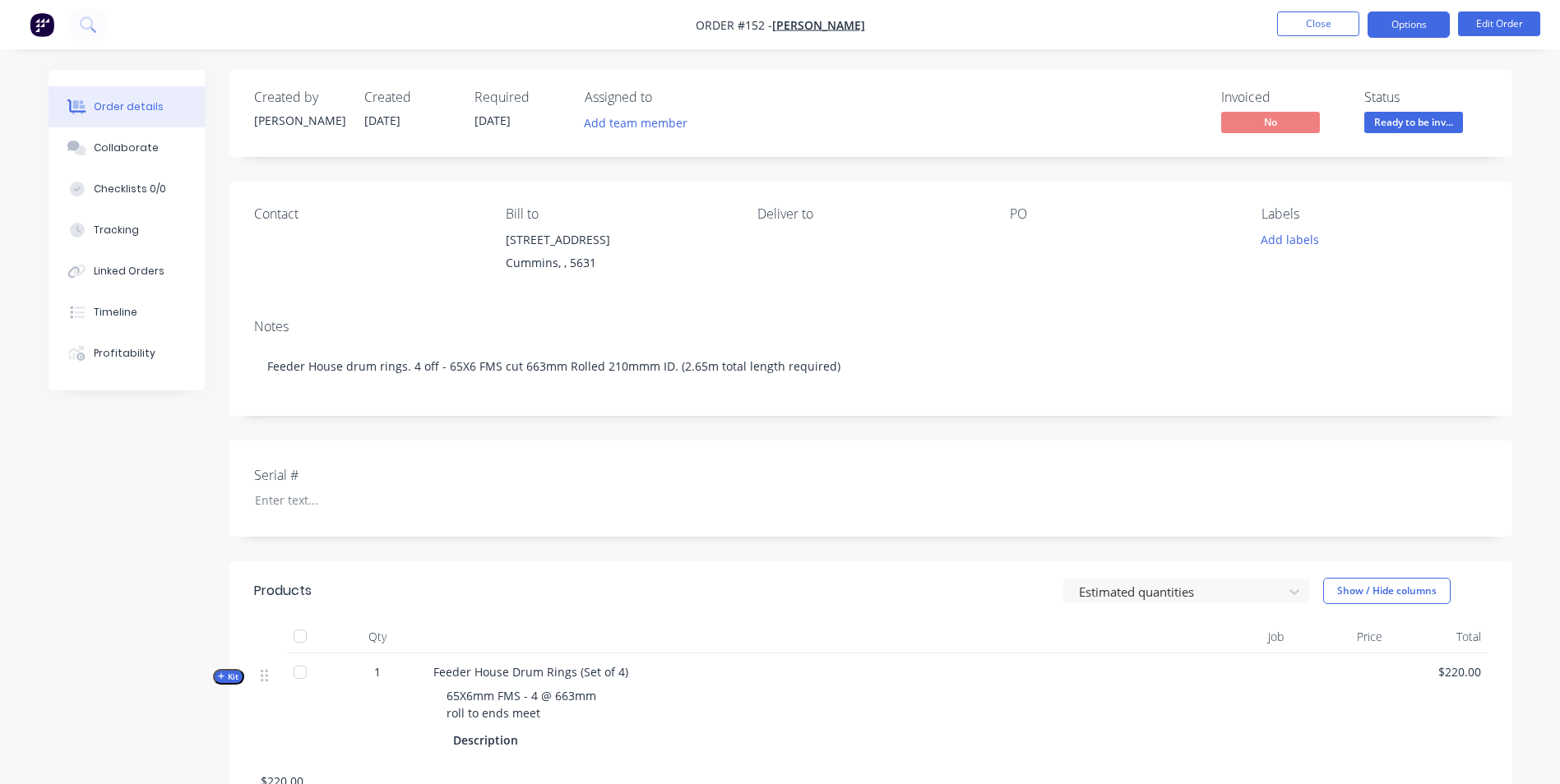
click at [1395, 23] on button "Options" at bounding box center [1409, 24] width 82 height 26
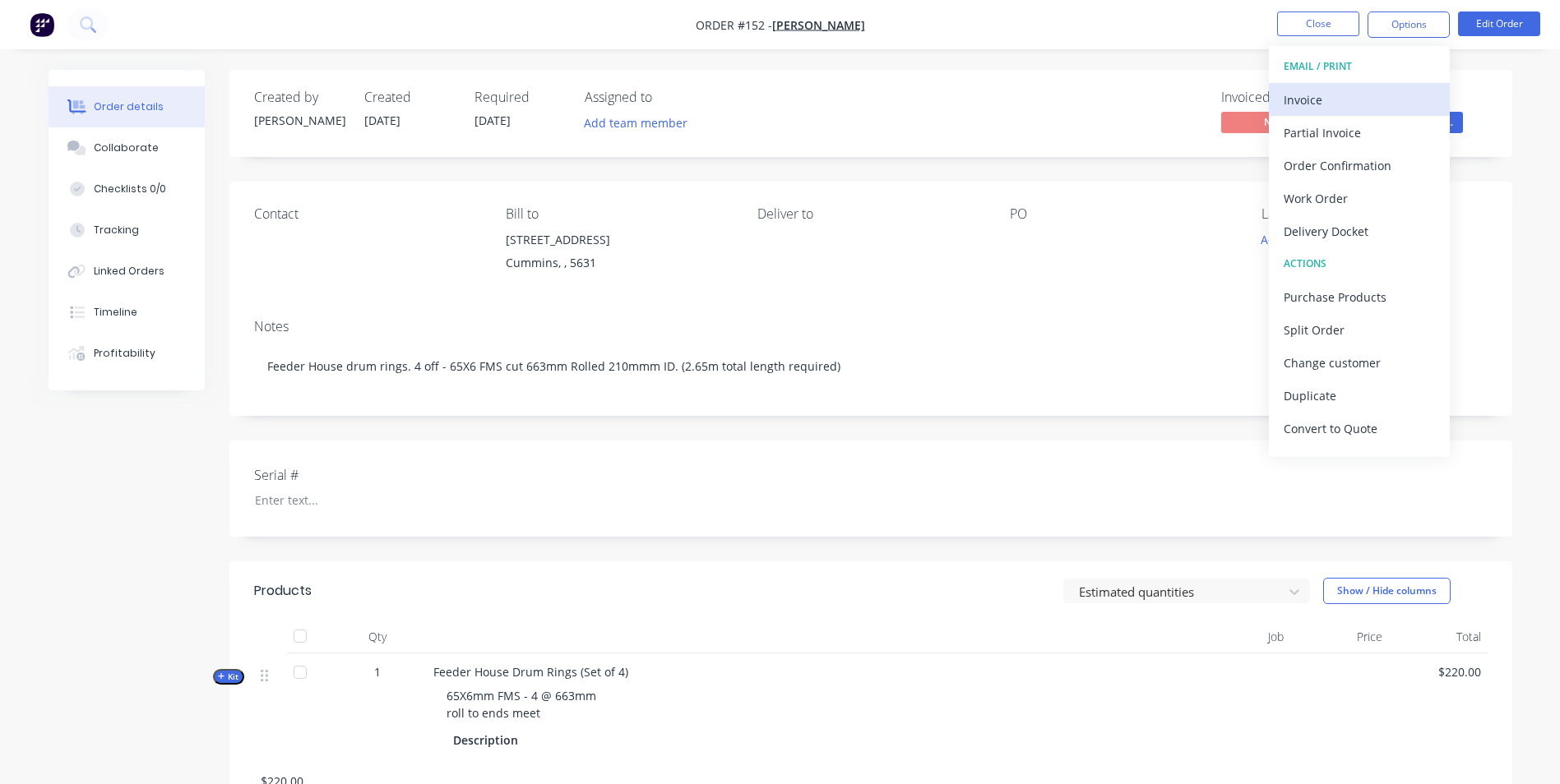
click at [1333, 105] on div "Invoice" at bounding box center [1359, 100] width 151 height 24
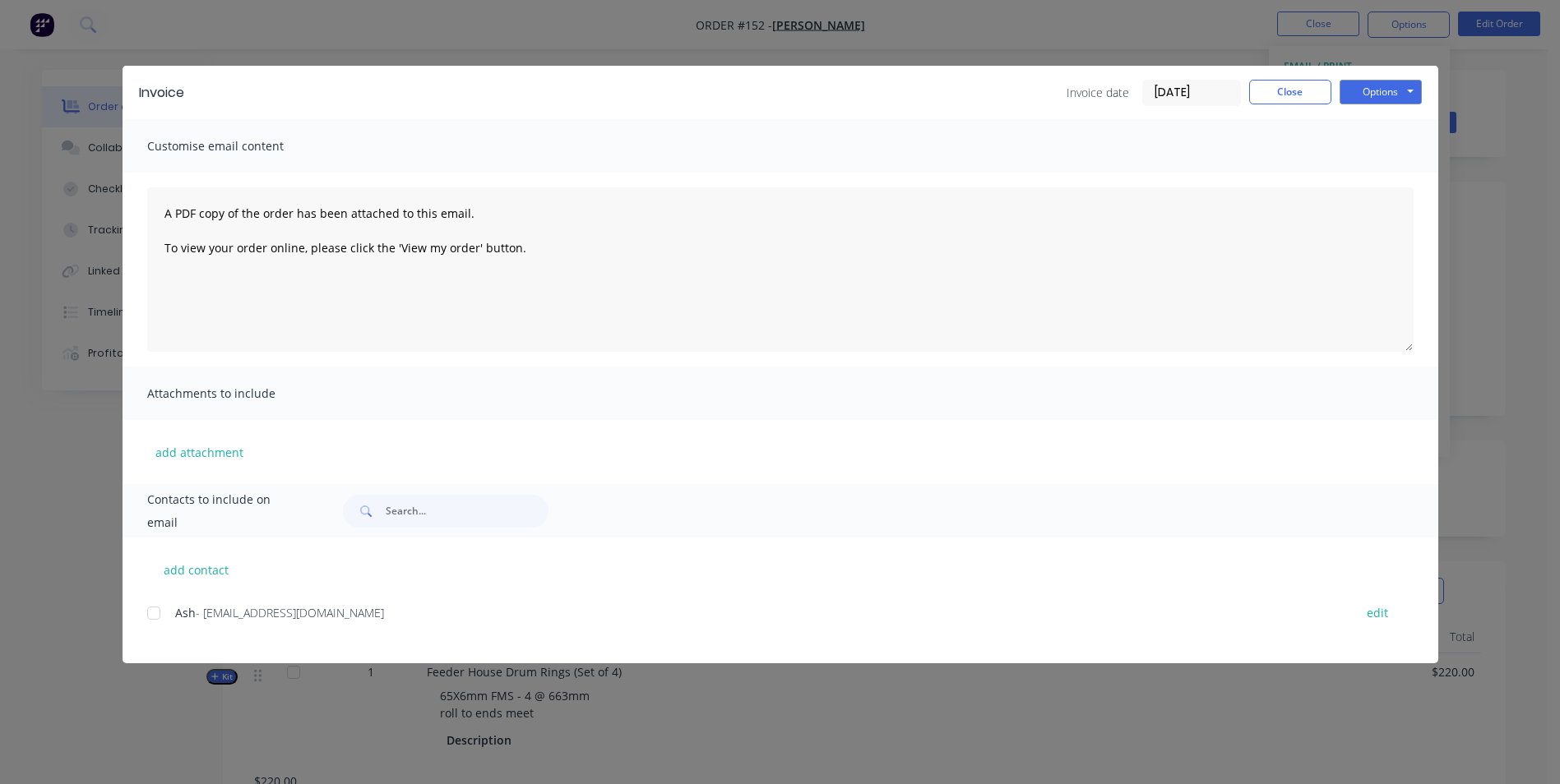
click at [161, 612] on div at bounding box center [154, 613] width 33 height 33
click at [1381, 88] on button "Options" at bounding box center [1381, 92] width 82 height 24
click at [1394, 171] on button "Email" at bounding box center [1392, 175] width 105 height 27
click at [1307, 91] on button "Close" at bounding box center [1290, 92] width 82 height 24
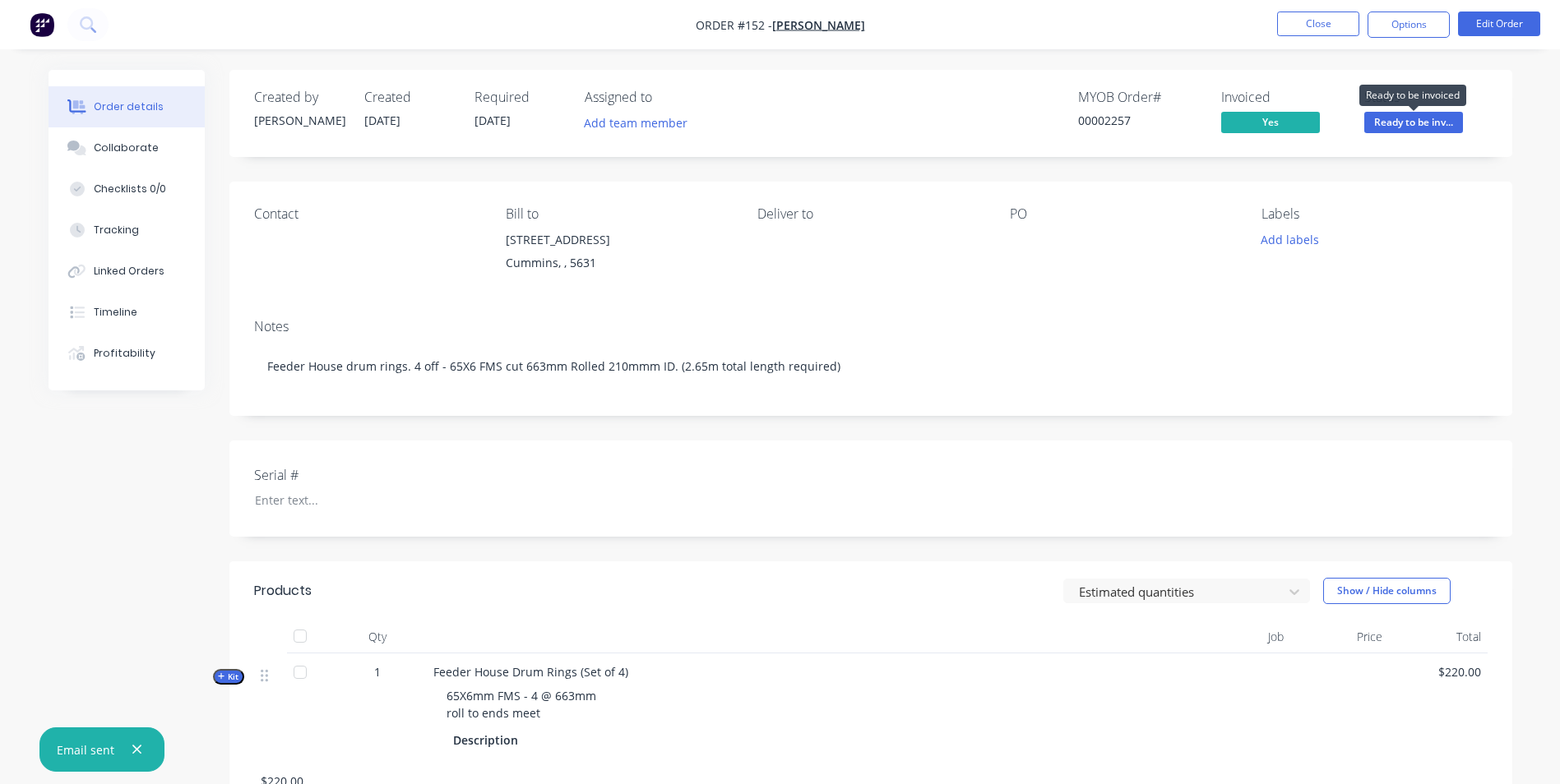
click at [1391, 119] on span "Ready to be inv..." at bounding box center [1413, 122] width 99 height 20
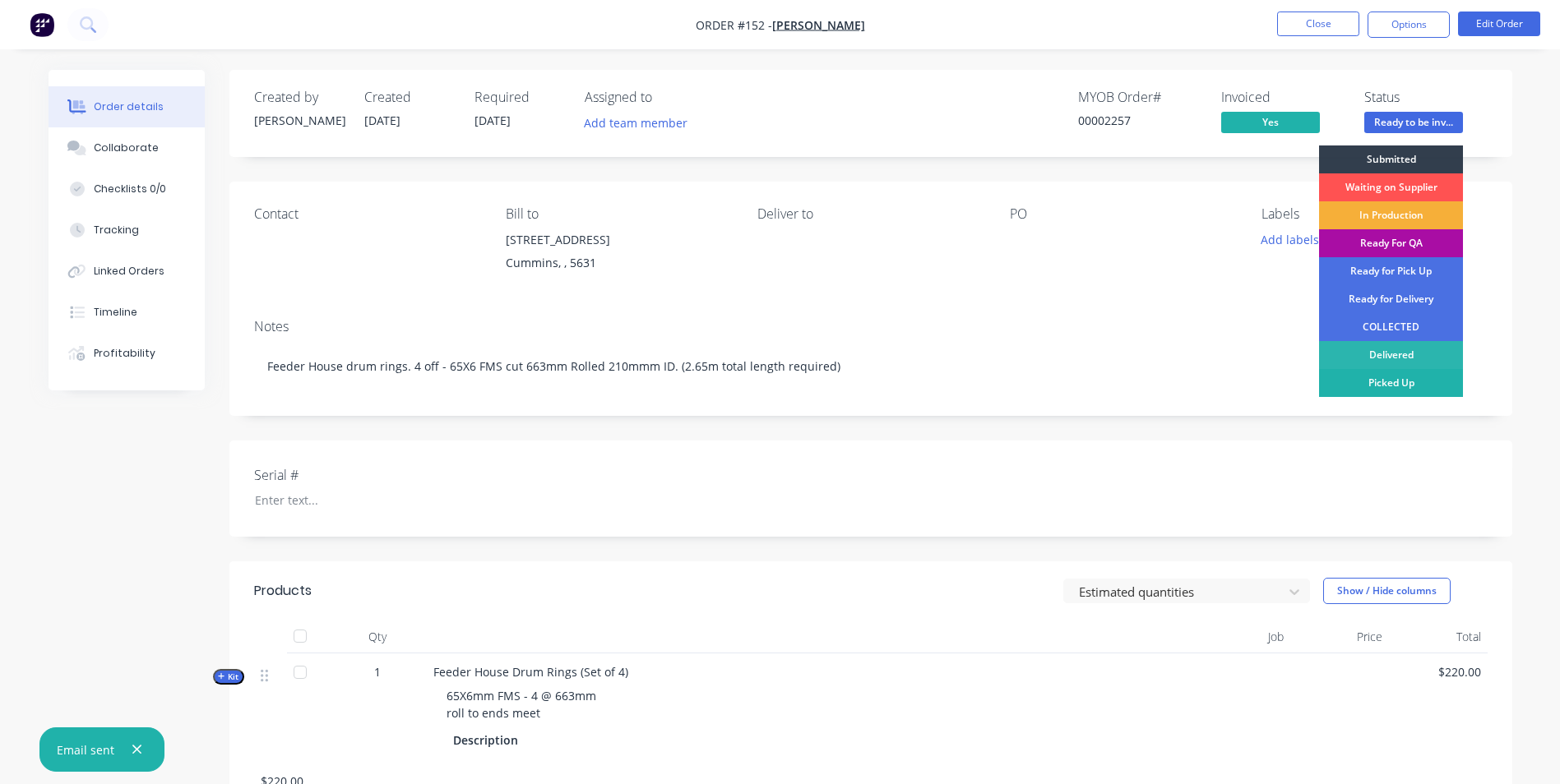
click at [1423, 376] on div "Picked Up" at bounding box center [1391, 383] width 144 height 28
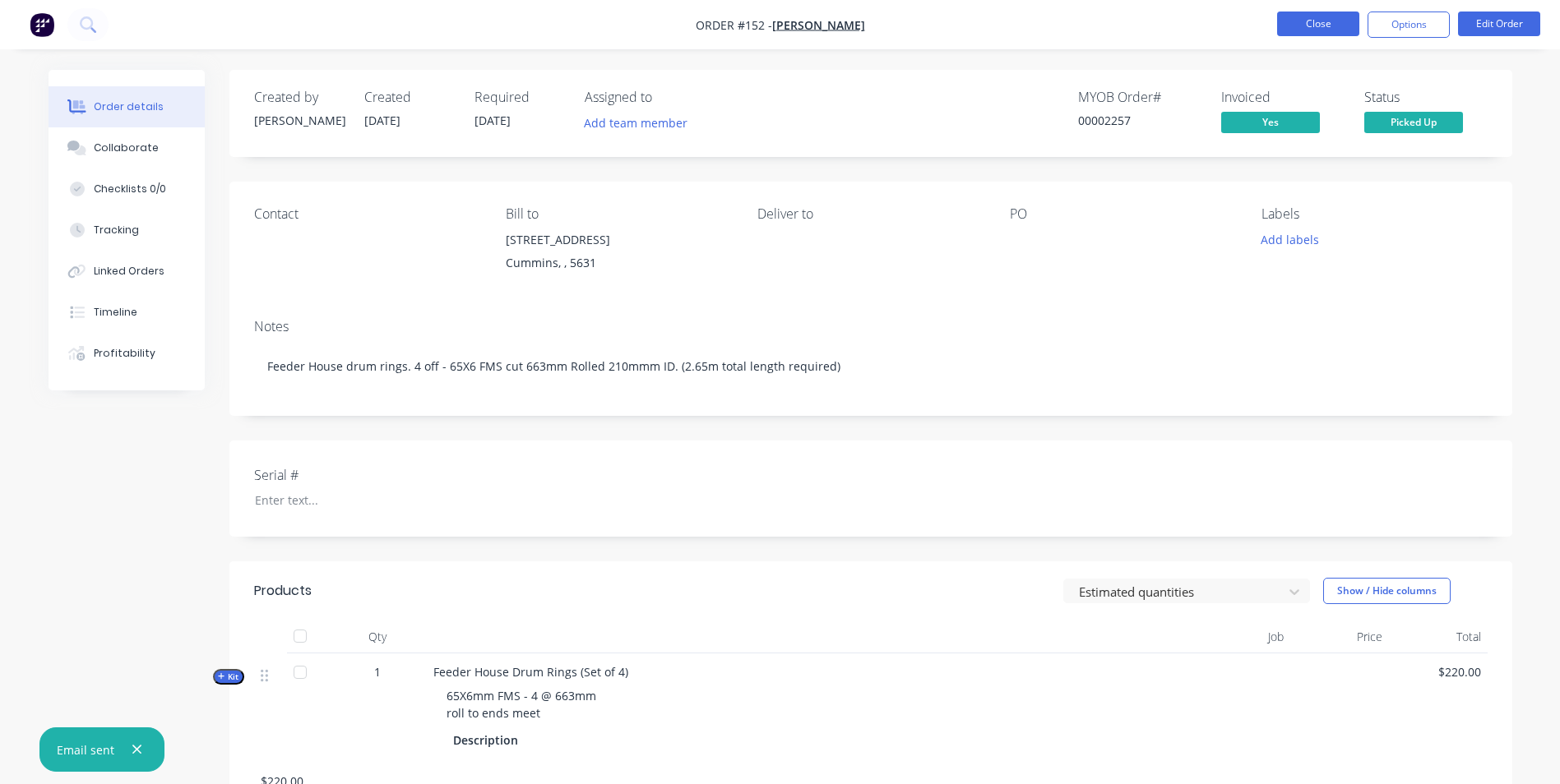
click at [1339, 14] on button "Close" at bounding box center [1318, 24] width 82 height 24
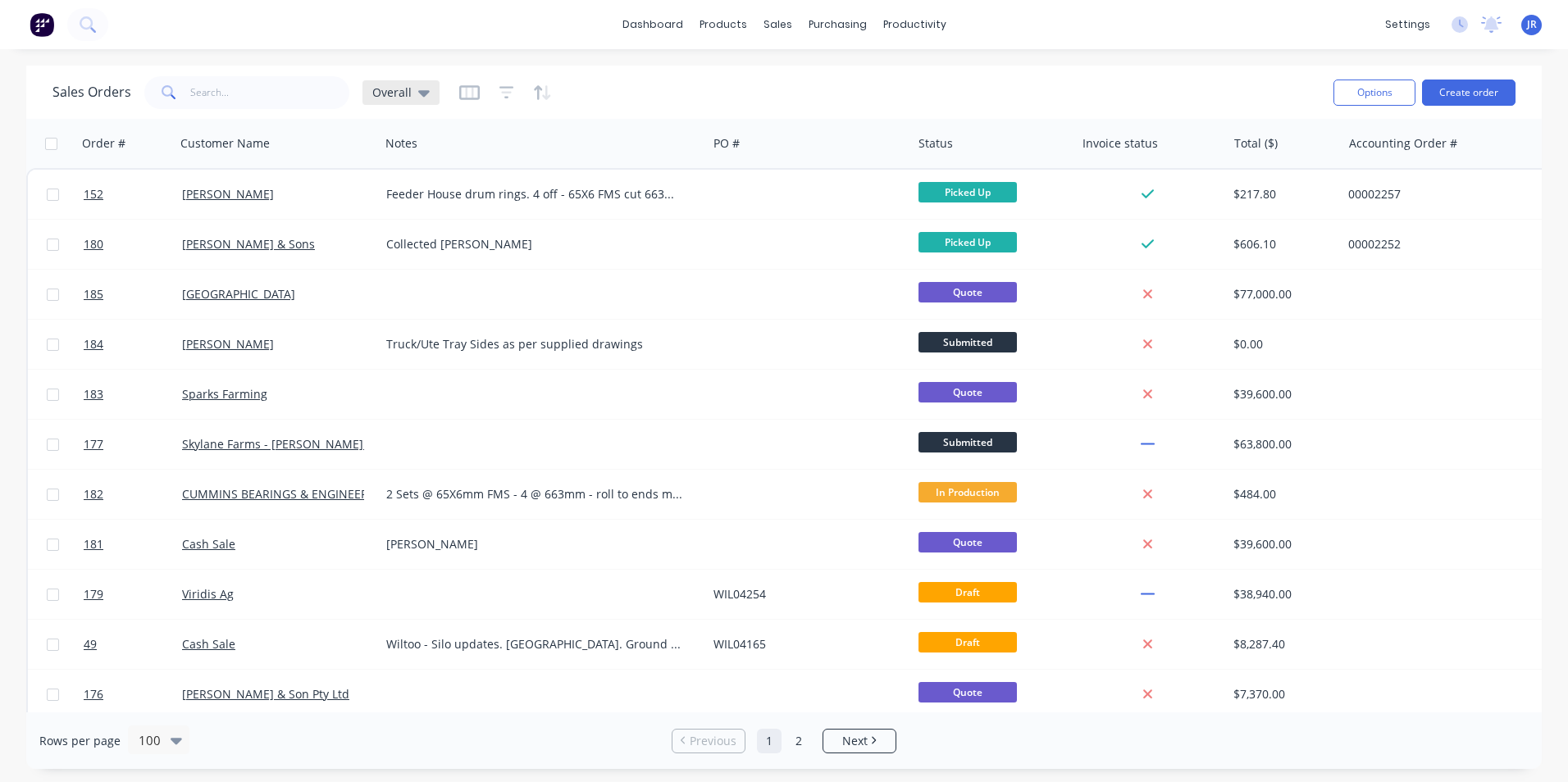
click at [419, 98] on icon at bounding box center [423, 93] width 11 height 18
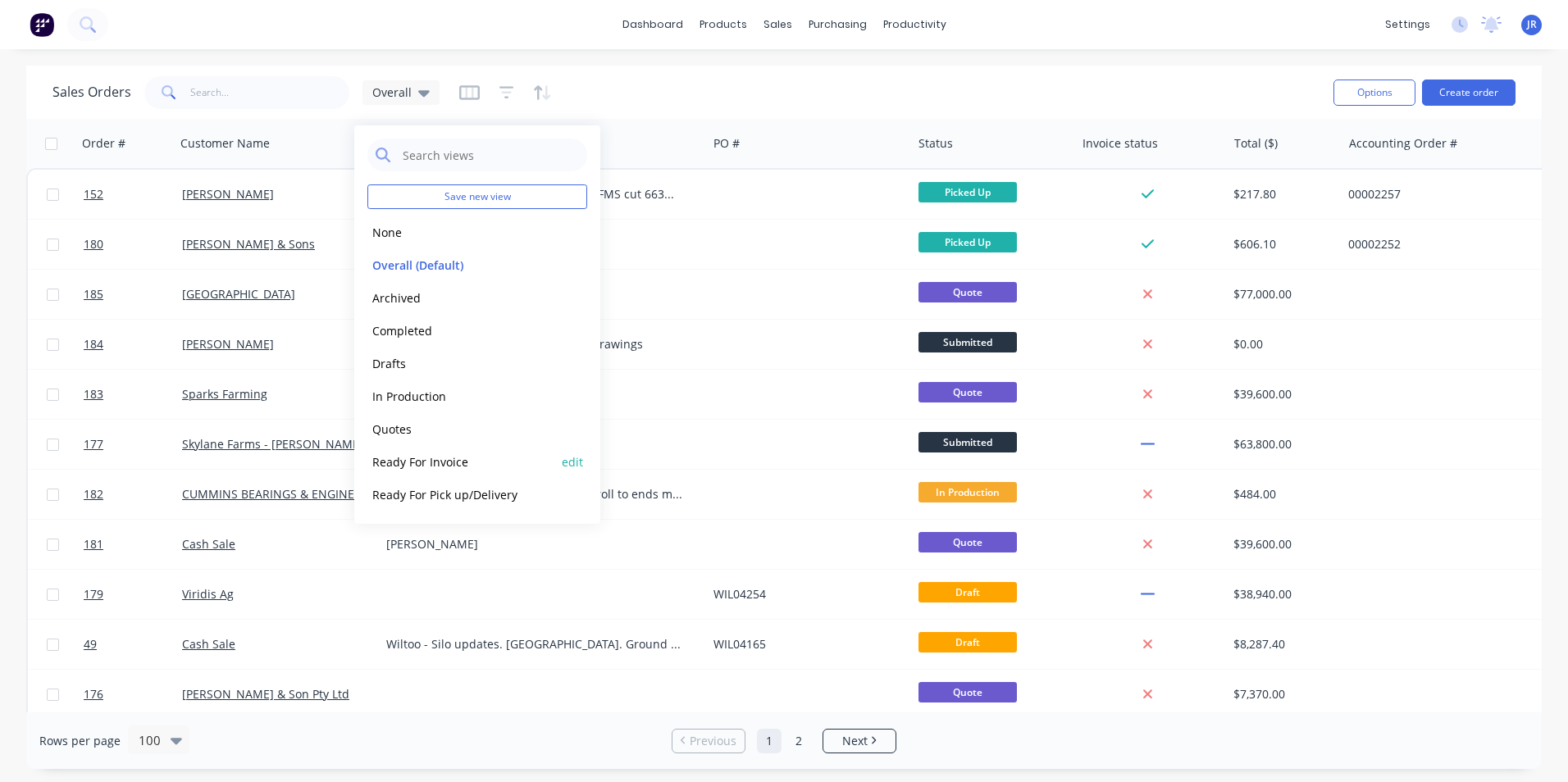
click at [491, 454] on button "Ready For Invoice" at bounding box center [461, 462] width 187 height 19
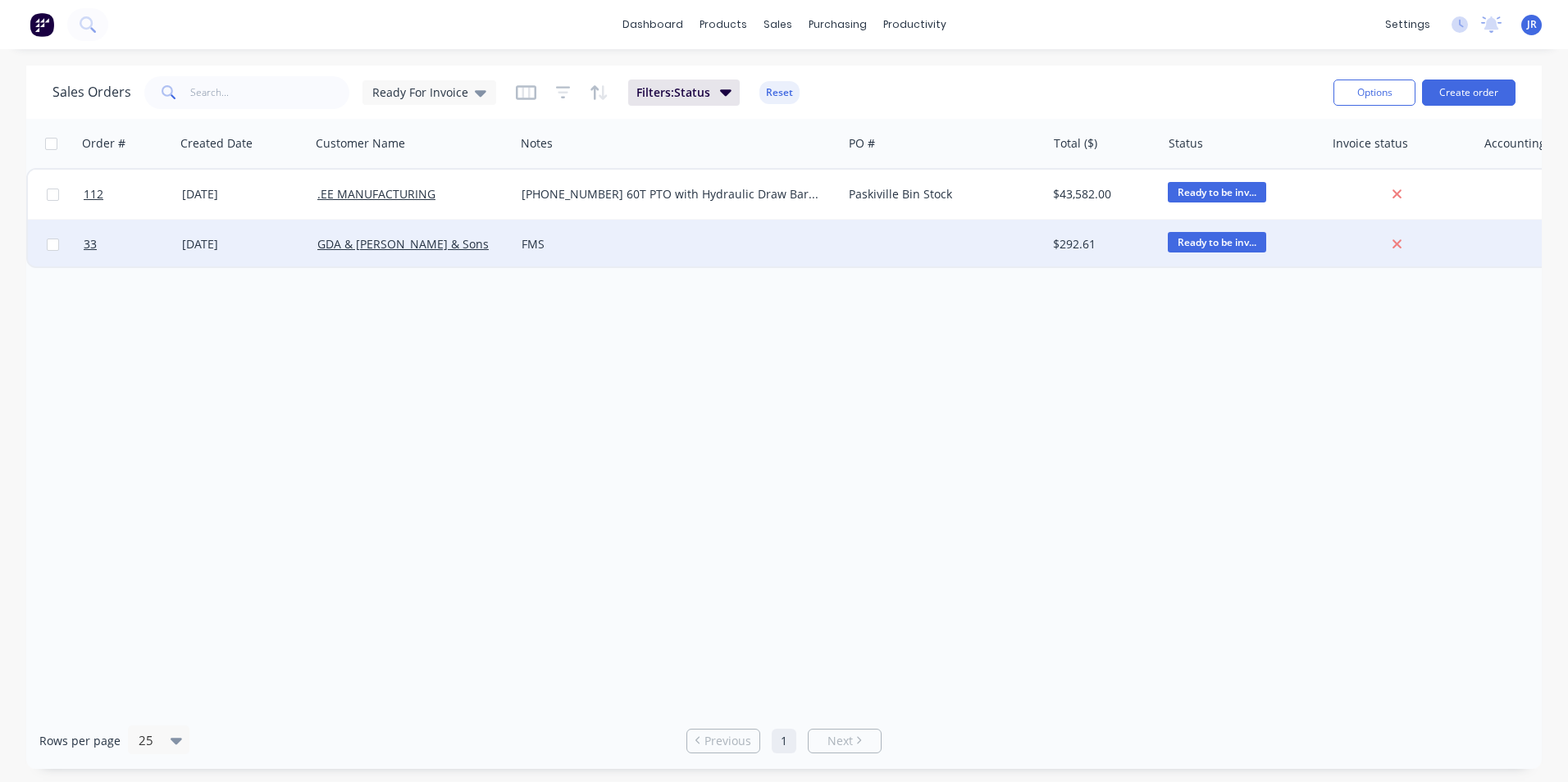
click at [722, 250] on div "FMS" at bounding box center [671, 244] width 299 height 17
click at [480, 255] on div "GDA & [PERSON_NAME] & Sons" at bounding box center [413, 244] width 204 height 49
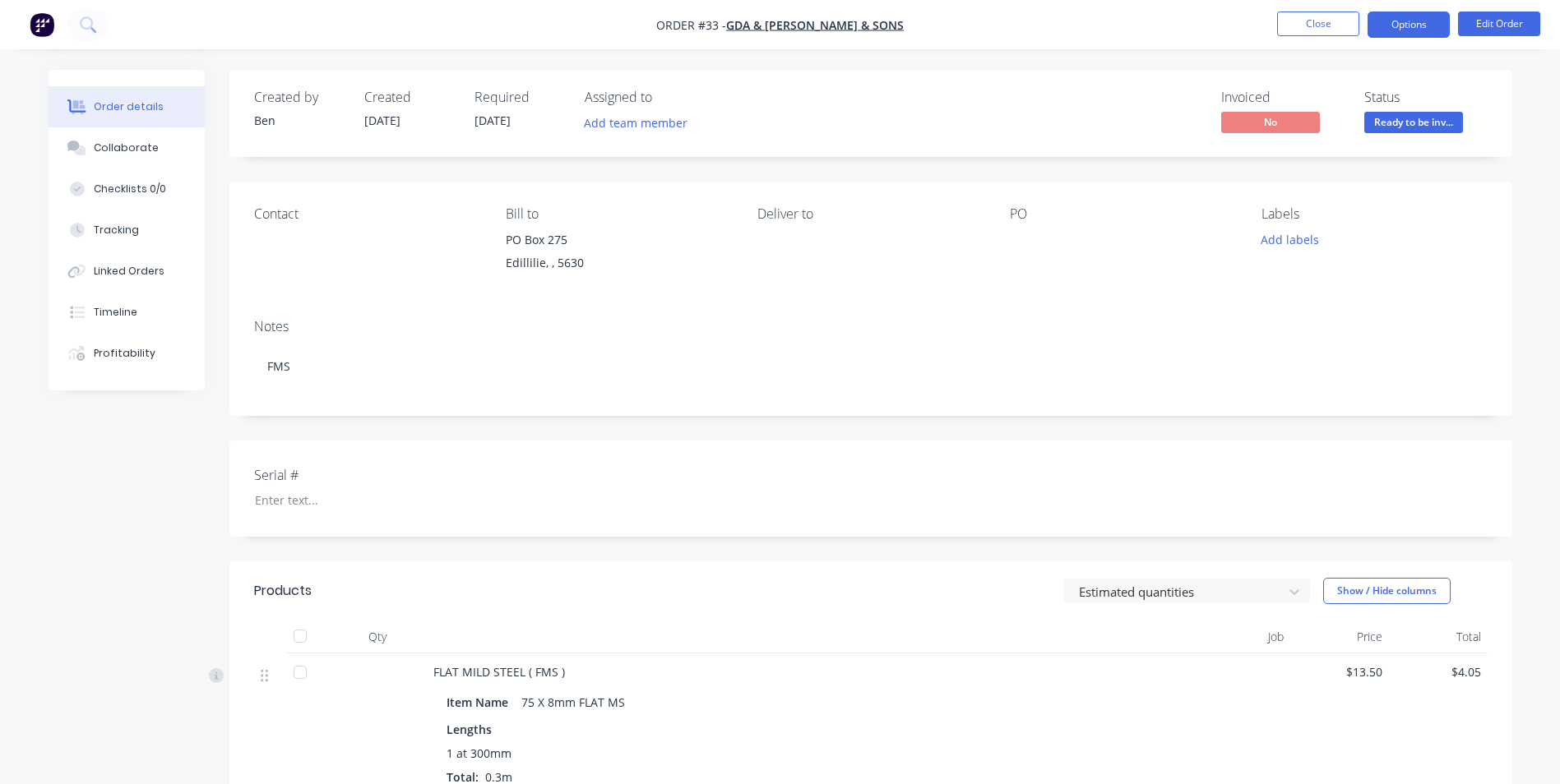
click at [1409, 28] on button "Options" at bounding box center [1409, 24] width 82 height 26
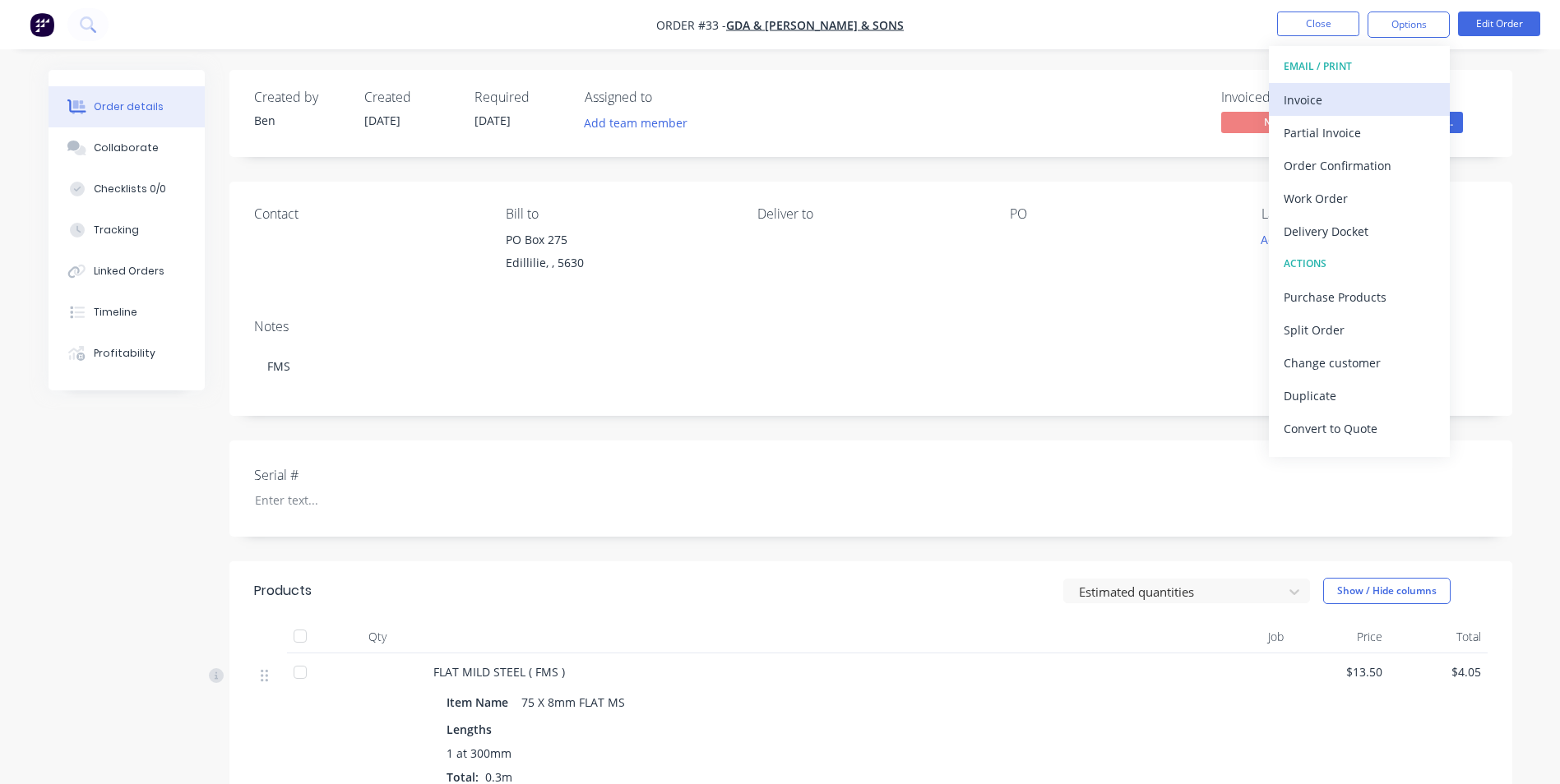
click at [1375, 102] on div "Invoice" at bounding box center [1359, 100] width 151 height 24
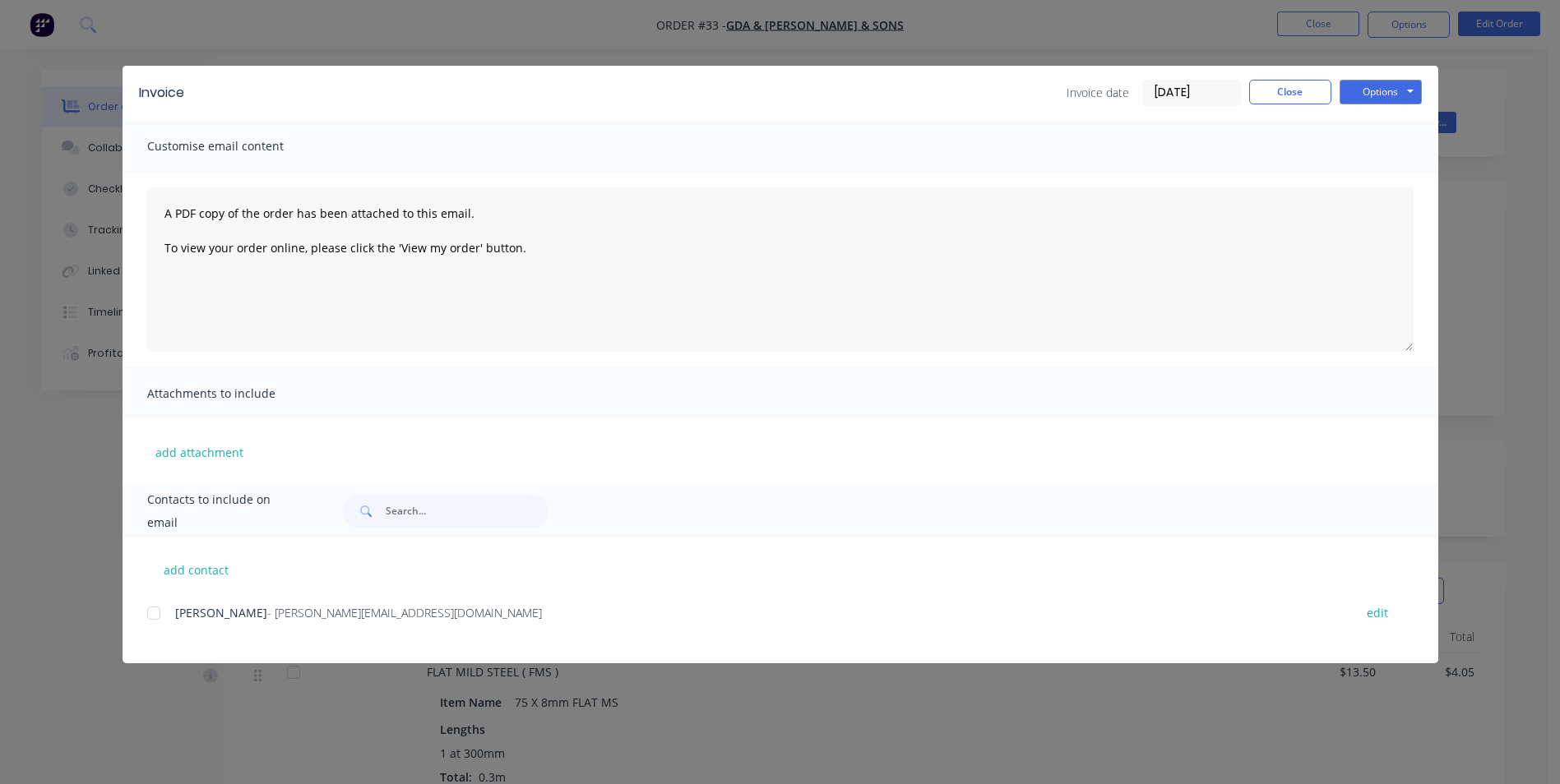
drag, startPoint x: 156, startPoint y: 613, endPoint x: 252, endPoint y: 612, distance: 96.0
click at [156, 613] on div at bounding box center [154, 613] width 33 height 33
click at [1373, 98] on button "Options" at bounding box center [1381, 92] width 82 height 24
click at [1378, 176] on button "Email" at bounding box center [1392, 175] width 105 height 27
click at [1282, 103] on button "Close" at bounding box center [1290, 92] width 82 height 24
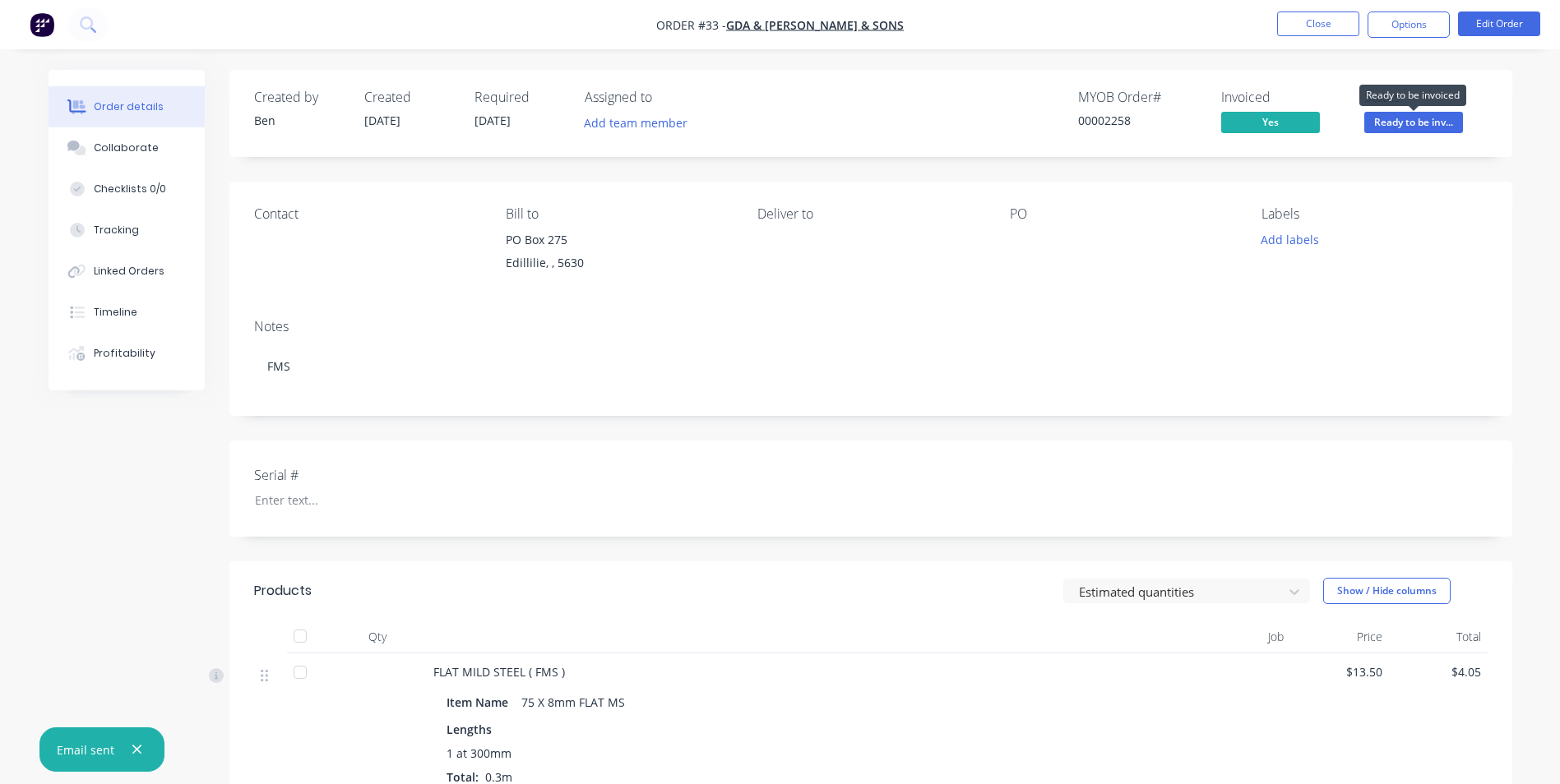
click at [1387, 122] on span "Ready to be inv..." at bounding box center [1413, 122] width 99 height 20
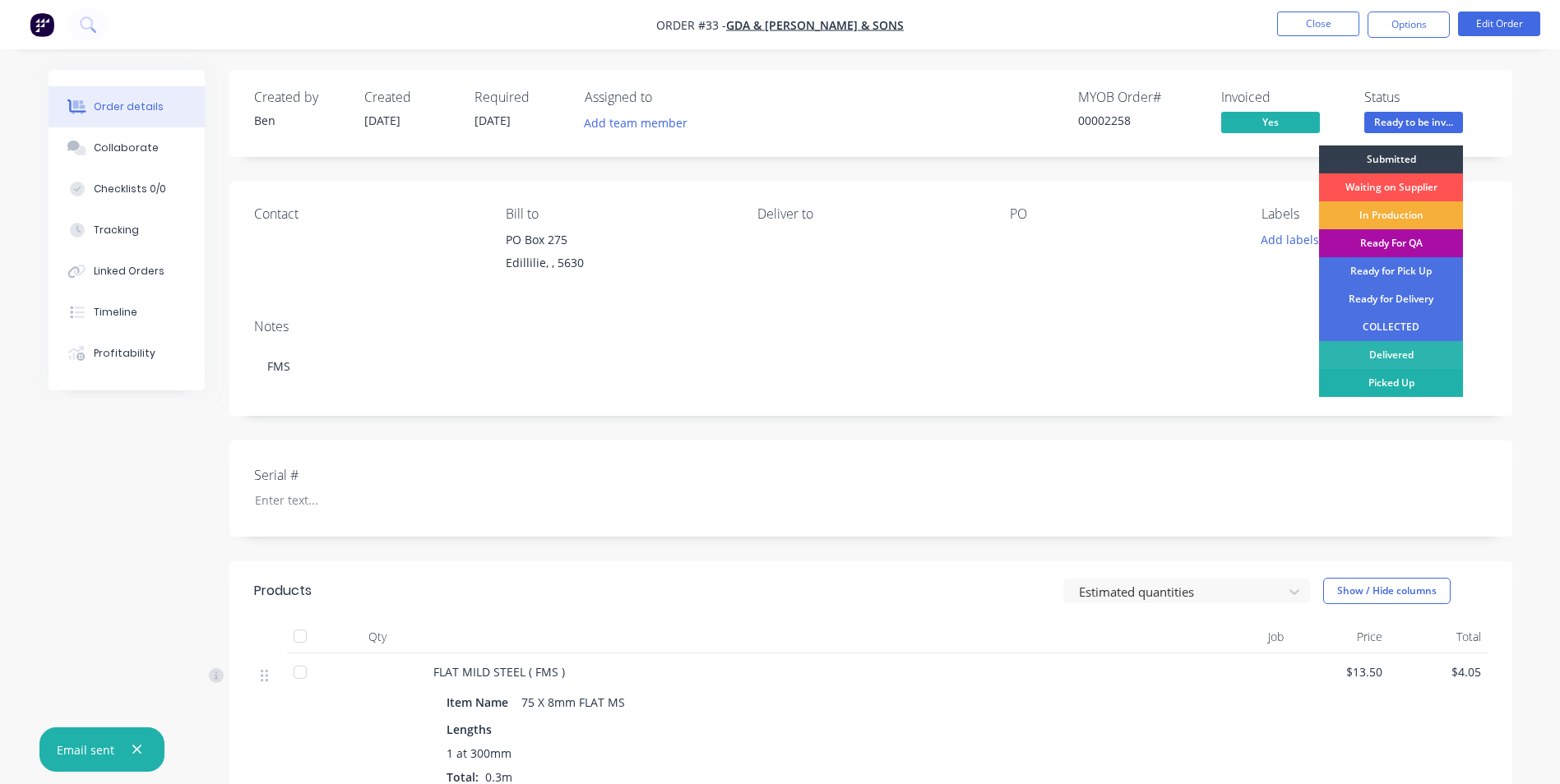
click at [1423, 371] on div "Picked Up" at bounding box center [1391, 383] width 144 height 28
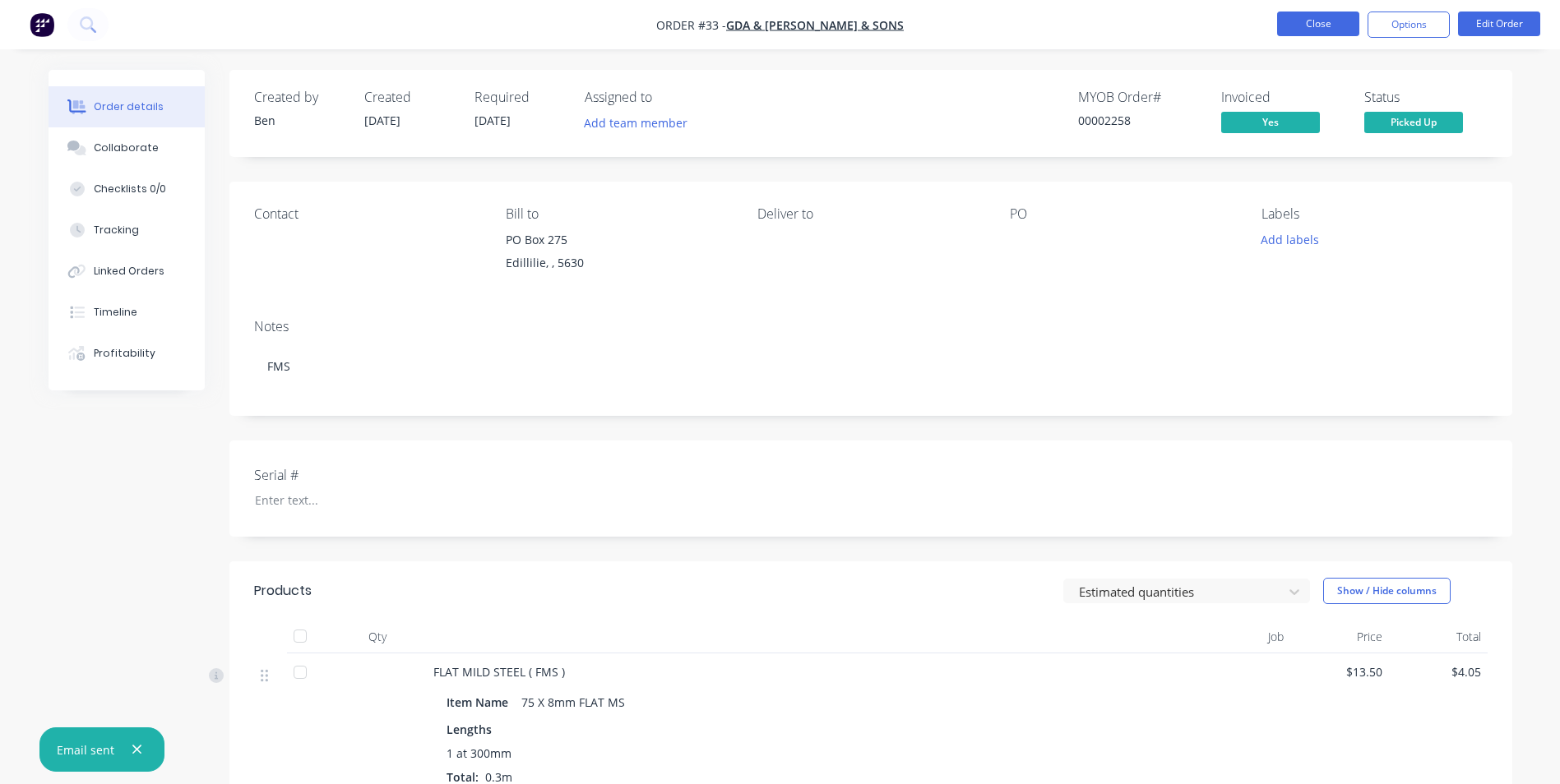
click at [1340, 28] on button "Close" at bounding box center [1318, 24] width 82 height 24
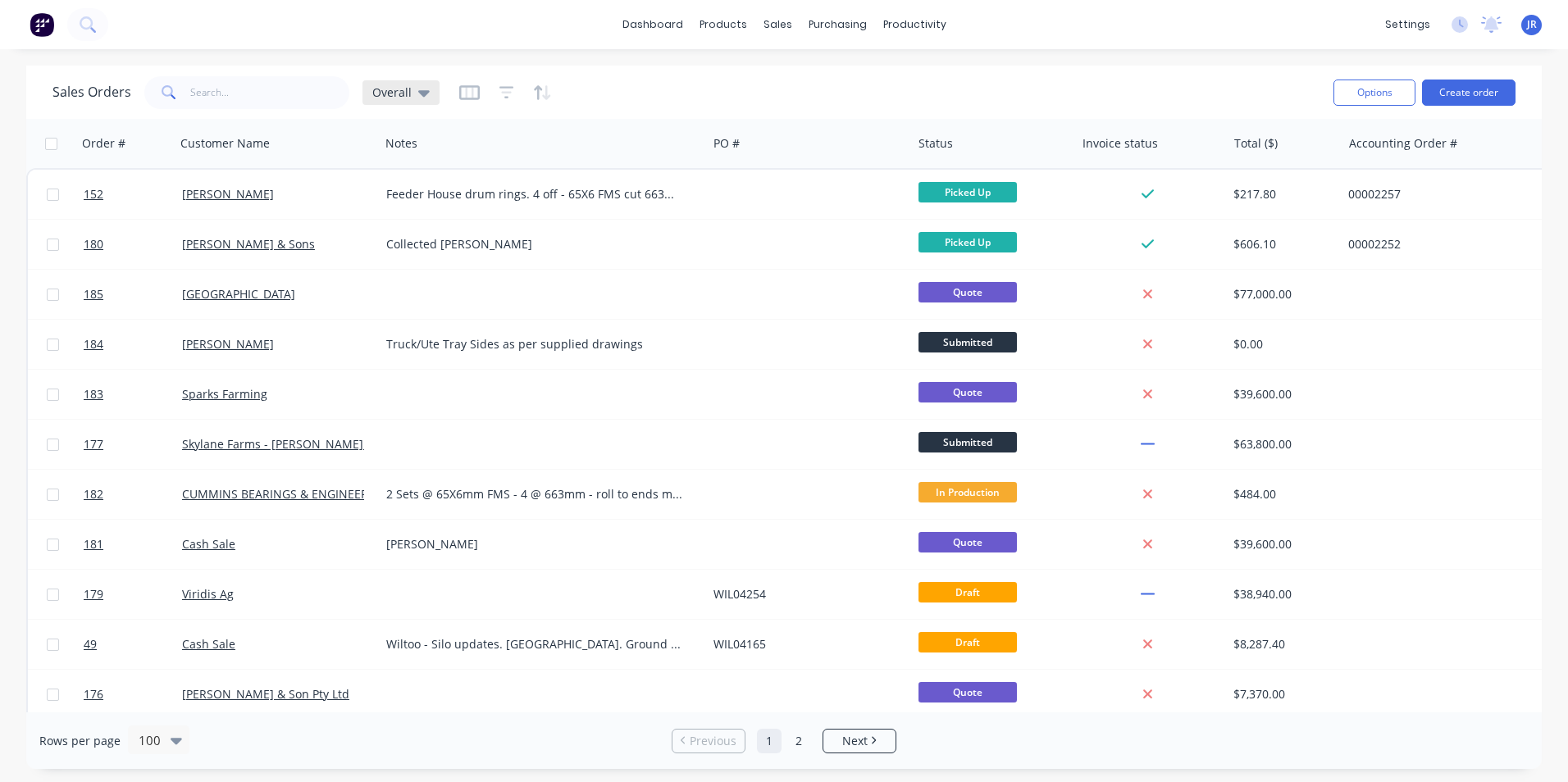
click at [393, 101] on div "Overall" at bounding box center [401, 93] width 77 height 24
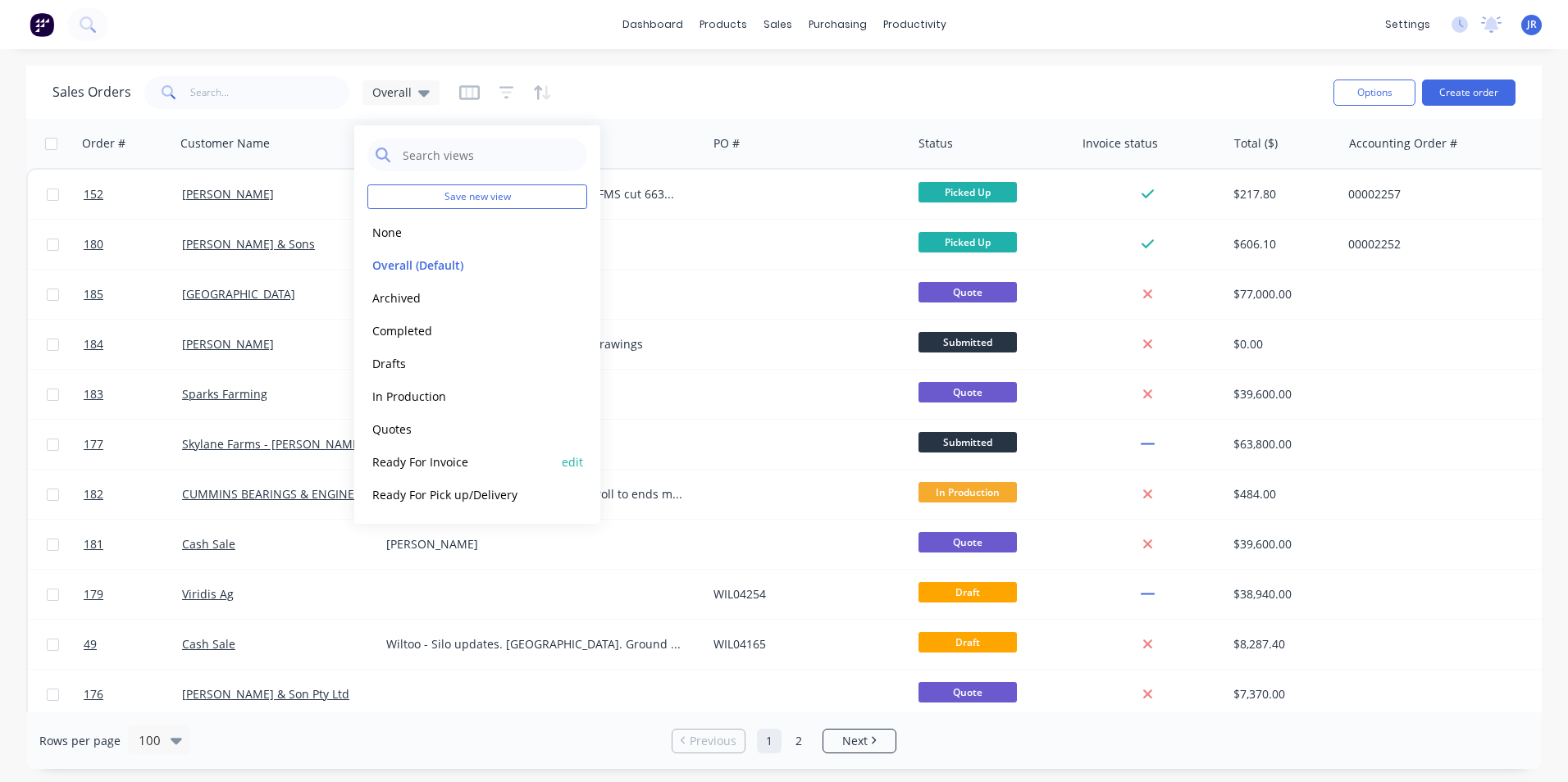
click at [477, 463] on button "Ready For Invoice" at bounding box center [461, 462] width 187 height 19
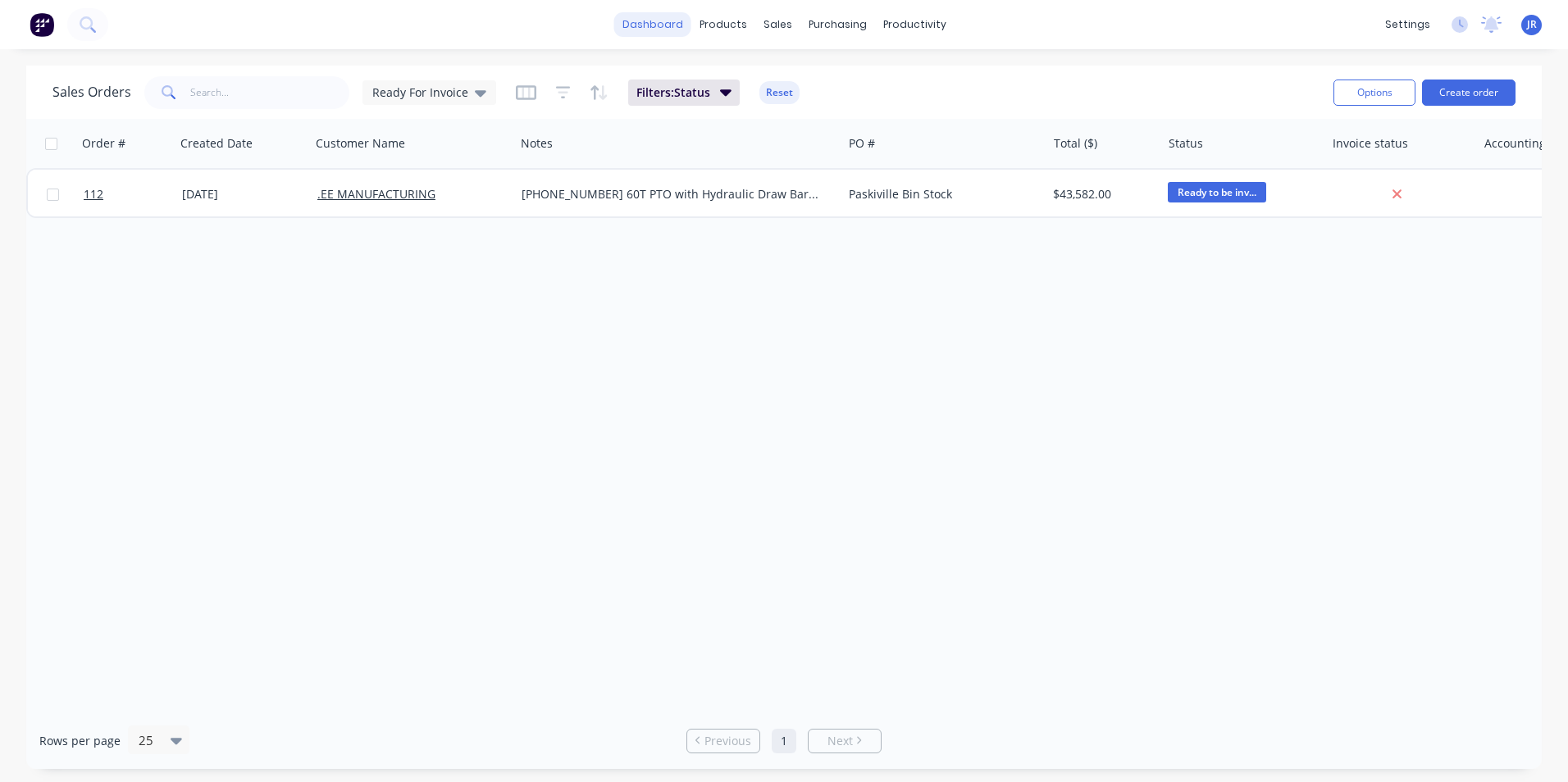
click at [664, 24] on link "dashboard" at bounding box center [653, 24] width 77 height 24
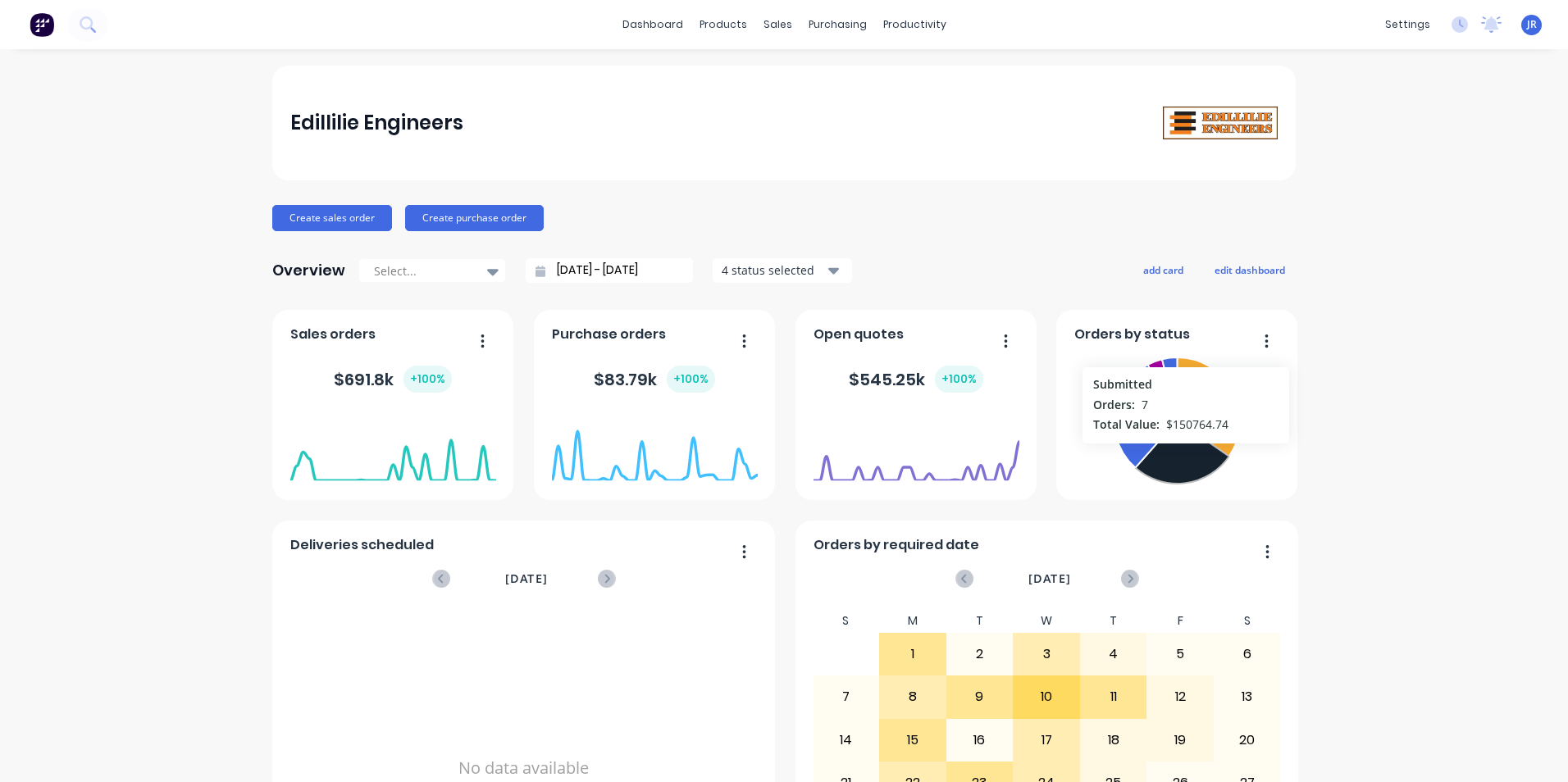
click at [1179, 452] on icon at bounding box center [1181, 453] width 93 height 61
